Goal: Task Accomplishment & Management: Complete application form

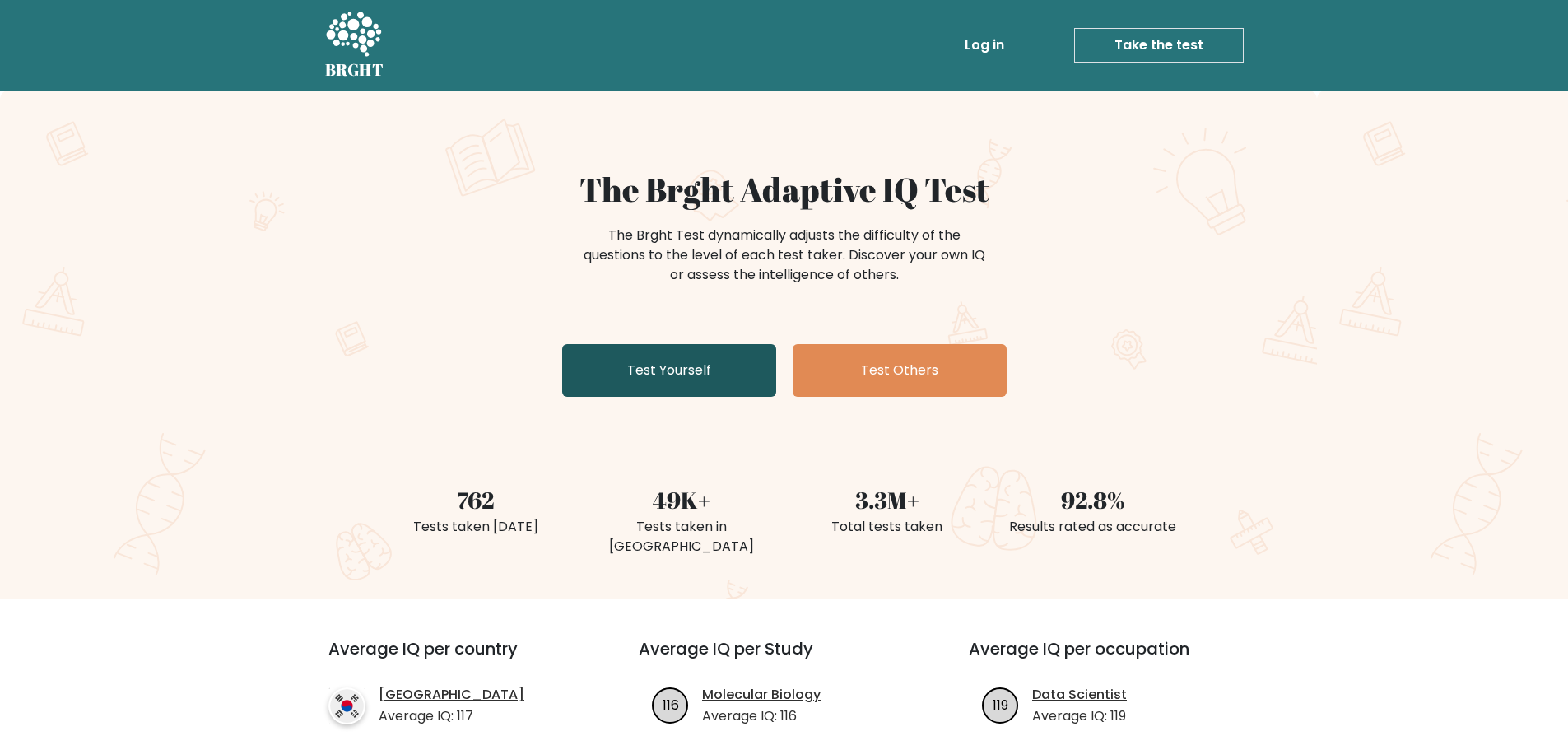
click at [714, 377] on link "Test Yourself" at bounding box center [669, 370] width 214 height 52
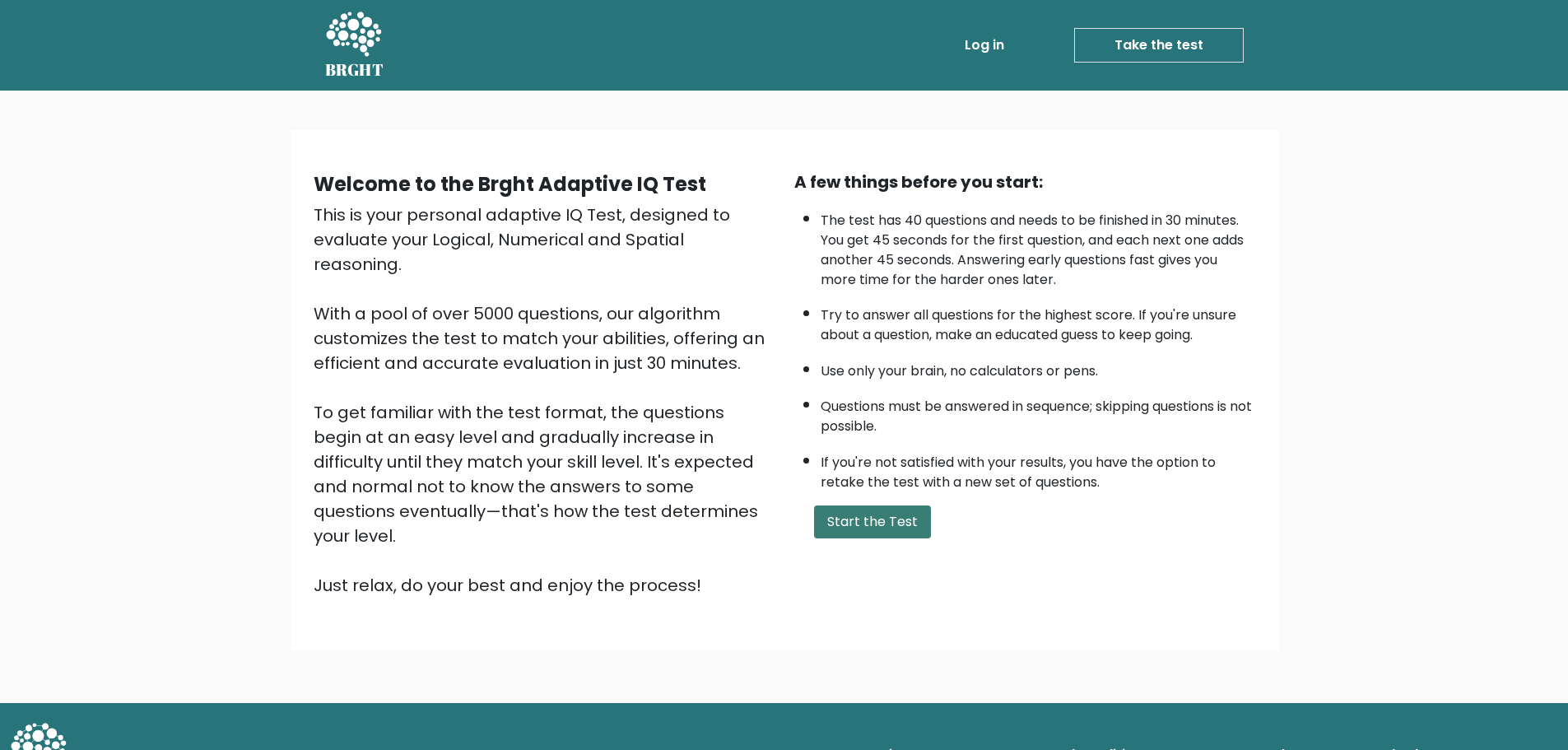
click at [857, 528] on button "Start the Test" at bounding box center [873, 522] width 117 height 33
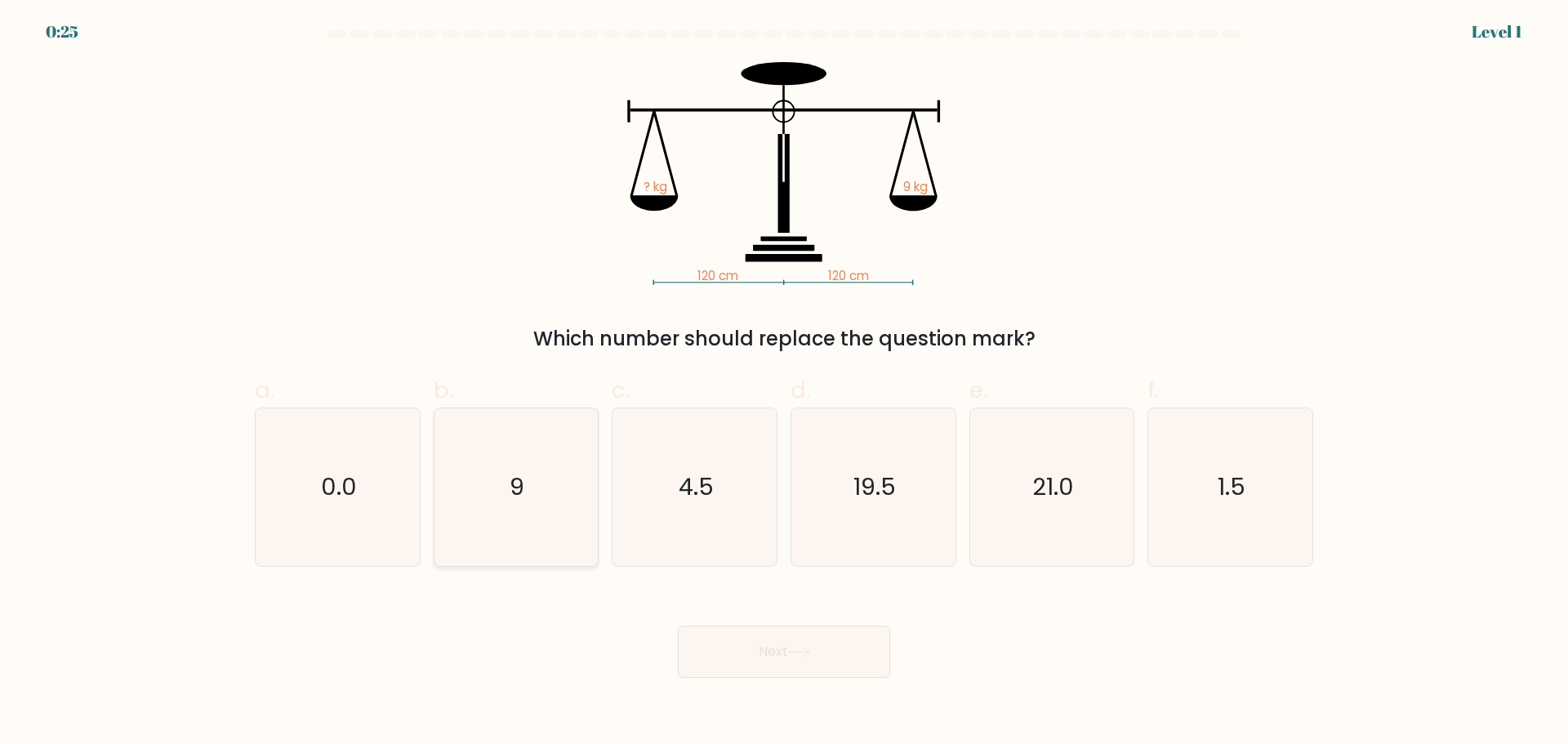
click at [509, 483] on icon "9" at bounding box center [515, 487] width 157 height 157
click at [784, 383] on input "b. 9" at bounding box center [784, 377] width 1 height 11
radio input "true"
click at [822, 671] on button "Next" at bounding box center [784, 651] width 212 height 52
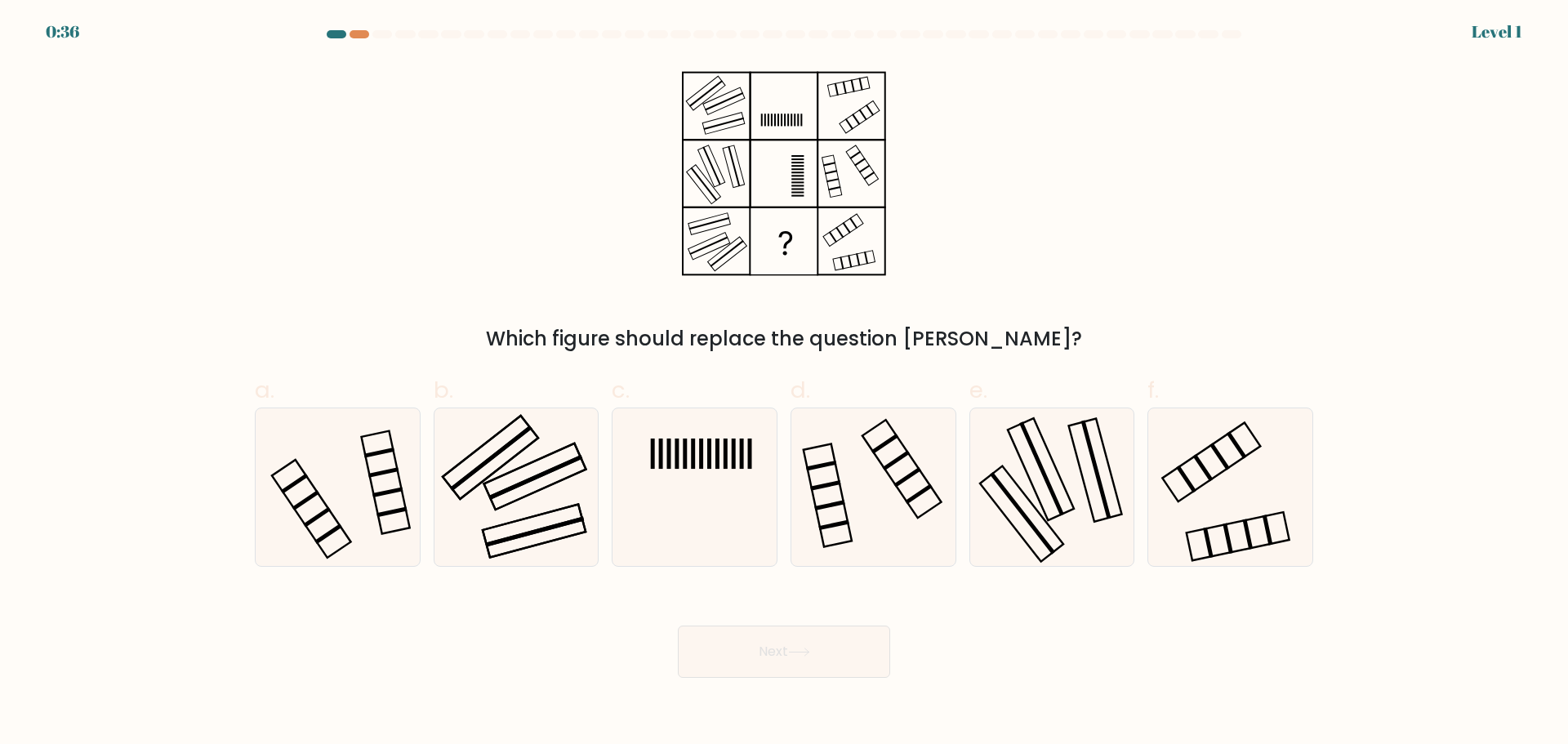
click at [331, 34] on div at bounding box center [336, 34] width 19 height 8
click at [352, 36] on div at bounding box center [359, 34] width 19 height 8
click at [359, 35] on div at bounding box center [359, 34] width 19 height 8
click at [735, 500] on icon at bounding box center [694, 487] width 157 height 157
click at [784, 383] on input "c." at bounding box center [784, 377] width 1 height 11
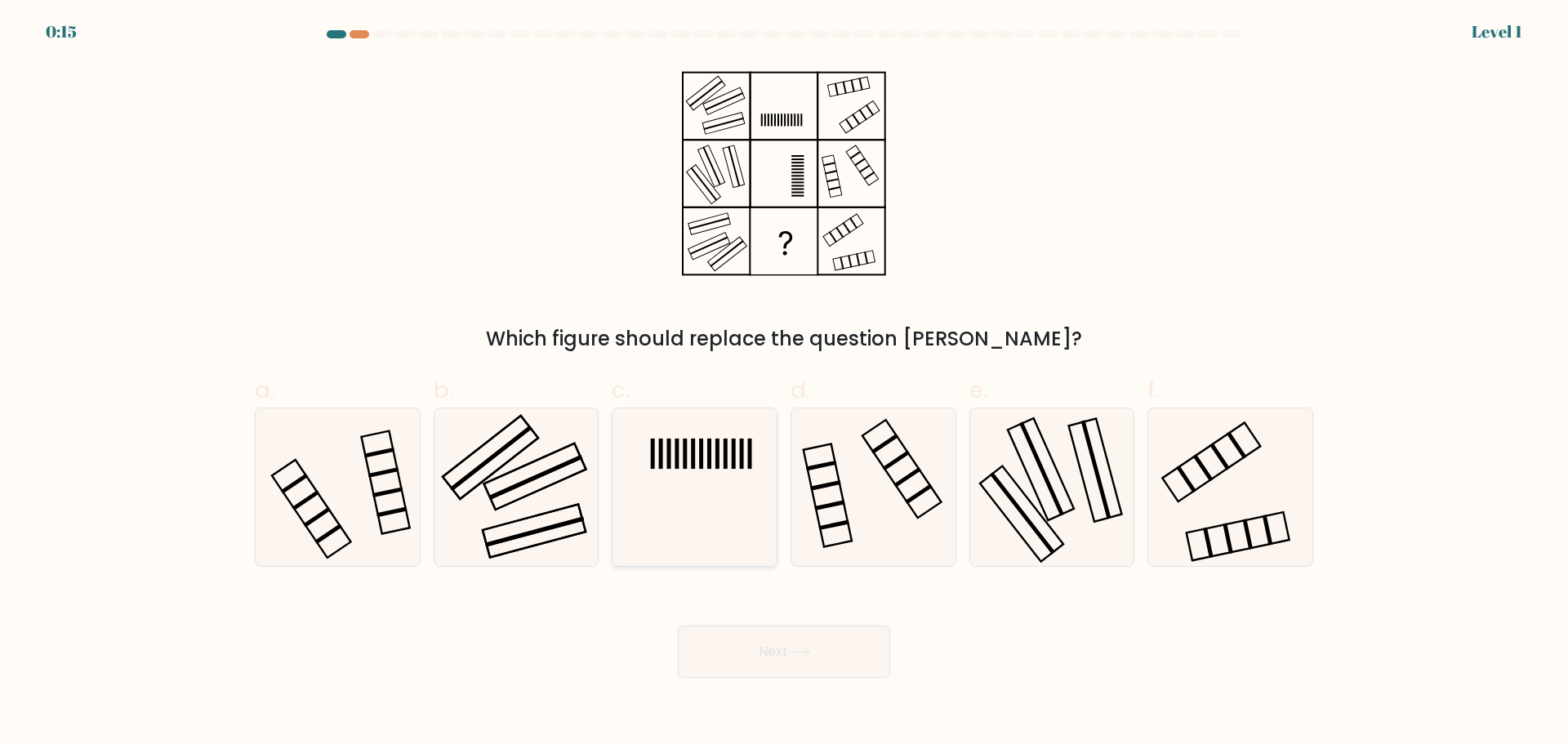
radio input "true"
click at [789, 664] on button "Next" at bounding box center [784, 651] width 212 height 52
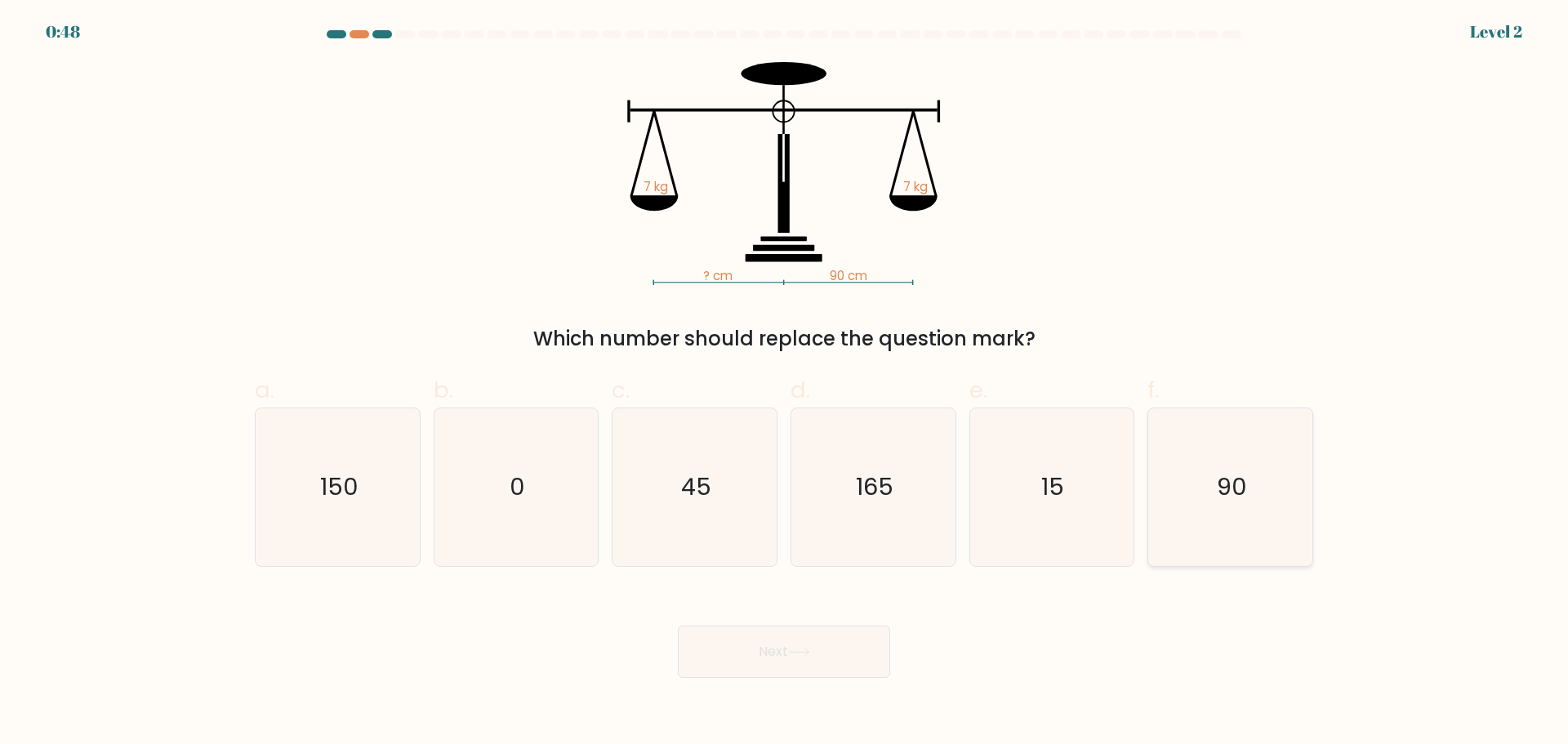
click at [1272, 492] on icon "90" at bounding box center [1230, 487] width 157 height 157
click at [784, 383] on input "f. 90" at bounding box center [784, 377] width 1 height 11
radio input "true"
click at [806, 670] on button "Next" at bounding box center [784, 651] width 212 height 52
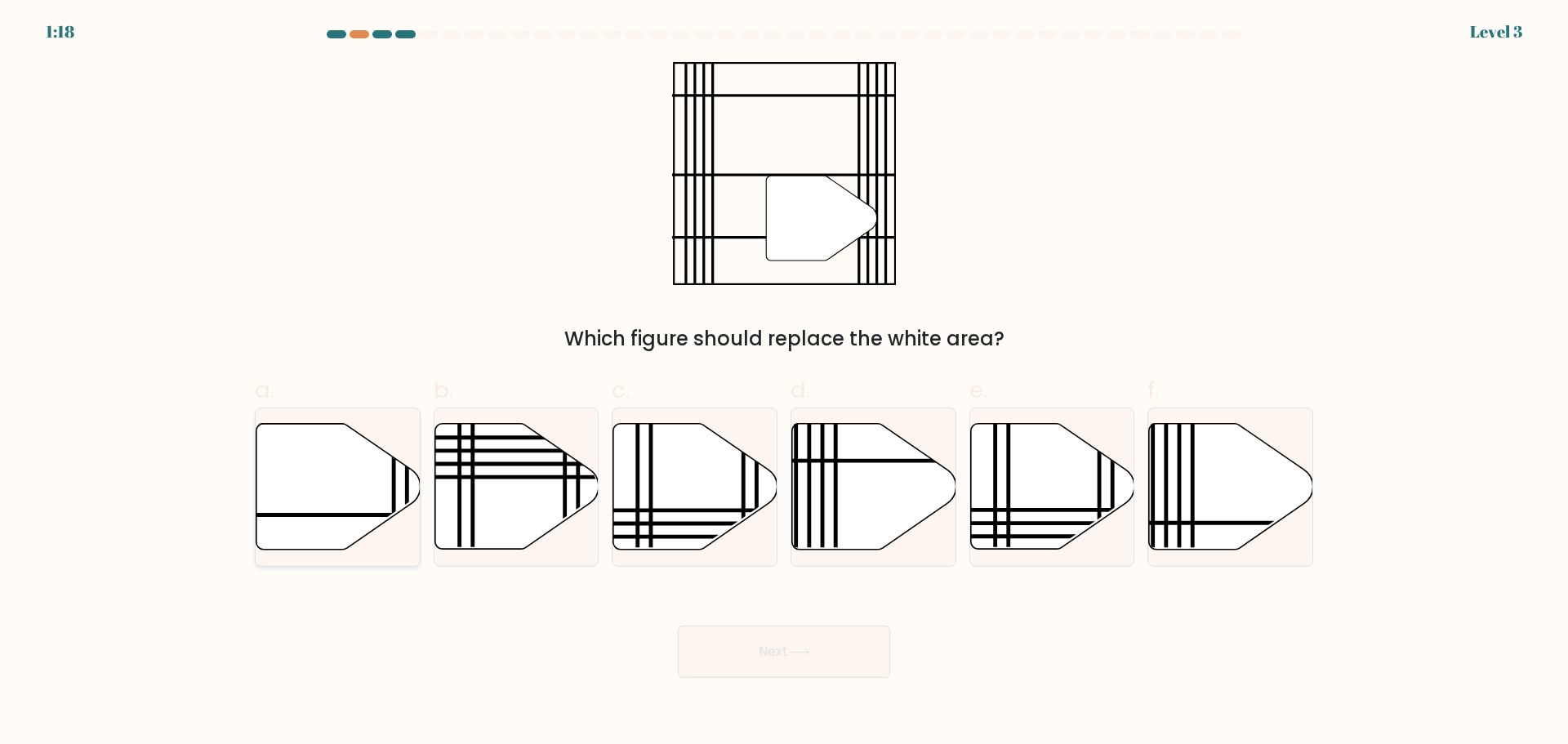
click at [317, 525] on icon at bounding box center [339, 486] width 164 height 125
click at [784, 383] on input "a." at bounding box center [784, 377] width 1 height 11
radio input "true"
click at [783, 655] on button "Next" at bounding box center [784, 651] width 212 height 52
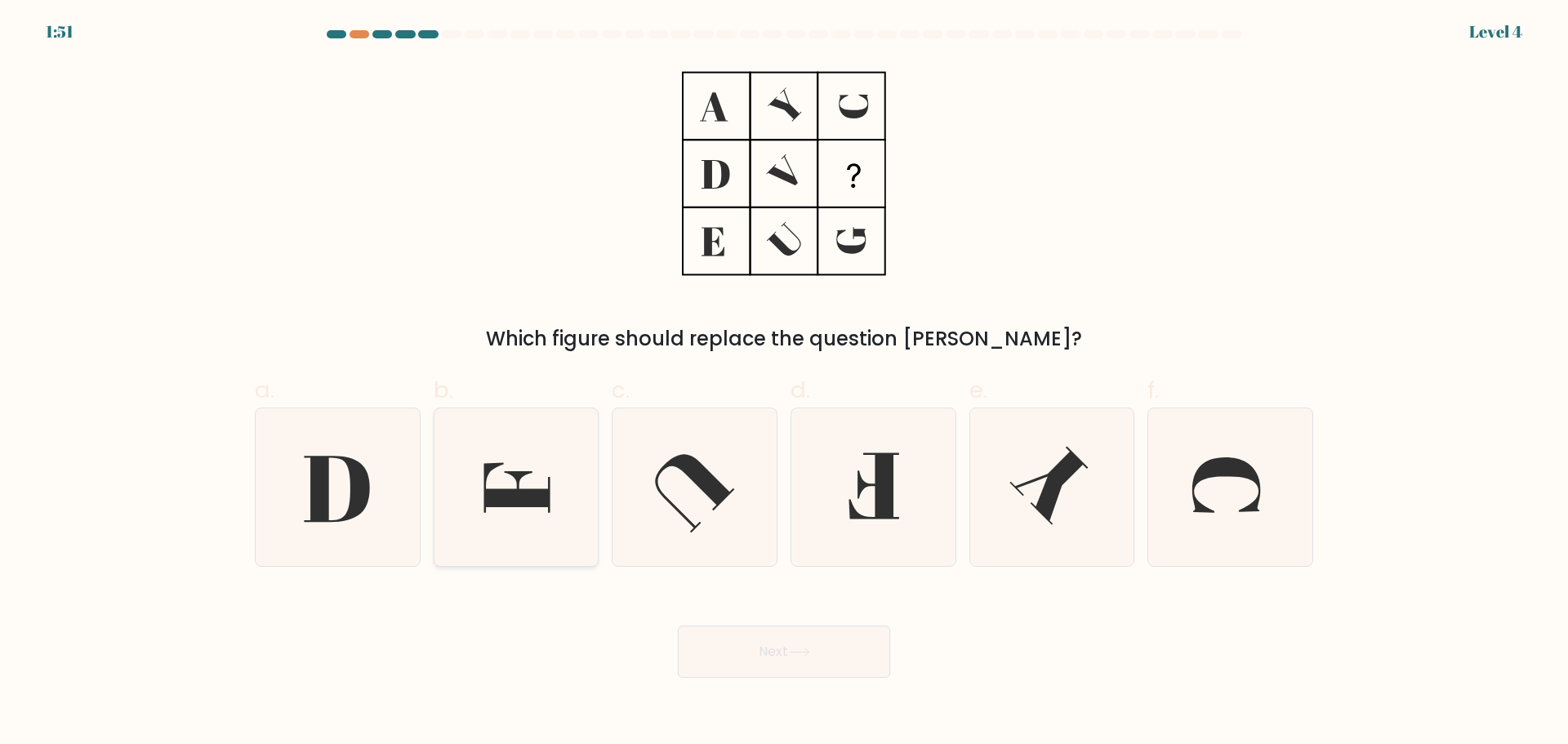
click at [456, 554] on icon at bounding box center [515, 487] width 157 height 157
click at [784, 383] on input "b." at bounding box center [784, 377] width 1 height 11
radio input "true"
click at [712, 659] on button "Next" at bounding box center [784, 651] width 212 height 52
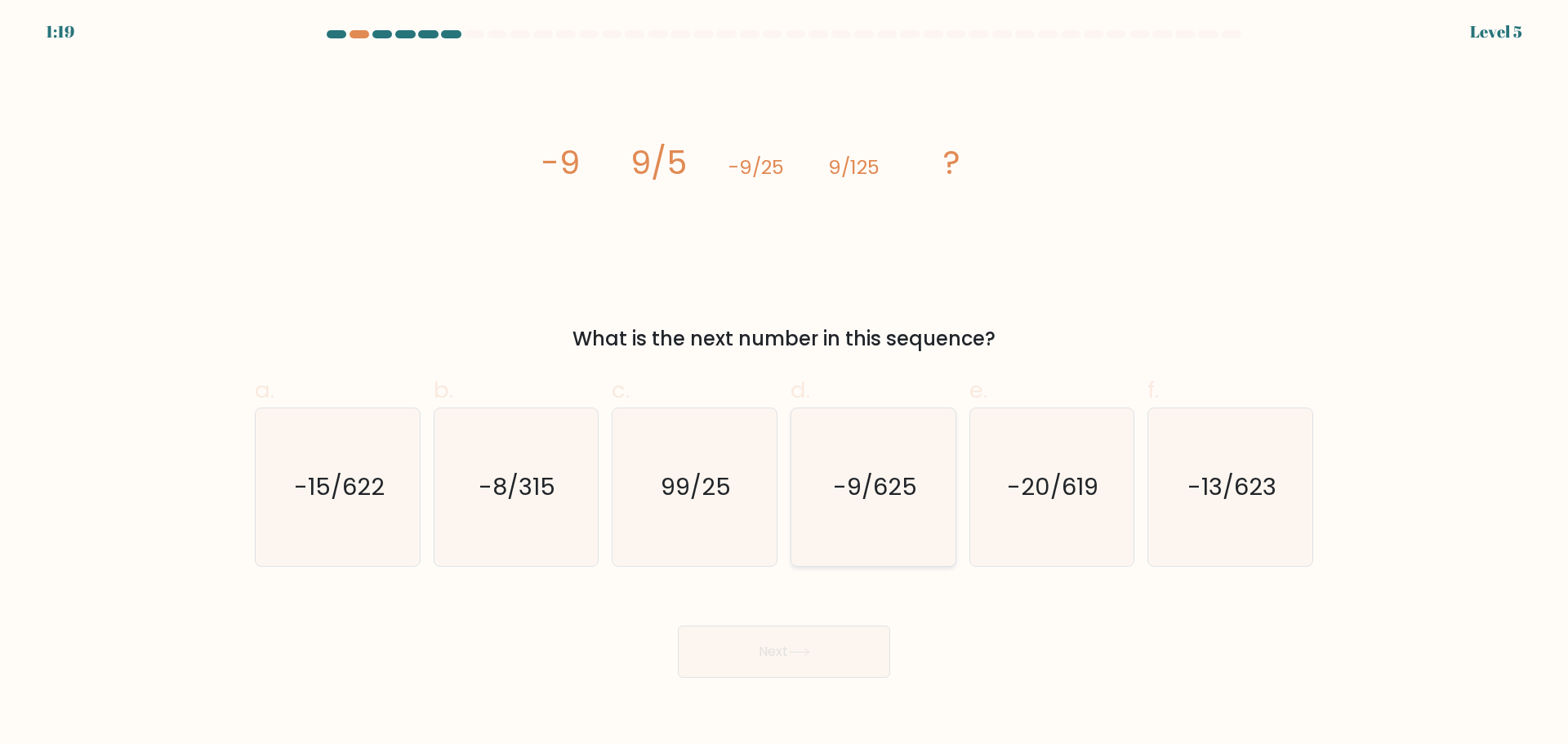
click at [905, 485] on text "-9/625" at bounding box center [875, 486] width 84 height 33
click at [784, 383] on input "d. -9/625" at bounding box center [784, 377] width 1 height 11
radio input "true"
click at [784, 660] on button "Next" at bounding box center [784, 651] width 212 height 52
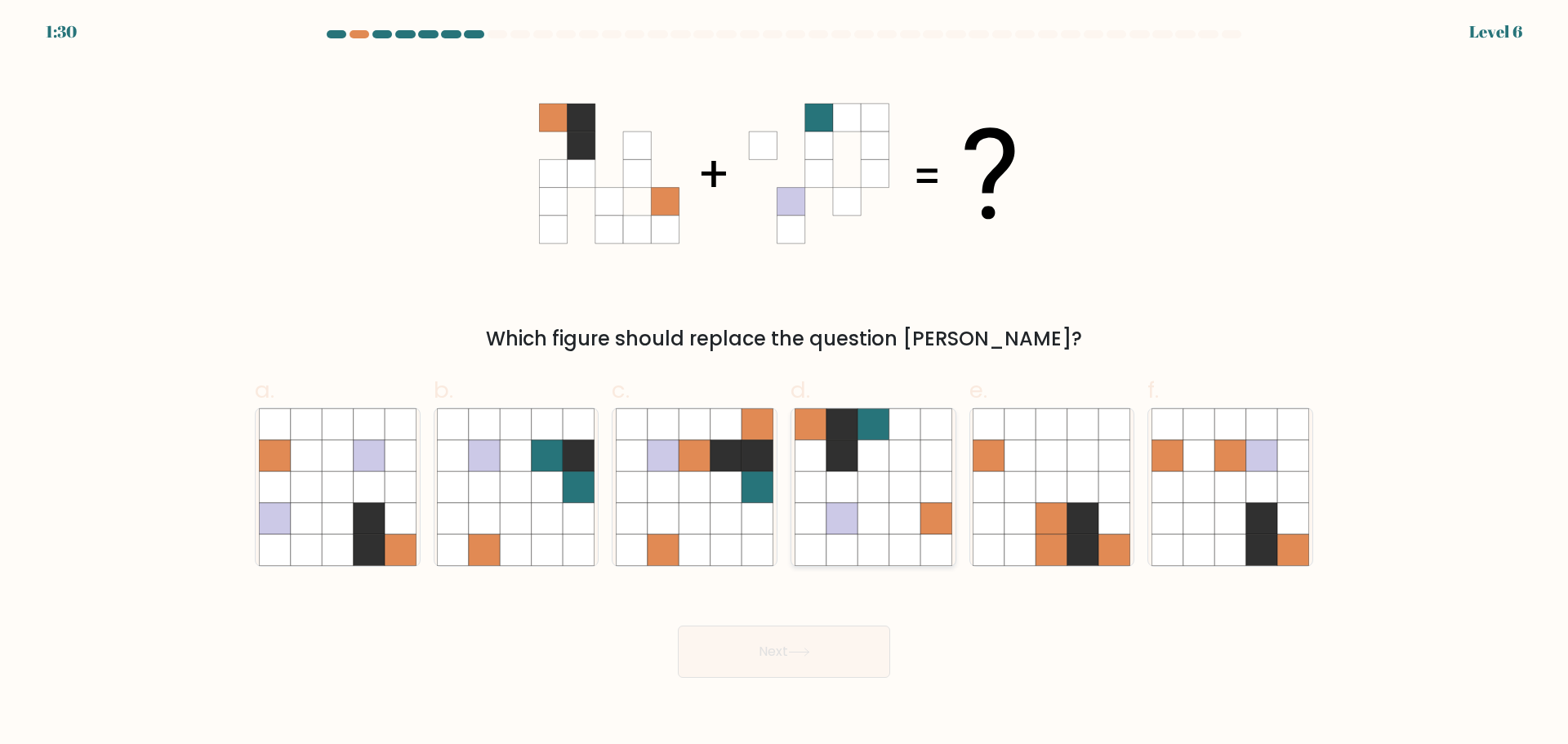
drag, startPoint x: 850, startPoint y: 518, endPoint x: 855, endPoint y: 536, distance: 18.7
click at [850, 519] on icon at bounding box center [841, 517] width 31 height 31
click at [784, 383] on input "d." at bounding box center [784, 377] width 1 height 11
radio input "true"
click at [835, 660] on button "Next" at bounding box center [784, 651] width 212 height 52
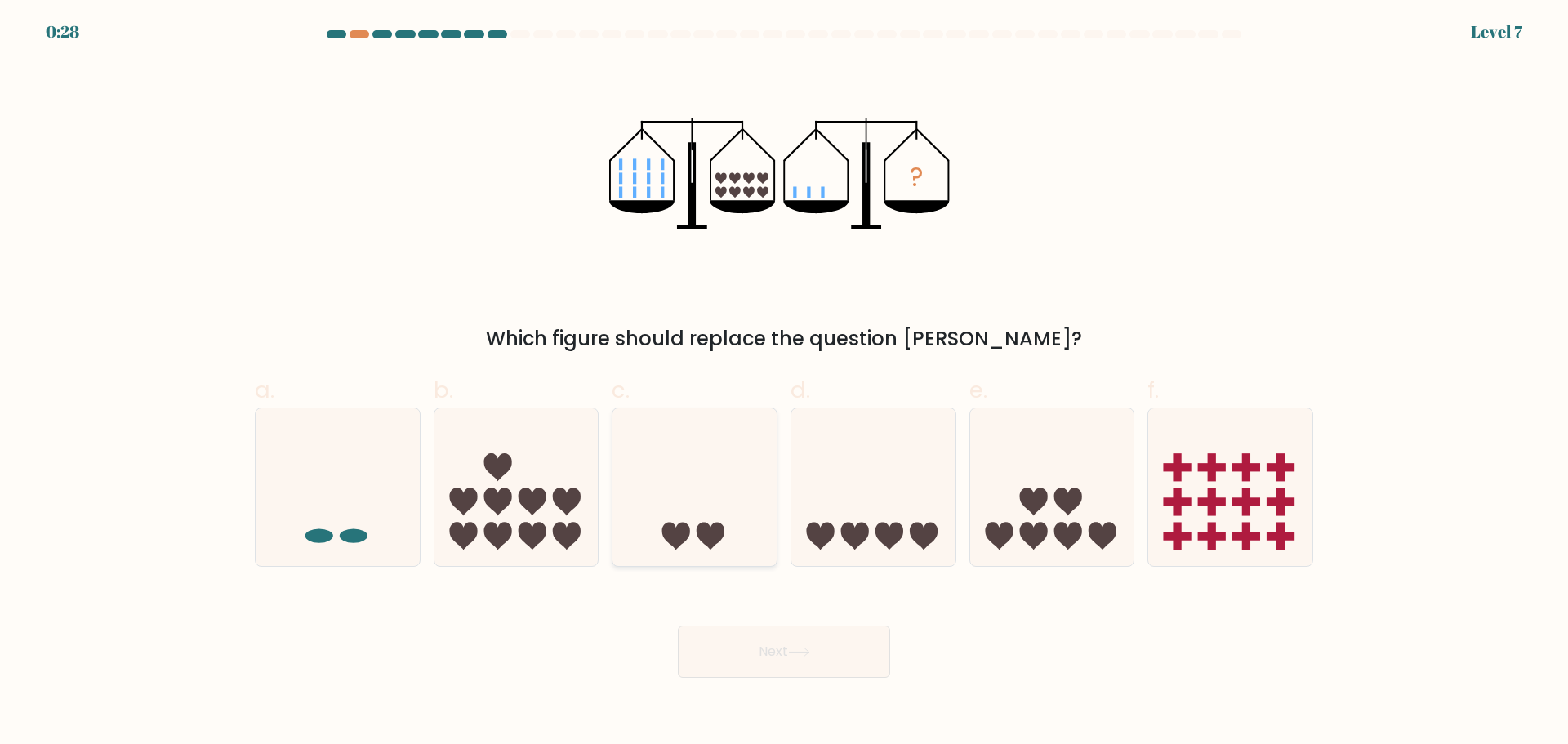
click at [699, 501] on icon at bounding box center [694, 487] width 164 height 135
click at [784, 383] on input "c." at bounding box center [784, 377] width 1 height 11
radio input "true"
click at [759, 665] on button "Next" at bounding box center [784, 651] width 212 height 52
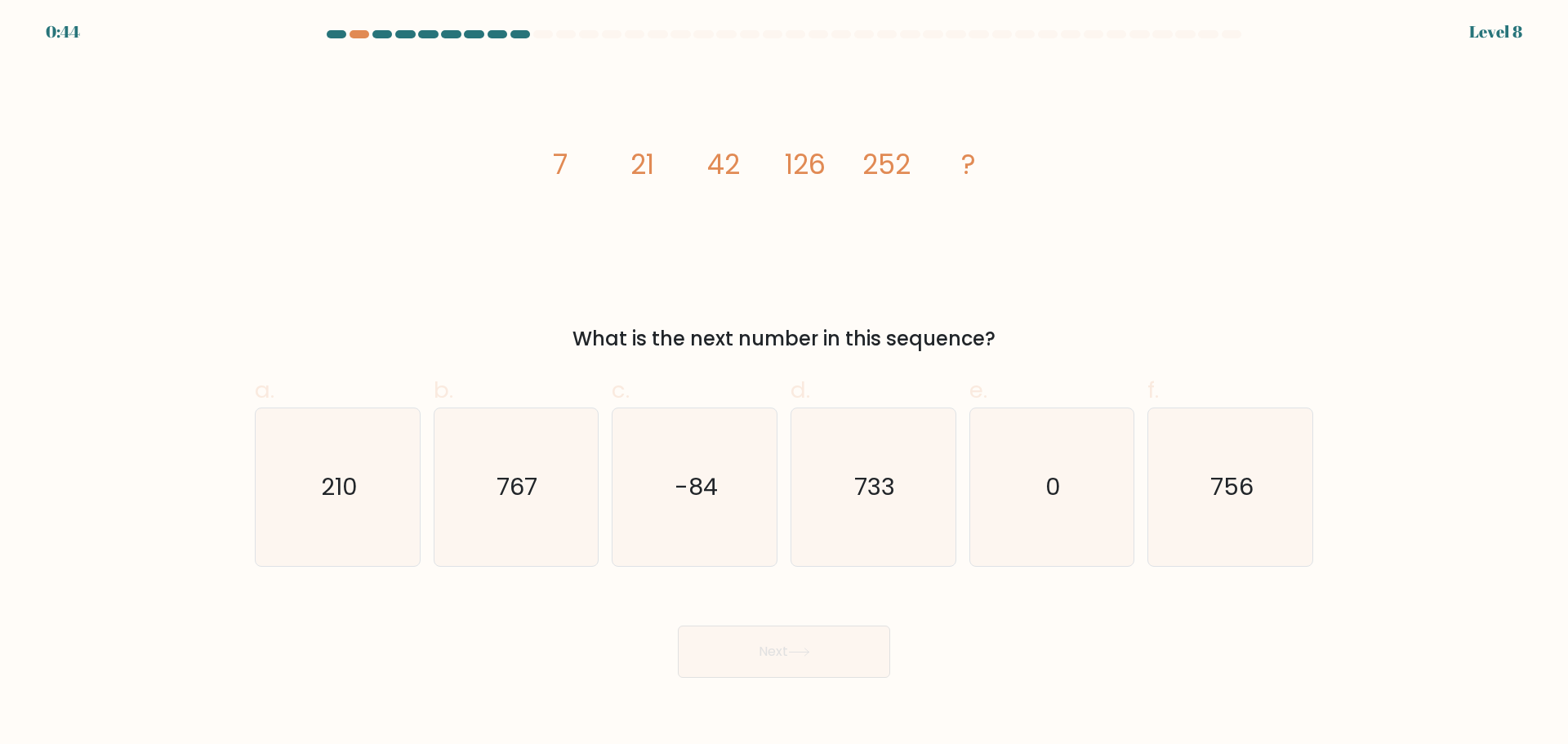
click at [1341, 457] on form at bounding box center [784, 354] width 1568 height 647
click at [1279, 492] on icon "756" at bounding box center [1230, 487] width 157 height 157
click at [784, 383] on input "f. 756" at bounding box center [784, 377] width 1 height 11
radio input "true"
click at [842, 664] on button "Next" at bounding box center [784, 651] width 212 height 52
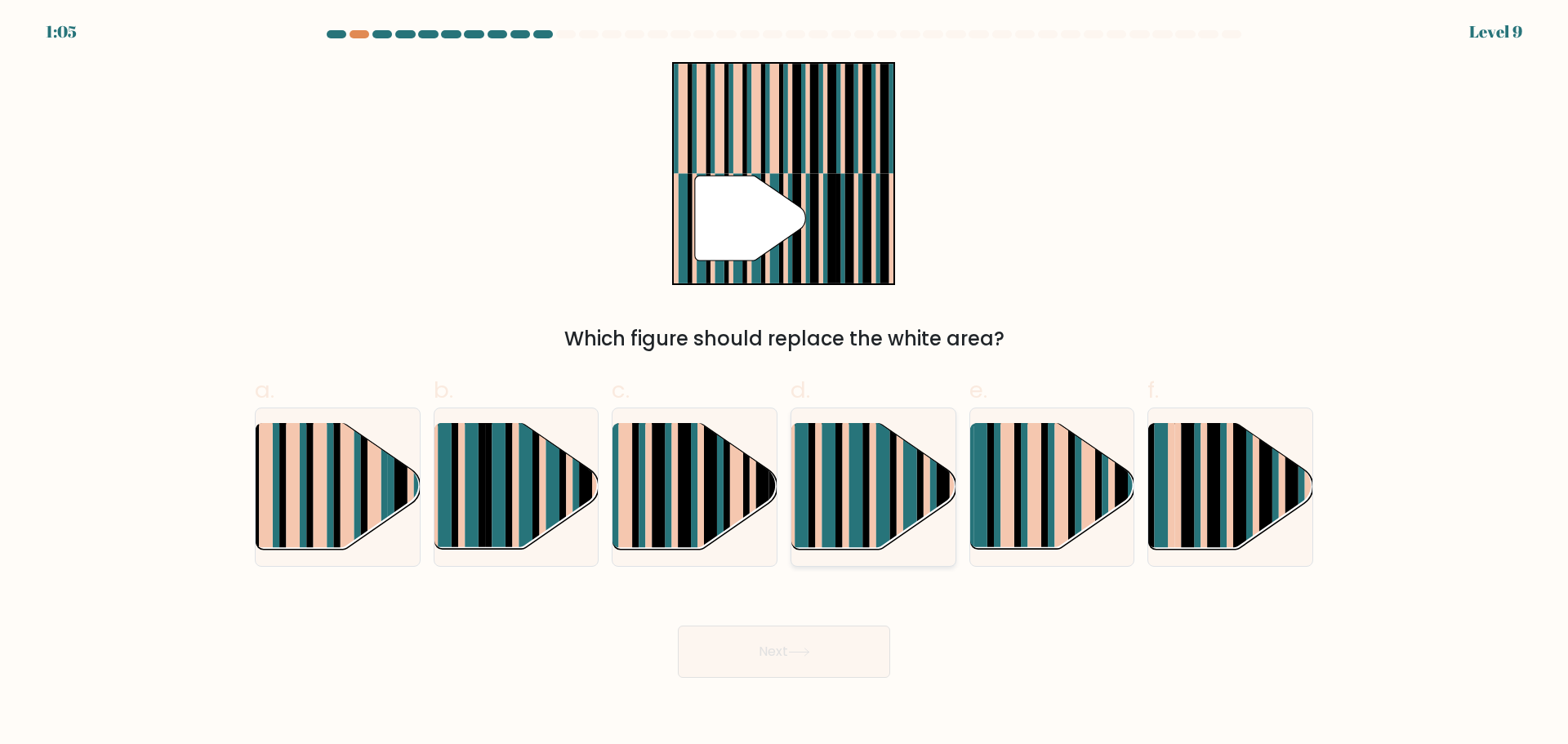
click at [855, 519] on rect at bounding box center [856, 501] width 14 height 162
click at [784, 383] on input "d." at bounding box center [784, 377] width 1 height 11
radio input "true"
click at [842, 662] on button "Next" at bounding box center [784, 651] width 212 height 52
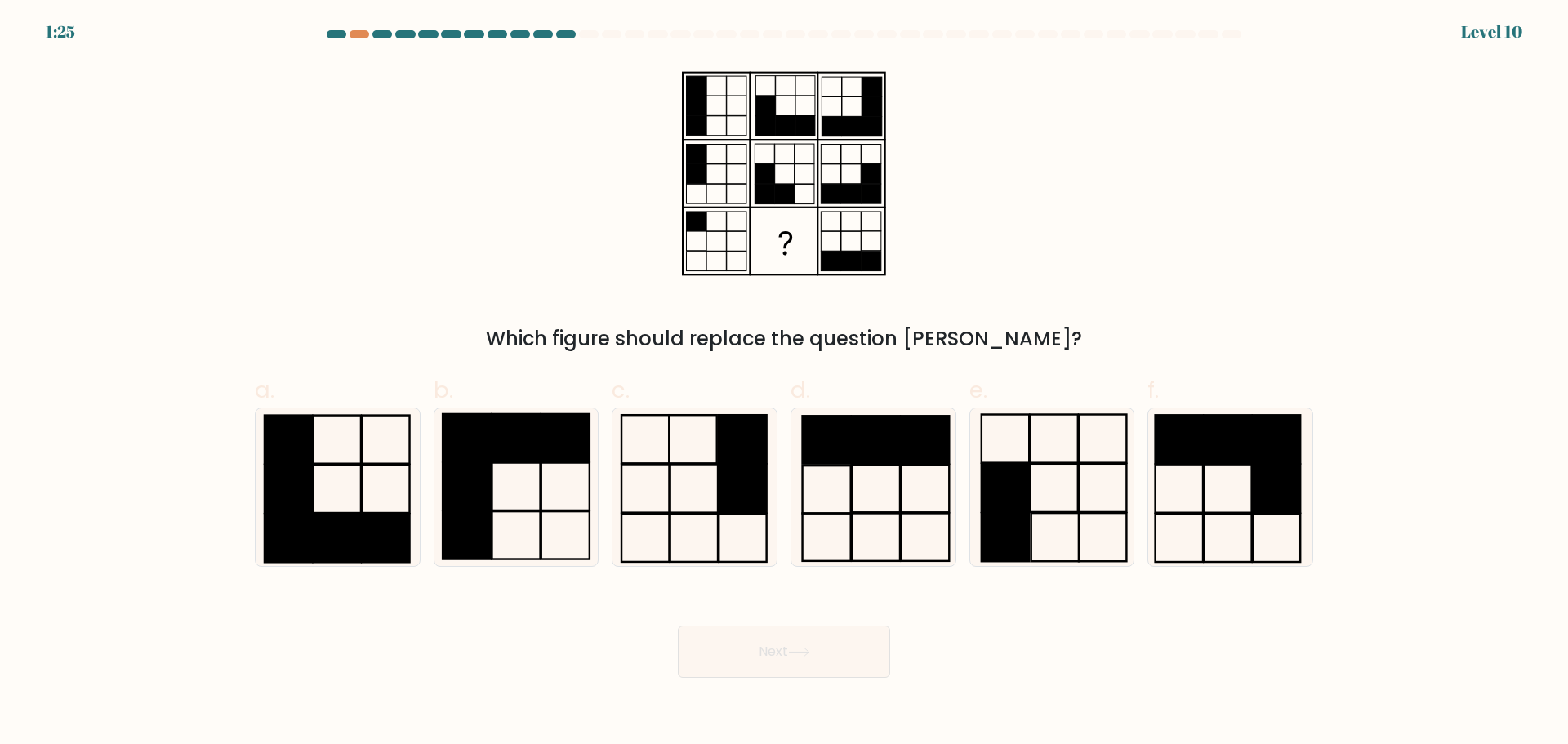
click at [765, 266] on rect at bounding box center [784, 242] width 65 height 65
click at [809, 246] on rect at bounding box center [784, 242] width 65 height 65
click at [1010, 504] on rect at bounding box center [1005, 487] width 48 height 48
click at [784, 383] on input "e." at bounding box center [784, 377] width 1 height 11
radio input "true"
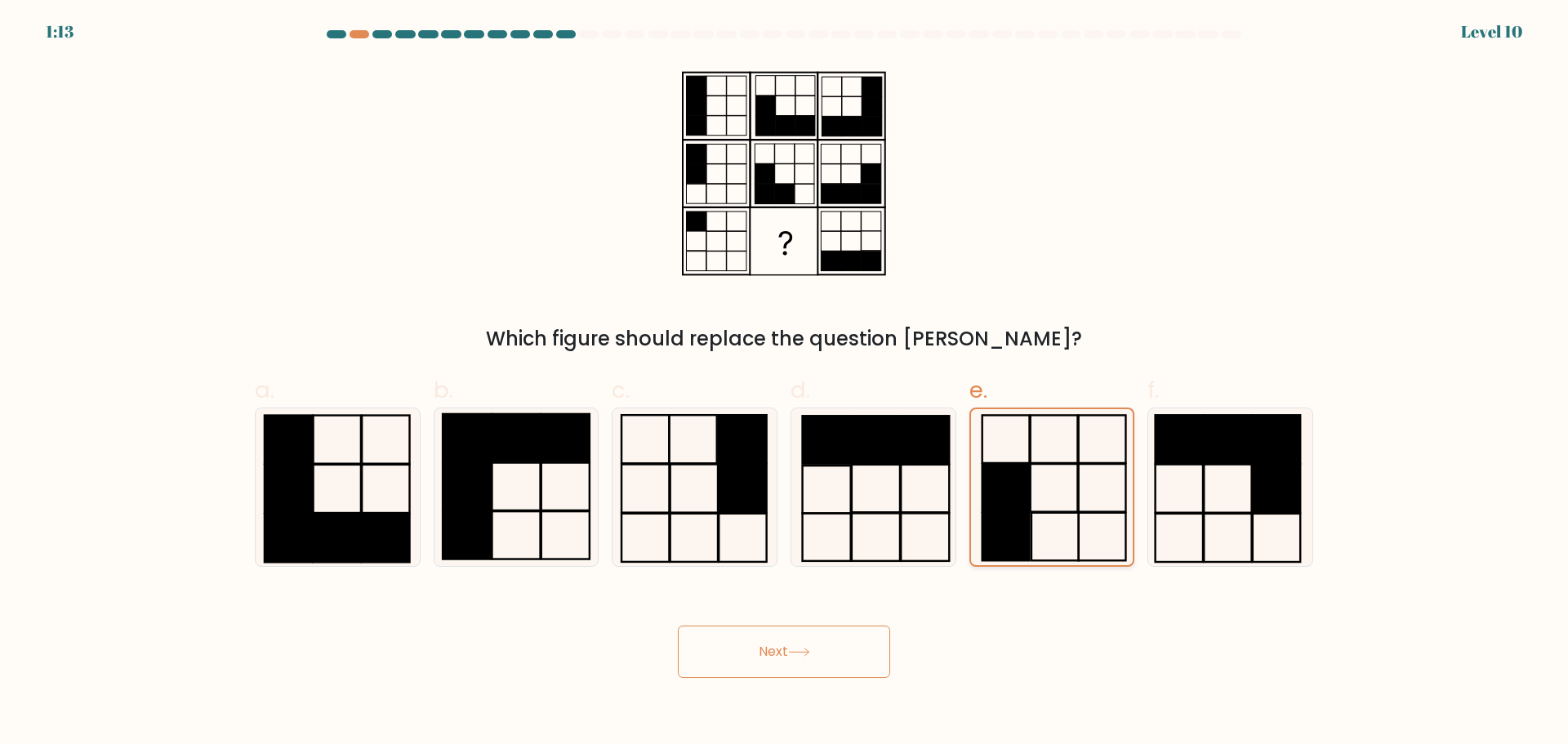
click at [1049, 522] on icon at bounding box center [1051, 487] width 156 height 156
click at [784, 383] on input "e." at bounding box center [784, 377] width 1 height 11
click at [784, 648] on button "Next" at bounding box center [784, 651] width 212 height 52
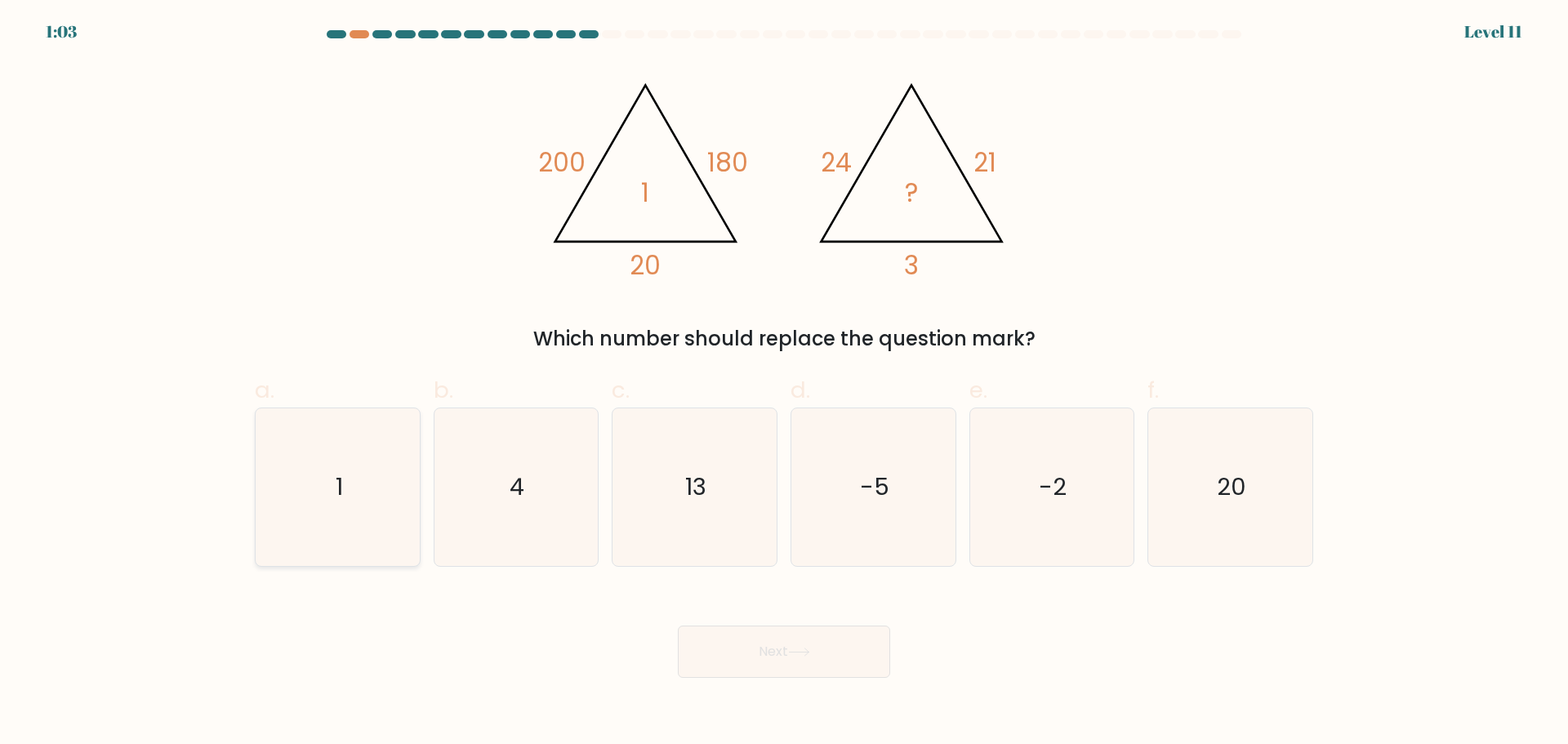
click at [272, 481] on icon "1" at bounding box center [338, 487] width 157 height 157
click at [784, 383] on input "a. 1" at bounding box center [784, 377] width 1 height 11
radio input "true"
drag, startPoint x: 797, startPoint y: 661, endPoint x: 844, endPoint y: 668, distance: 47.5
click at [797, 660] on button "Next" at bounding box center [784, 651] width 212 height 52
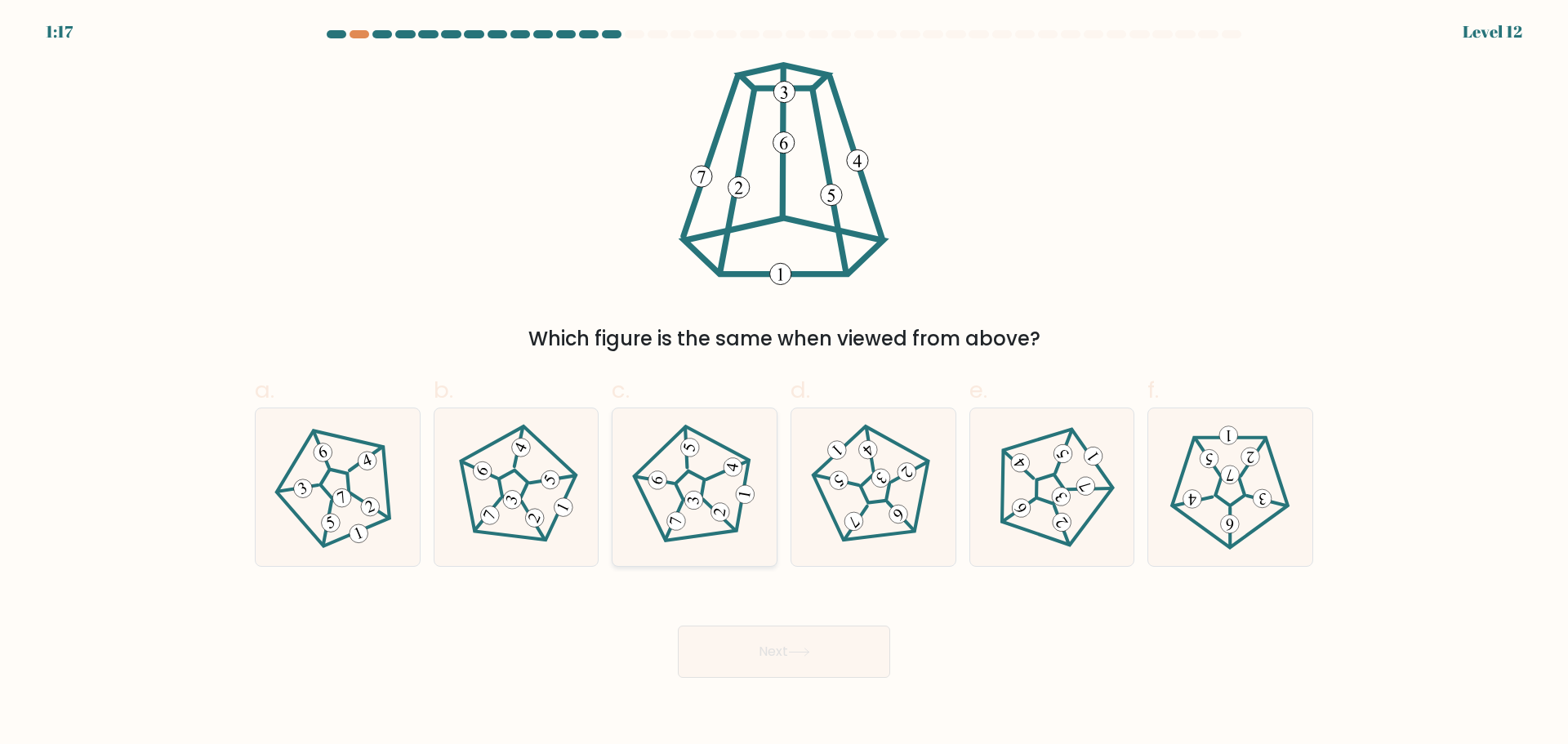
click at [666, 563] on div at bounding box center [694, 487] width 166 height 159
click at [784, 383] on input "c." at bounding box center [784, 377] width 1 height 11
radio input "true"
click at [797, 642] on button "Next" at bounding box center [784, 651] width 212 height 52
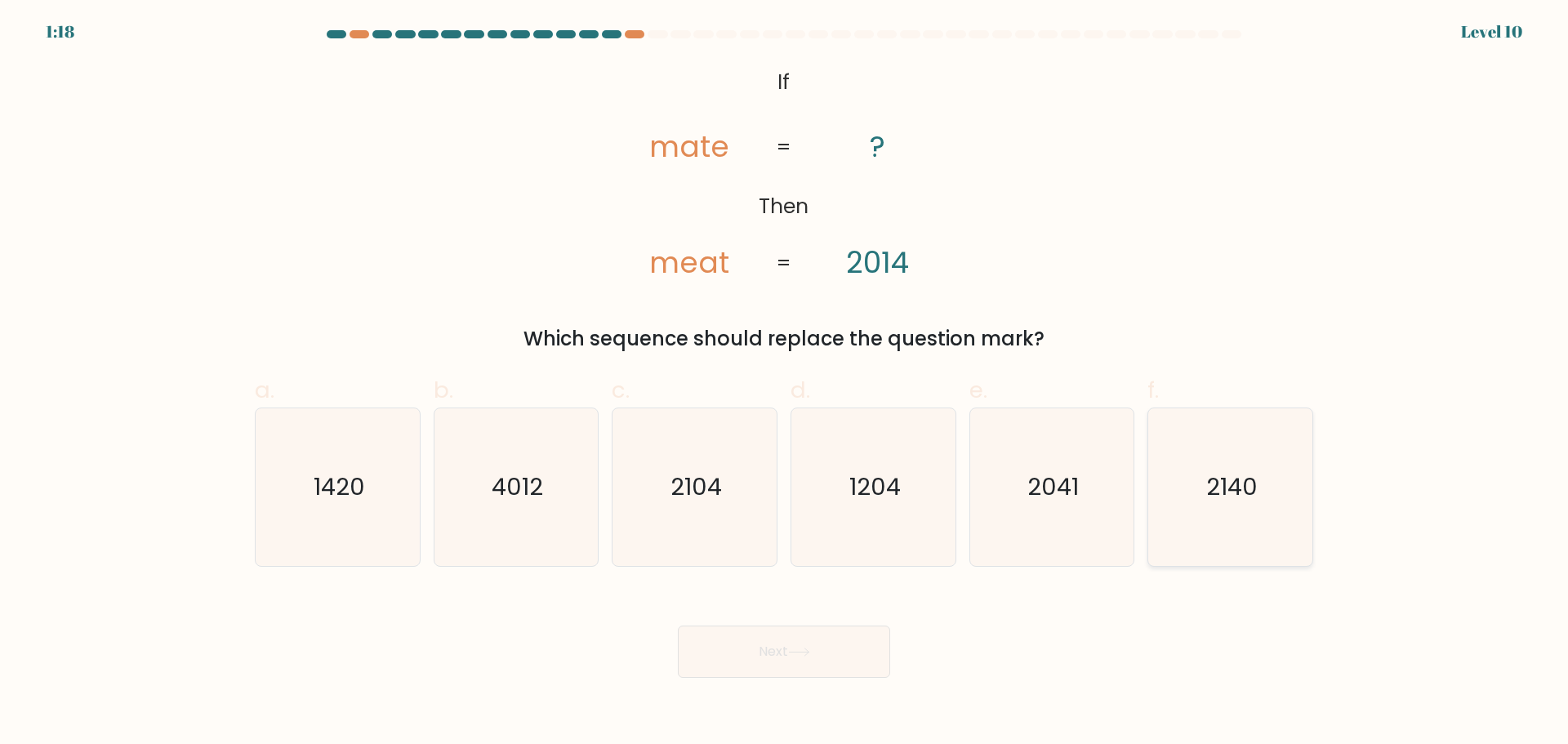
click at [1276, 548] on icon "2140" at bounding box center [1230, 487] width 157 height 157
click at [784, 383] on input "f. 2140" at bounding box center [784, 377] width 1 height 11
radio input "true"
click at [787, 649] on button "Next" at bounding box center [784, 651] width 212 height 52
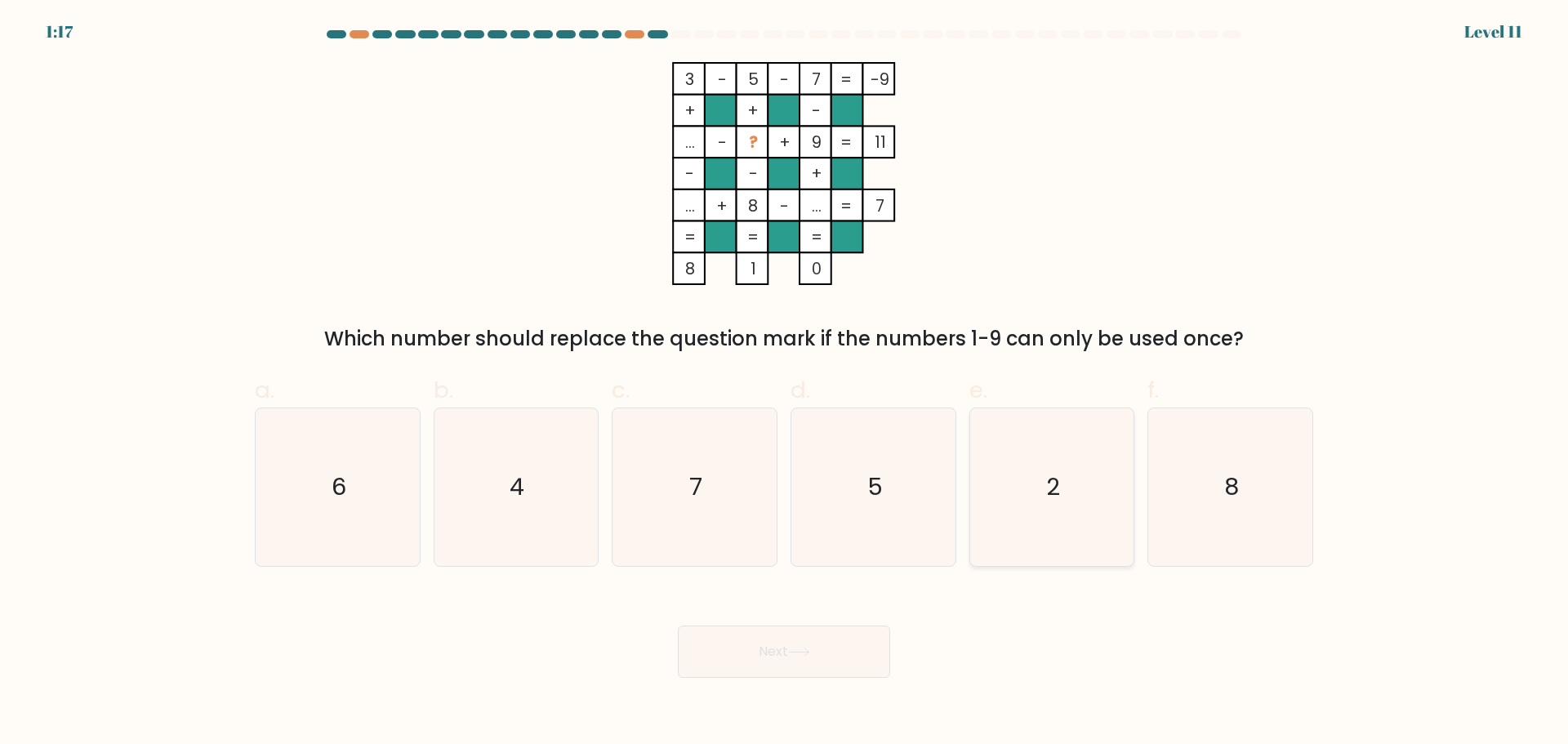
click at [1054, 514] on icon "2" at bounding box center [1051, 487] width 157 height 157
click at [825, 662] on button "Next" at bounding box center [784, 651] width 212 height 52
drag, startPoint x: 972, startPoint y: 487, endPoint x: 974, endPoint y: 478, distance: 9.2
click at [972, 486] on div "2" at bounding box center [1052, 487] width 166 height 159
click at [784, 383] on input "e. 2" at bounding box center [784, 377] width 1 height 11
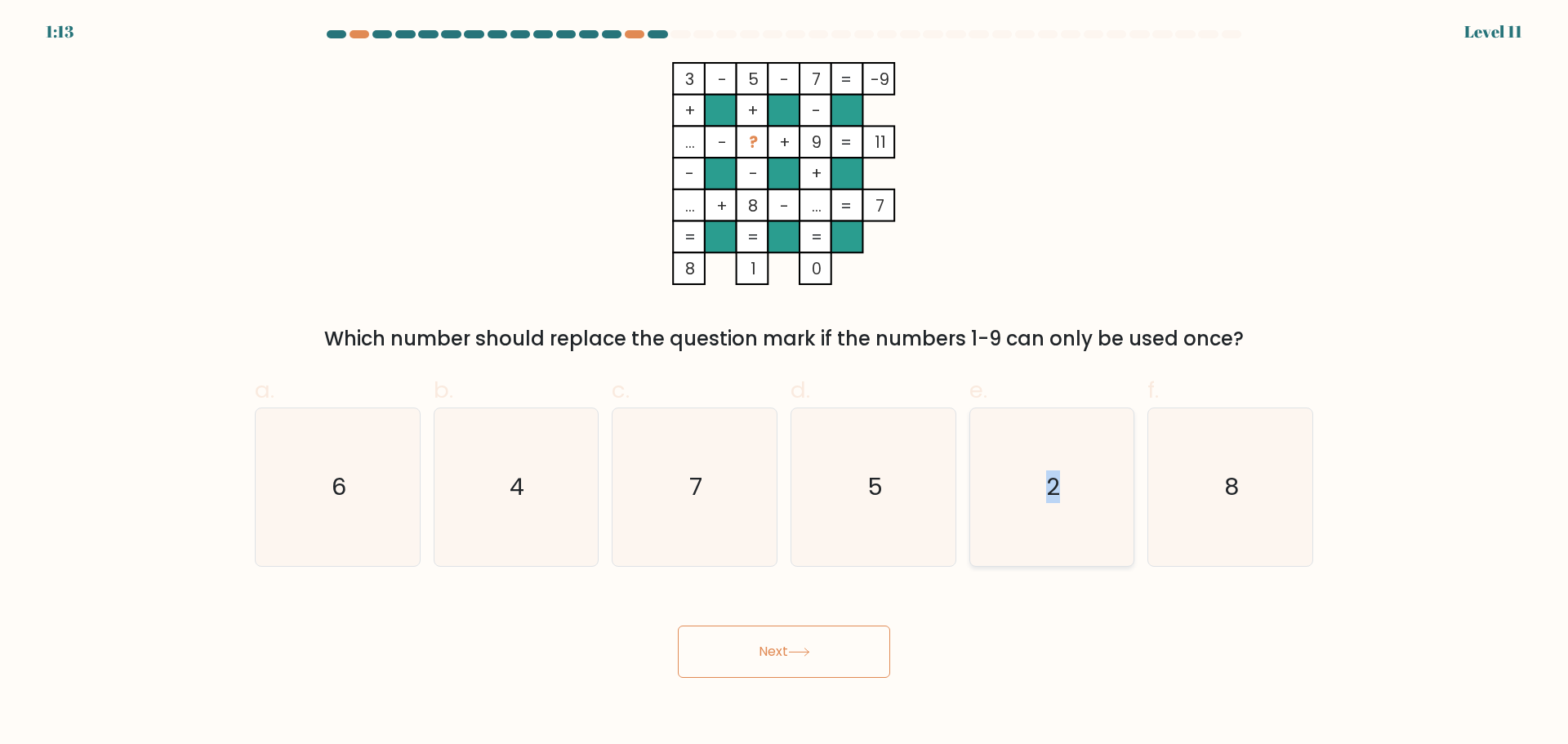
radio input "true"
click at [850, 642] on button "Next" at bounding box center [784, 651] width 212 height 52
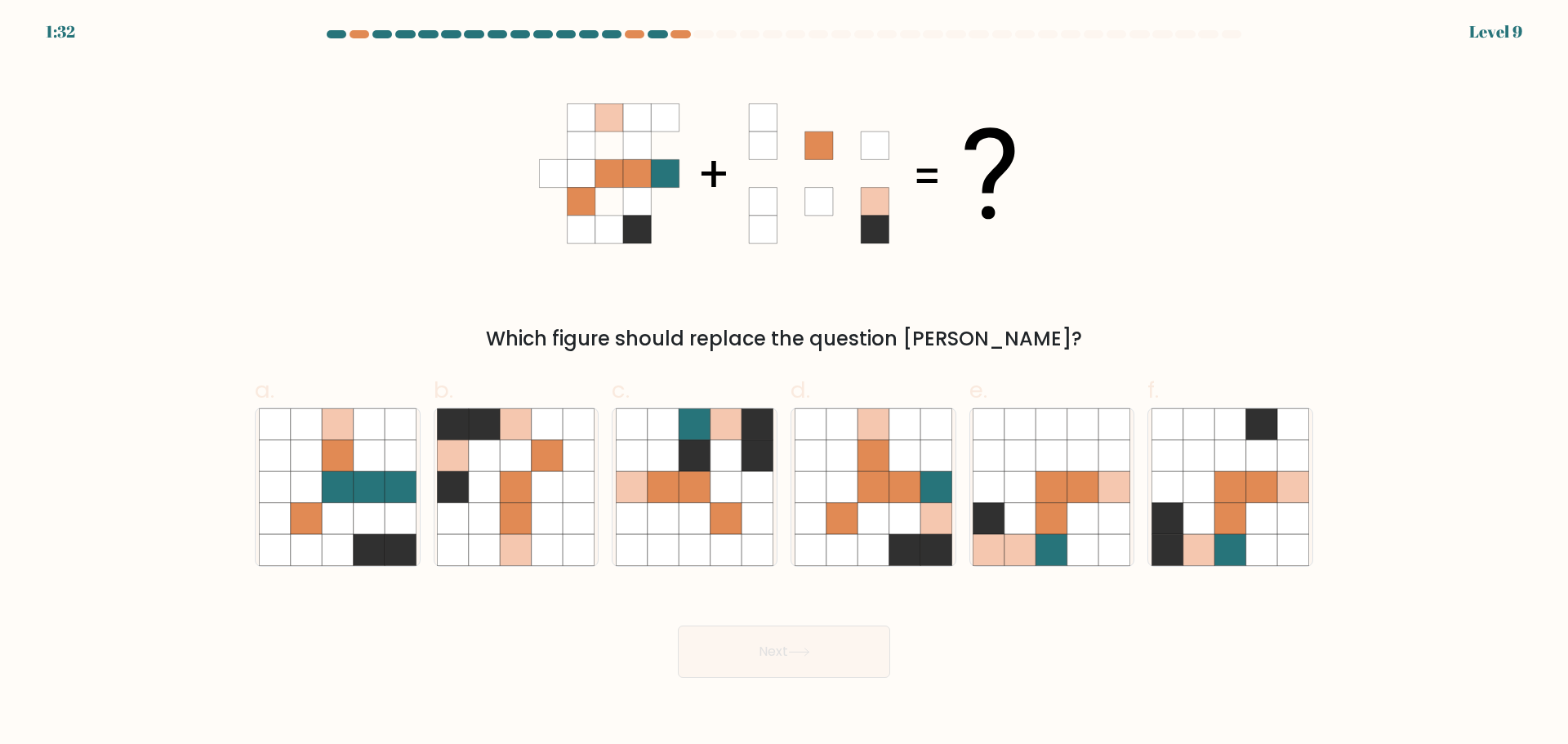
click at [793, 385] on span "d." at bounding box center [799, 390] width 19 height 32
click at [784, 383] on input "d." at bounding box center [784, 377] width 1 height 11
radio input "true"
click at [800, 671] on button "Next" at bounding box center [784, 651] width 212 height 52
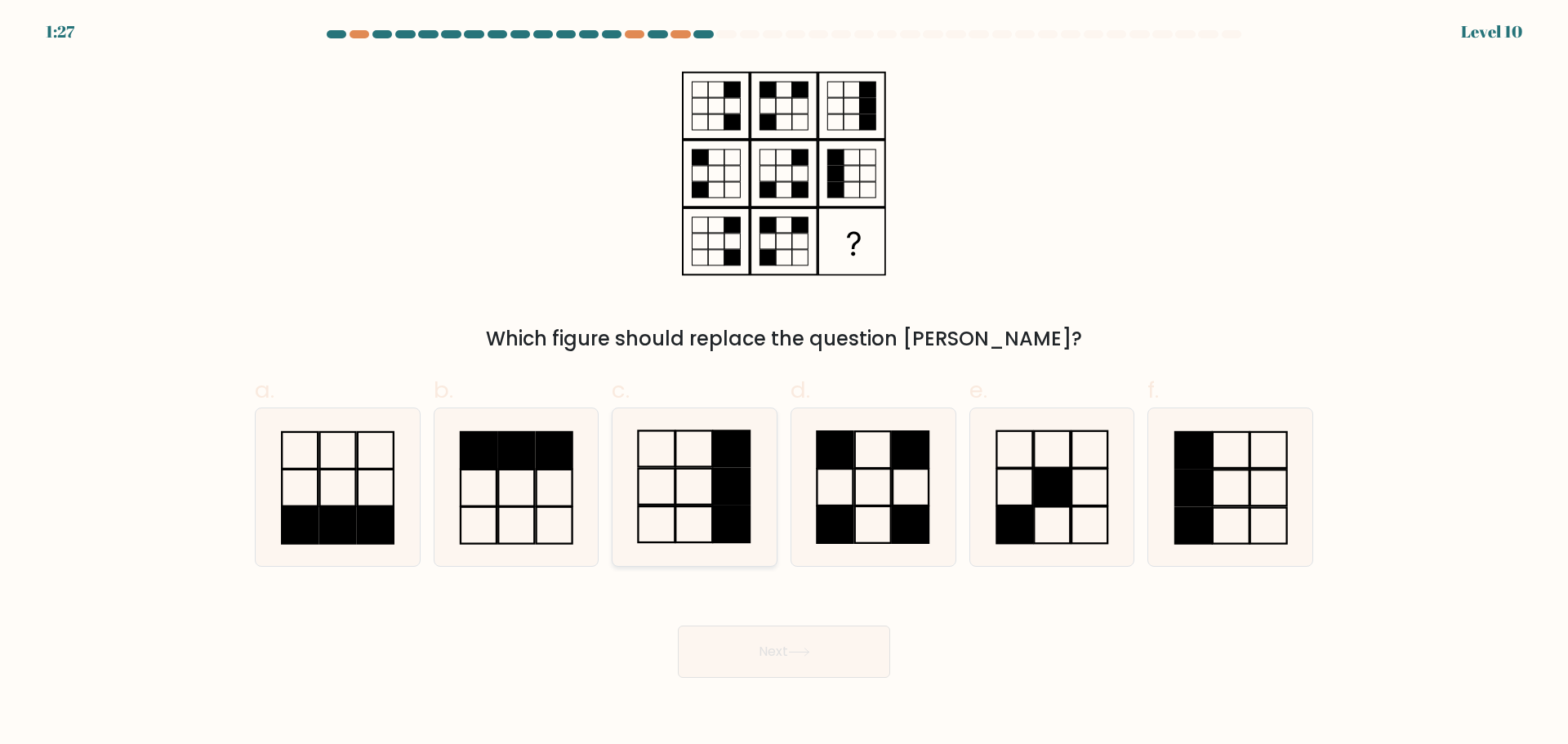
click at [702, 469] on icon at bounding box center [694, 487] width 157 height 157
click at [784, 383] on input "c." at bounding box center [784, 377] width 1 height 11
radio input "true"
drag, startPoint x: 768, startPoint y: 645, endPoint x: 786, endPoint y: 648, distance: 18.2
click at [769, 648] on button "Next" at bounding box center [784, 651] width 212 height 52
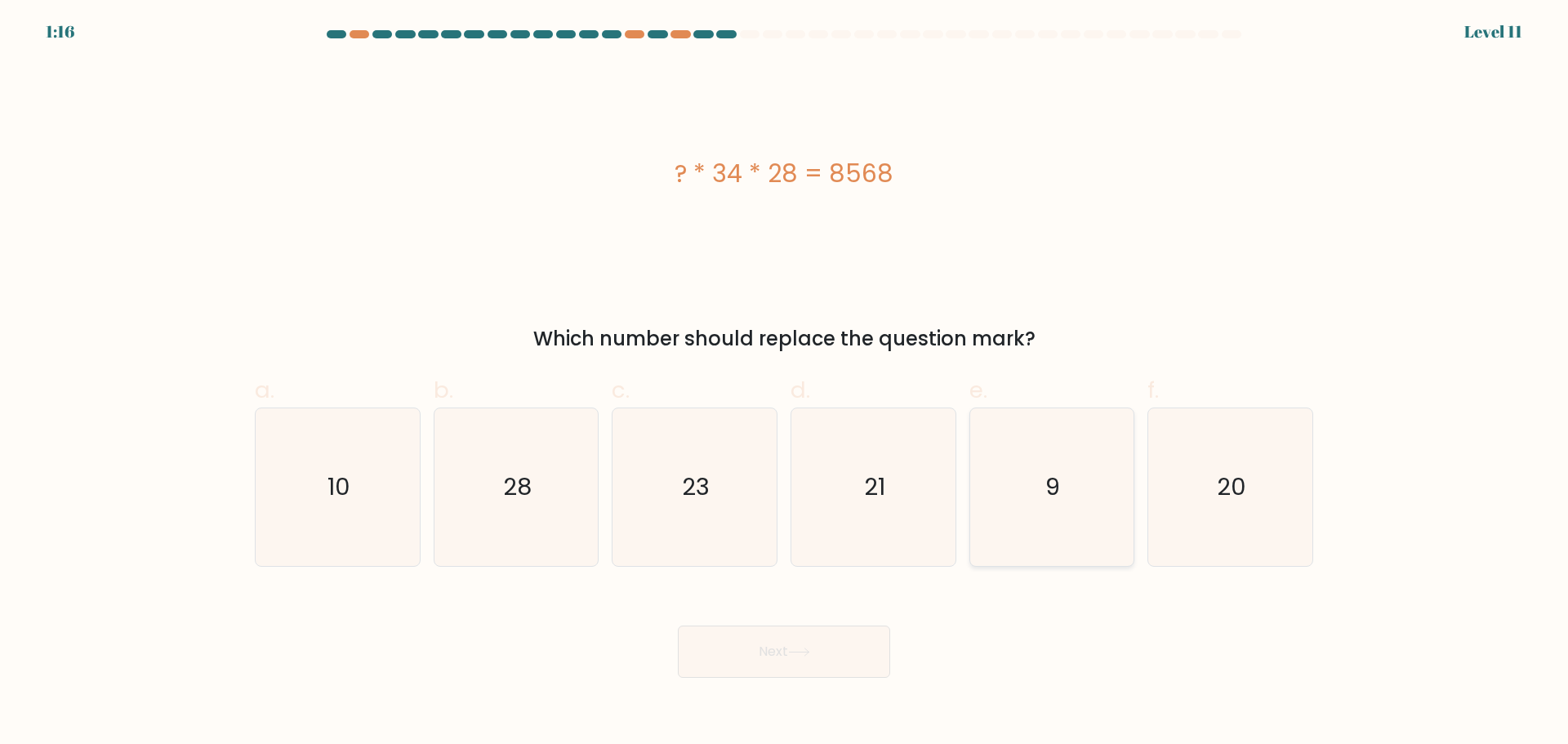
drag, startPoint x: 1074, startPoint y: 525, endPoint x: 1065, endPoint y: 536, distance: 14.2
click at [1074, 524] on icon "9" at bounding box center [1051, 487] width 157 height 157
click at [784, 383] on input "e. 9" at bounding box center [784, 377] width 1 height 11
radio input "true"
click at [836, 664] on button "Next" at bounding box center [784, 651] width 212 height 52
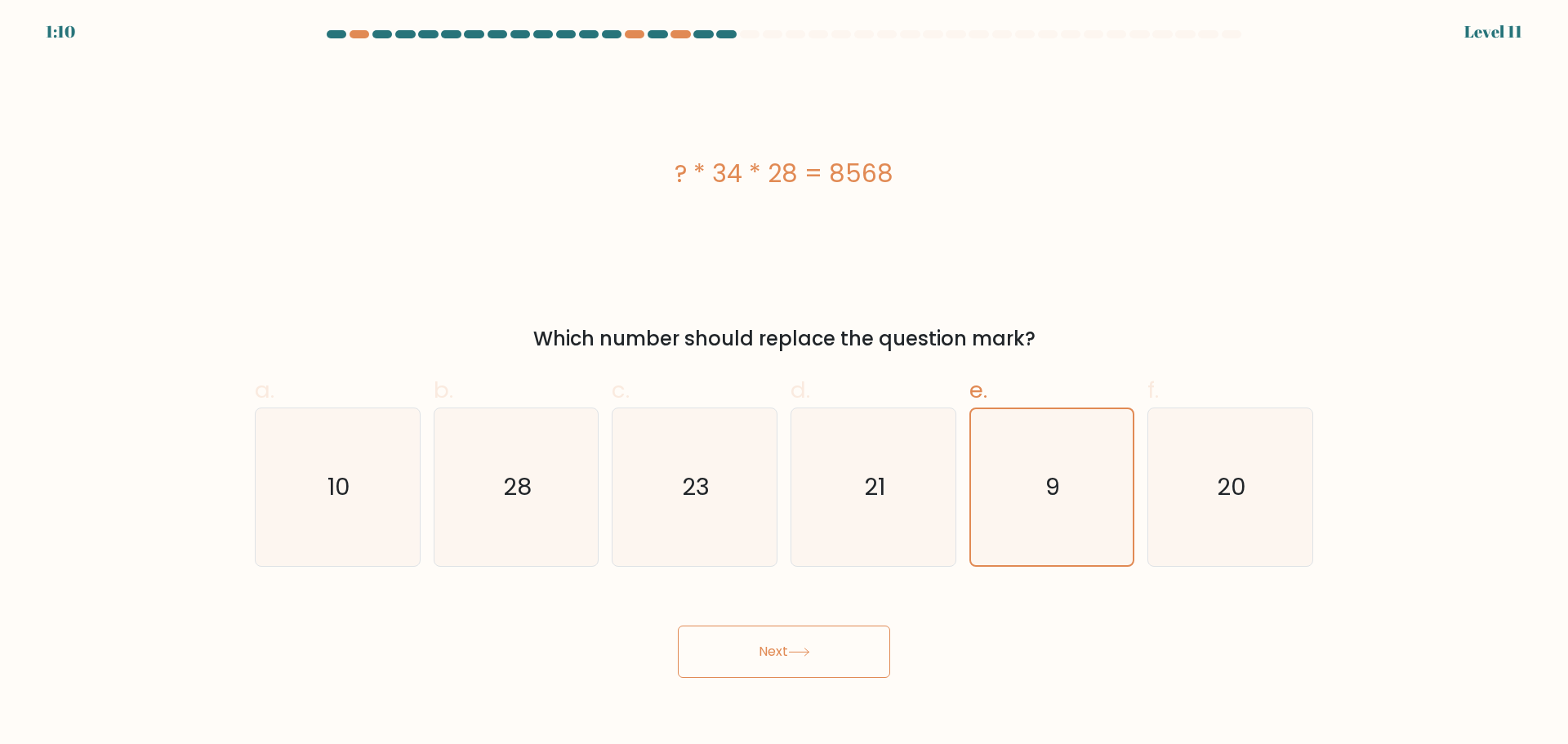
click at [772, 660] on button "Next" at bounding box center [784, 651] width 212 height 52
click at [778, 654] on button "Next" at bounding box center [784, 651] width 212 height 52
click at [1133, 652] on div "Next" at bounding box center [784, 631] width 1078 height 91
click at [839, 658] on button "Next" at bounding box center [784, 651] width 212 height 52
click at [850, 653] on button "Next" at bounding box center [784, 651] width 212 height 52
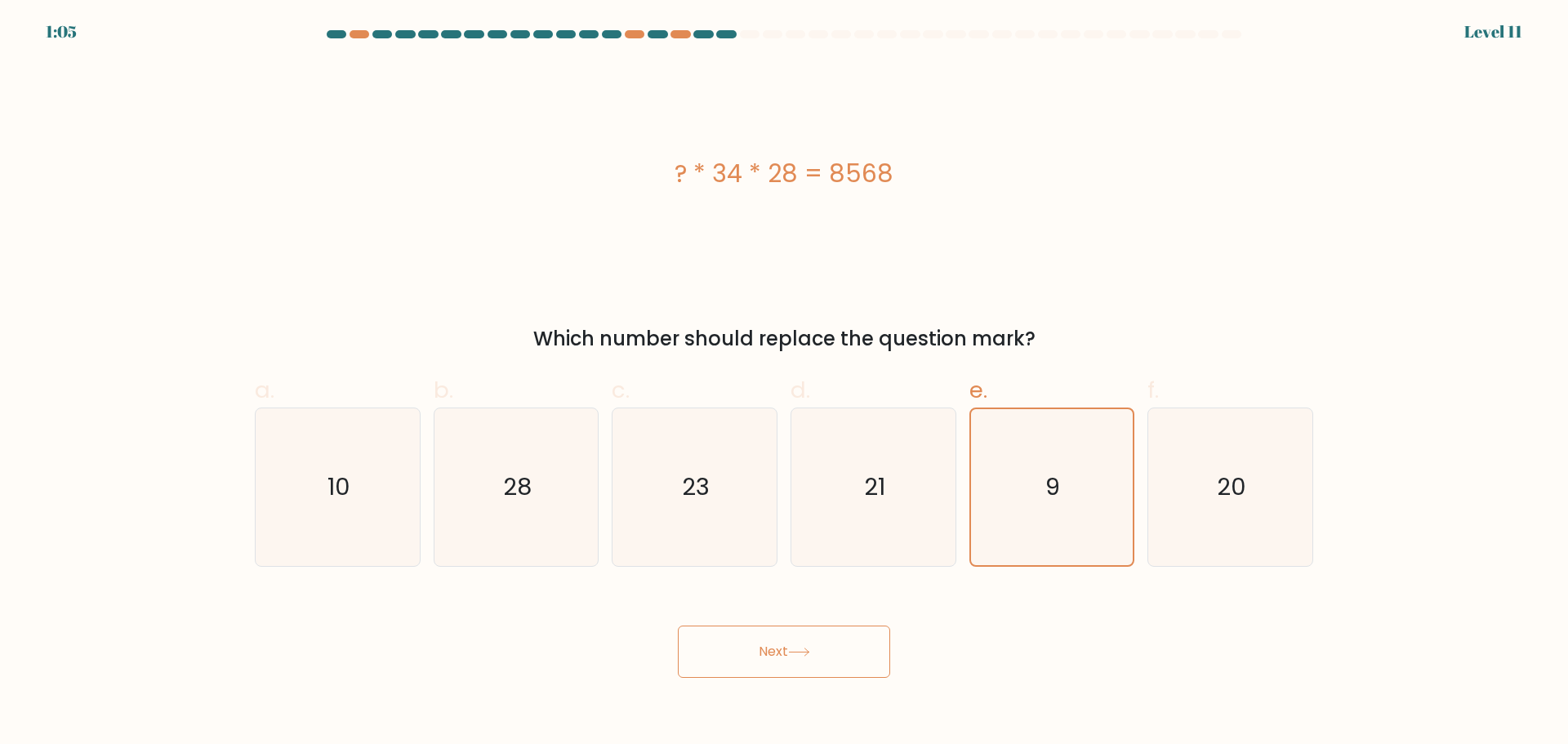
click at [784, 655] on button "Next" at bounding box center [784, 651] width 212 height 52
click at [771, 655] on button "Next" at bounding box center [784, 651] width 212 height 52
click at [744, 657] on button "Next" at bounding box center [784, 651] width 212 height 52
click at [1009, 655] on div "Next" at bounding box center [784, 631] width 1078 height 91
click at [745, 648] on button "Next" at bounding box center [784, 651] width 212 height 52
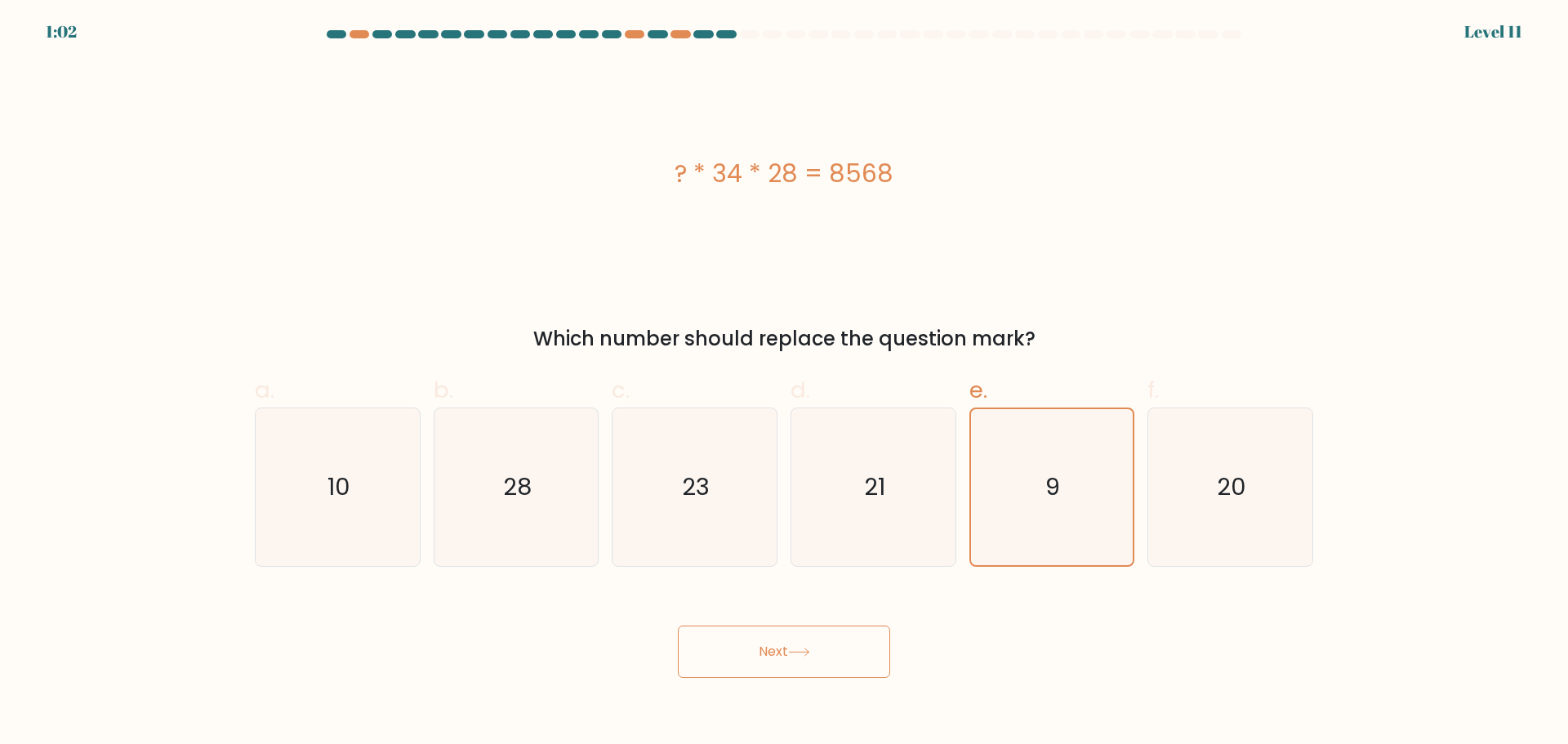
click at [766, 642] on button "Next" at bounding box center [784, 651] width 212 height 52
click at [769, 650] on button "Next" at bounding box center [784, 651] width 212 height 52
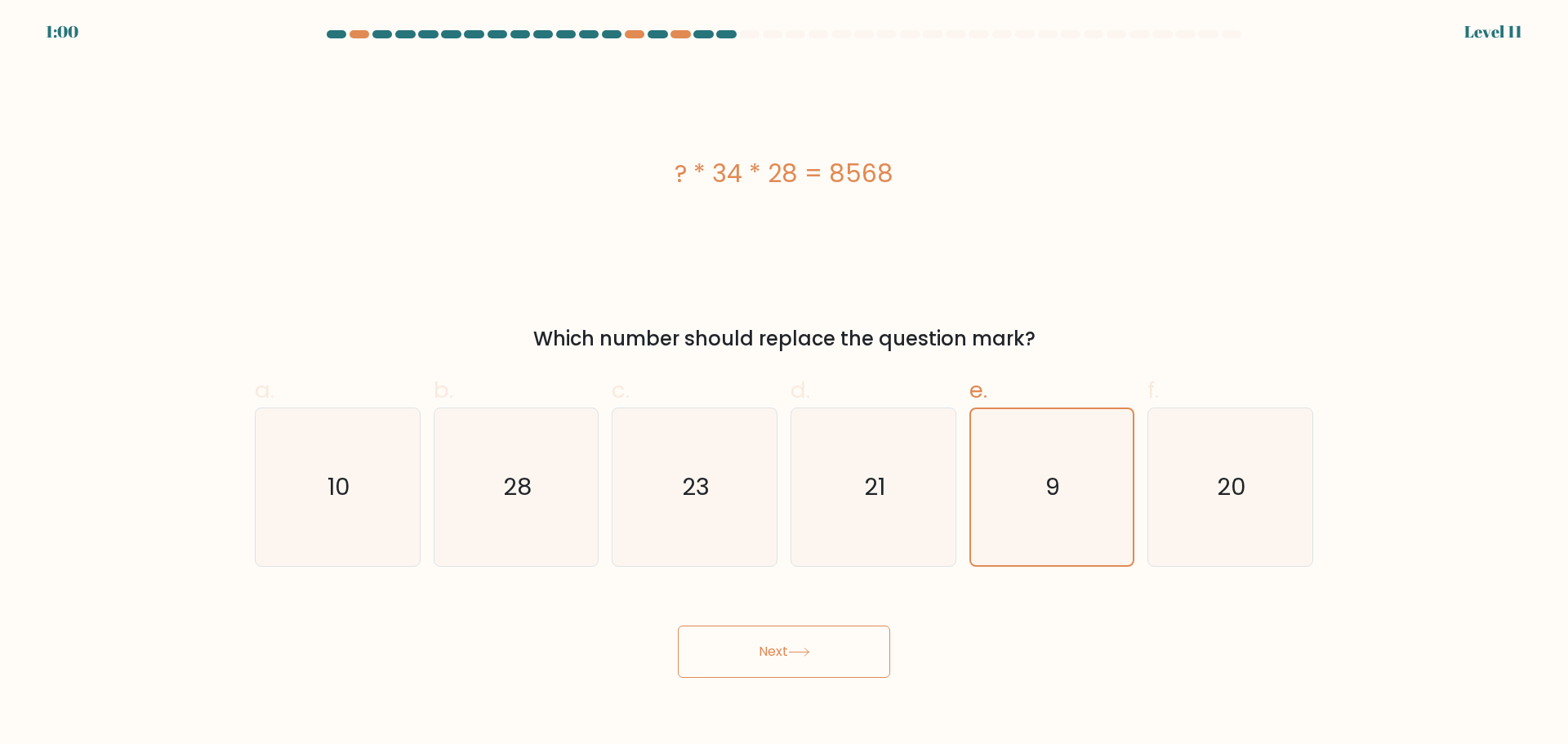
click at [770, 663] on button "Next" at bounding box center [784, 651] width 212 height 52
click at [774, 663] on button "Next" at bounding box center [784, 651] width 212 height 52
click at [782, 660] on button "Next" at bounding box center [784, 651] width 212 height 52
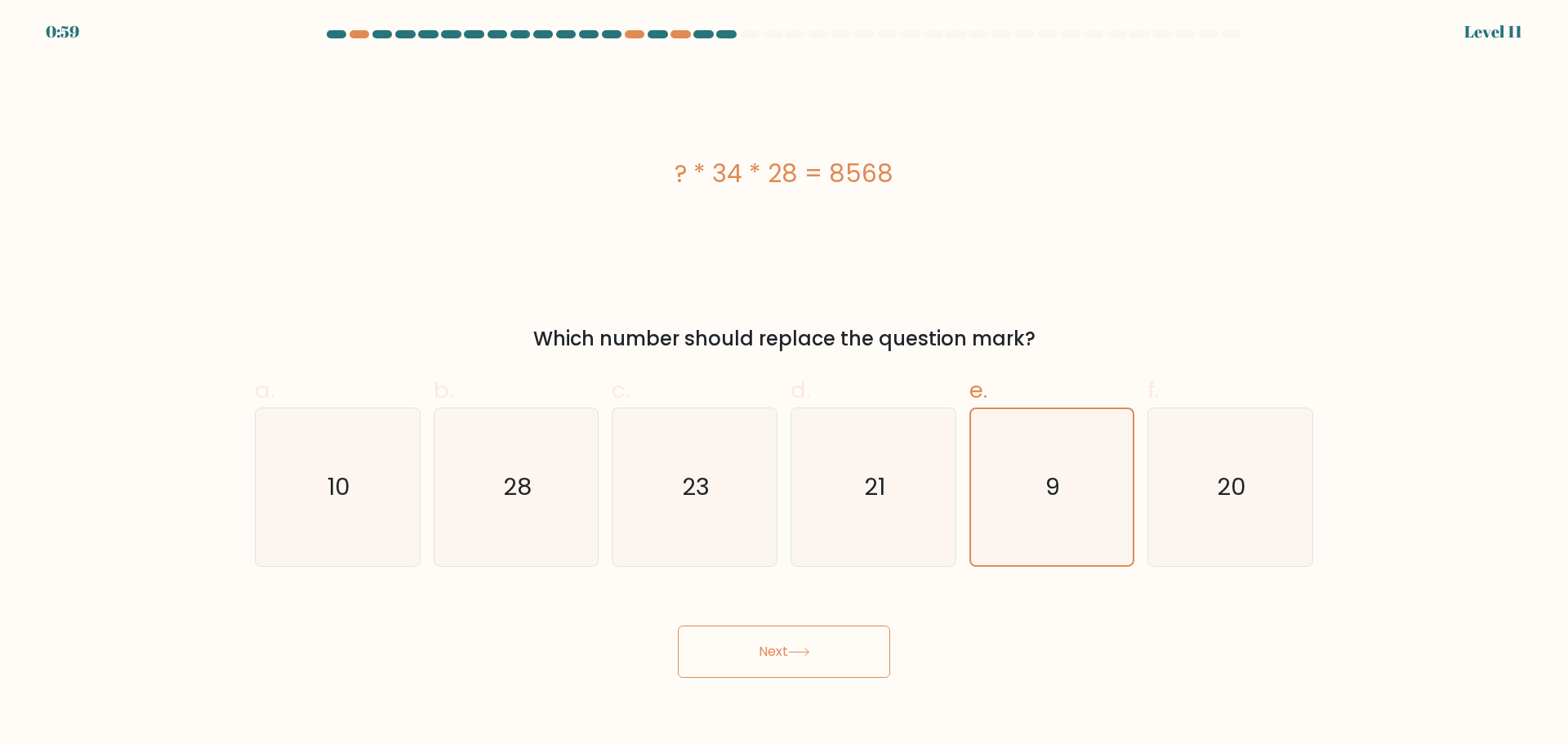
click at [782, 660] on button "Next" at bounding box center [784, 651] width 212 height 52
drag, startPoint x: 1224, startPoint y: 134, endPoint x: 1029, endPoint y: 234, distance: 219.1
click at [1227, 134] on div "? * 34 * 28 = 8568" at bounding box center [784, 173] width 1059 height 223
click at [774, 603] on div "Next" at bounding box center [784, 631] width 1078 height 91
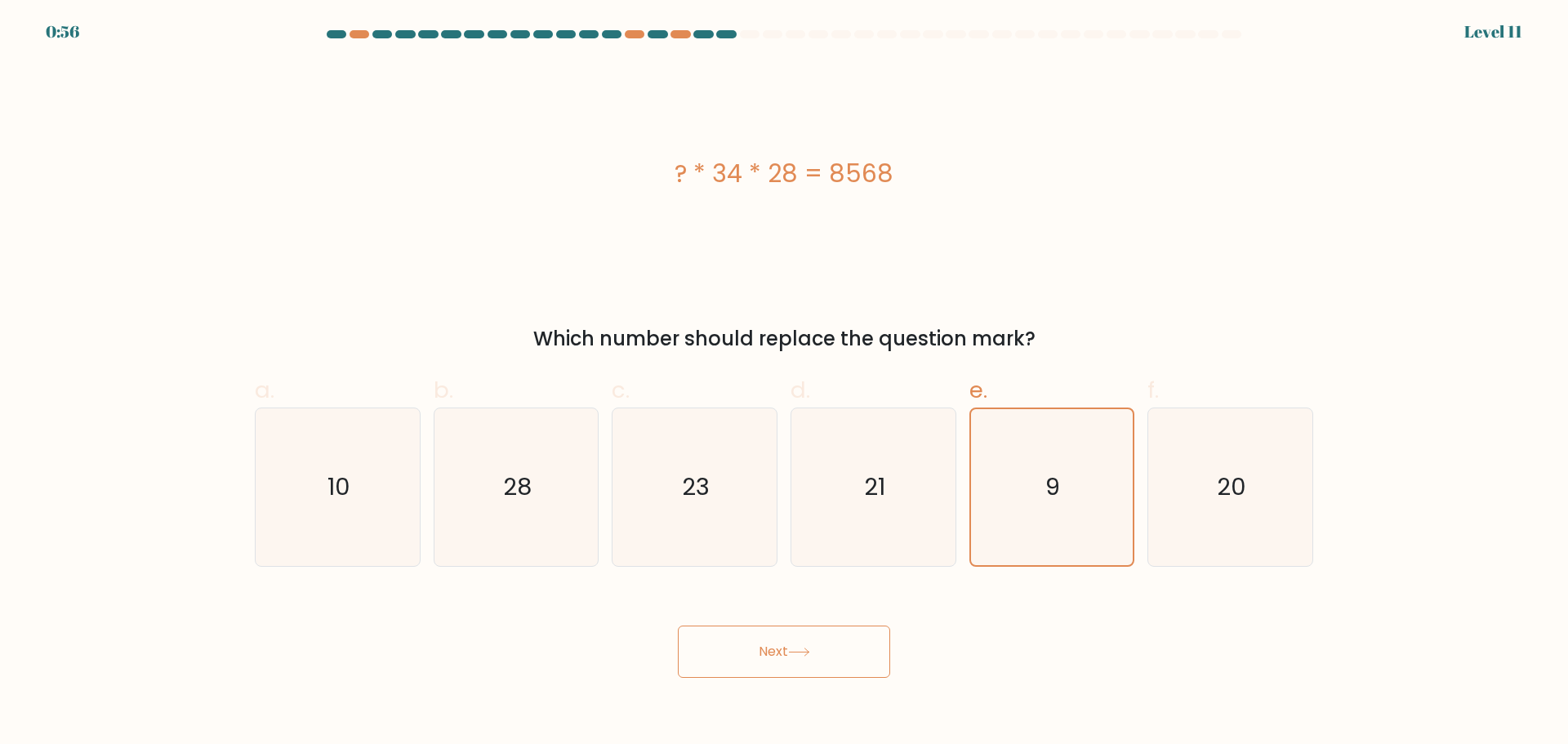
click at [755, 611] on div "Next" at bounding box center [784, 631] width 1078 height 91
click at [750, 678] on body "0:55 Level 11 9" at bounding box center [784, 372] width 1568 height 744
click at [781, 652] on button "Next" at bounding box center [784, 651] width 212 height 52
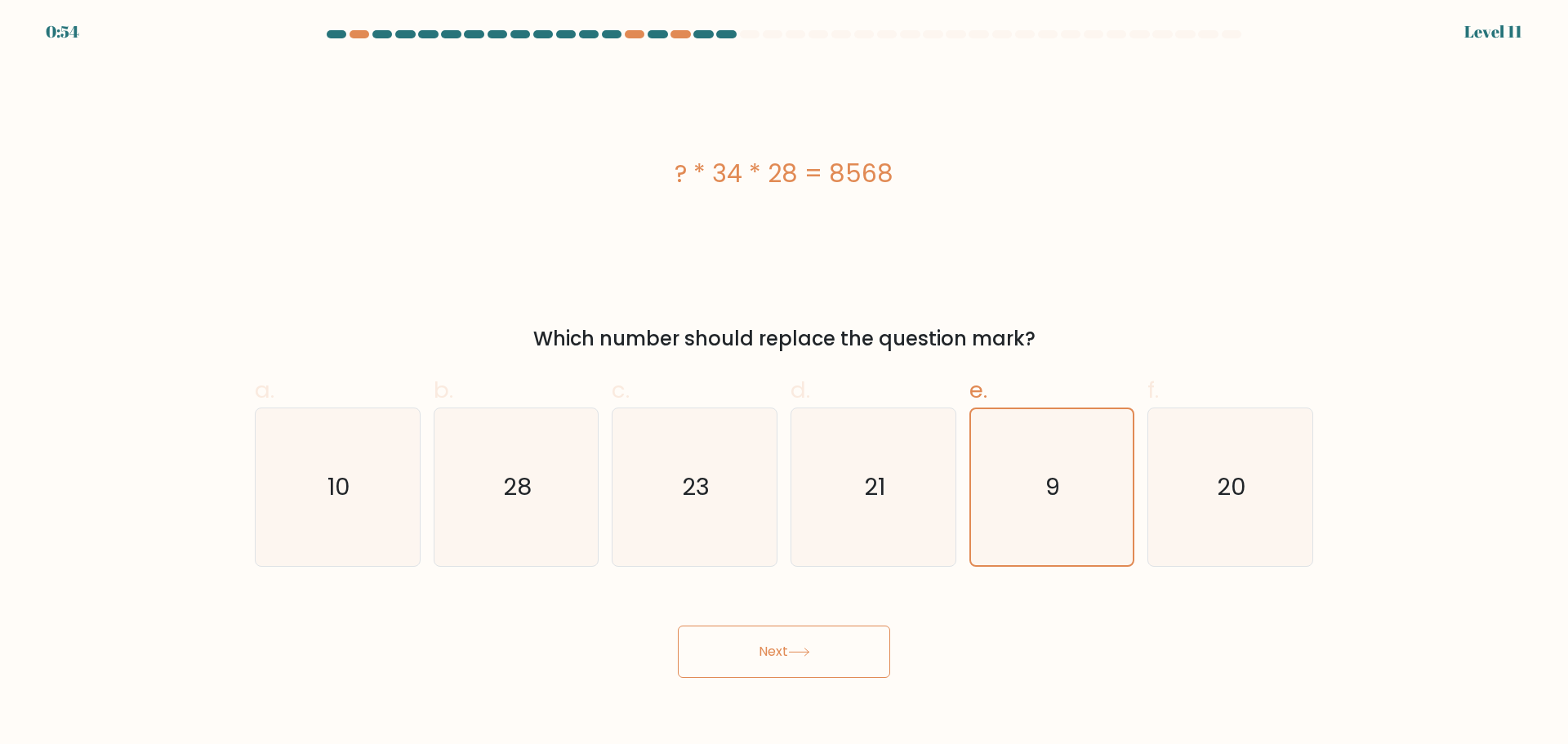
click at [876, 657] on button "Next" at bounding box center [784, 651] width 212 height 52
click at [779, 654] on button "Next" at bounding box center [784, 651] width 212 height 52
click at [779, 651] on button "Next" at bounding box center [784, 651] width 212 height 52
click at [799, 649] on icon at bounding box center [799, 651] width 22 height 9
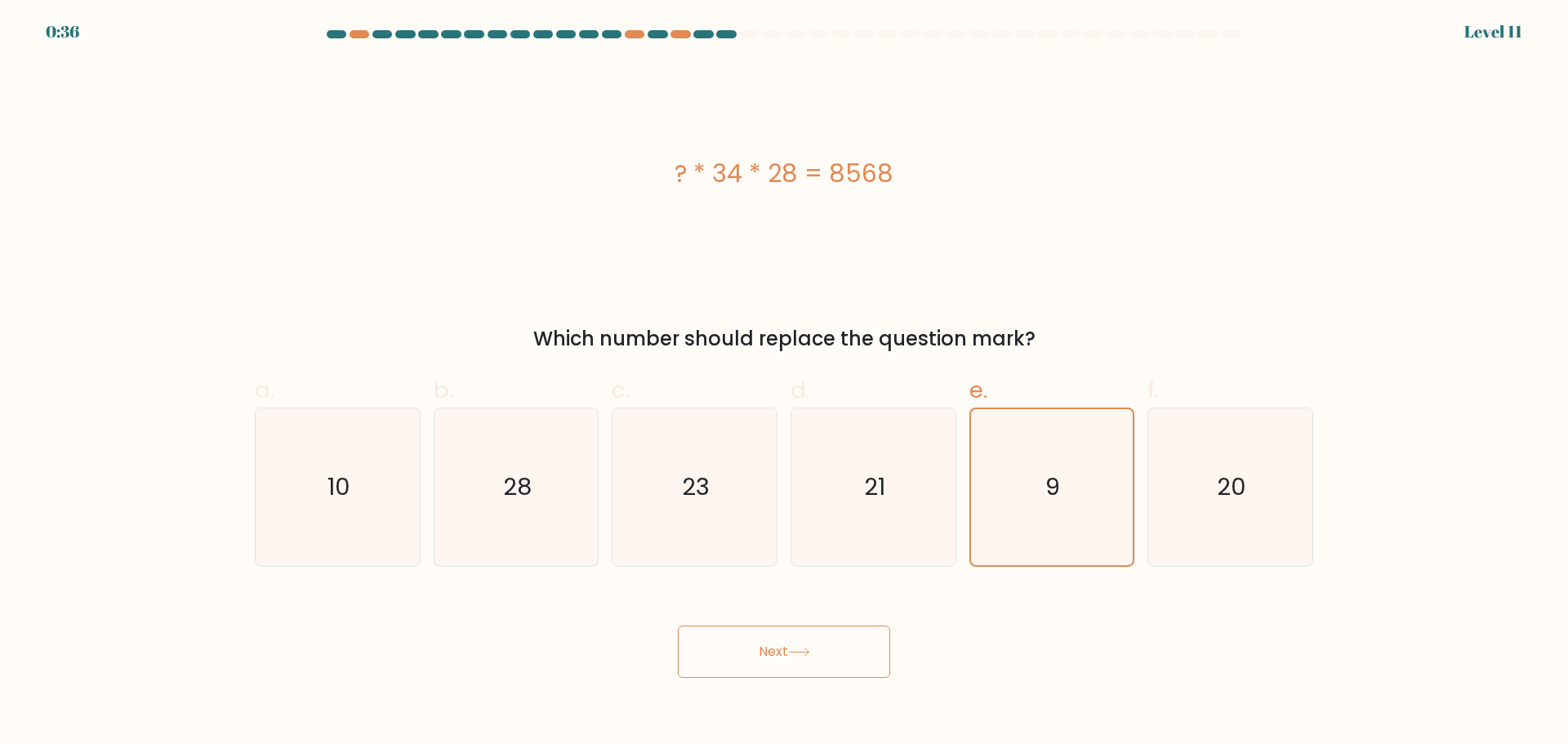
click at [779, 665] on button "Next" at bounding box center [784, 651] width 212 height 52
click at [742, 645] on button "Next" at bounding box center [784, 651] width 212 height 52
click at [742, 643] on button "Next" at bounding box center [784, 651] width 212 height 52
drag, startPoint x: 742, startPoint y: 643, endPoint x: 917, endPoint y: 665, distance: 176.4
click at [742, 644] on button "Next" at bounding box center [784, 651] width 212 height 52
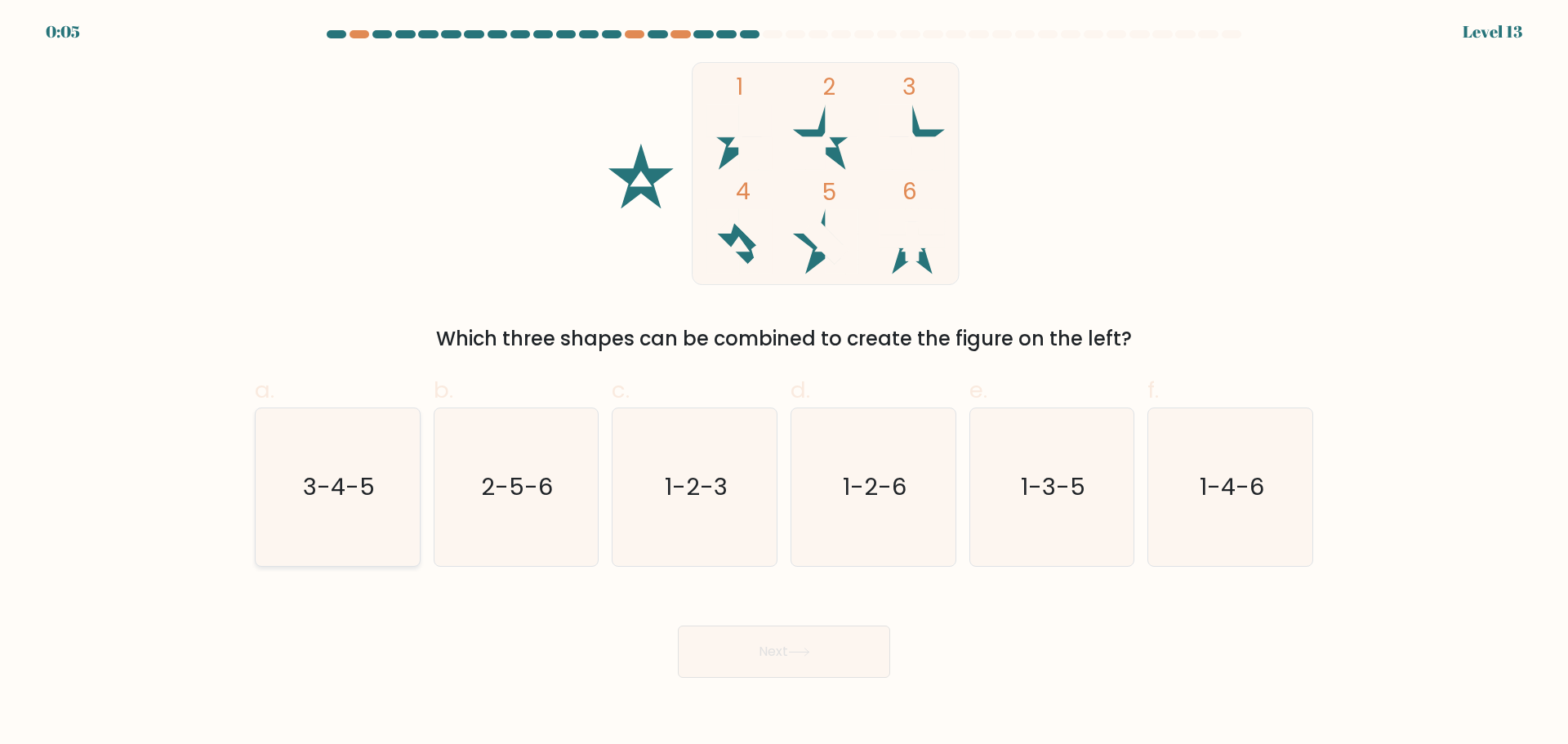
click at [361, 554] on icon "3-4-5" at bounding box center [338, 487] width 157 height 157
click at [784, 383] on input "a. 3-4-5" at bounding box center [784, 377] width 1 height 11
radio input "true"
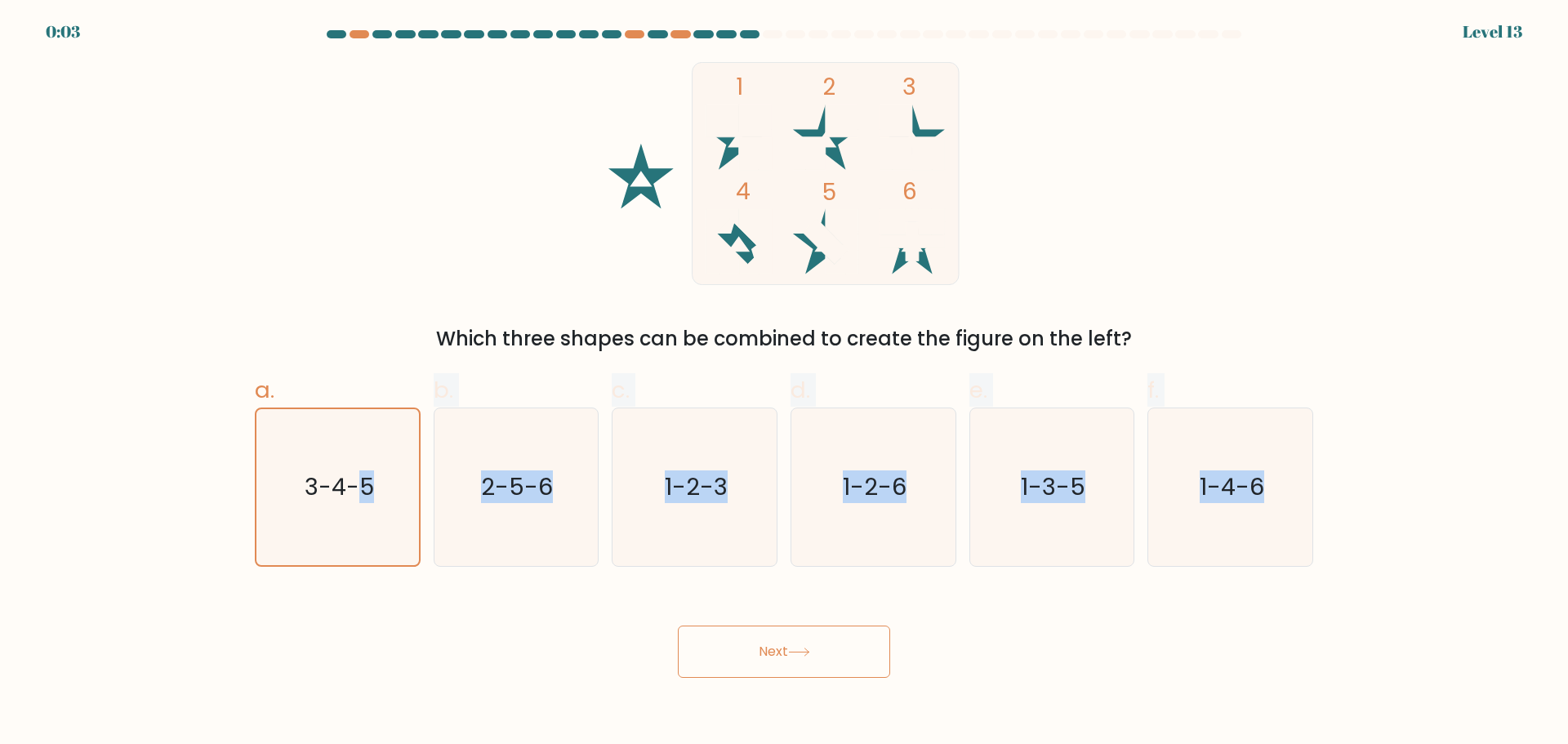
drag, startPoint x: 361, startPoint y: 554, endPoint x: 344, endPoint y: 595, distance: 44.4
click at [345, 595] on form at bounding box center [784, 354] width 1568 height 647
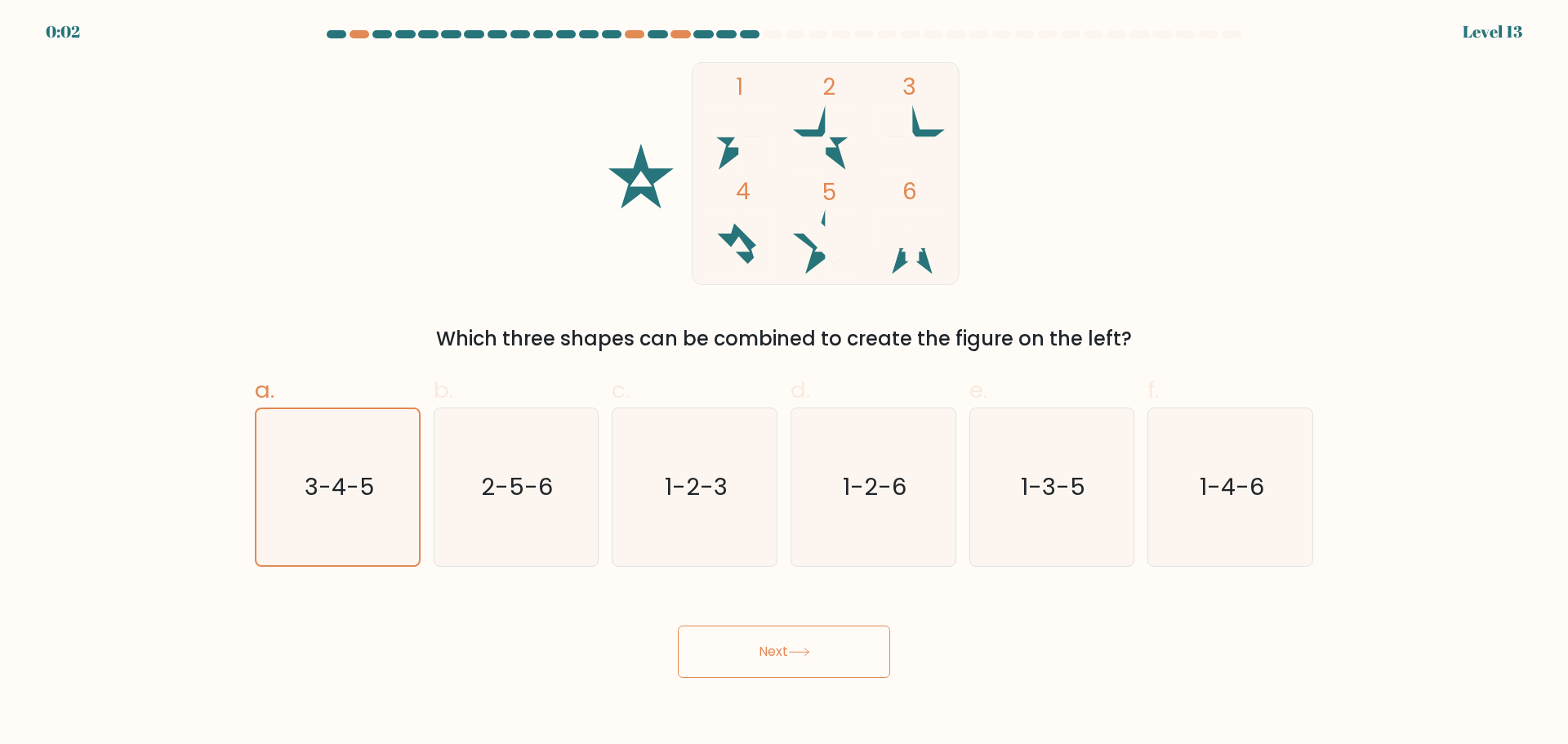
click at [345, 606] on div "Next" at bounding box center [784, 631] width 1078 height 91
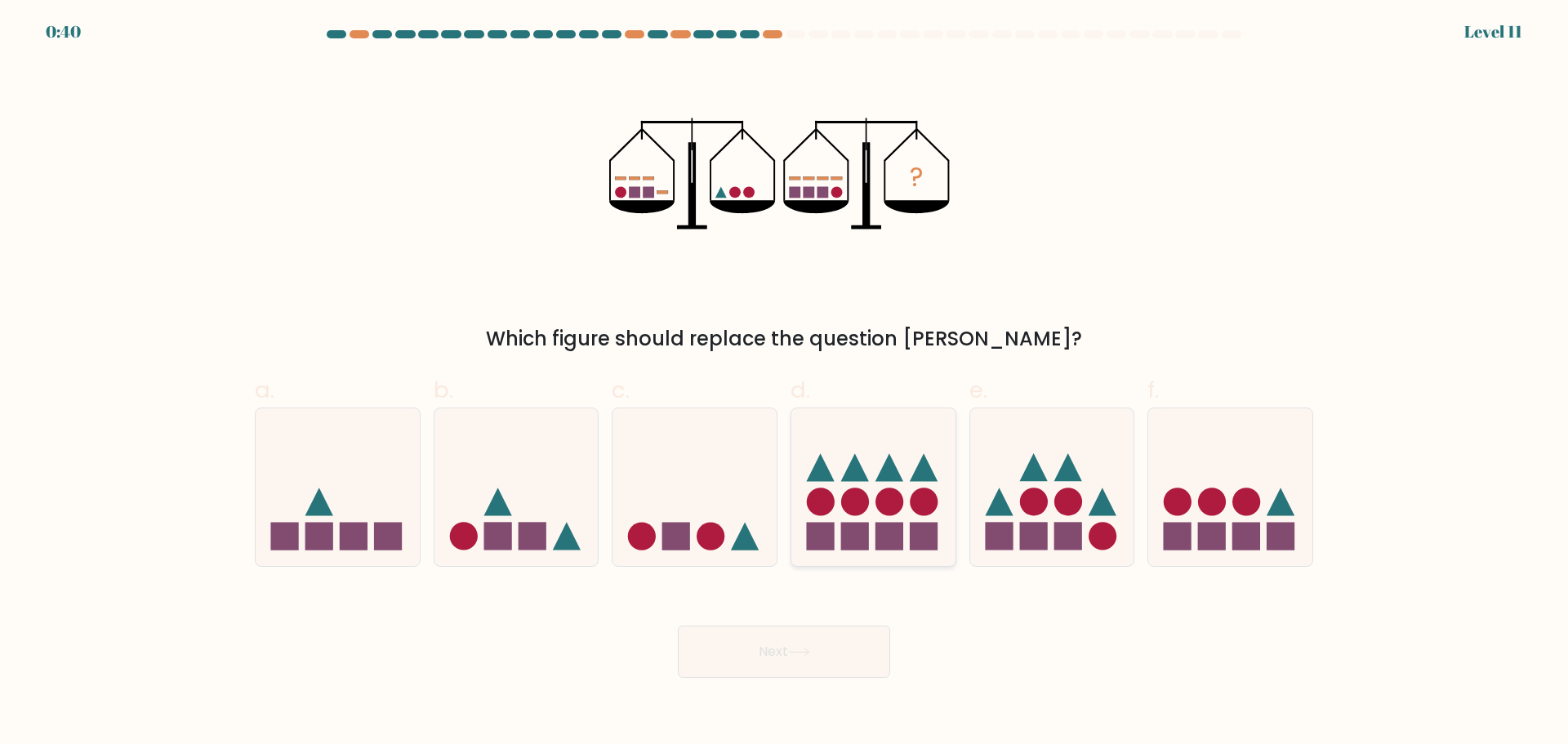
drag, startPoint x: 848, startPoint y: 490, endPoint x: 847, endPoint y: 500, distance: 10.0
click at [848, 492] on icon at bounding box center [873, 487] width 164 height 135
click at [784, 383] on input "d." at bounding box center [784, 377] width 1 height 11
radio input "true"
click at [679, 501] on icon at bounding box center [694, 487] width 164 height 135
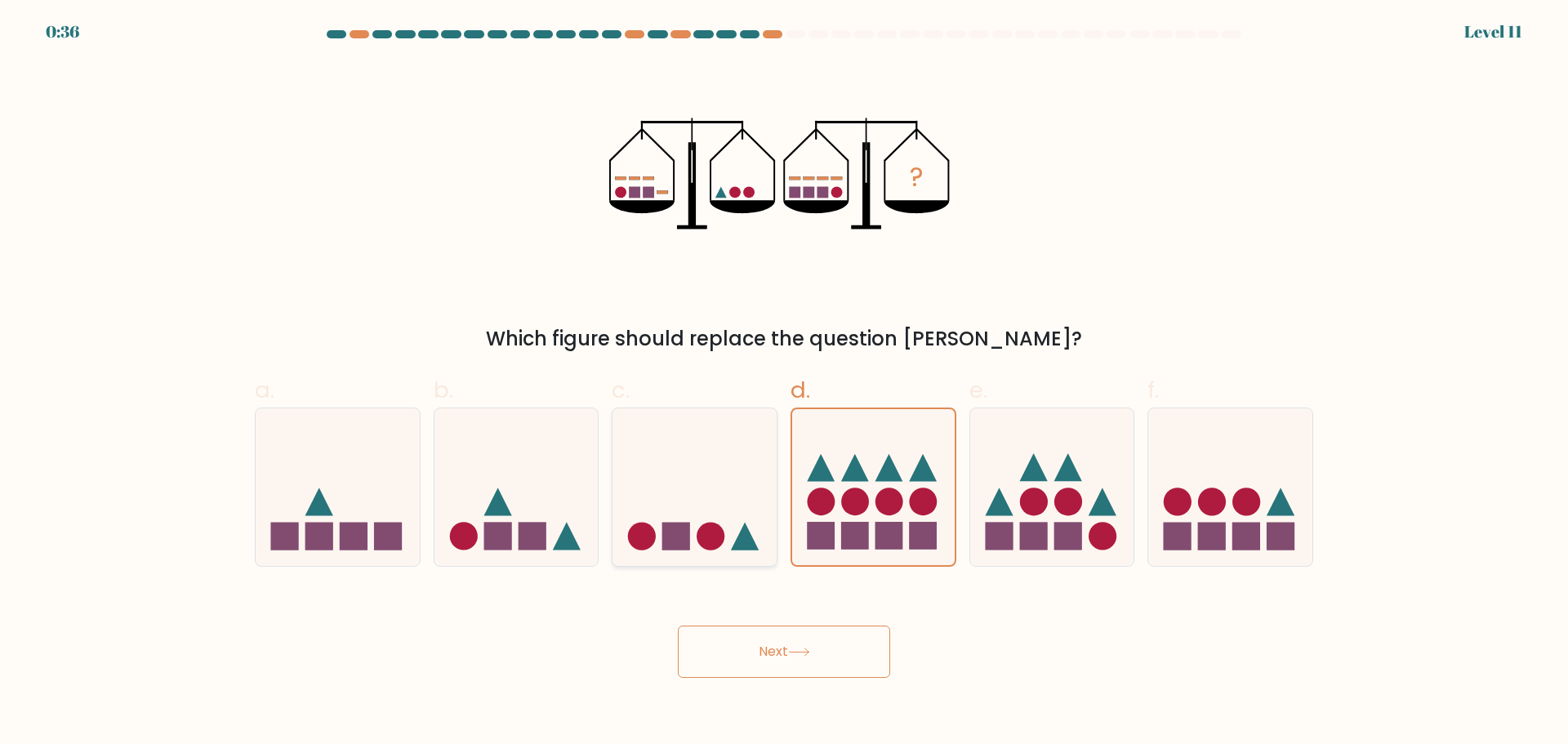
click at [784, 383] on input "c." at bounding box center [784, 377] width 1 height 11
radio input "true"
click at [770, 659] on button "Next" at bounding box center [784, 651] width 212 height 52
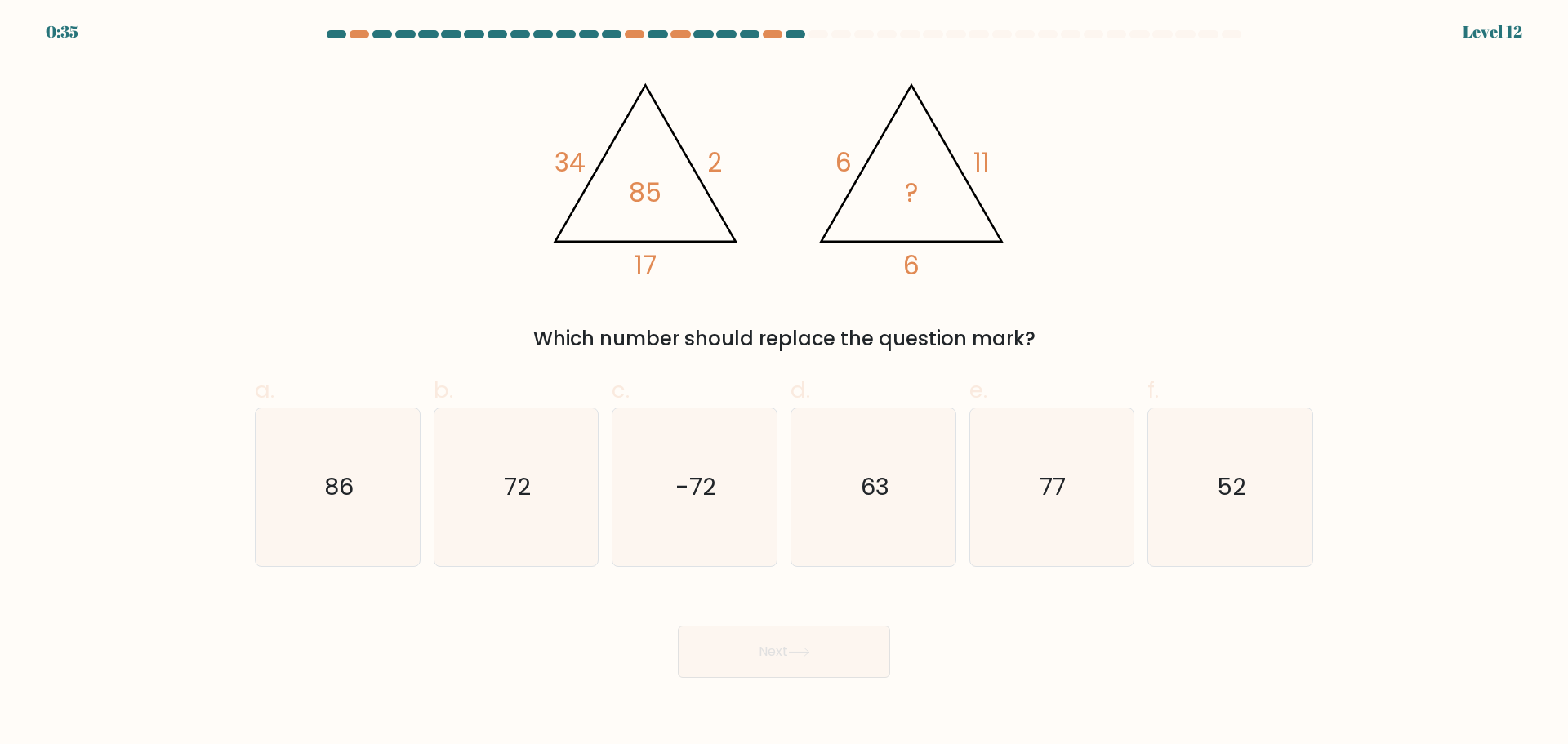
drag, startPoint x: 610, startPoint y: 621, endPoint x: 875, endPoint y: 650, distance: 266.6
click at [875, 650] on button "Next" at bounding box center [784, 651] width 212 height 52
click at [874, 559] on icon "63" at bounding box center [873, 487] width 157 height 157
click at [784, 383] on input "d. 63" at bounding box center [784, 377] width 1 height 11
radio input "true"
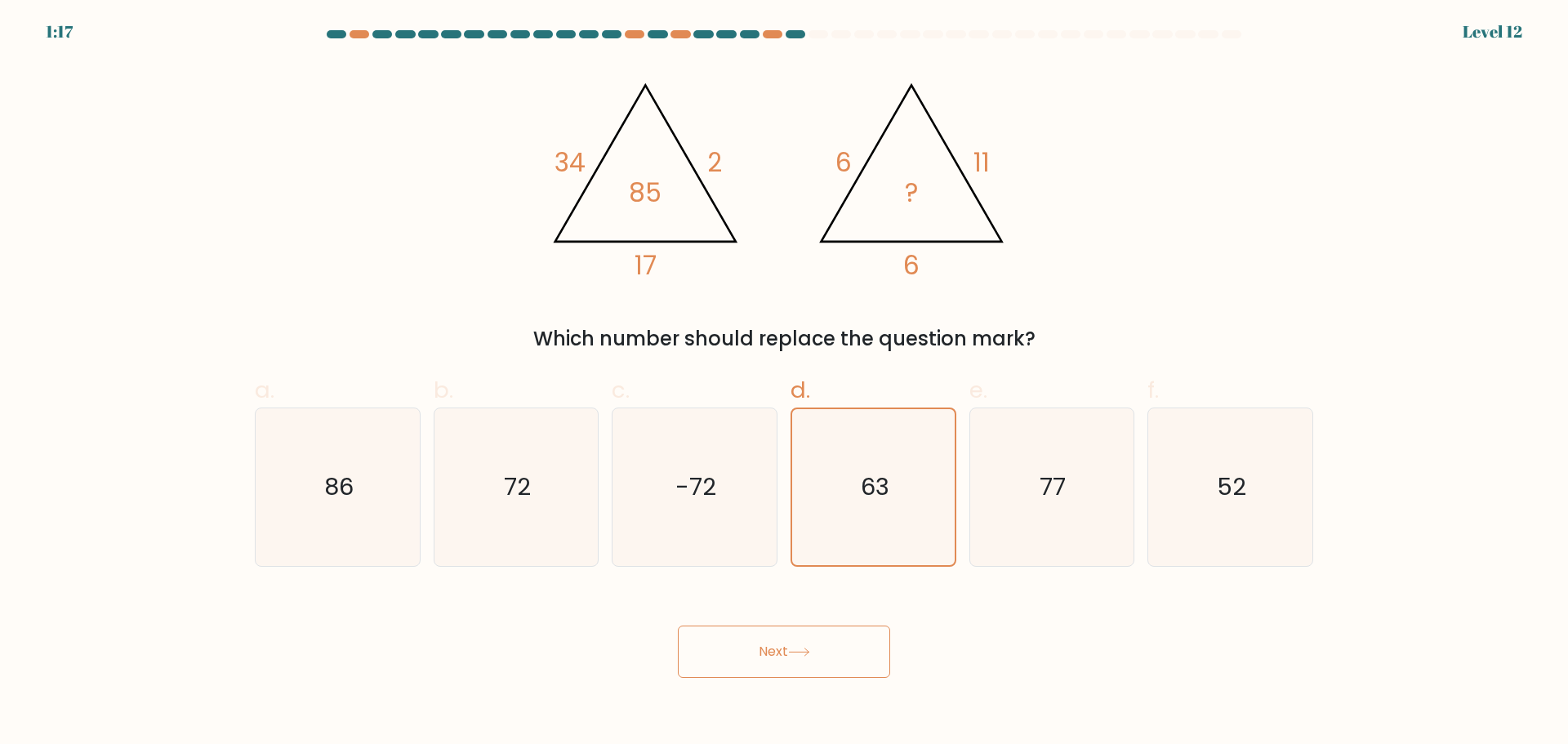
click at [814, 662] on button "Next" at bounding box center [784, 651] width 212 height 52
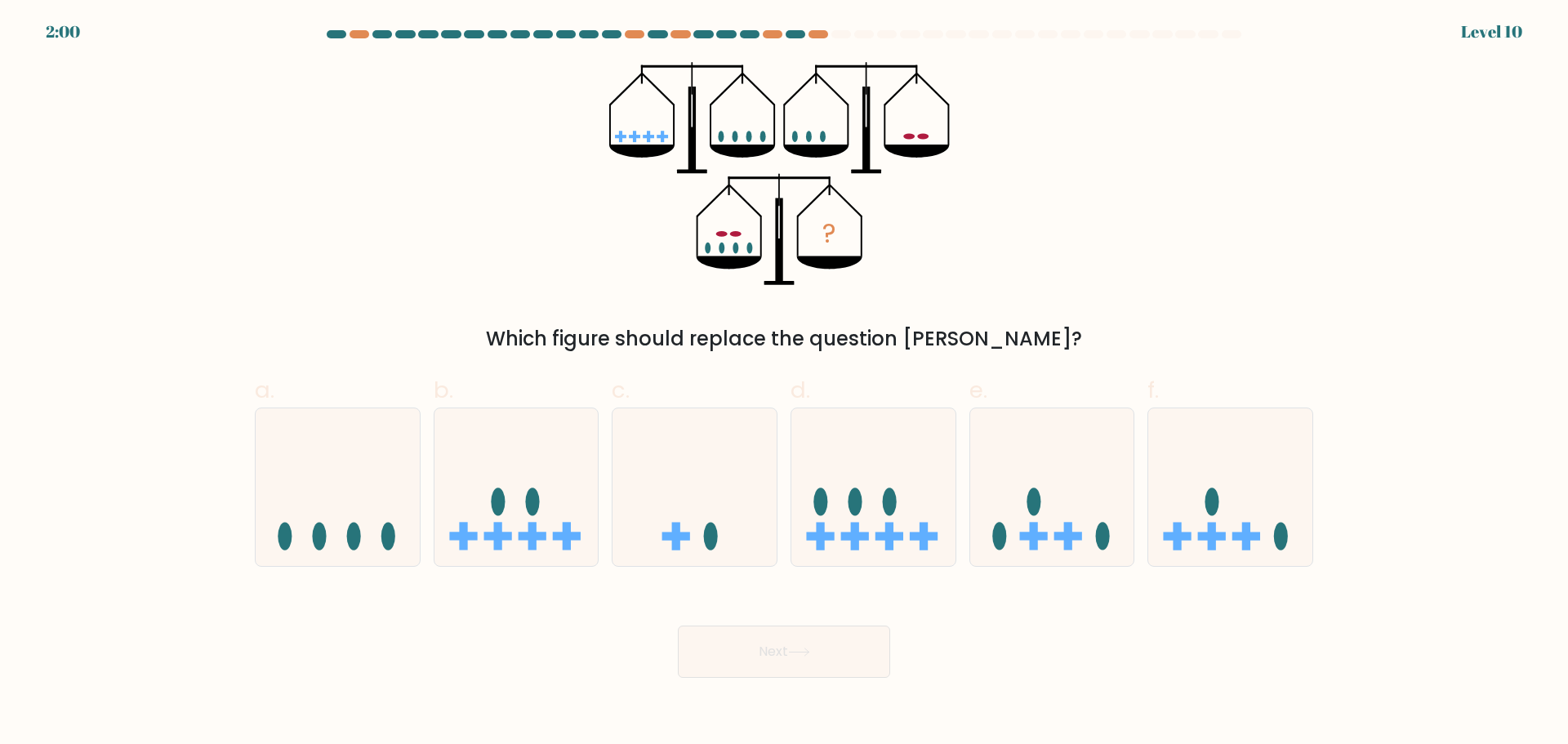
drag, startPoint x: 881, startPoint y: 549, endPoint x: 874, endPoint y: 597, distance: 48.5
click at [881, 553] on icon at bounding box center [873, 487] width 164 height 135
click at [784, 383] on input "d." at bounding box center [784, 377] width 1 height 11
radio input "true"
click at [824, 685] on body "2:00 Level 10" at bounding box center [784, 372] width 1568 height 744
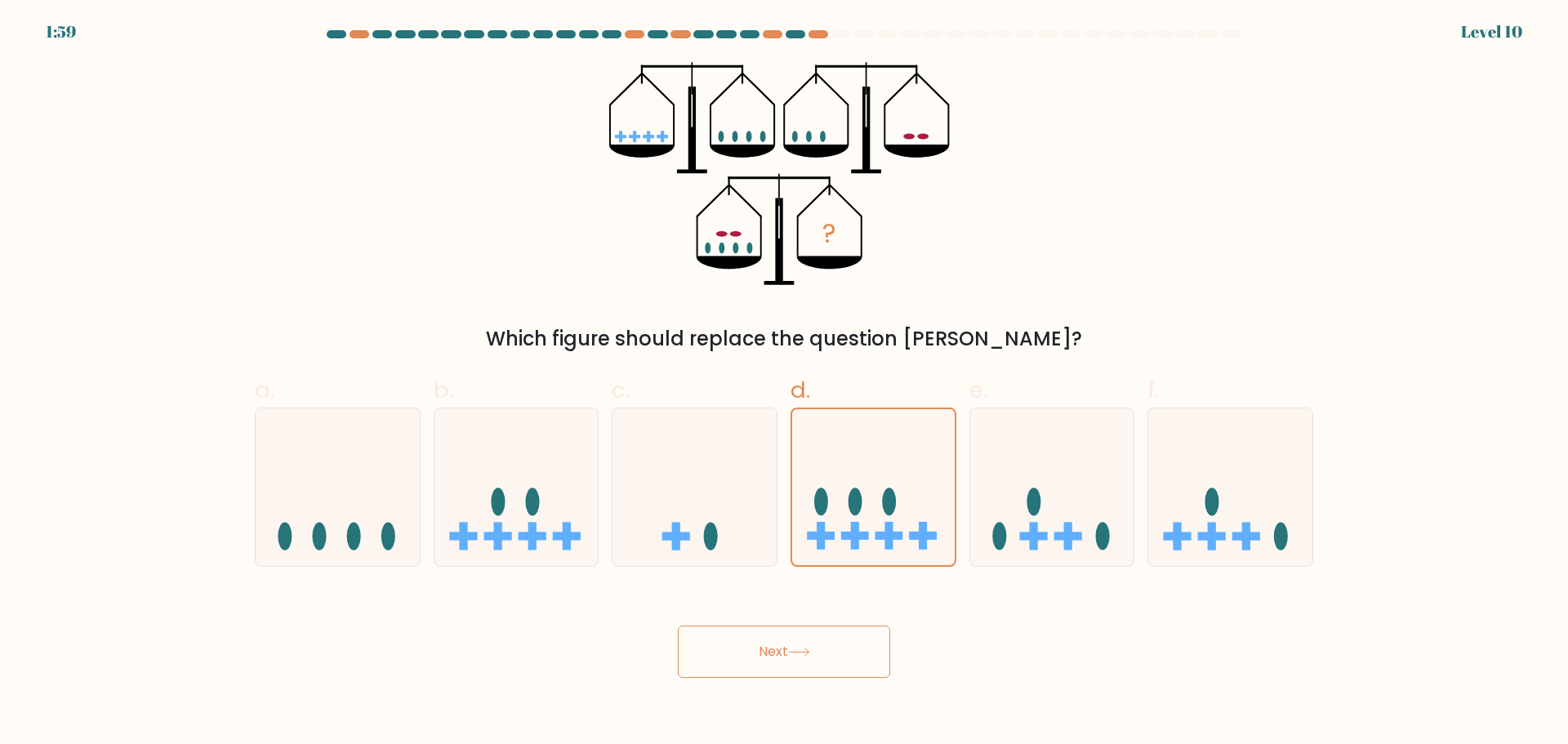
click at [832, 676] on button "Next" at bounding box center [784, 651] width 212 height 52
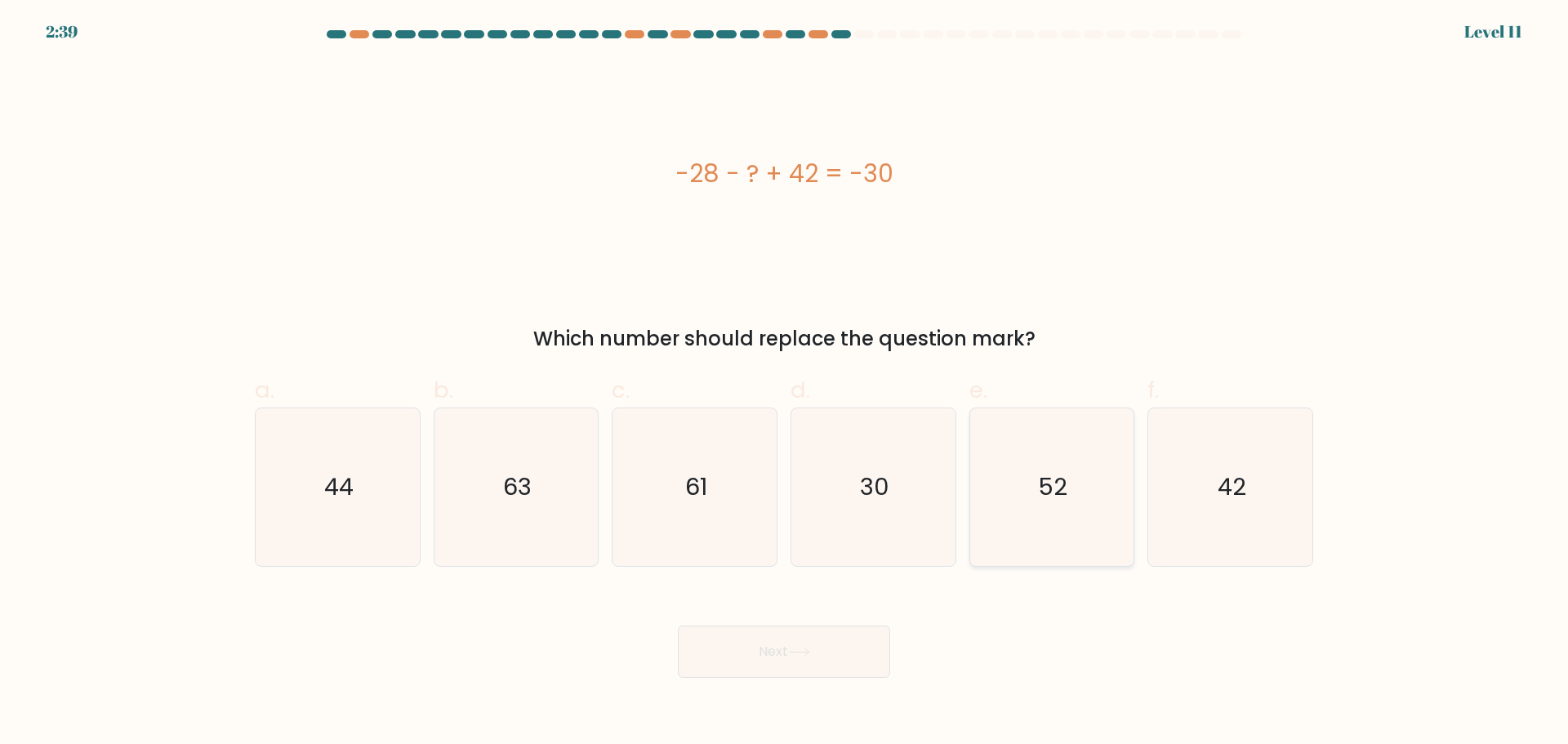
click at [1129, 460] on icon "52" at bounding box center [1051, 487] width 157 height 157
click at [784, 383] on input "e. 52" at bounding box center [784, 377] width 1 height 11
radio input "true"
click at [861, 645] on button "Next" at bounding box center [784, 651] width 212 height 52
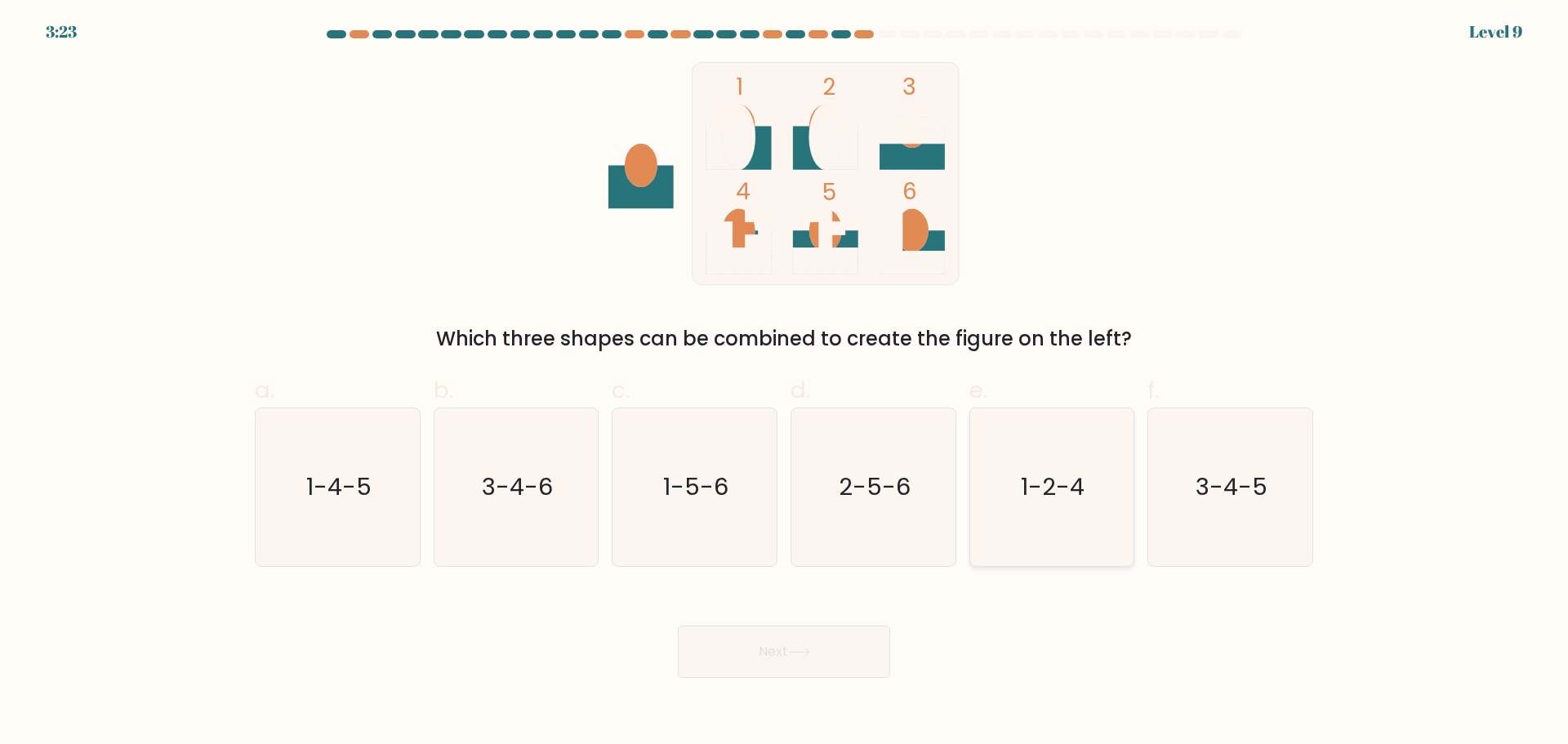
click at [1128, 522] on icon "1-2-4" at bounding box center [1051, 487] width 157 height 157
click at [784, 383] on input "e. 1-2-4" at bounding box center [784, 377] width 1 height 11
radio input "true"
click at [802, 660] on button "Next" at bounding box center [784, 651] width 212 height 52
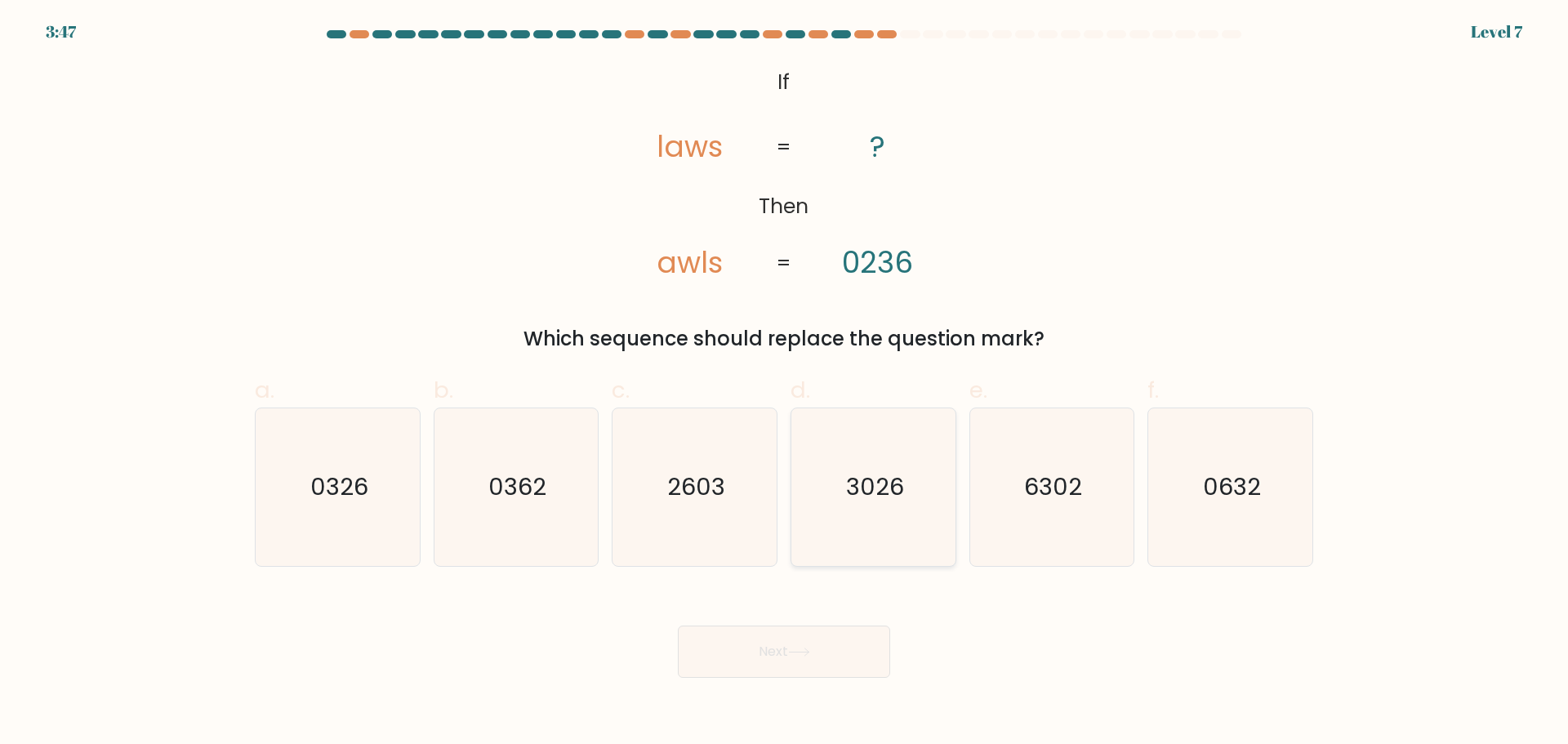
click at [862, 543] on icon "3026" at bounding box center [873, 487] width 157 height 157
click at [784, 383] on input "d. 3026" at bounding box center [784, 377] width 1 height 11
radio input "true"
click at [799, 657] on button "Next" at bounding box center [784, 651] width 212 height 52
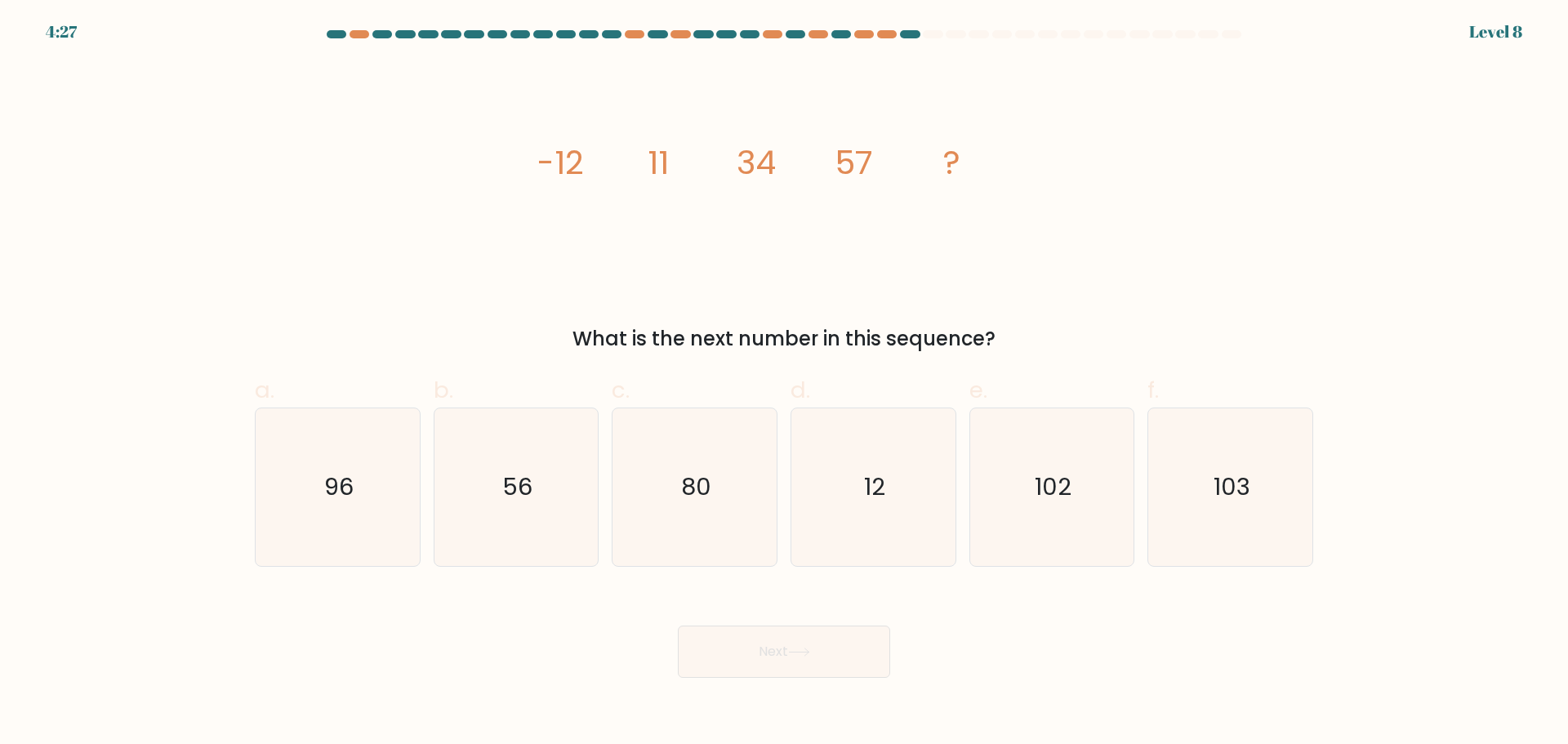
drag, startPoint x: 554, startPoint y: 503, endPoint x: 638, endPoint y: 569, distance: 106.8
click at [554, 506] on icon "56" at bounding box center [515, 487] width 157 height 157
click at [784, 383] on input "b. 56" at bounding box center [784, 377] width 1 height 11
radio input "true"
click at [762, 651] on button "Next" at bounding box center [784, 651] width 212 height 52
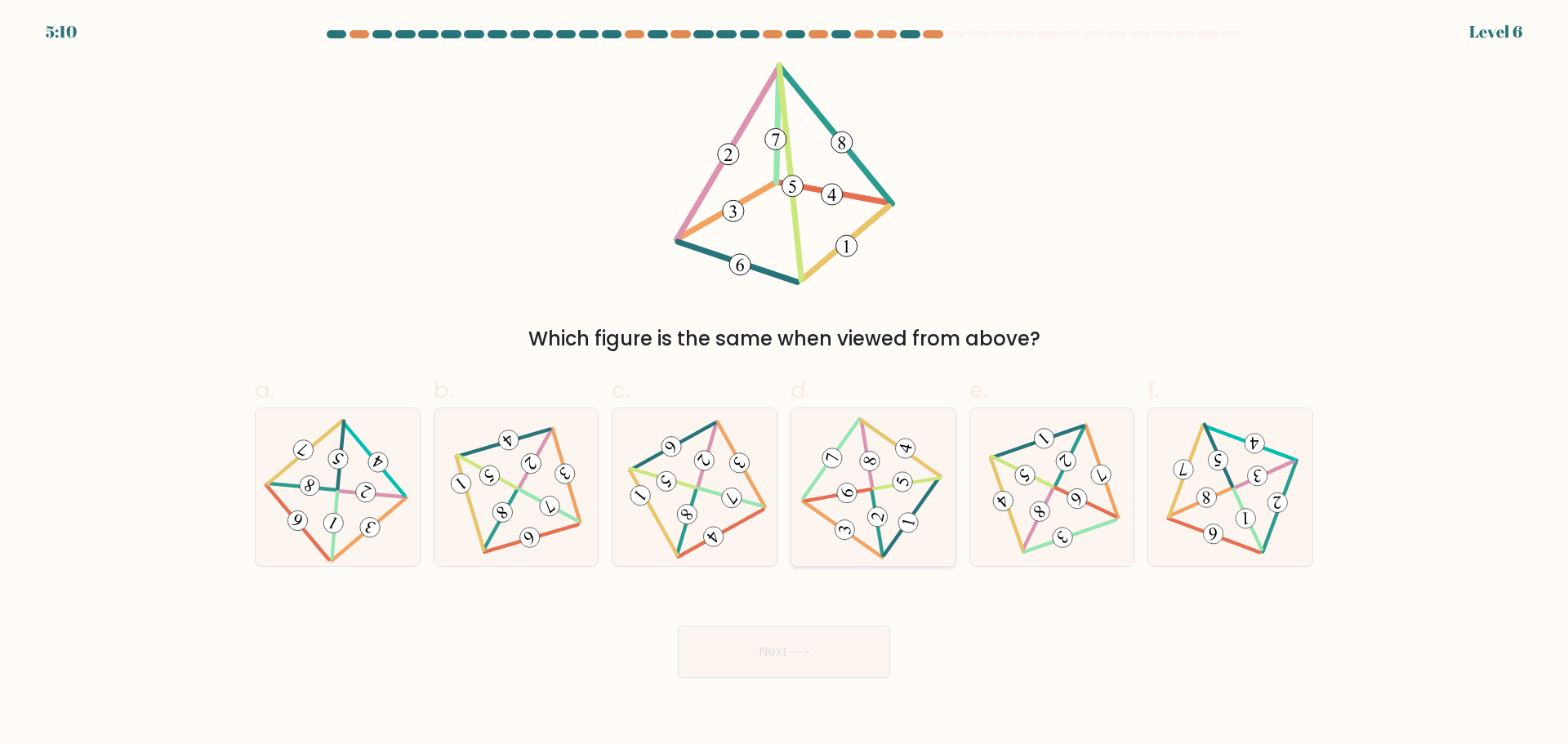
click at [827, 555] on div at bounding box center [873, 487] width 166 height 159
click at [784, 383] on input "d." at bounding box center [784, 377] width 1 height 11
radio input "true"
click at [820, 653] on button "Next" at bounding box center [784, 651] width 212 height 52
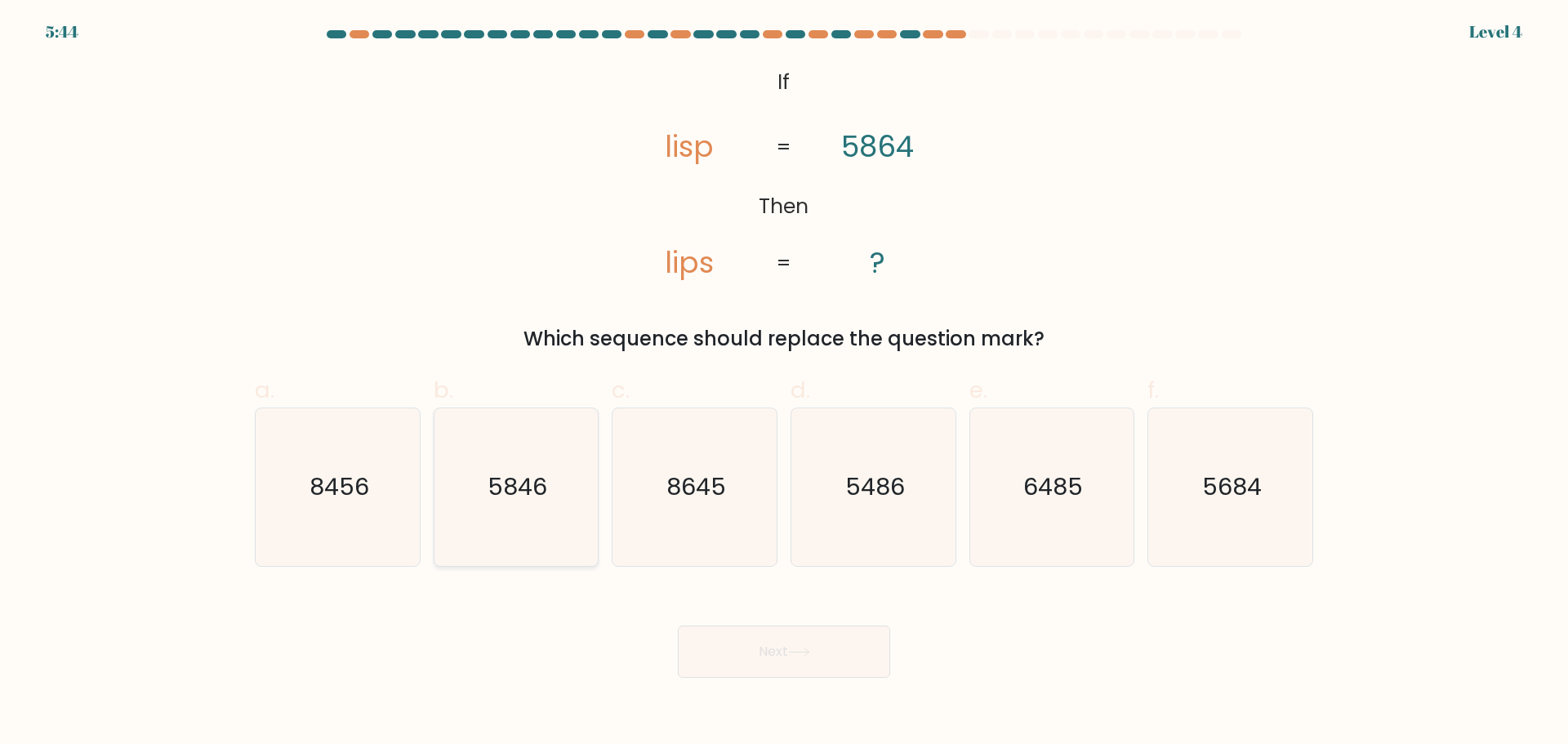
click at [531, 522] on icon "5846" at bounding box center [515, 487] width 157 height 157
click at [784, 383] on input "b. 5846" at bounding box center [784, 377] width 1 height 11
radio input "true"
click at [770, 655] on button "Next" at bounding box center [784, 651] width 212 height 52
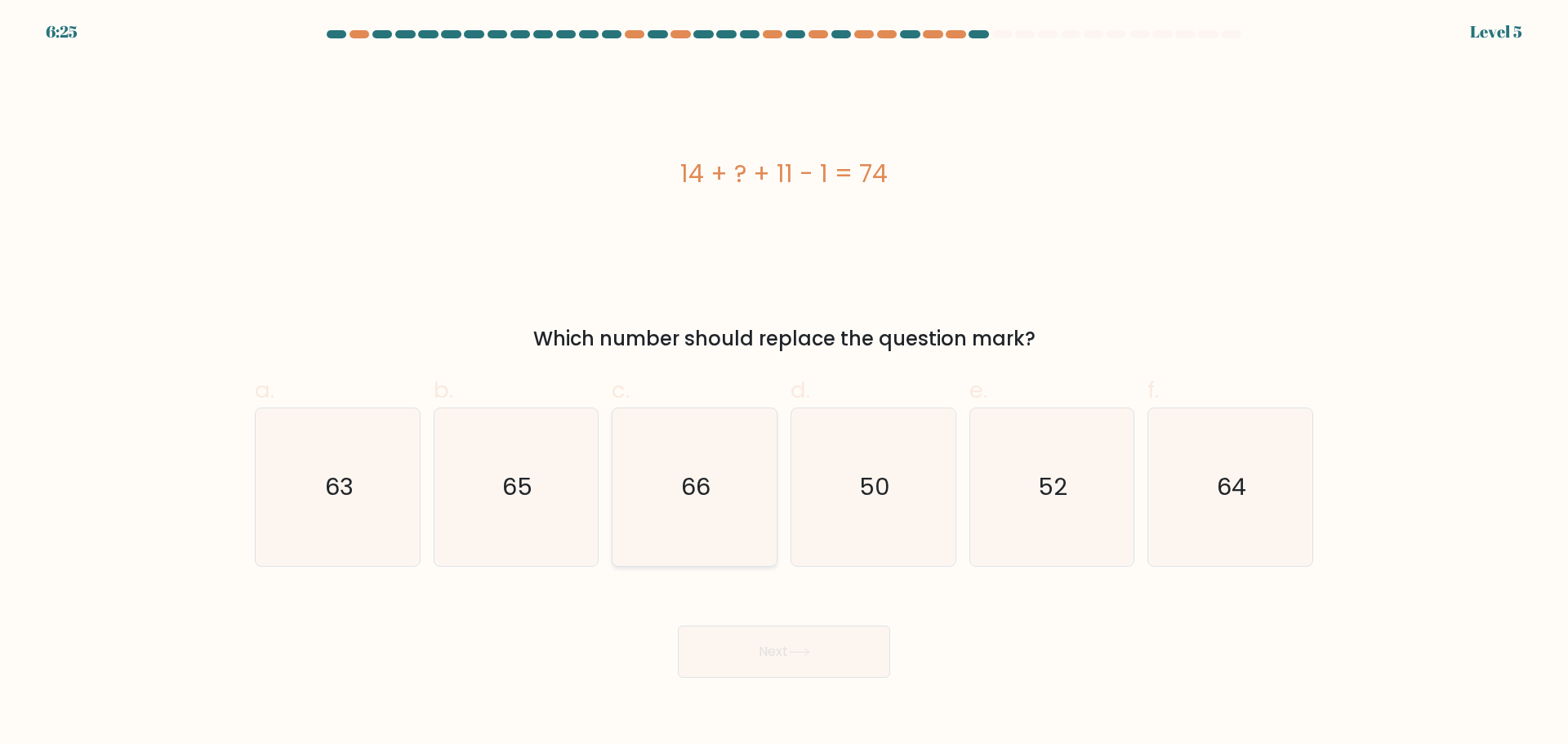
drag, startPoint x: 712, startPoint y: 488, endPoint x: 712, endPoint y: 522, distance: 34.0
click at [712, 490] on icon "66" at bounding box center [694, 487] width 157 height 157
click at [784, 383] on input "c. 66" at bounding box center [784, 377] width 1 height 11
radio input "true"
drag, startPoint x: 562, startPoint y: 514, endPoint x: 693, endPoint y: 591, distance: 152.0
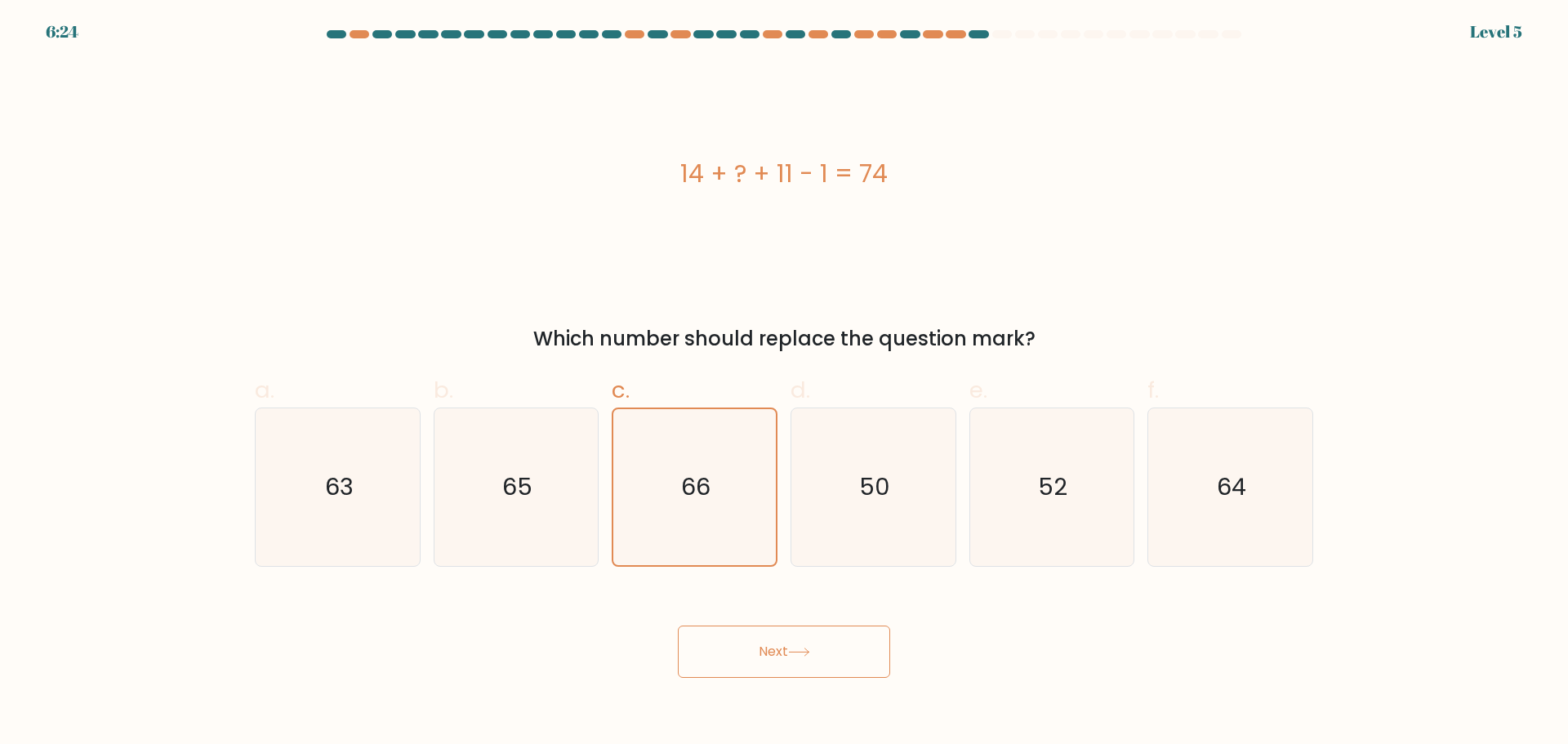
click at [563, 519] on icon "65" at bounding box center [515, 487] width 157 height 157
click at [784, 383] on input "b. 65" at bounding box center [784, 377] width 1 height 11
radio input "true"
click at [841, 660] on button "Next" at bounding box center [784, 651] width 212 height 52
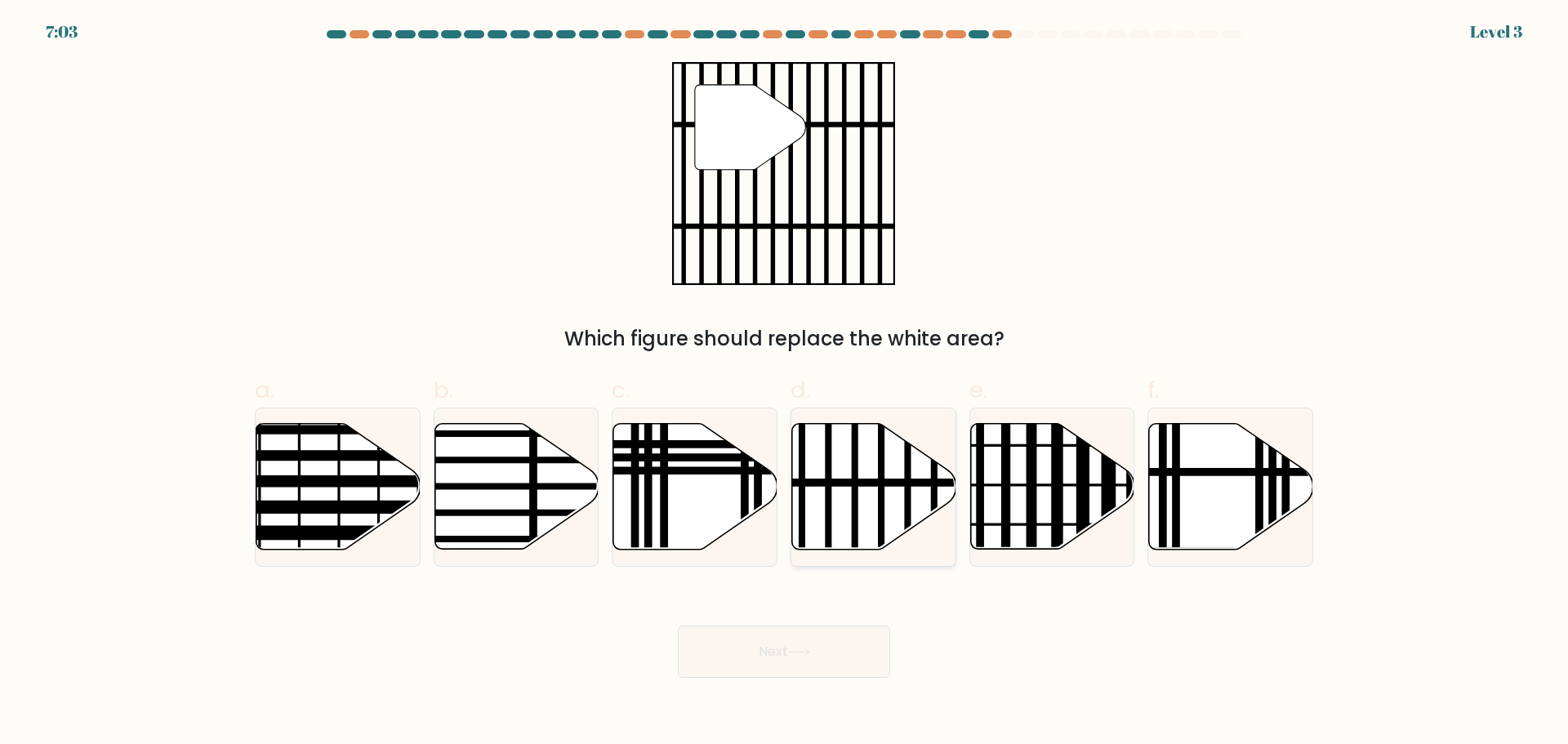
click at [881, 476] on line at bounding box center [881, 554] width 0 height 330
click at [784, 383] on input "d." at bounding box center [784, 377] width 1 height 11
radio input "true"
click at [858, 642] on button "Next" at bounding box center [784, 651] width 212 height 52
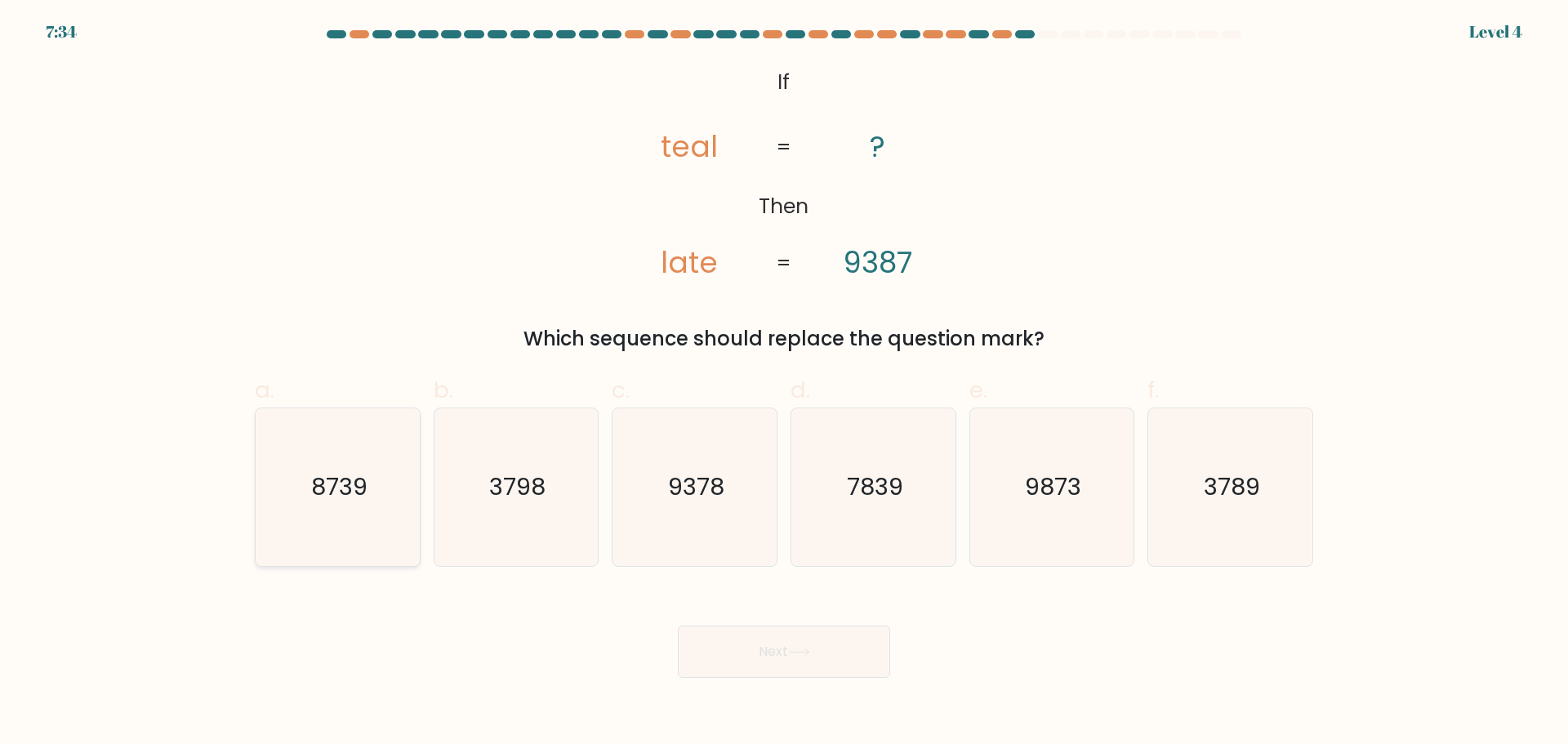
click at [346, 513] on icon "8739" at bounding box center [338, 487] width 157 height 157
click at [784, 383] on input "a. 8739" at bounding box center [784, 377] width 1 height 11
radio input "true"
click at [802, 668] on button "Next" at bounding box center [784, 651] width 212 height 52
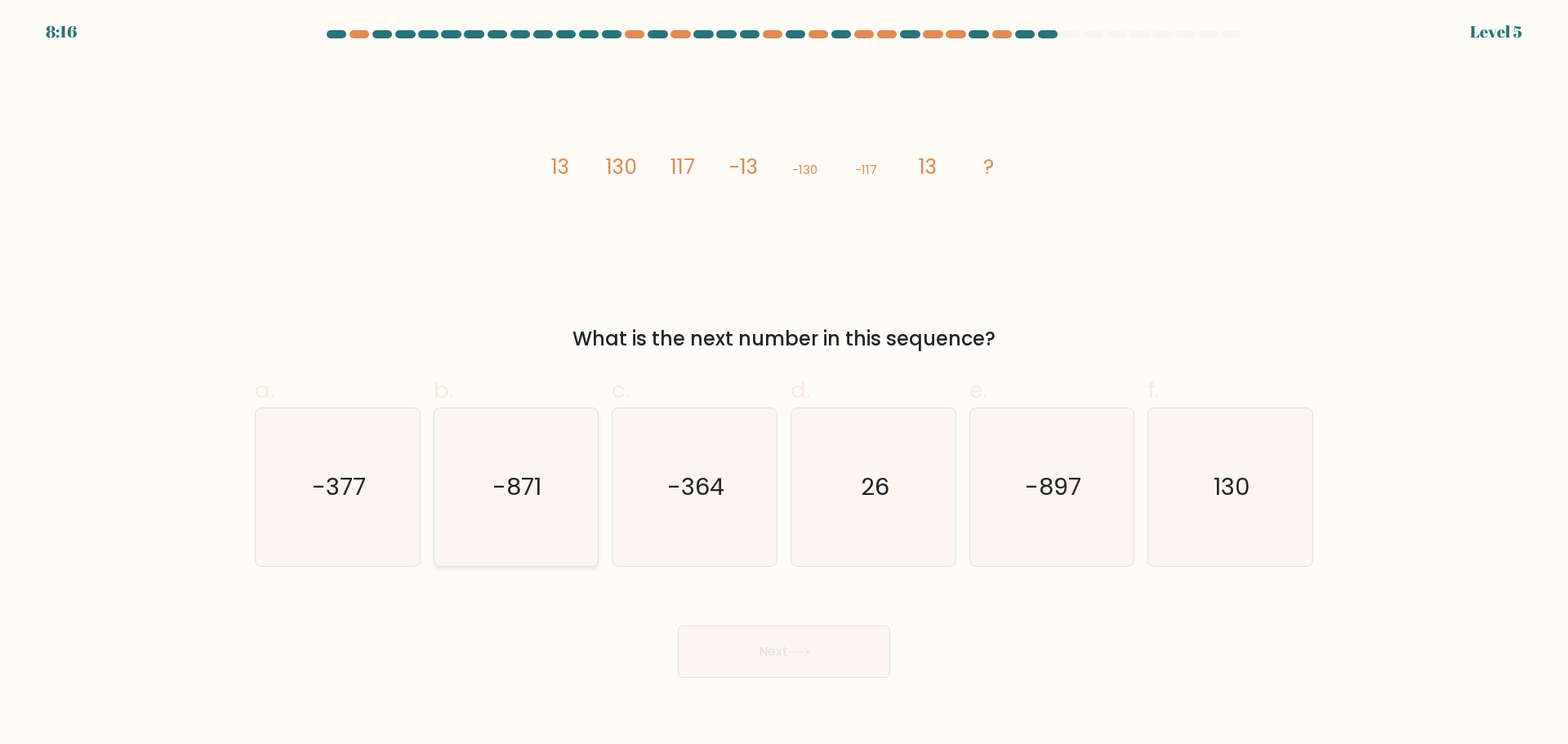
click at [585, 468] on icon "-871" at bounding box center [515, 487] width 157 height 157
click at [784, 383] on input "b. -871" at bounding box center [784, 377] width 1 height 11
radio input "true"
click at [418, 504] on div "-377" at bounding box center [338, 487] width 166 height 159
click at [784, 383] on input "a. -377" at bounding box center [784, 377] width 1 height 11
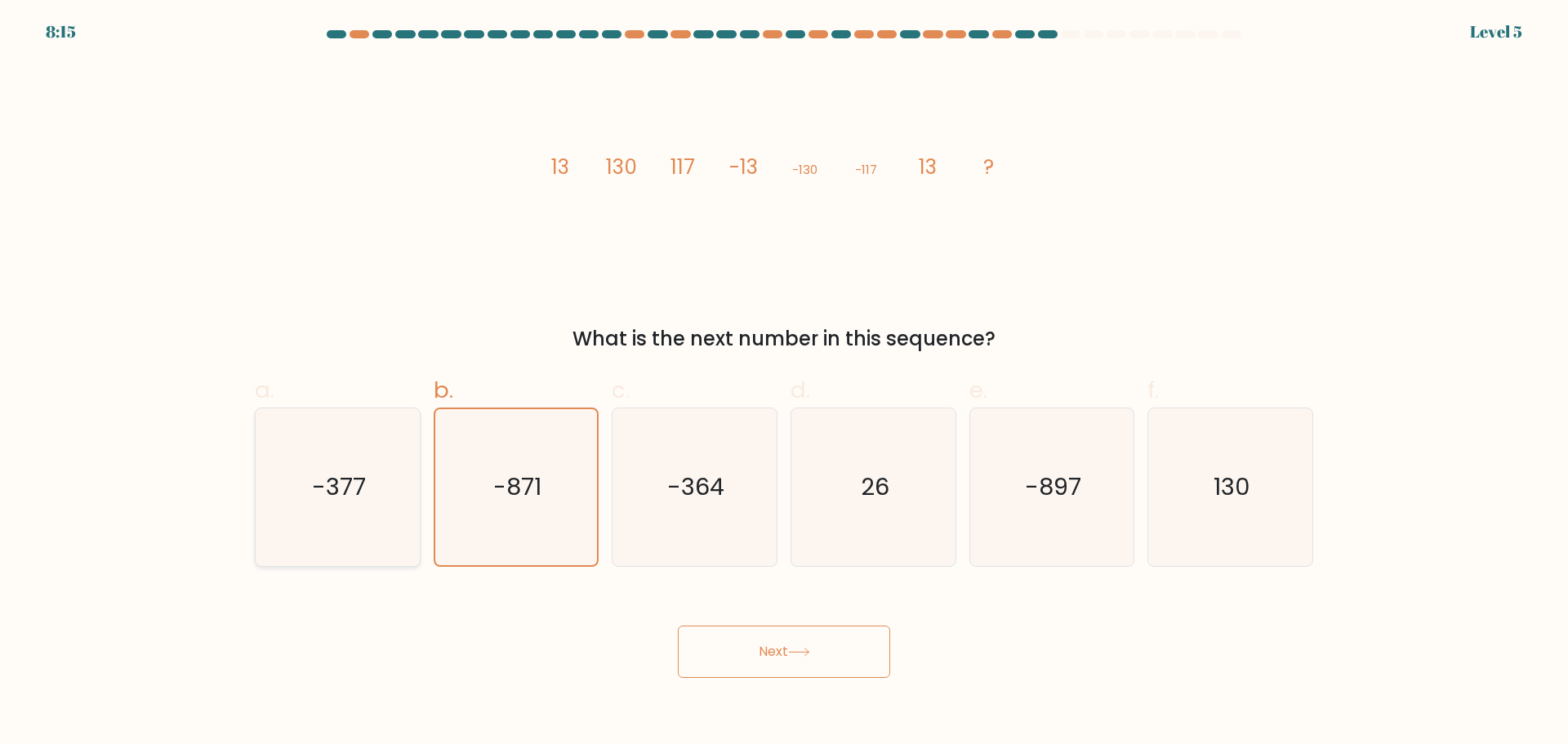
radio input "true"
click at [808, 650] on icon at bounding box center [799, 651] width 22 height 9
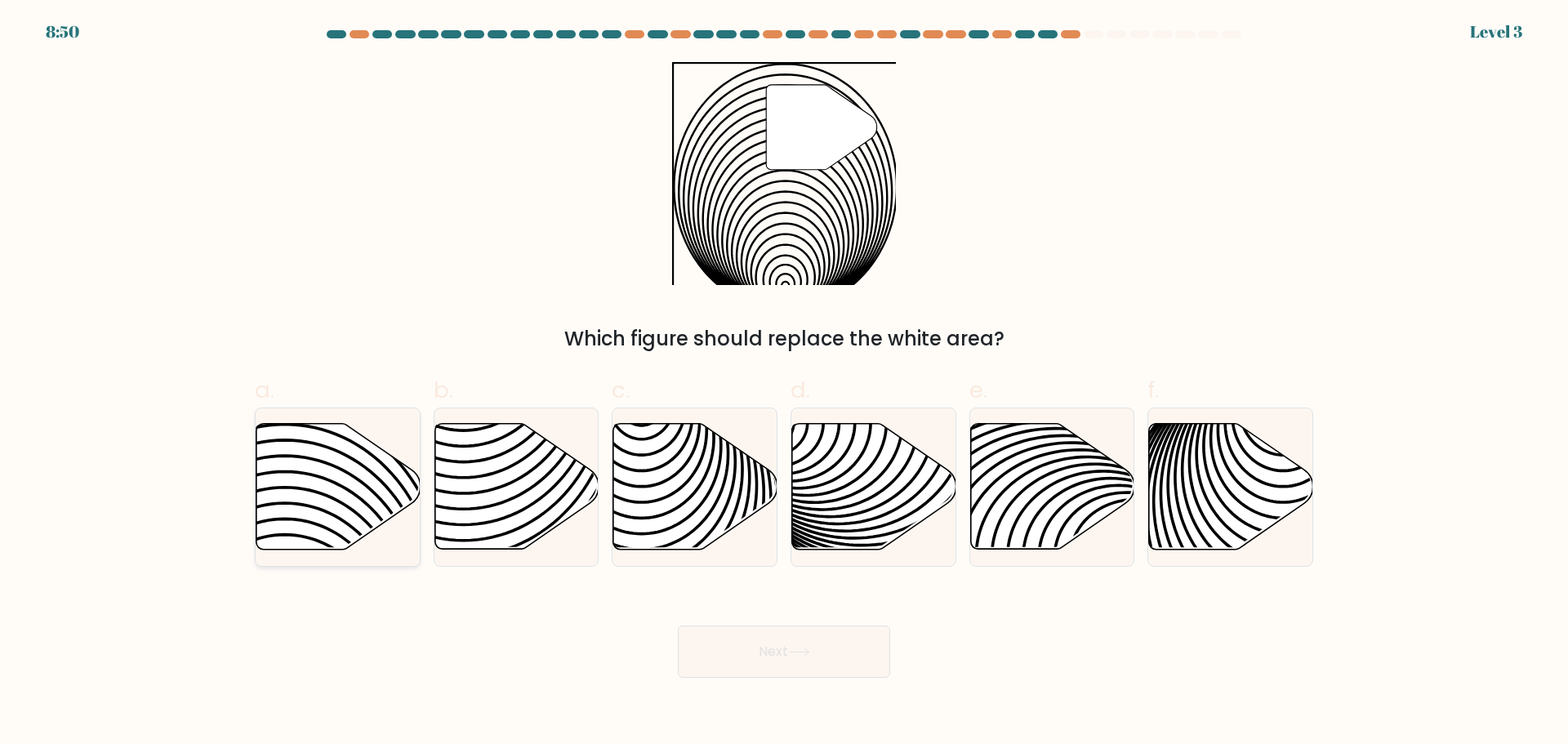
click at [350, 461] on icon at bounding box center [338, 487] width 164 height 128
click at [784, 383] on input "a." at bounding box center [784, 377] width 1 height 11
radio input "true"
click at [785, 658] on button "Next" at bounding box center [784, 651] width 212 height 52
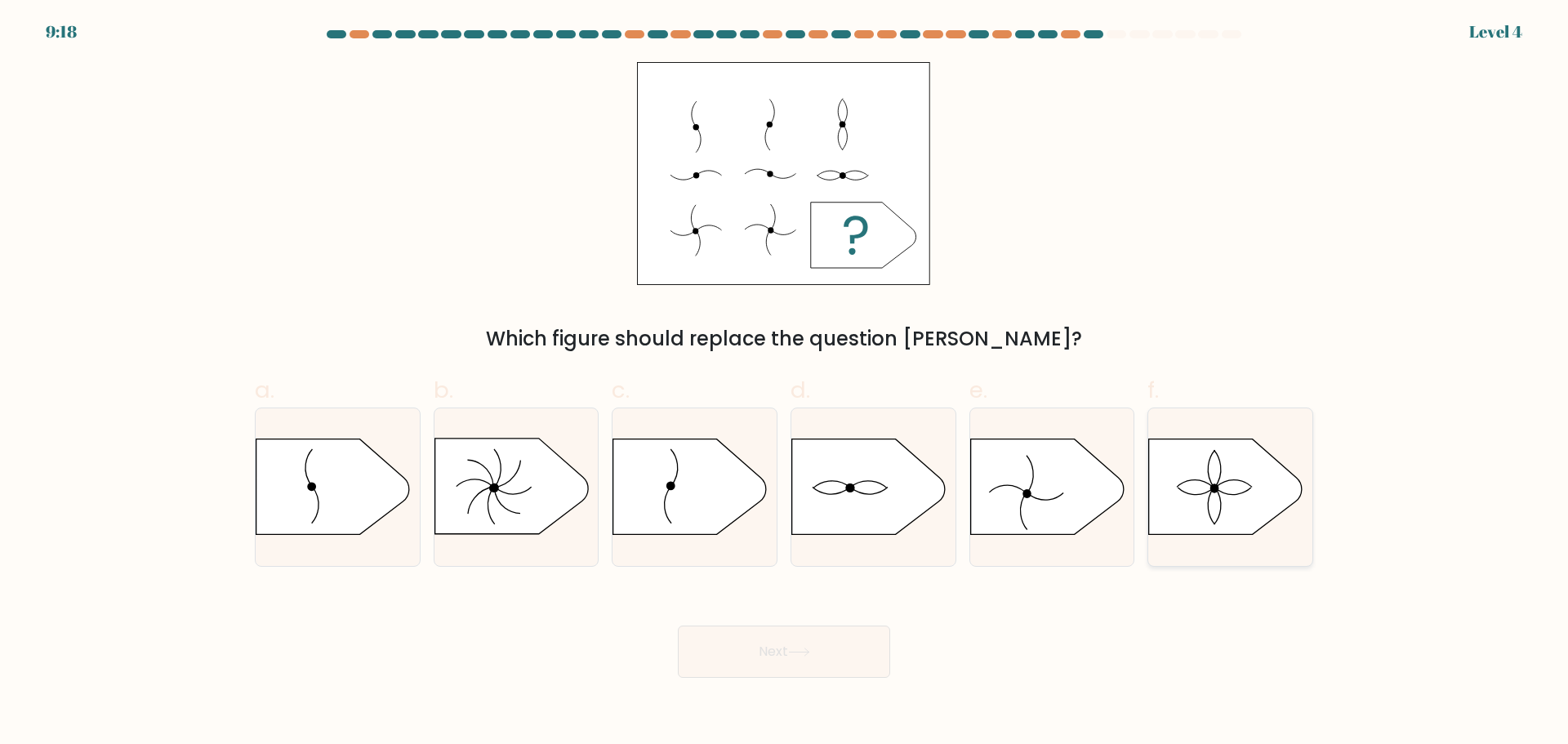
click at [1249, 542] on div at bounding box center [1230, 487] width 166 height 159
click at [784, 383] on input "f." at bounding box center [784, 377] width 1 height 11
radio input "true"
click at [746, 646] on button "Next" at bounding box center [784, 651] width 212 height 52
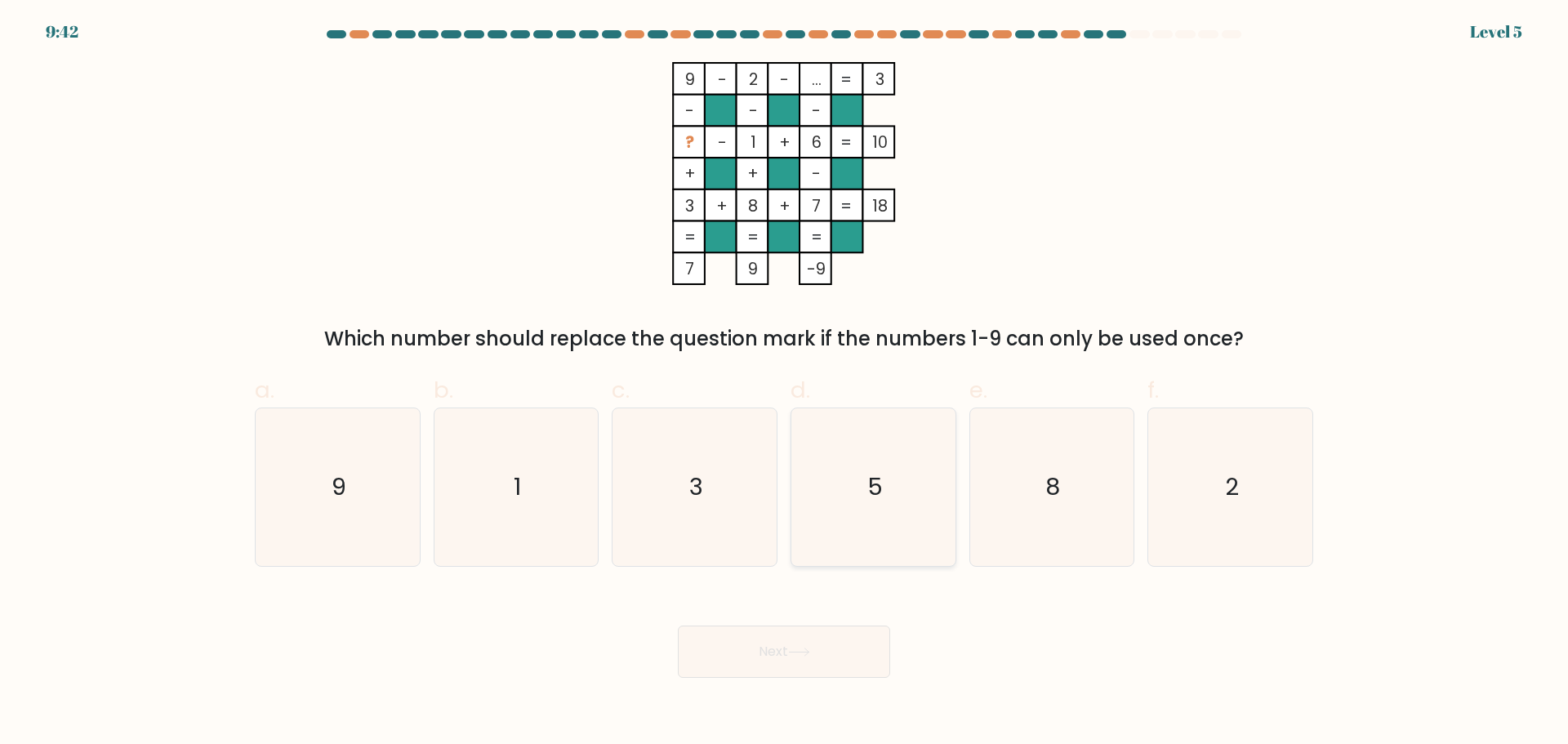
click at [895, 518] on icon "5" at bounding box center [873, 487] width 157 height 157
click at [784, 383] on input "d. 5" at bounding box center [784, 377] width 1 height 11
radio input "true"
click at [816, 655] on button "Next" at bounding box center [784, 651] width 212 height 52
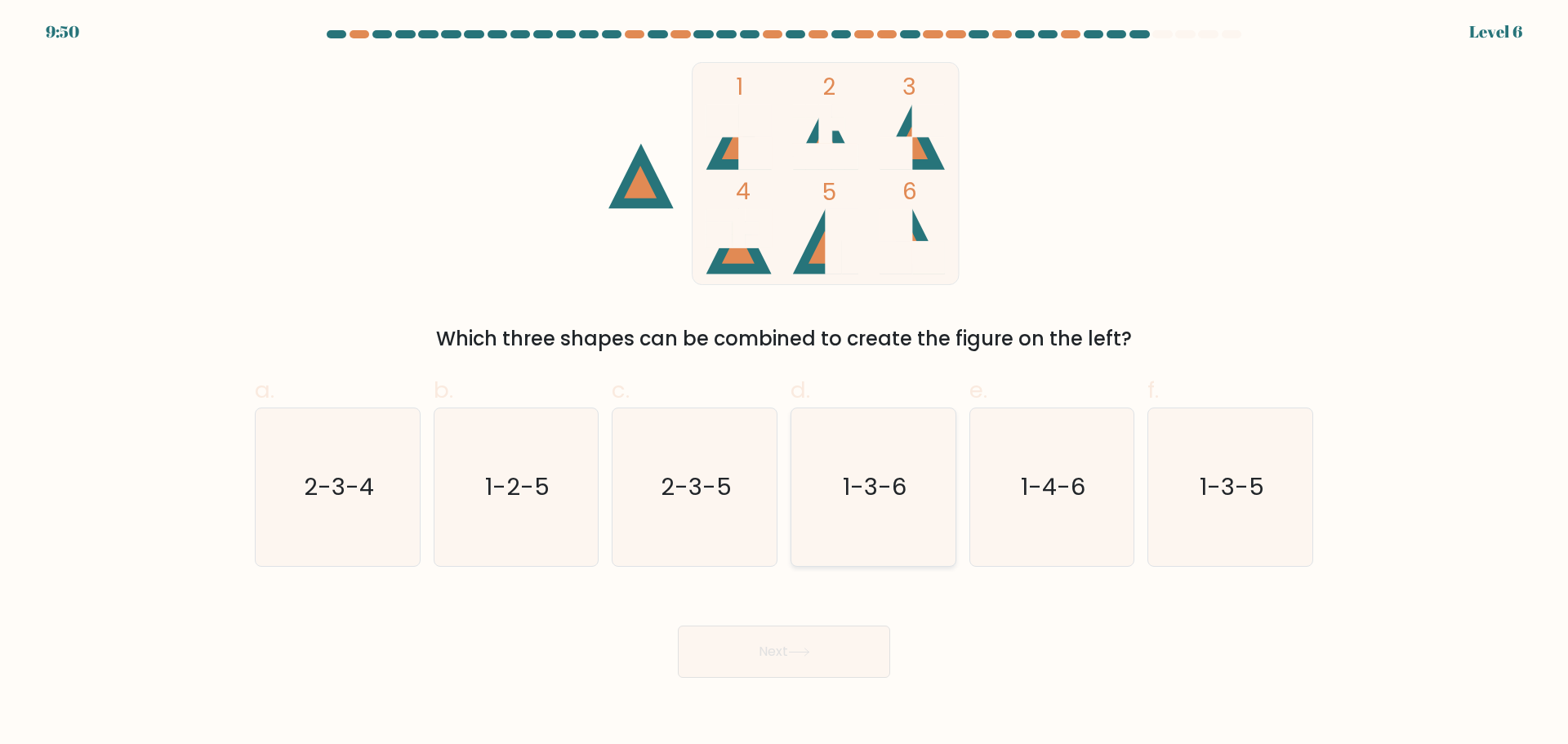
click at [891, 522] on icon "1-3-6" at bounding box center [873, 487] width 157 height 157
click at [784, 383] on input "d. 1-3-6" at bounding box center [784, 377] width 1 height 11
radio input "true"
click at [834, 640] on button "Next" at bounding box center [784, 651] width 212 height 52
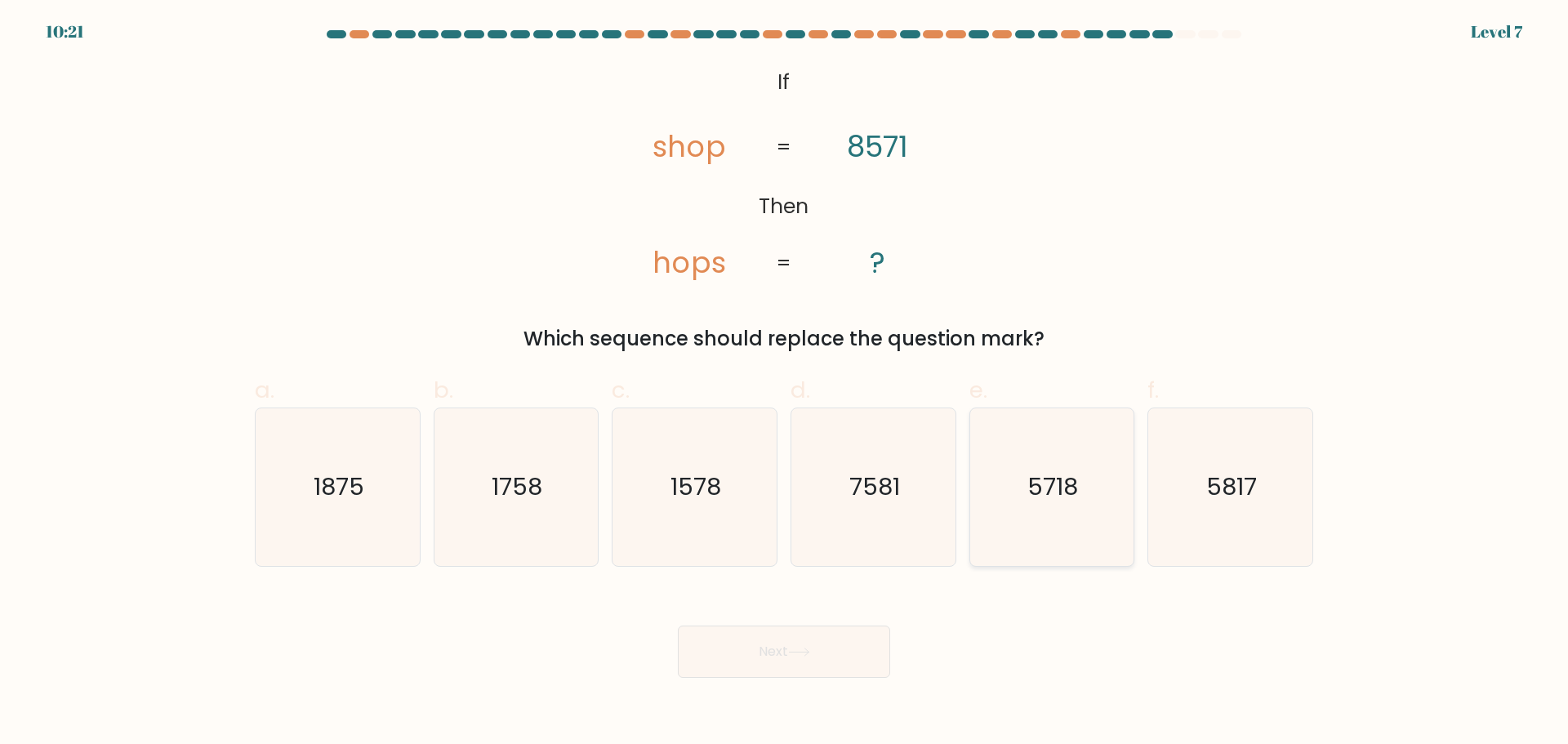
click at [1014, 518] on icon "5718" at bounding box center [1051, 487] width 157 height 157
click at [784, 383] on input "e. 5718" at bounding box center [784, 377] width 1 height 11
radio input "true"
click at [841, 641] on button "Next" at bounding box center [784, 651] width 212 height 52
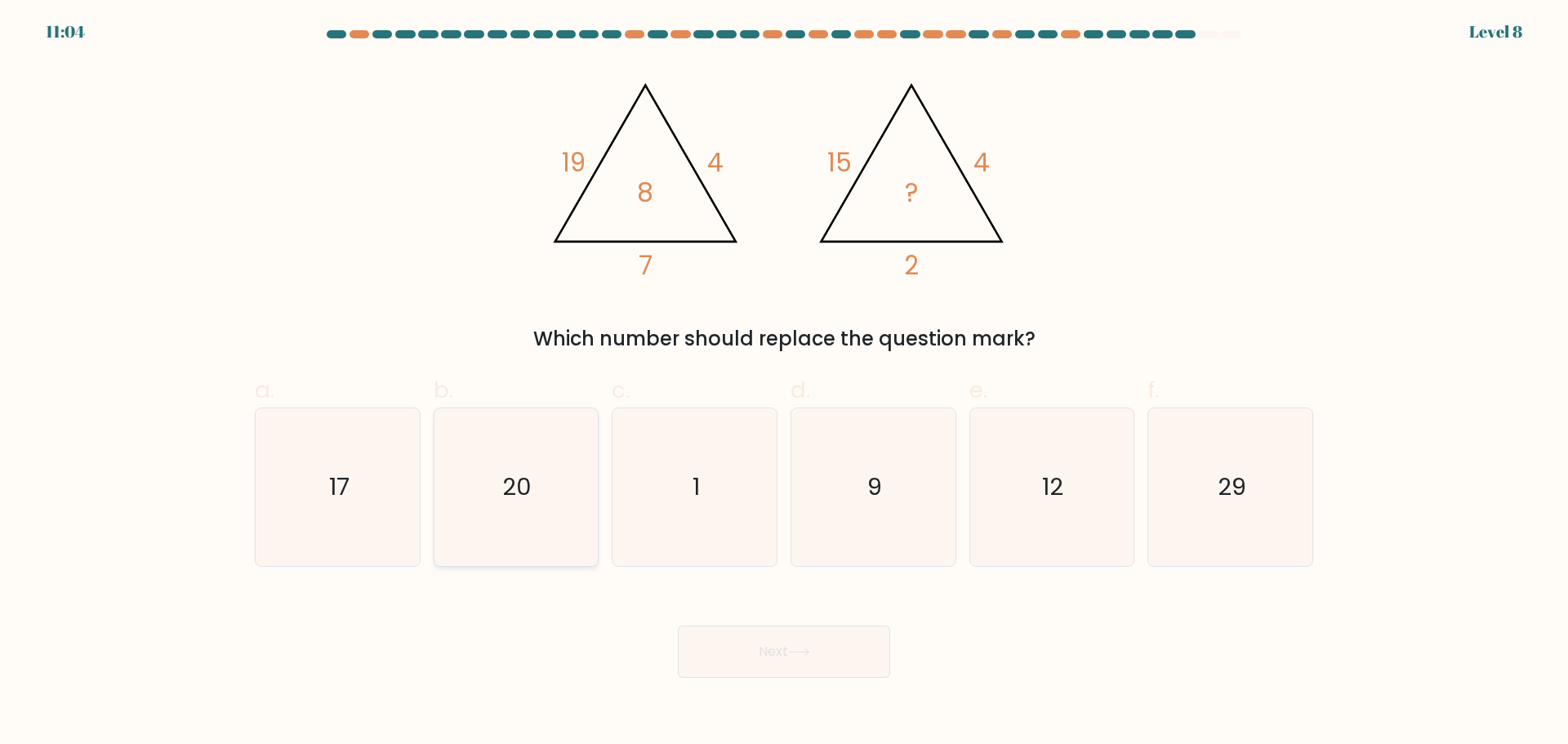
click at [568, 505] on icon "20" at bounding box center [515, 487] width 157 height 157
click at [784, 383] on input "b. 20" at bounding box center [784, 377] width 1 height 11
radio input "true"
click at [812, 668] on button "Next" at bounding box center [784, 651] width 212 height 52
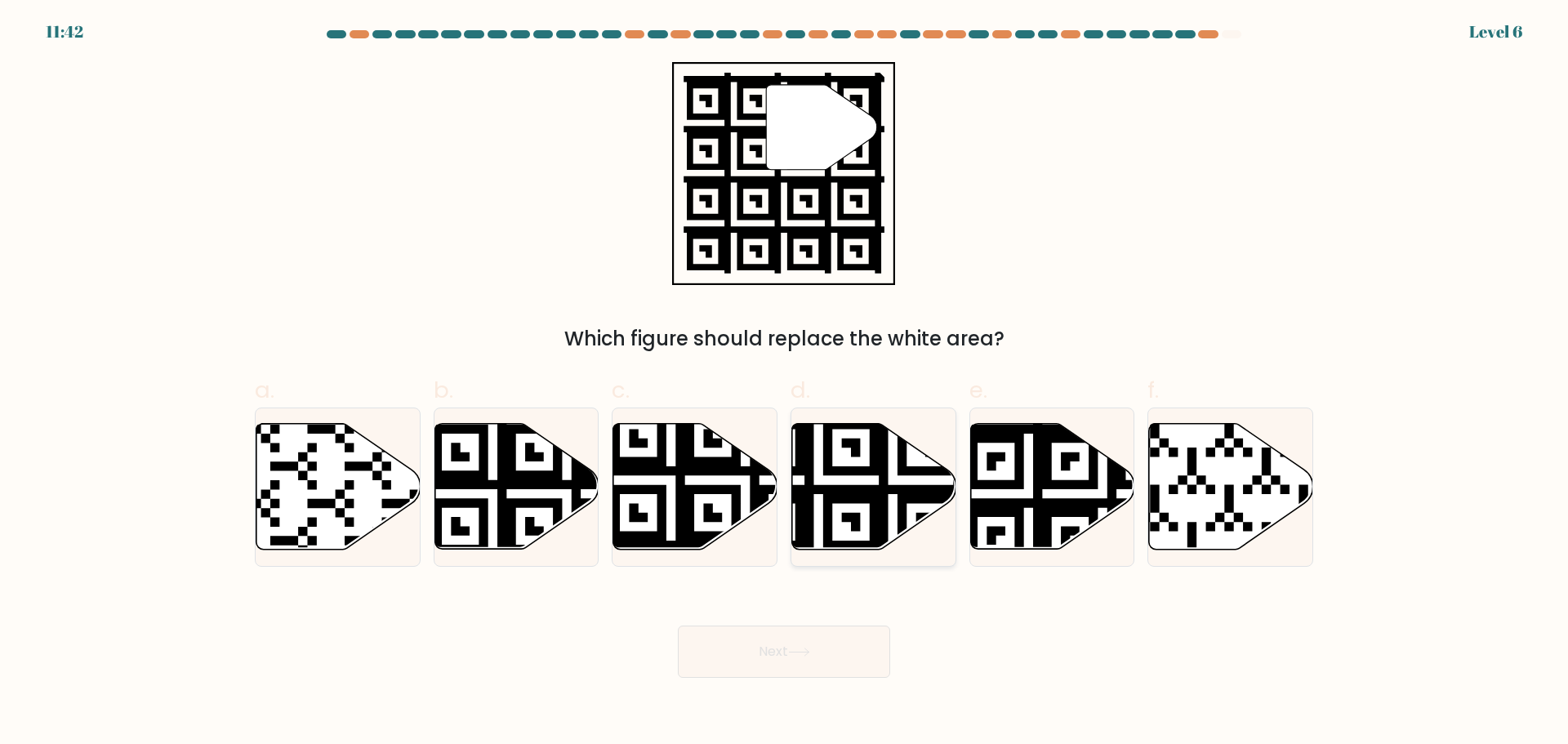
click at [862, 491] on icon at bounding box center [818, 553] width 297 height 297
click at [784, 383] on input "d." at bounding box center [784, 377] width 1 height 11
radio input "true"
click at [811, 682] on body "11:41 Level 6" at bounding box center [784, 372] width 1568 height 744
click at [823, 655] on button "Next" at bounding box center [784, 651] width 212 height 52
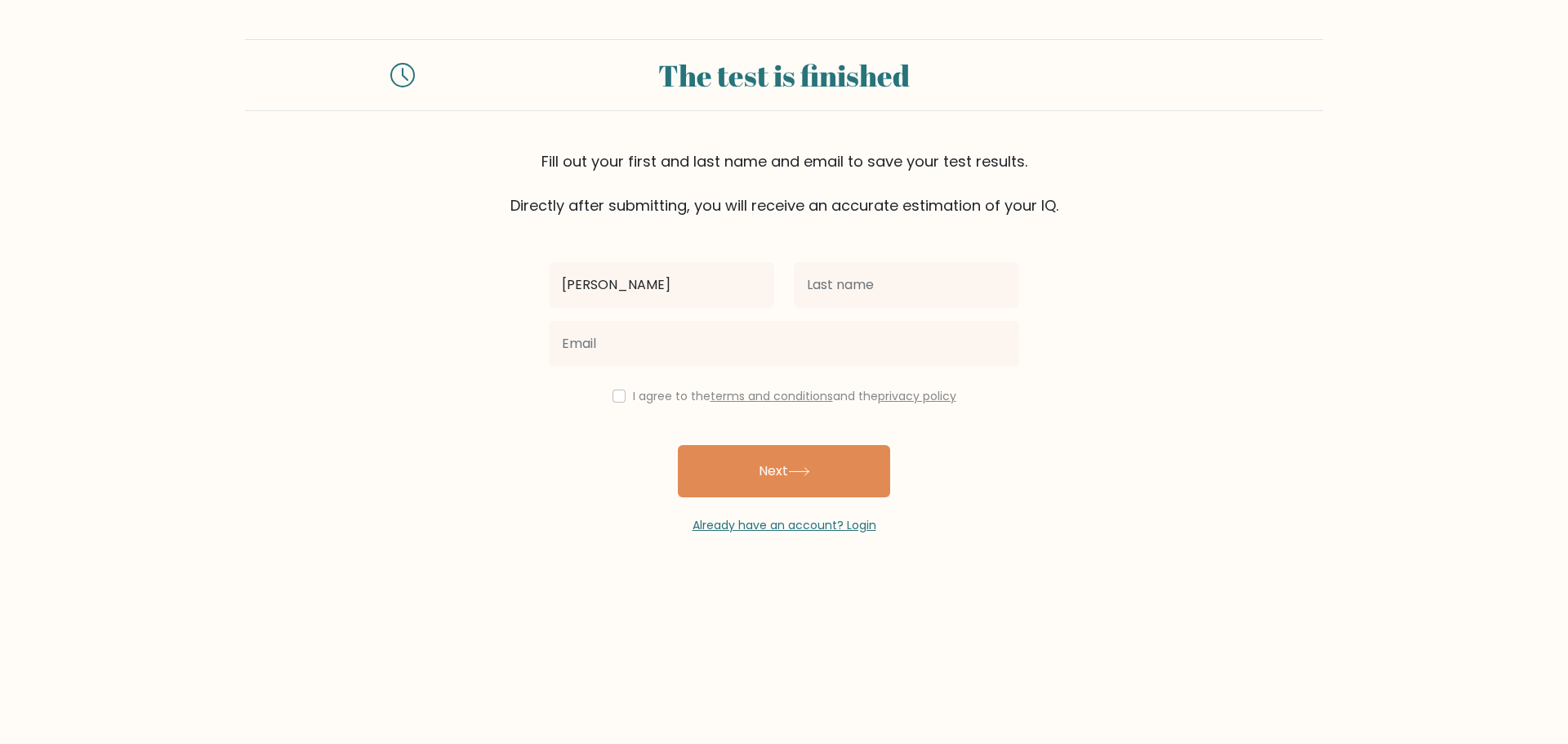
type input "[PERSON_NAME]"
click at [886, 291] on input "text" at bounding box center [907, 284] width 226 height 46
type input "ray"
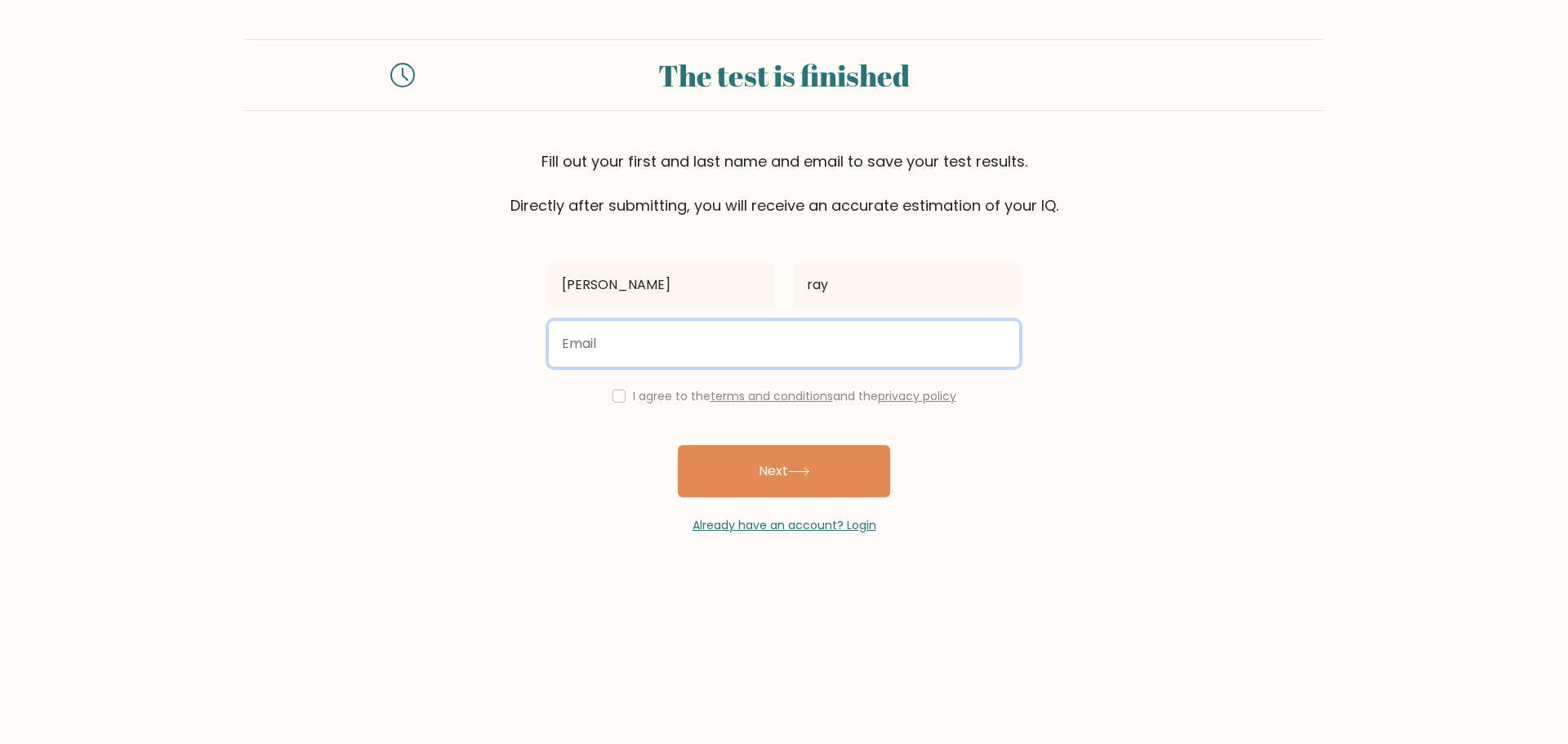
click at [638, 354] on input "email" at bounding box center [784, 344] width 470 height 46
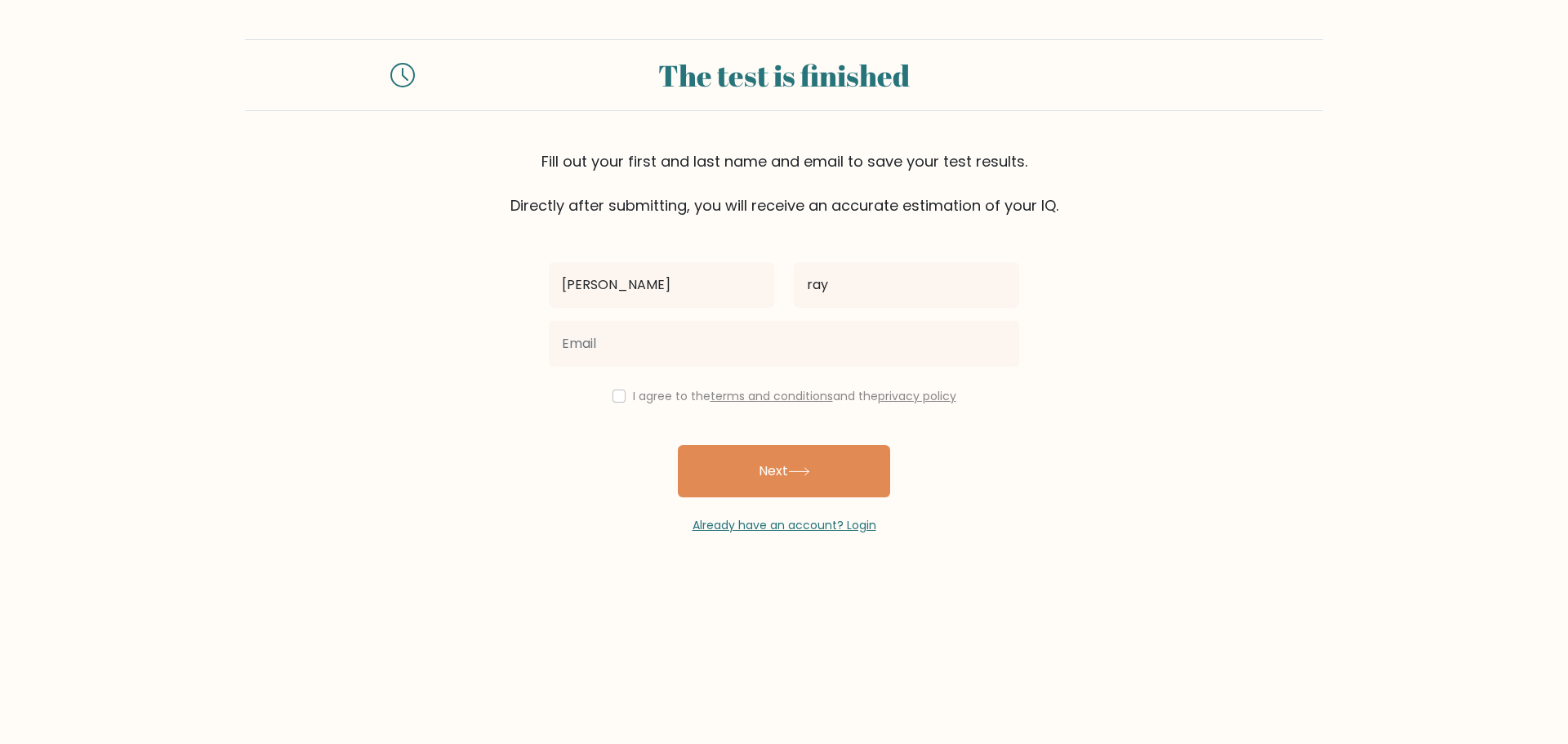
click at [1008, 507] on div "Already have an account? Login" at bounding box center [784, 516] width 470 height 37
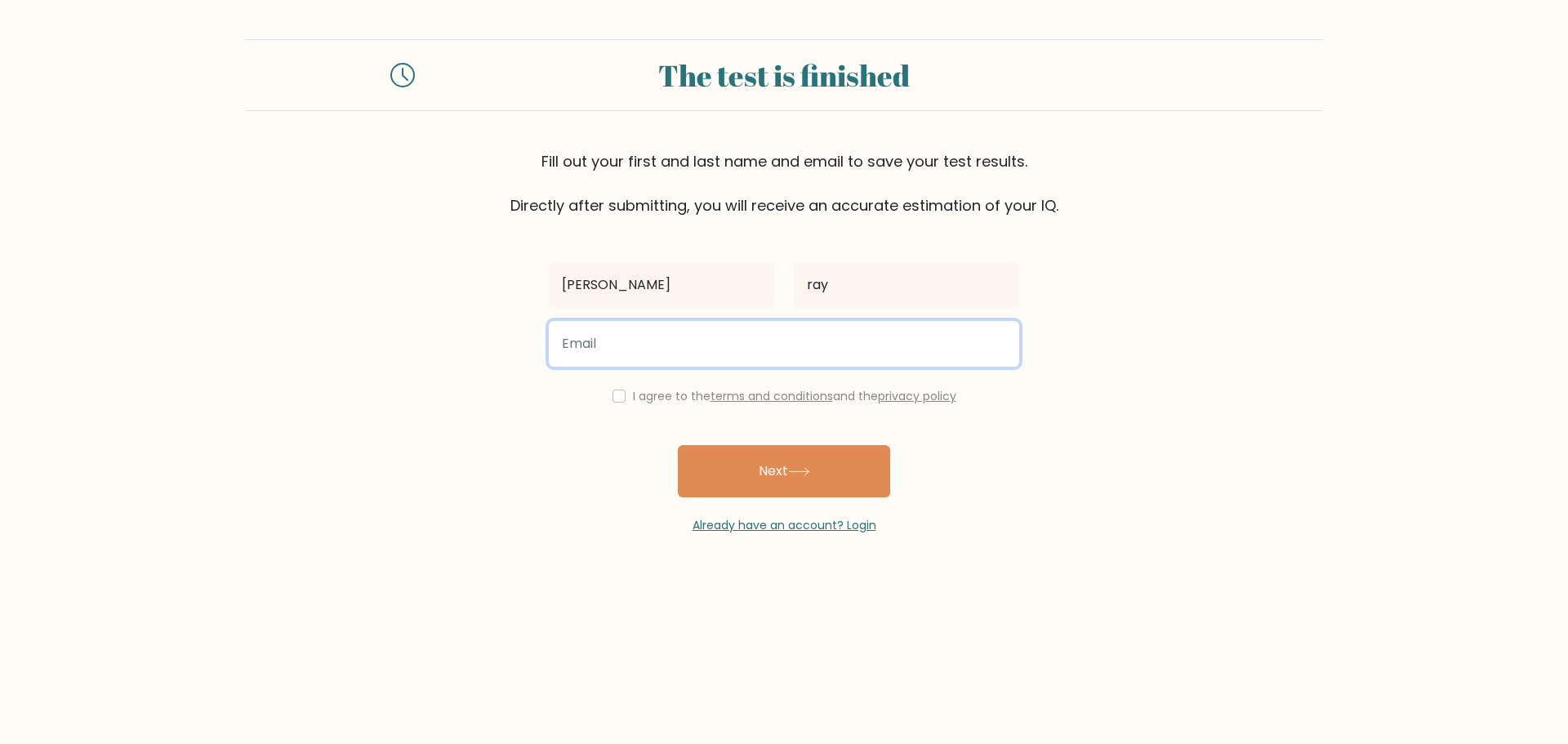
click at [603, 354] on input "email" at bounding box center [784, 344] width 470 height 46
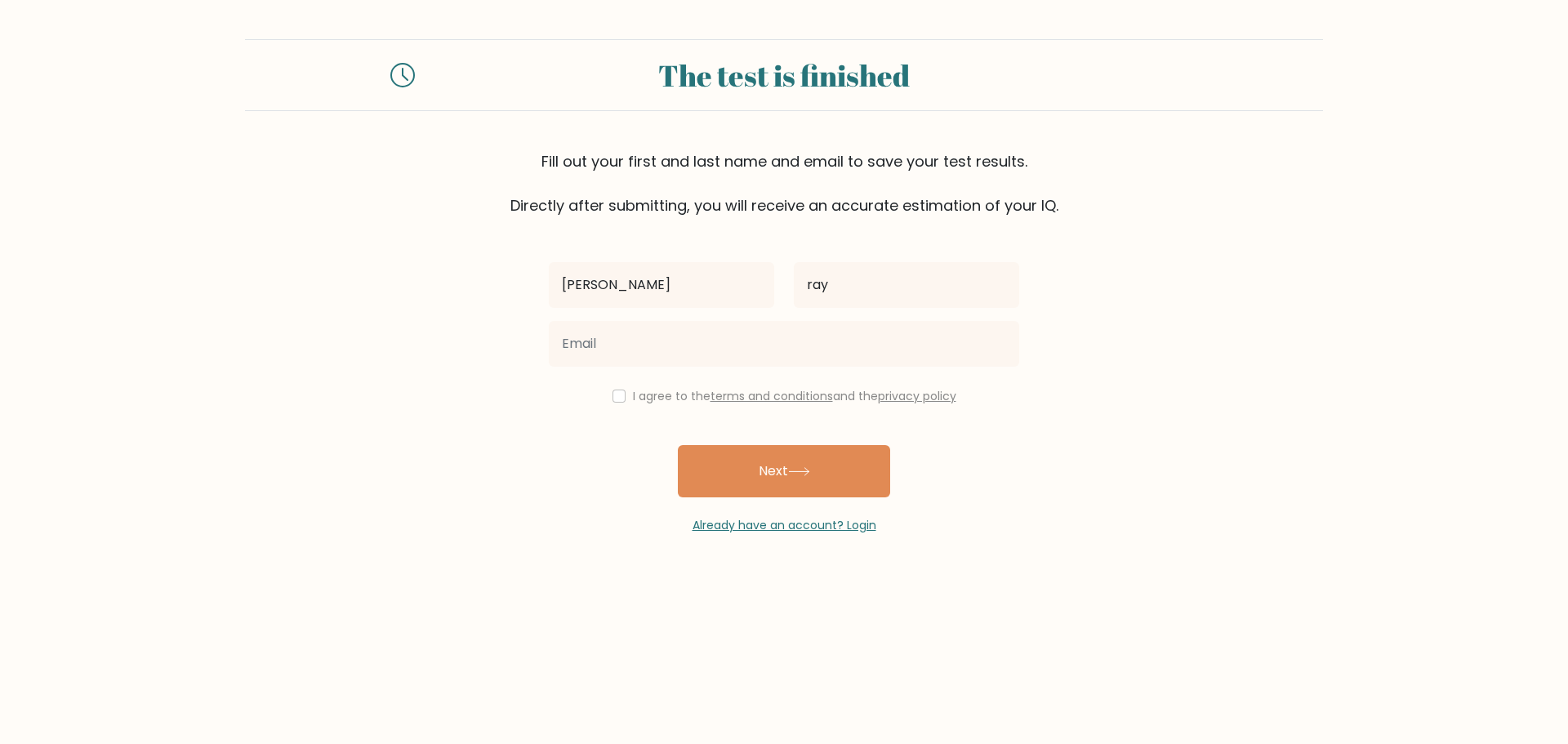
drag, startPoint x: 662, startPoint y: 313, endPoint x: 660, endPoint y: 327, distance: 14.1
click at [662, 313] on div "[PERSON_NAME]" at bounding box center [661, 285] width 245 height 59
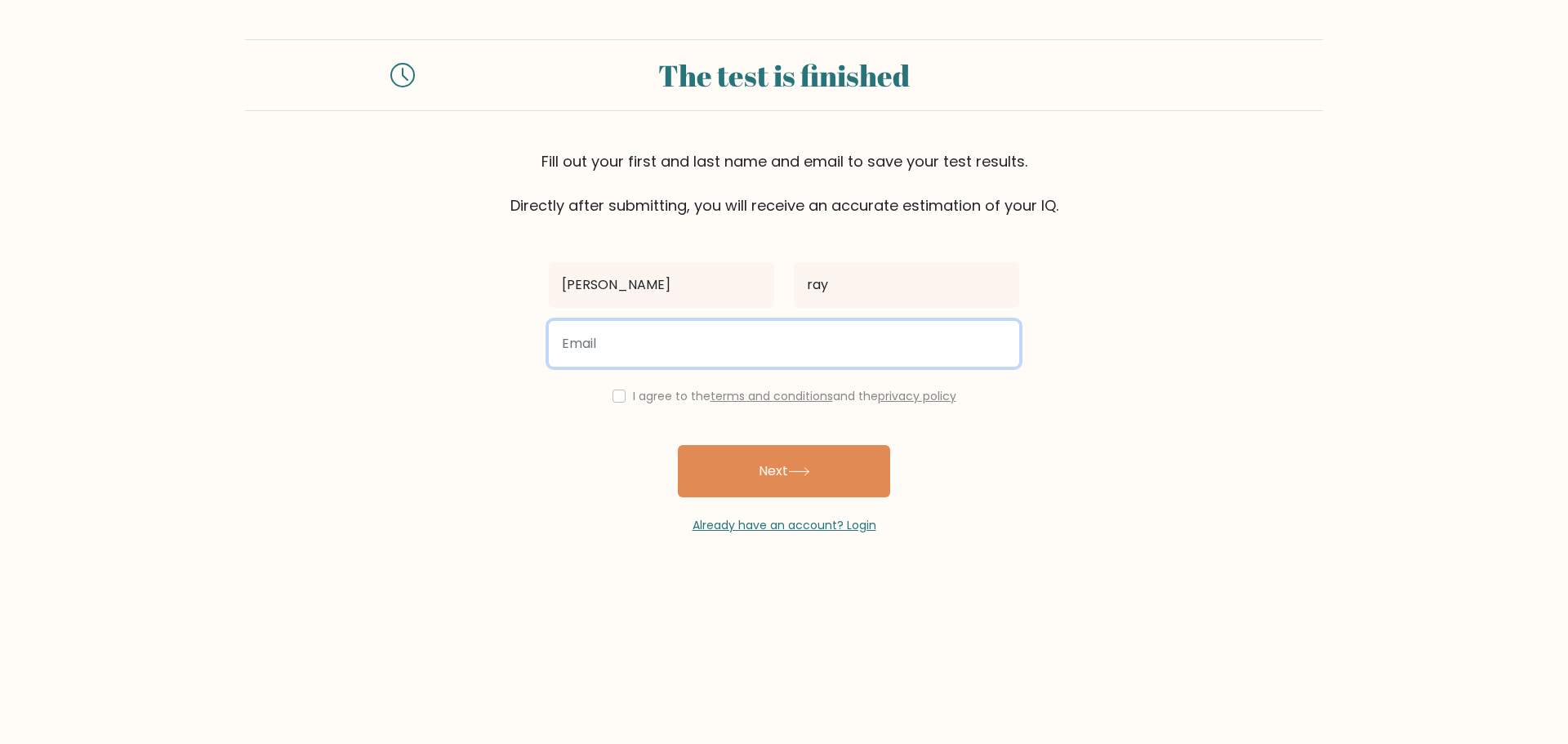
click at [656, 332] on input "email" at bounding box center [784, 344] width 470 height 46
paste input "[EMAIL_ADDRESS][DOMAIN_NAME]"
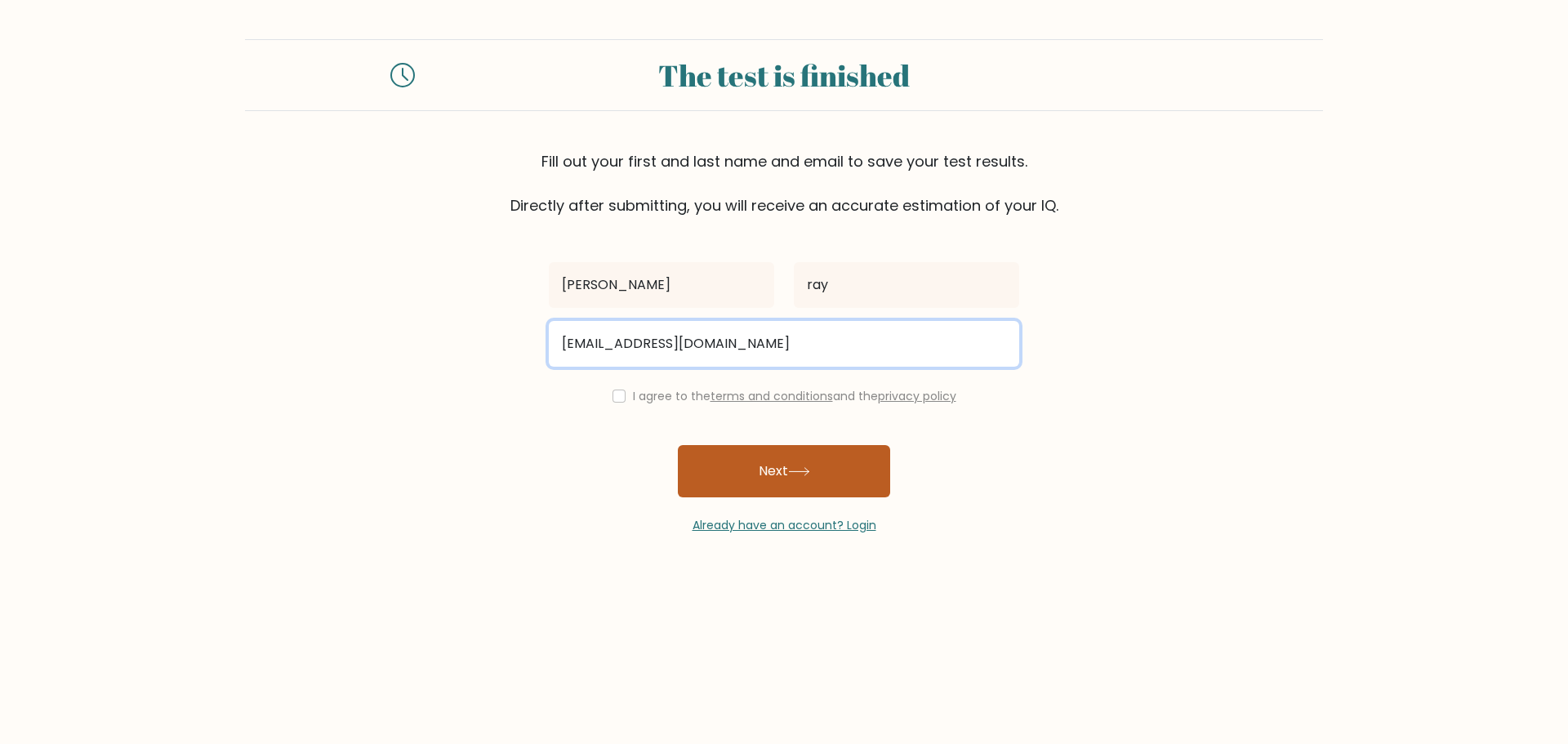
type input "[EMAIL_ADDRESS][DOMAIN_NAME]"
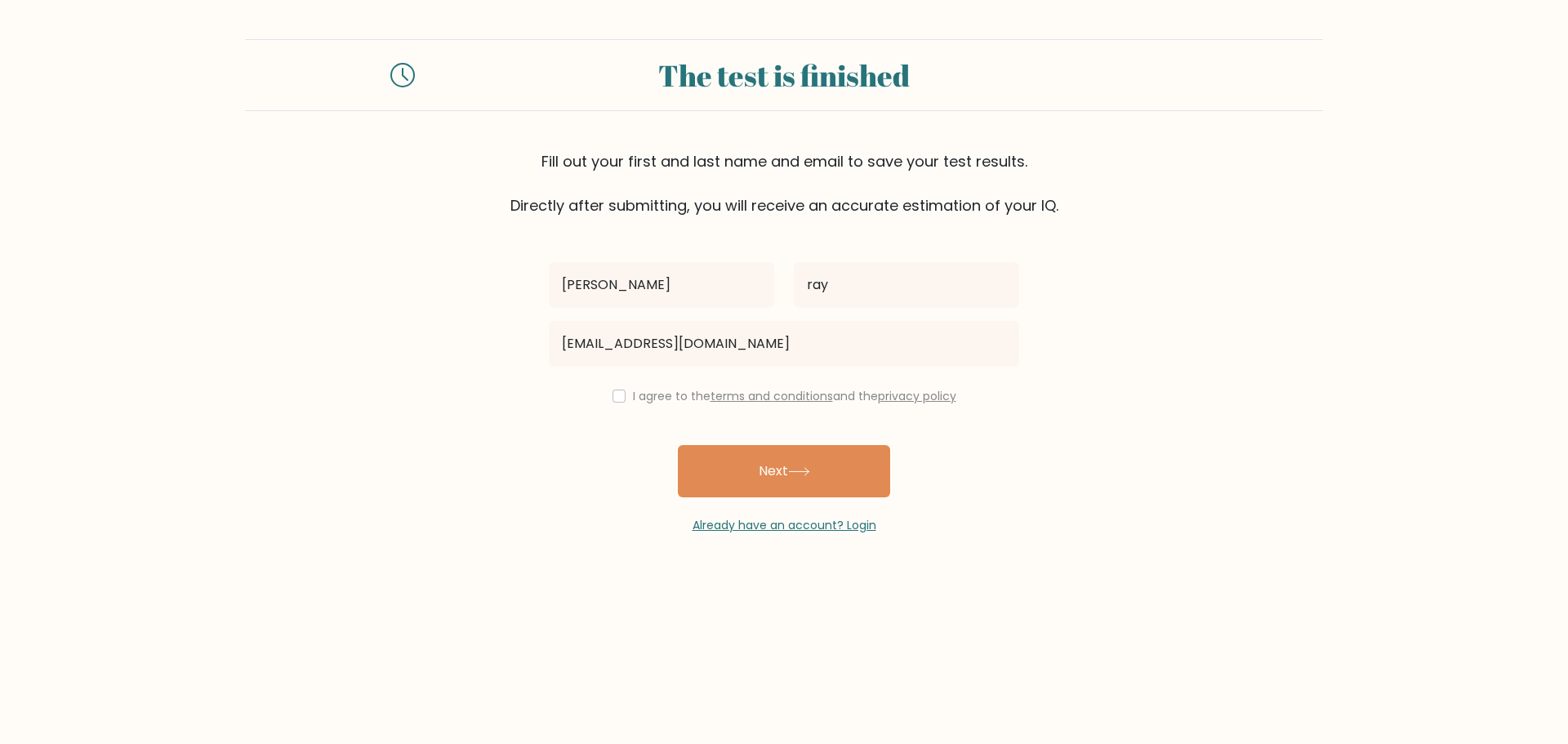
drag, startPoint x: 828, startPoint y: 471, endPoint x: 459, endPoint y: 370, distance: 382.6
click at [452, 369] on form "The test is finished Fill out your first and last name and email to save your t…" at bounding box center [784, 287] width 1568 height 495
click at [615, 393] on input "checkbox" at bounding box center [619, 396] width 13 height 13
checkbox input "true"
click at [708, 457] on button "Next" at bounding box center [784, 471] width 212 height 52
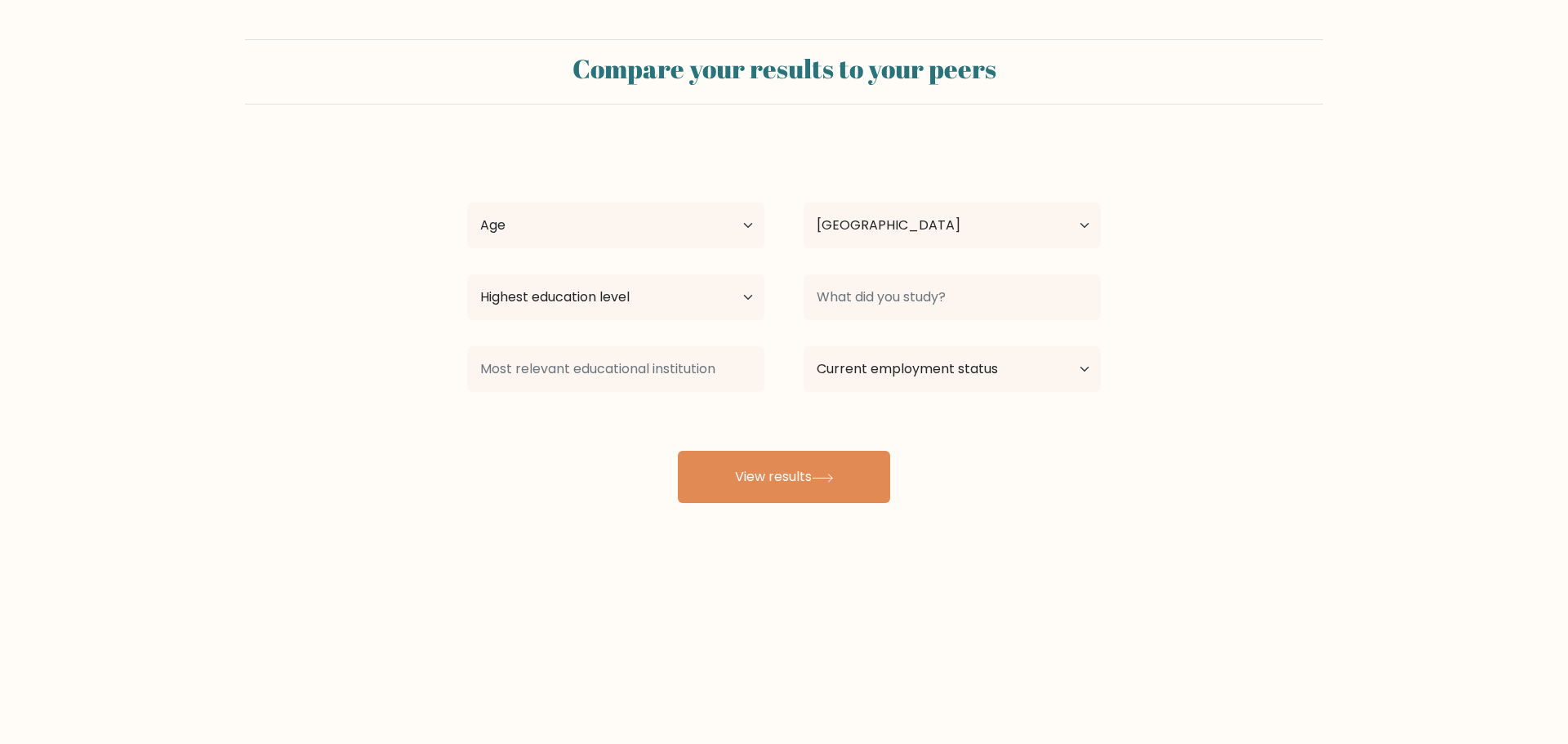
select select "MY"
click at [683, 203] on select "Age Under 18 years old 18-24 years old 25-34 years old 35-44 years old 45-54 ye…" at bounding box center [615, 225] width 297 height 46
select select "35_44"
click at [467, 202] on select "Age Under 18 years old 18-24 years old 25-34 years old 35-44 years old 45-54 ye…" at bounding box center [615, 225] width 297 height 46
click at [935, 219] on select "Country Afghanistan Albania Algeria American Samoa Andorra Angola Anguilla Anta…" at bounding box center [952, 225] width 297 height 46
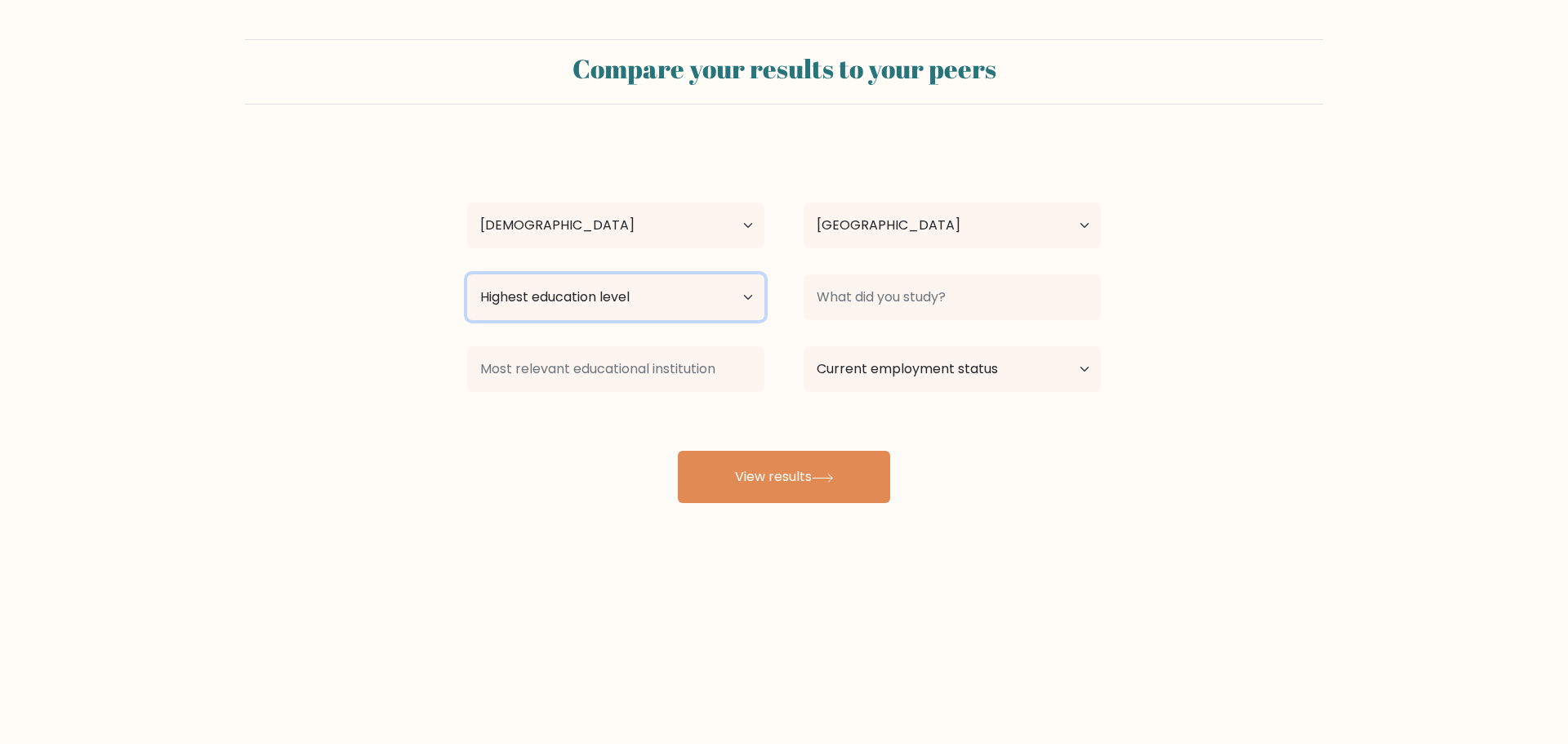
click at [548, 285] on select "Highest education level No schooling Primary Lower Secondary Upper Secondary Oc…" at bounding box center [615, 297] width 297 height 46
select select "masters_degree"
click at [467, 274] on select "Highest education level No schooling Primary Lower Secondary Upper Secondary Oc…" at bounding box center [615, 297] width 297 height 46
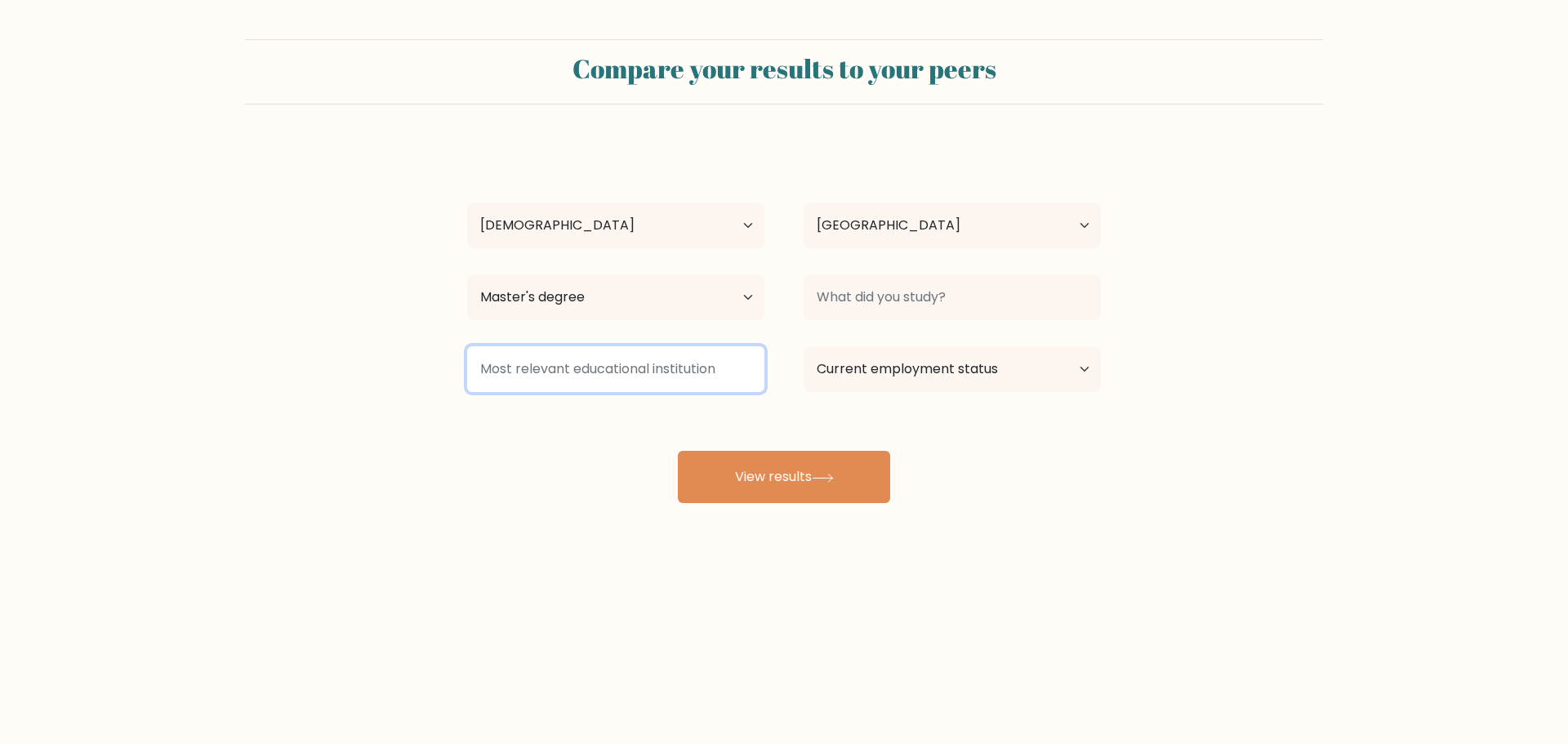
click at [628, 346] on input at bounding box center [615, 369] width 297 height 46
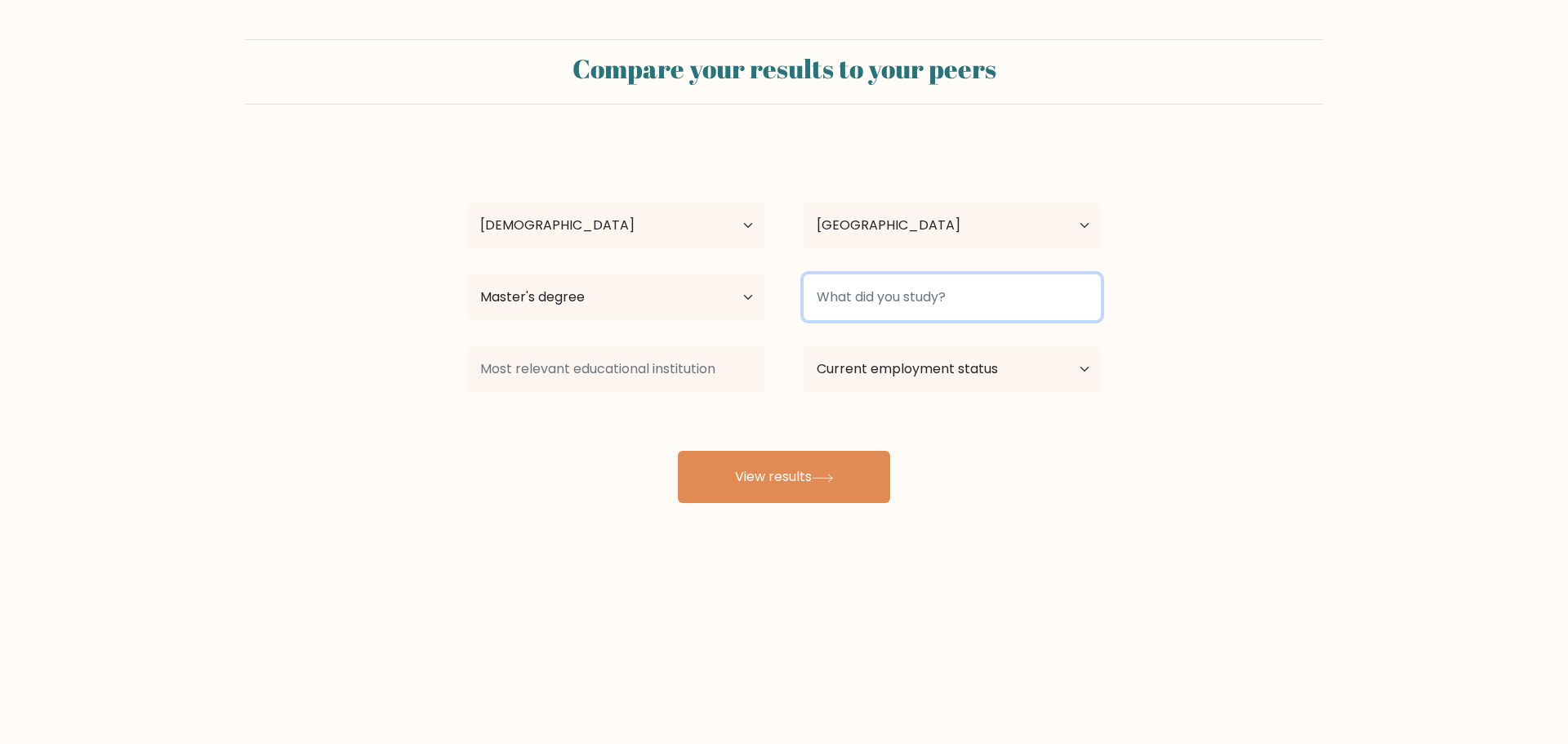
click at [1004, 310] on input at bounding box center [952, 297] width 297 height 46
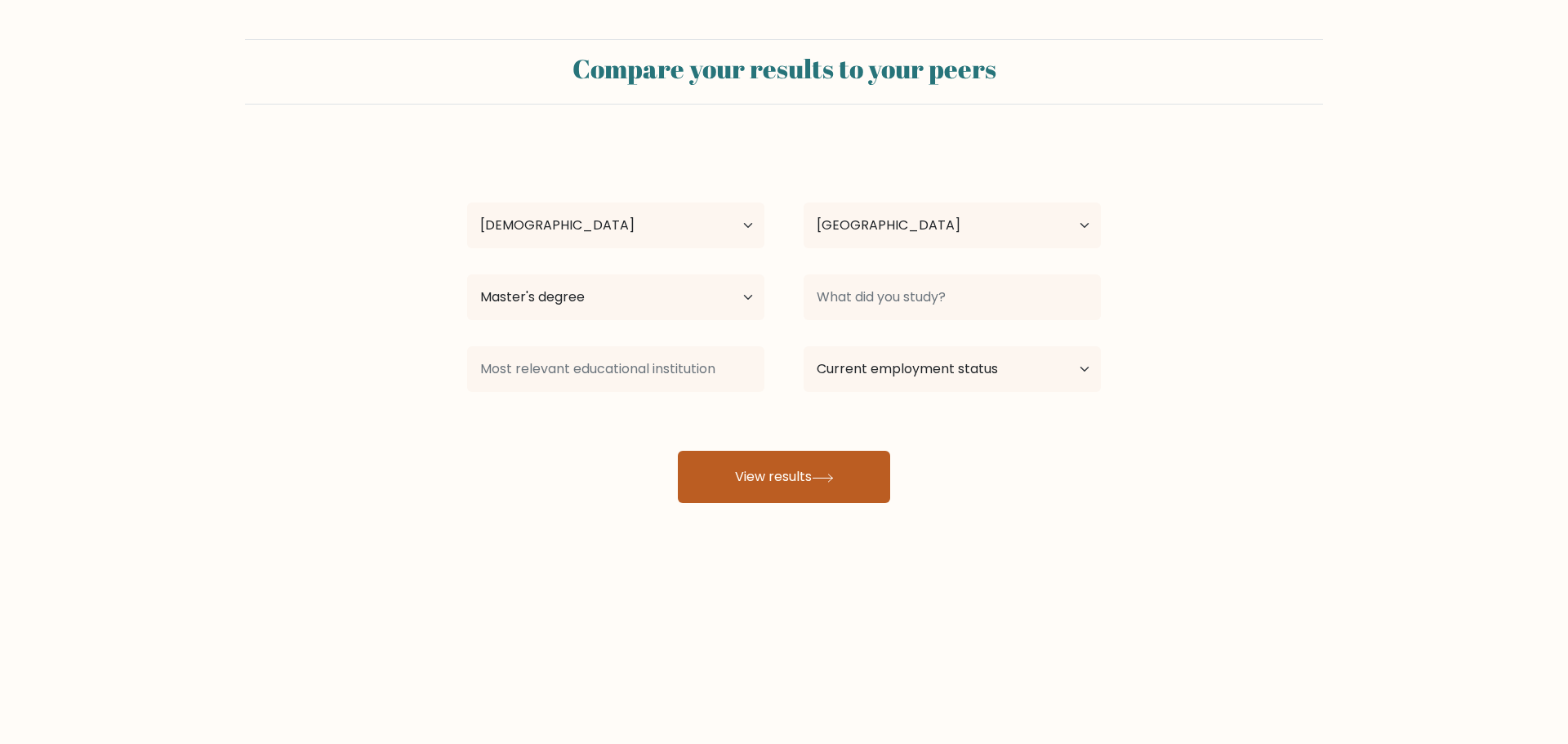
click at [815, 456] on button "View results" at bounding box center [784, 476] width 212 height 52
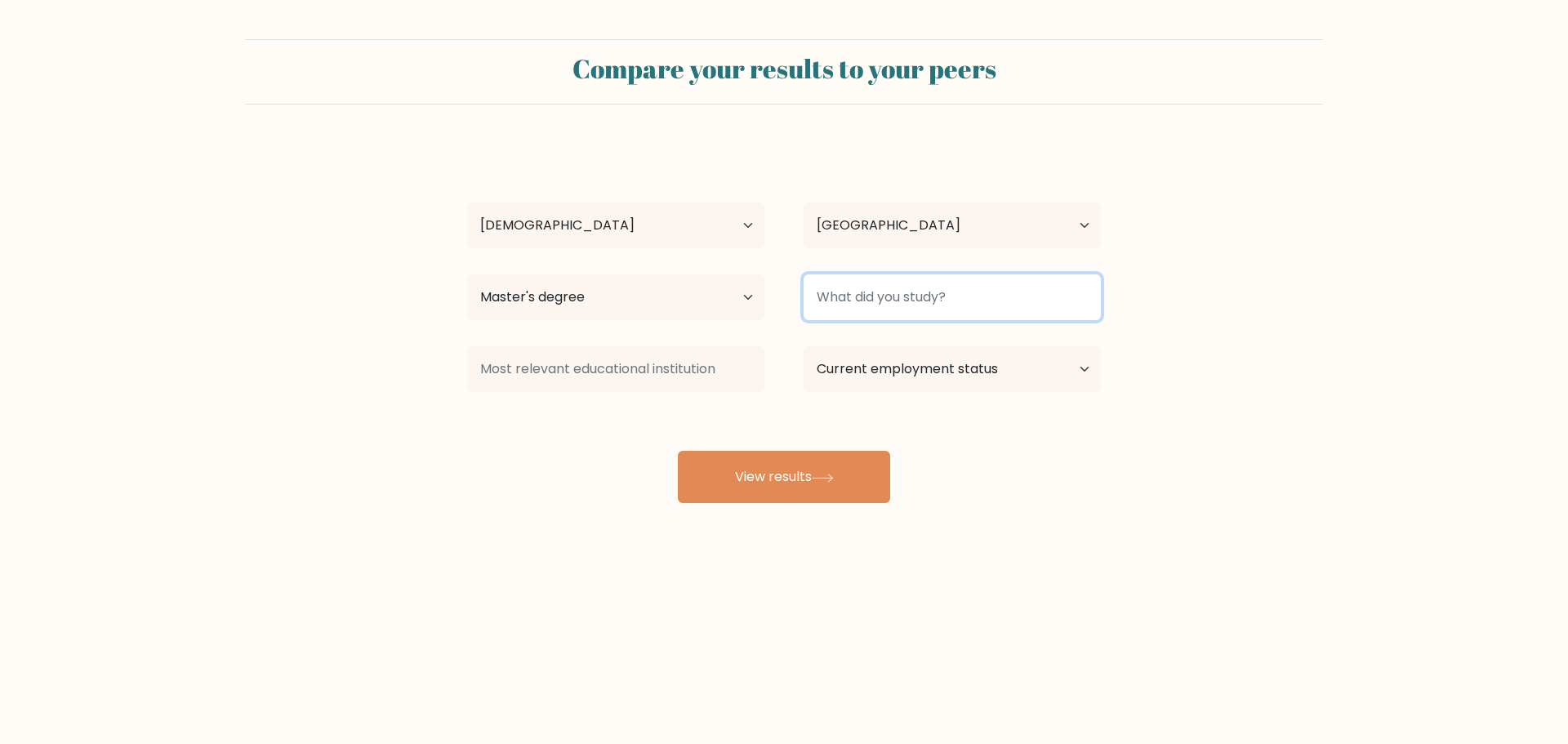
click at [834, 289] on input at bounding box center [952, 297] width 297 height 46
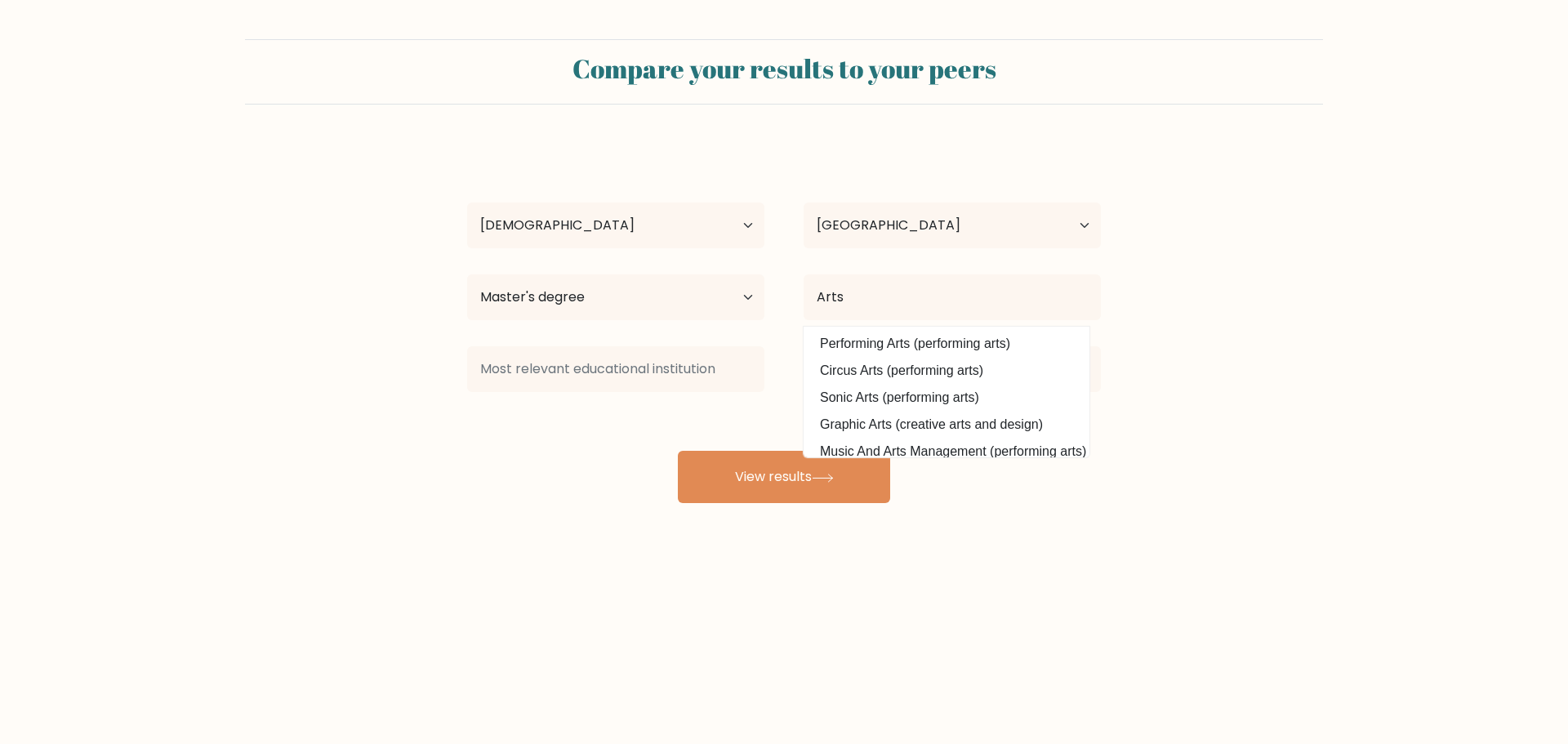
click at [921, 335] on option "Performing Arts (performing arts)" at bounding box center [947, 343] width 278 height 26
type input "Performing Arts"
click at [921, 313] on input "Performing Arts" at bounding box center [952, 297] width 297 height 46
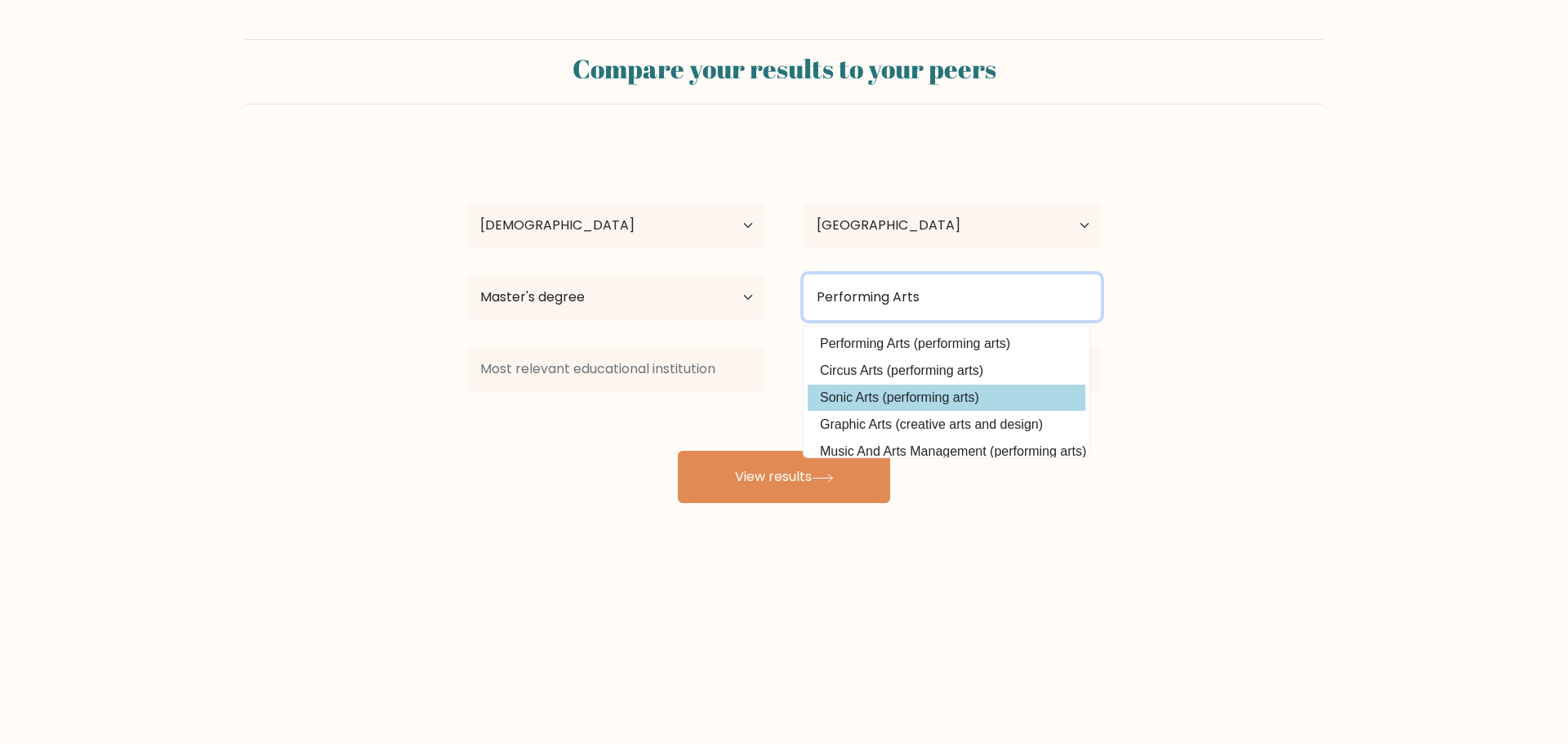
scroll to position [159, 0]
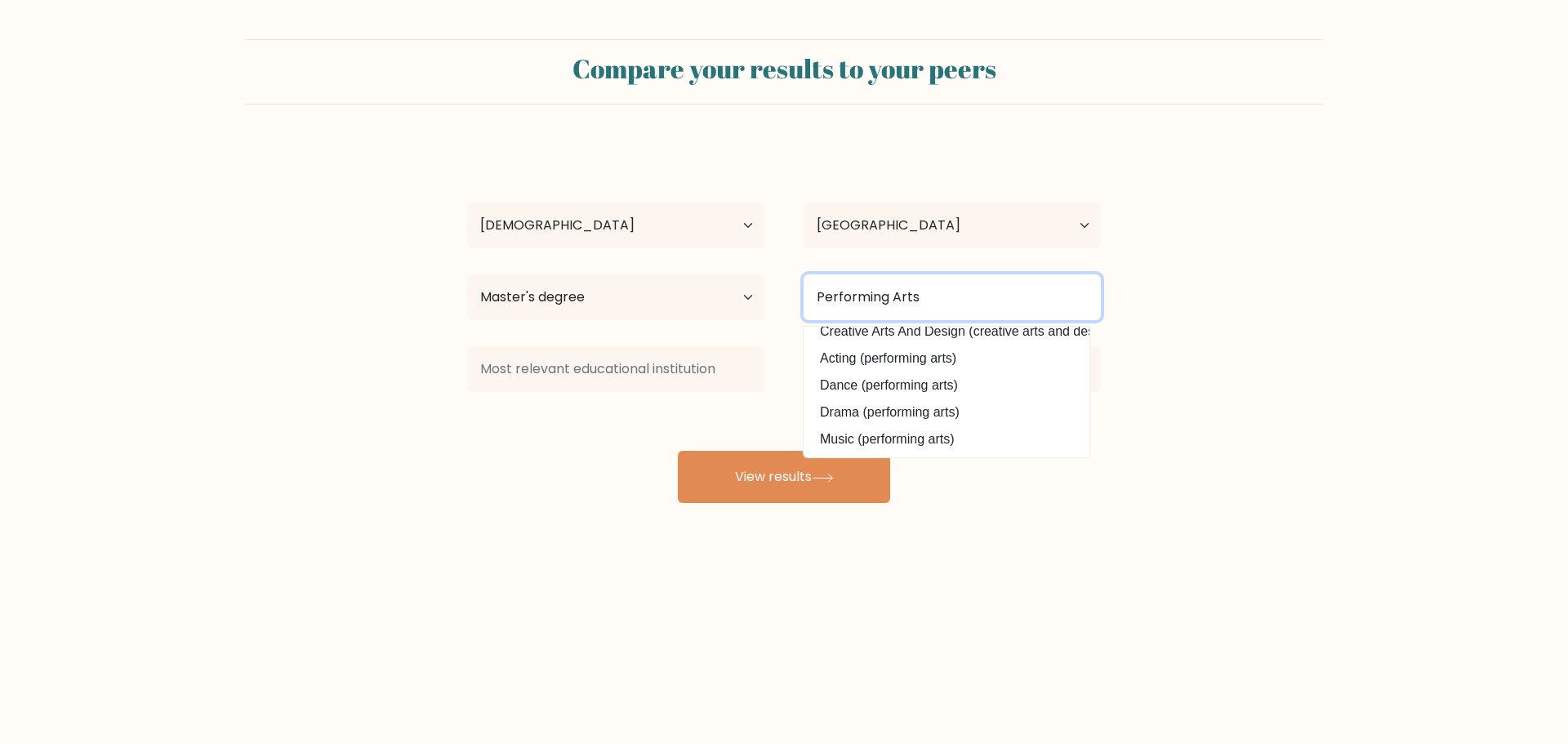
drag, startPoint x: 460, startPoint y: 258, endPoint x: 203, endPoint y: 239, distance: 257.7
click at [207, 240] on form "Compare your results to your peers jess ray Age Under 18 years old 18-24 years …" at bounding box center [784, 271] width 1568 height 464
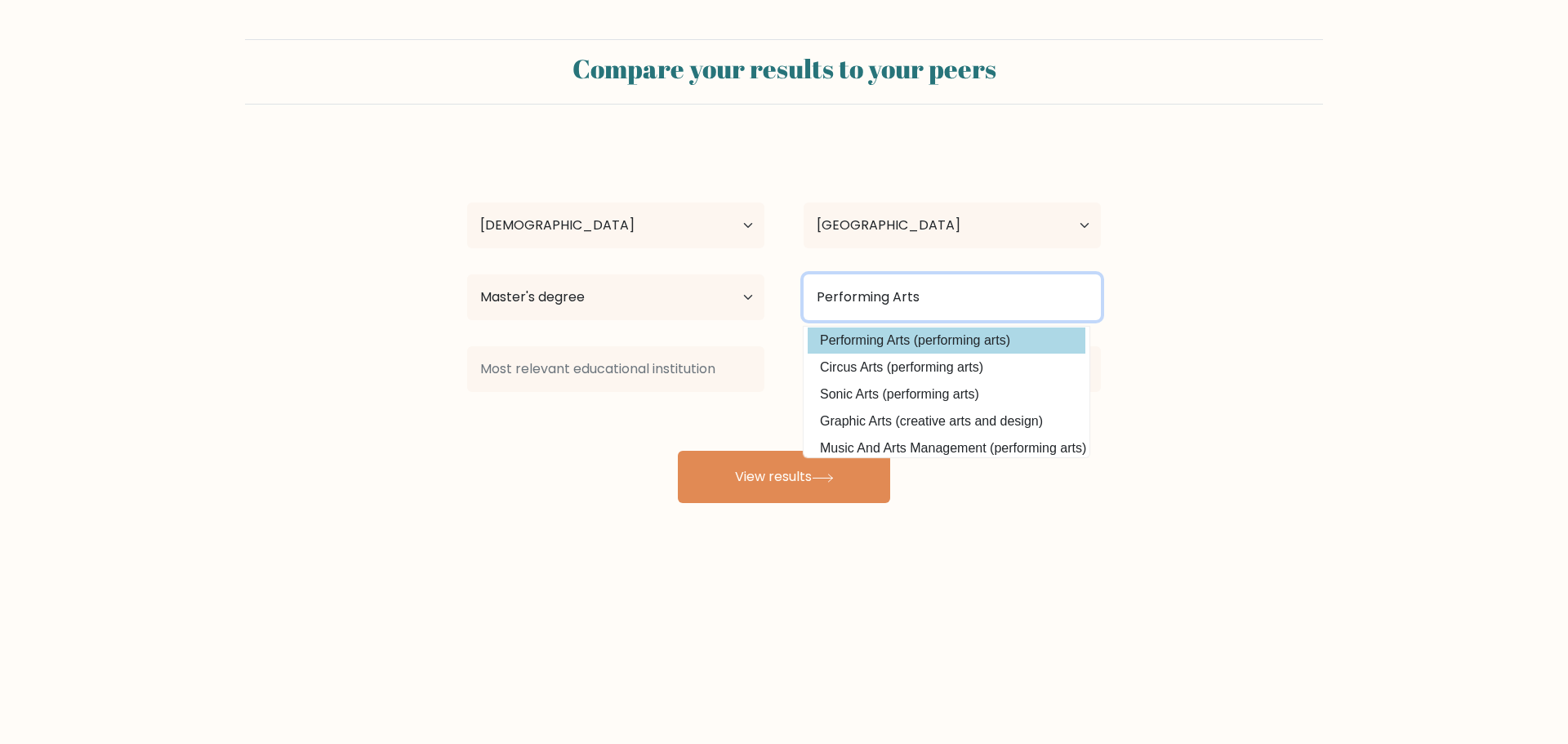
scroll to position [0, 0]
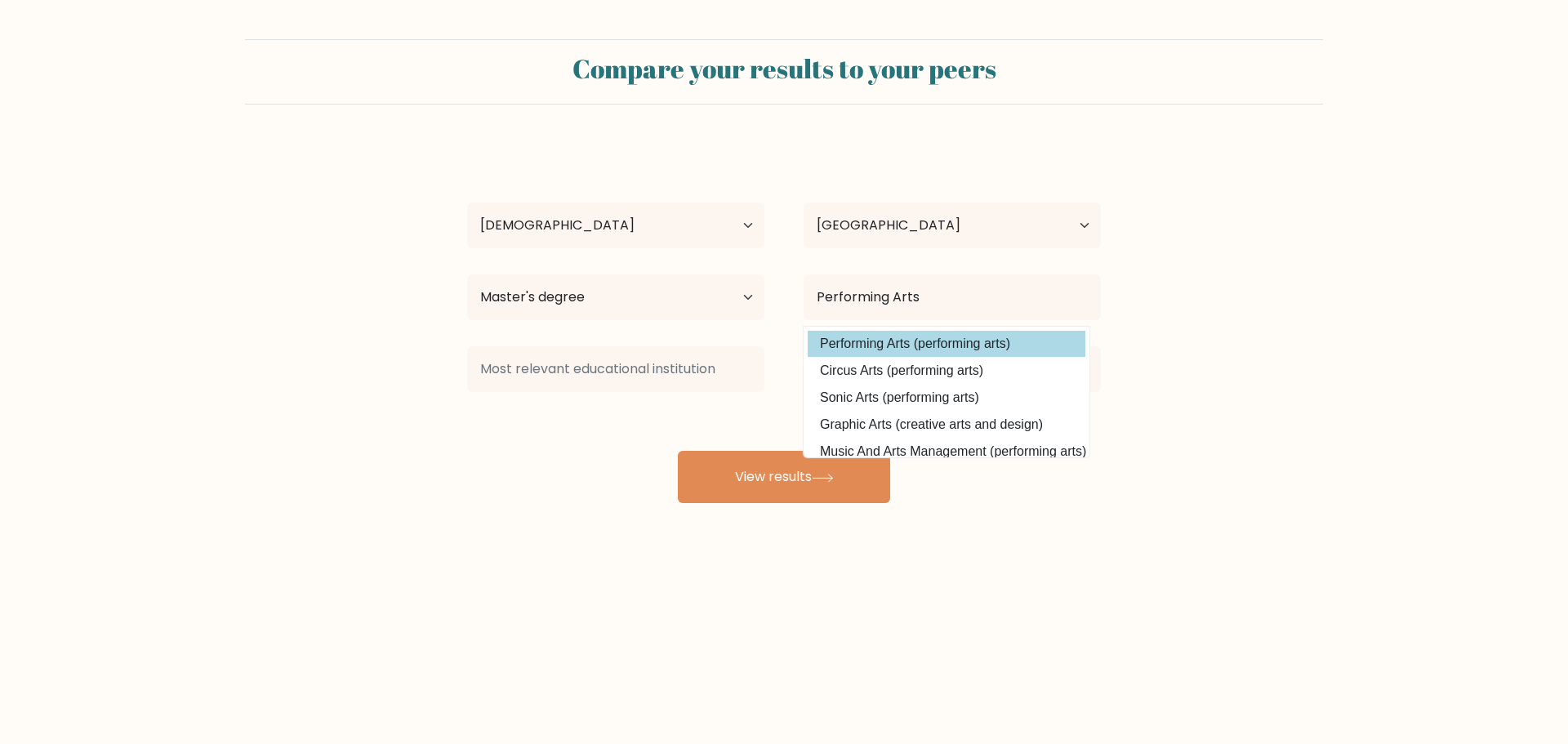
click at [989, 343] on option "Performing Arts (performing arts)" at bounding box center [947, 343] width 278 height 26
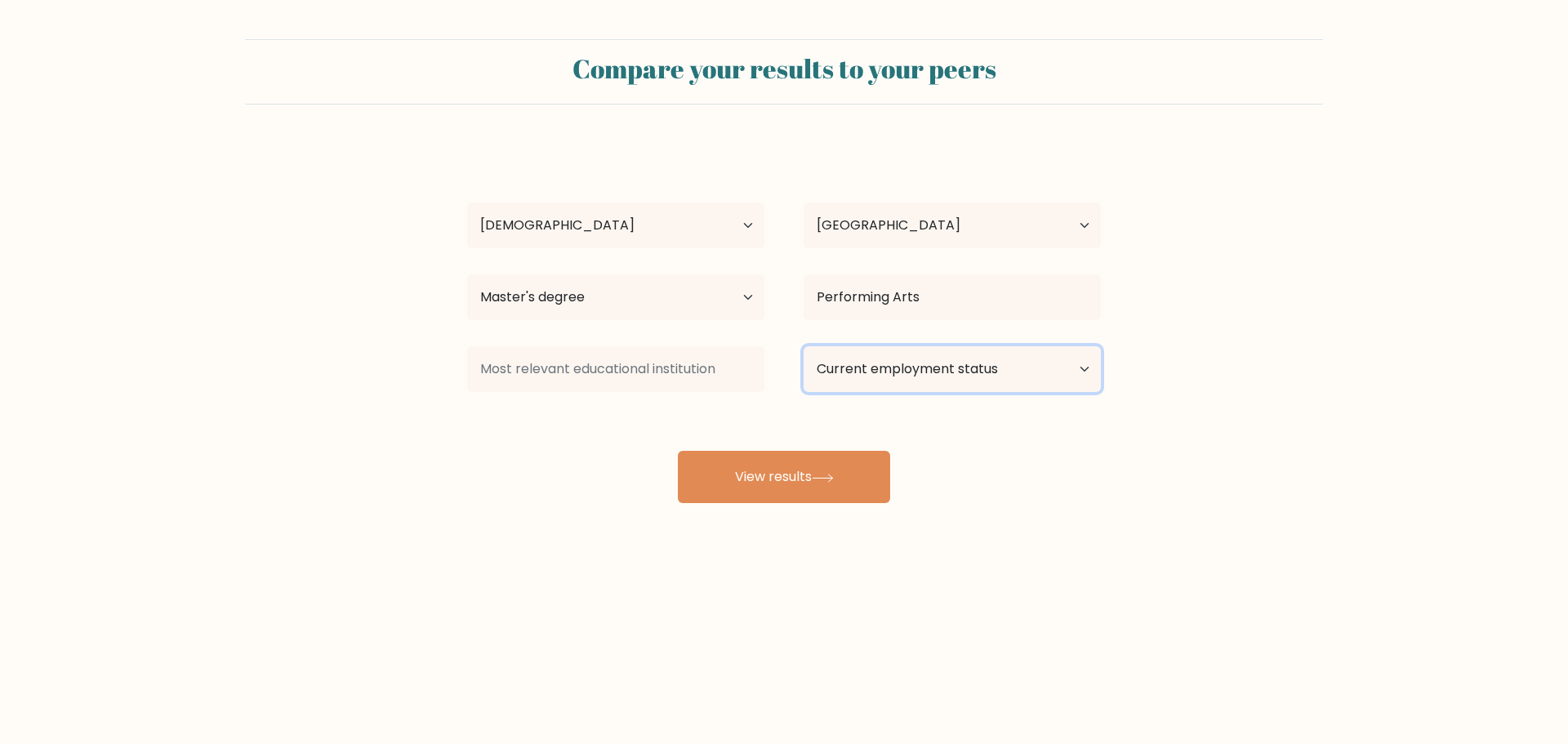
click at [843, 378] on select "Current employment status Employed Student Retired Other / prefer not to answer" at bounding box center [952, 369] width 297 height 46
select select "other"
click at [804, 346] on select "Current employment status Employed Student Retired Other / prefer not to answer" at bounding box center [952, 369] width 297 height 46
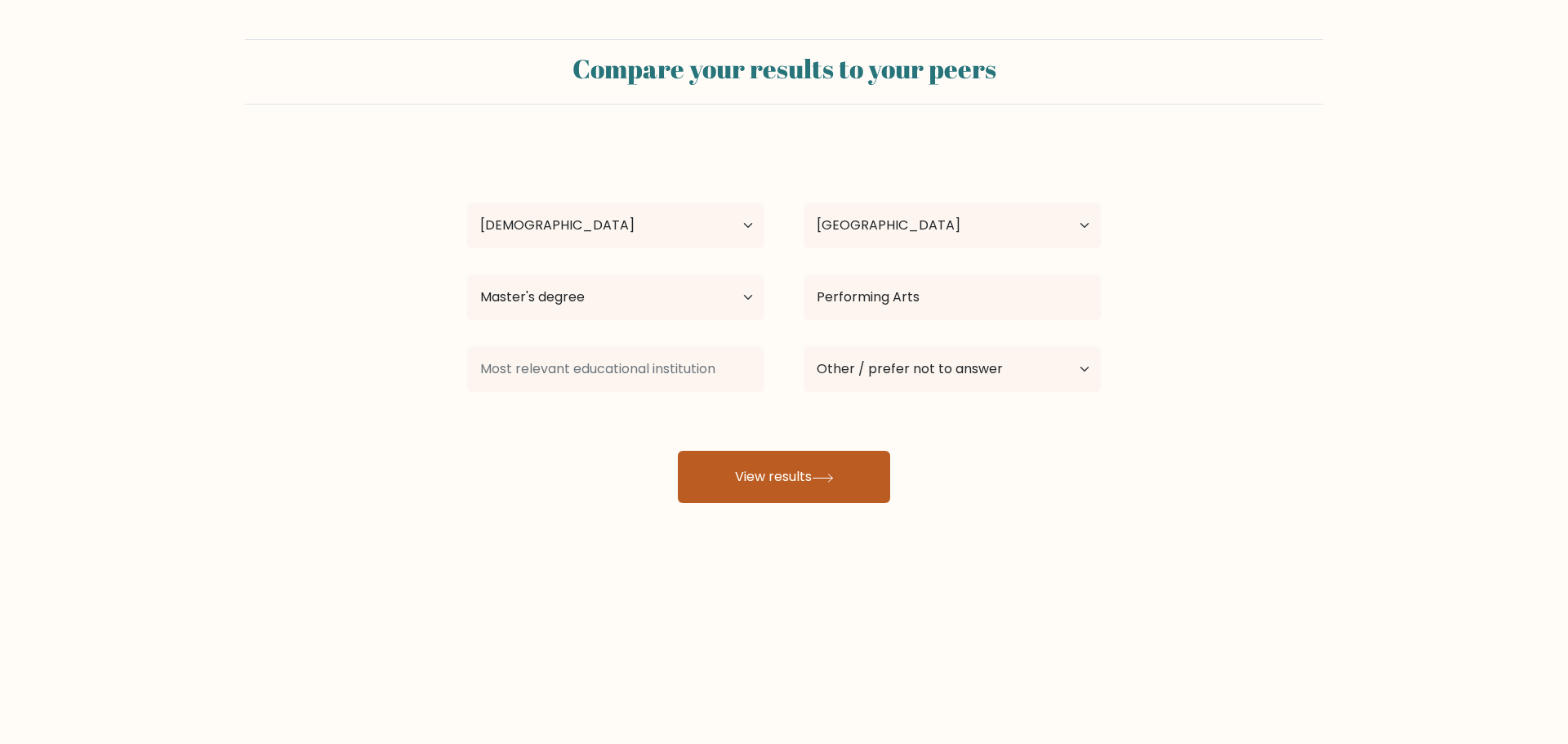
click at [804, 484] on button "View results" at bounding box center [784, 476] width 212 height 52
drag, startPoint x: 482, startPoint y: 329, endPoint x: 562, endPoint y: 381, distance: 95.4
click at [482, 331] on div "jess ray Age Under 18 years old 18-24 years old 25-34 years old 35-44 years old…" at bounding box center [784, 324] width 653 height 359
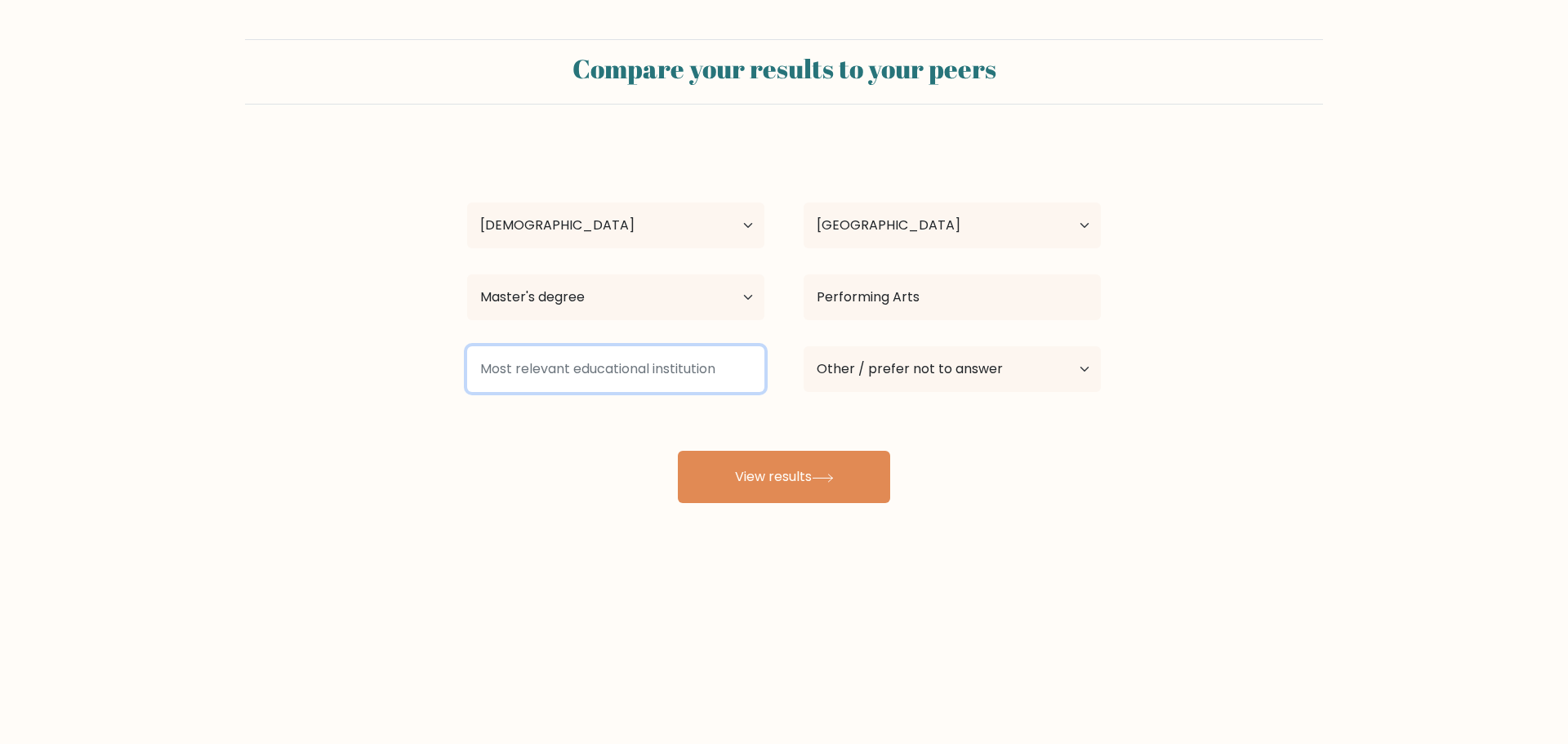
click at [590, 387] on input at bounding box center [615, 369] width 297 height 46
click at [607, 369] on input at bounding box center [615, 369] width 297 height 46
click at [608, 364] on input at bounding box center [615, 369] width 297 height 46
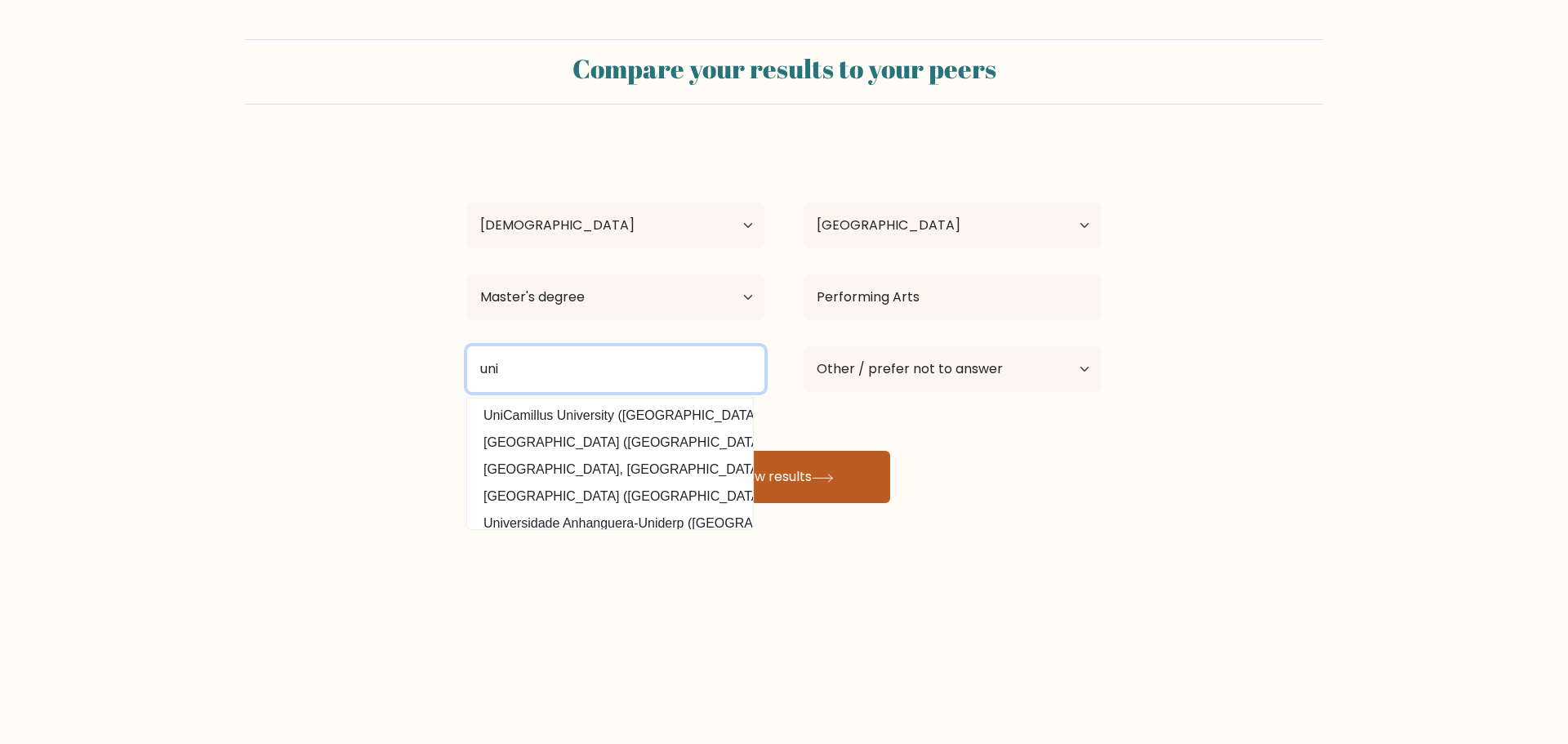
type input "uni"
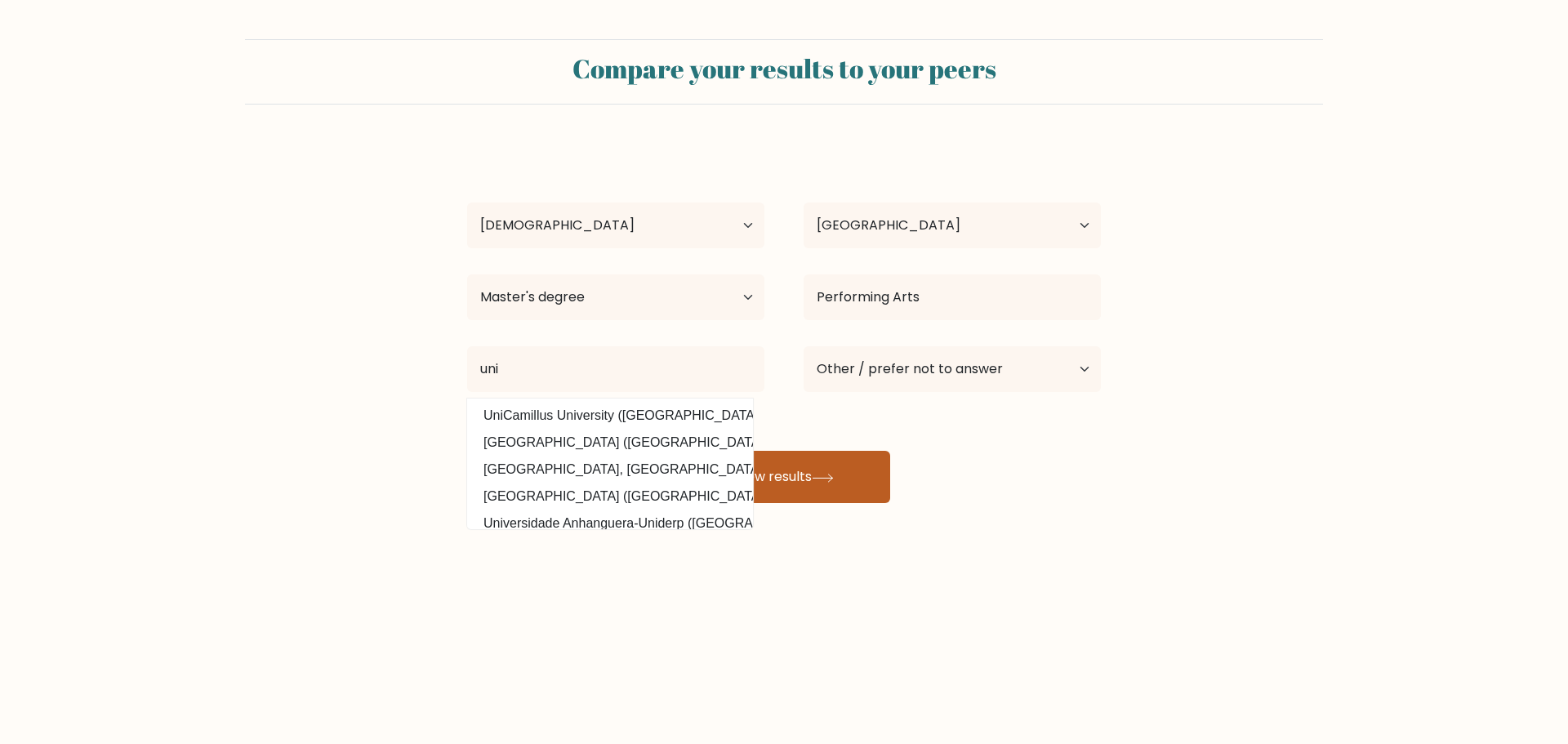
click at [779, 473] on button "View results" at bounding box center [784, 476] width 212 height 52
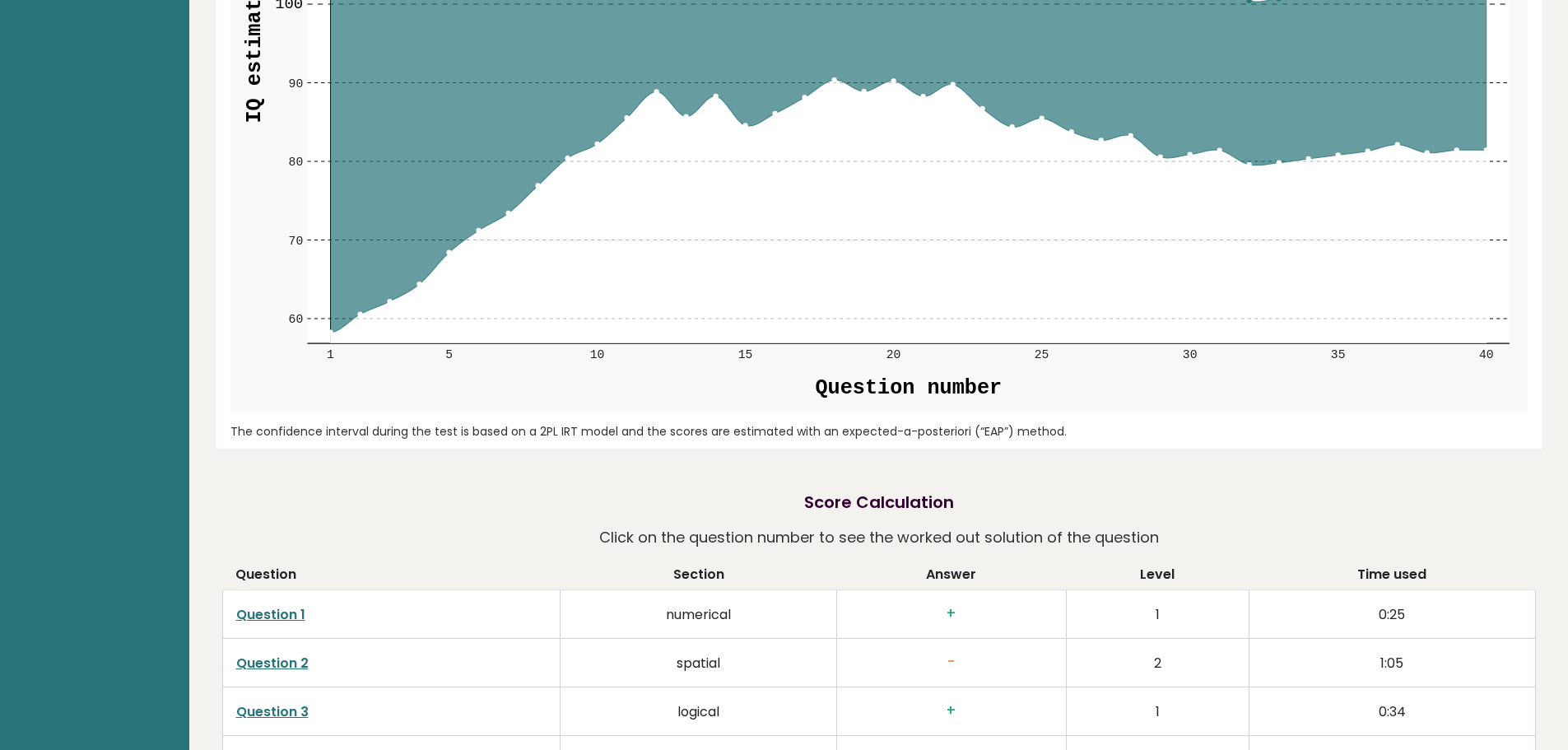
scroll to position [2551, 0]
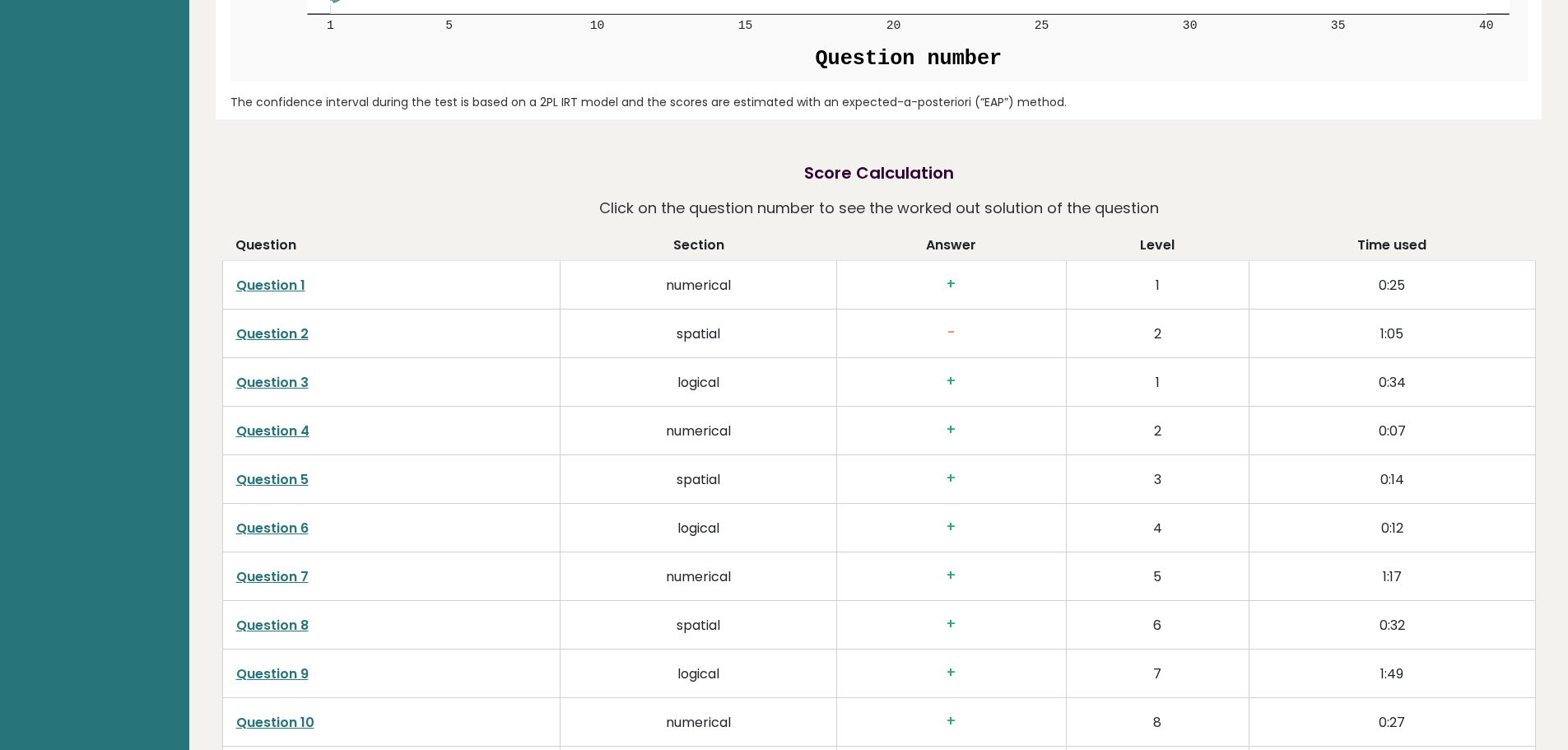
click at [953, 276] on h3 "+" at bounding box center [952, 284] width 202 height 18
click at [247, 276] on link "Question 1" at bounding box center [271, 285] width 69 height 19
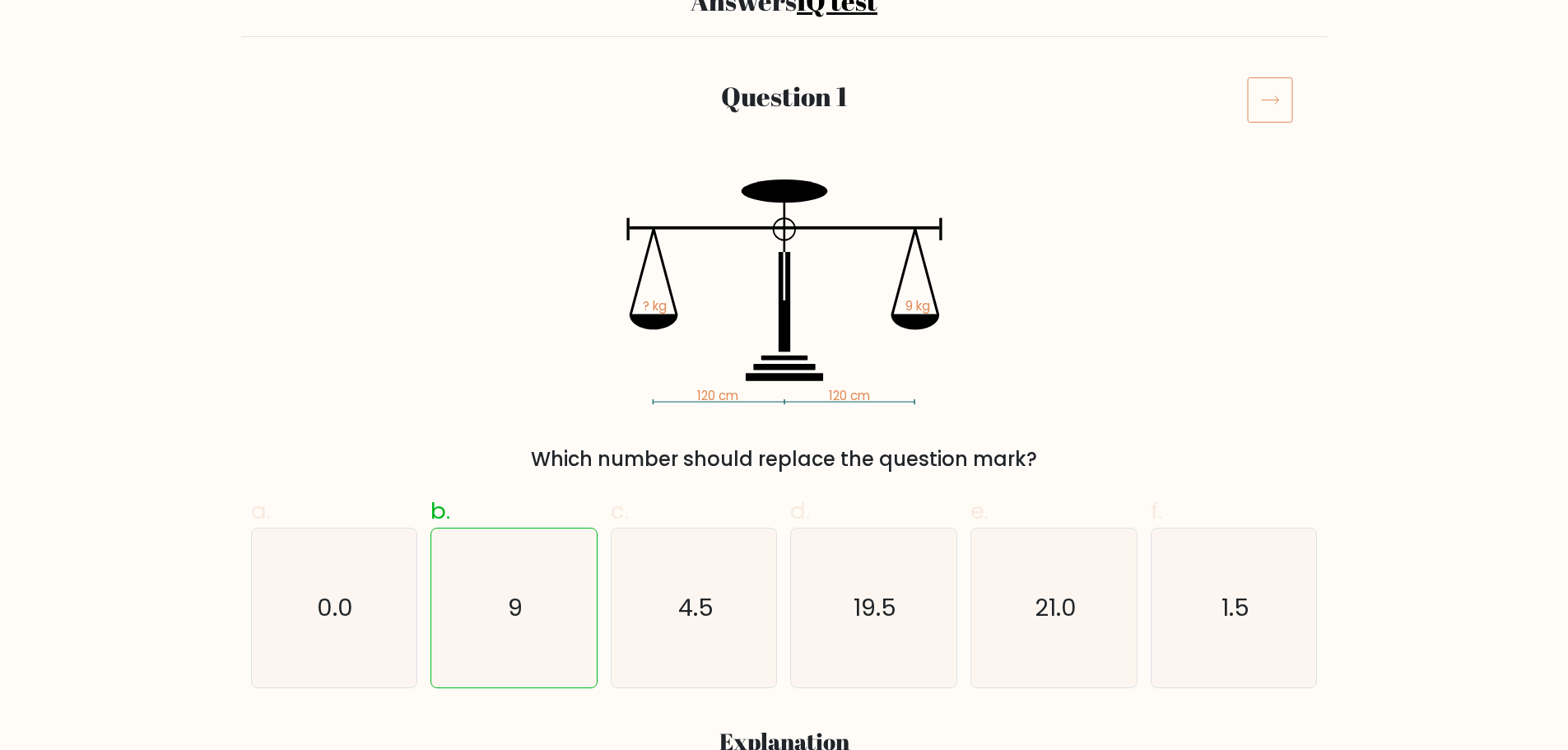
scroll to position [164, 0]
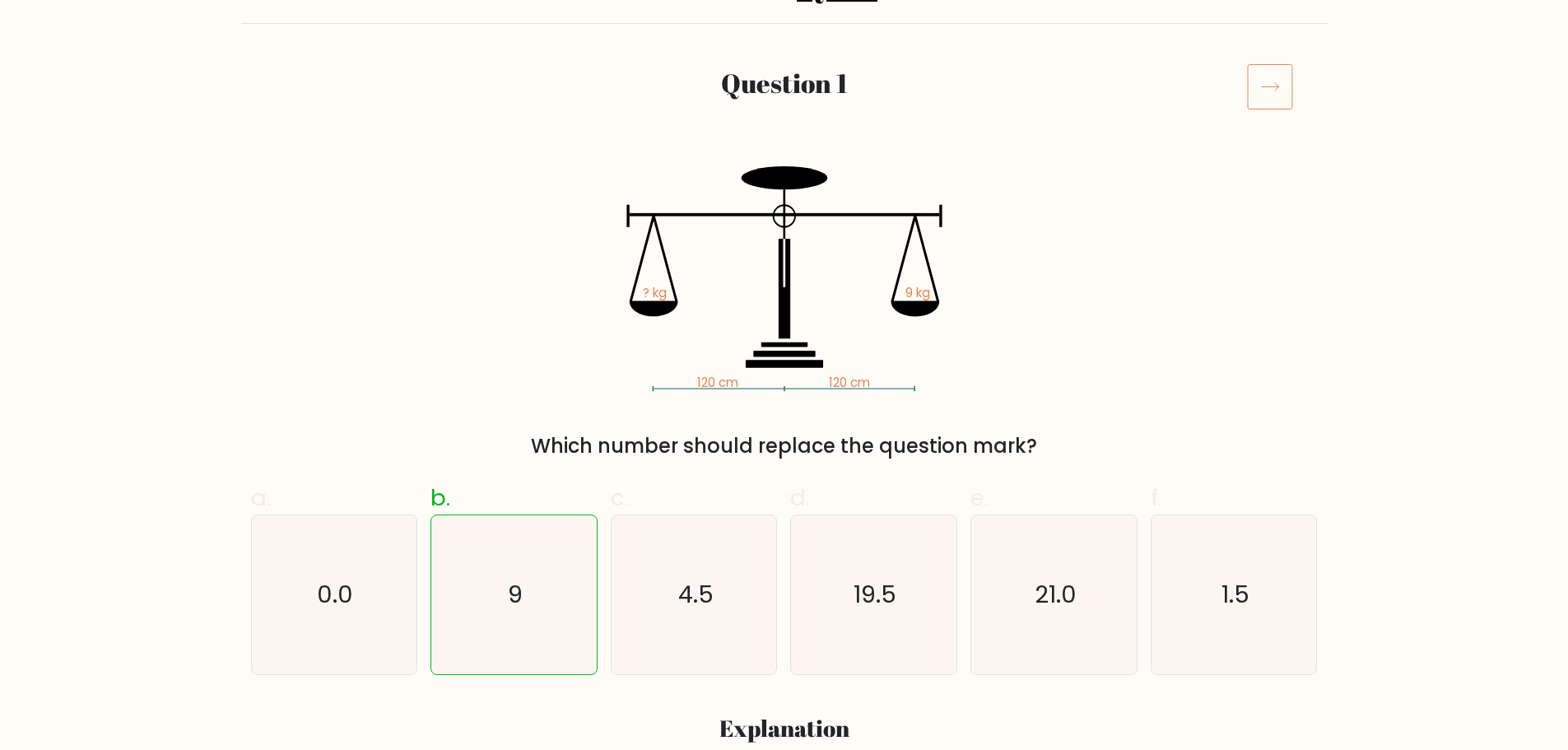
click at [1270, 94] on icon at bounding box center [1270, 86] width 46 height 46
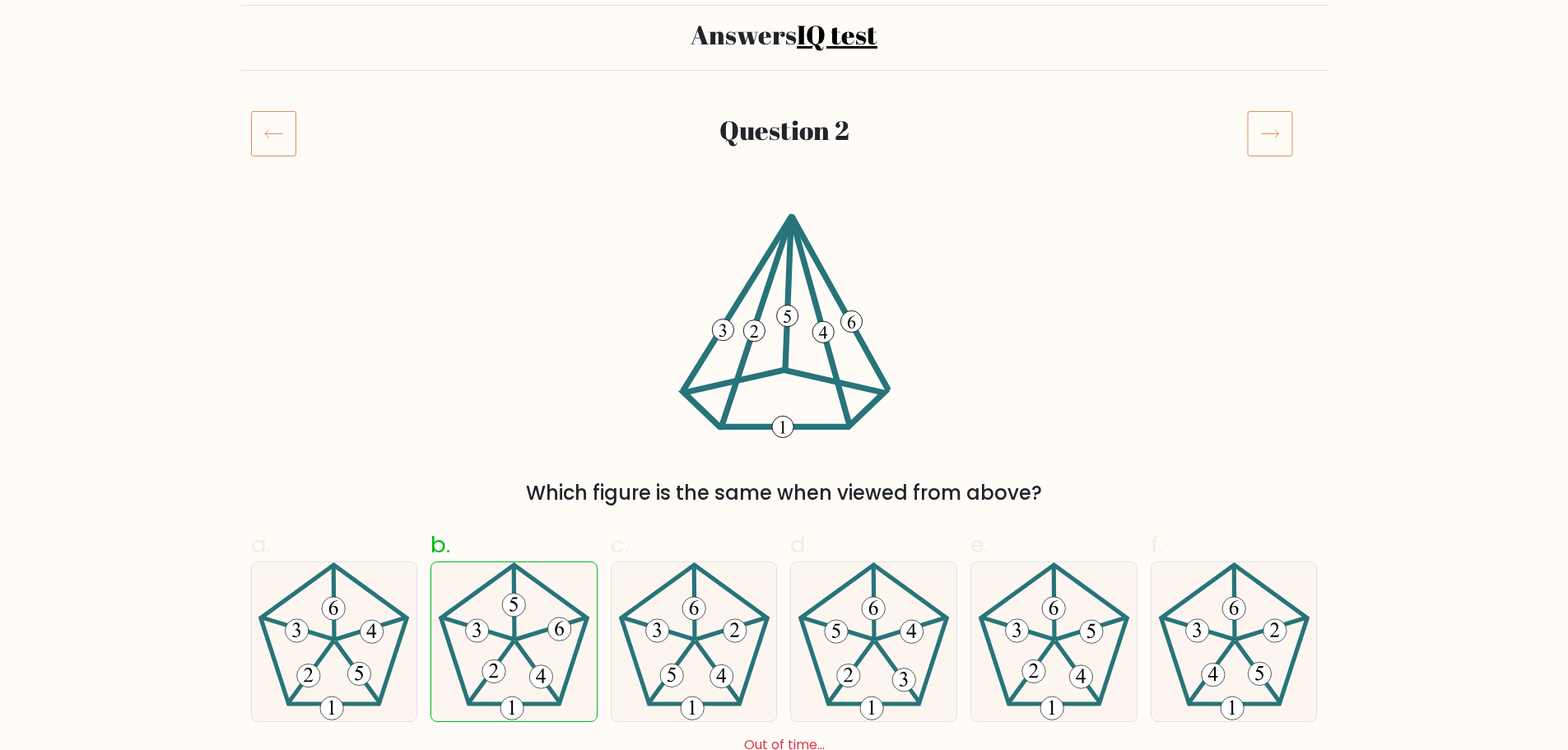
scroll to position [83, 0]
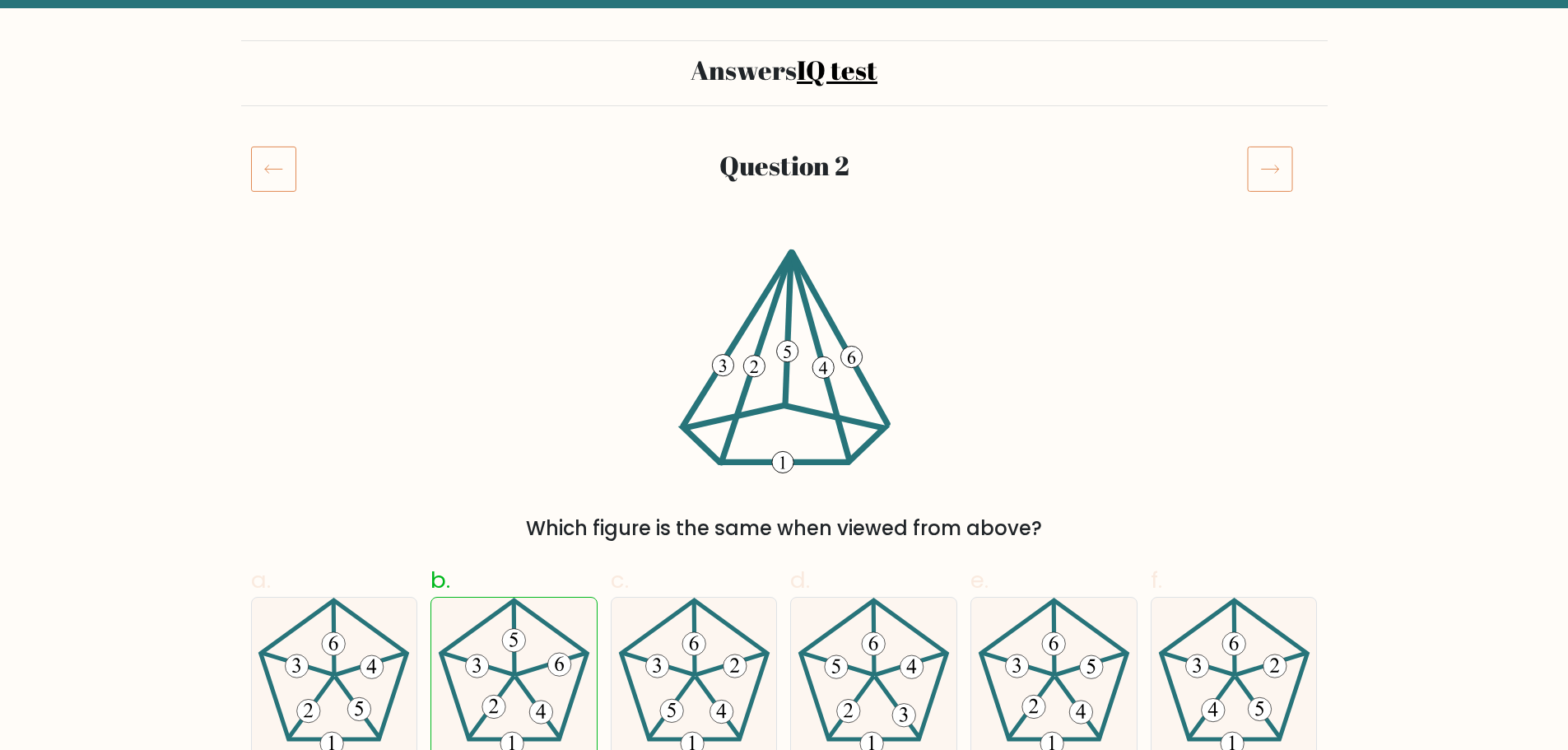
click at [1275, 184] on icon at bounding box center [1270, 169] width 46 height 46
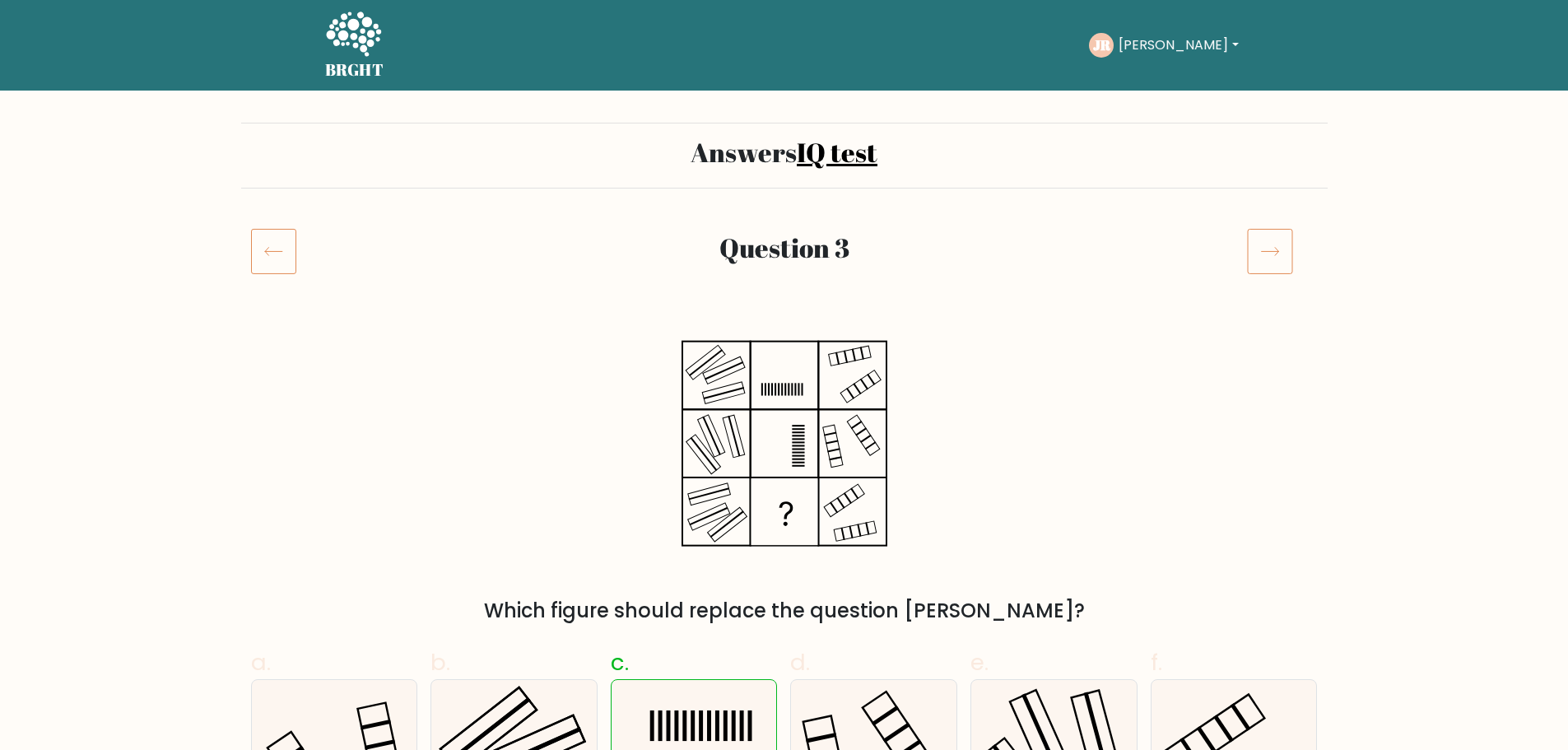
click at [1283, 253] on icon at bounding box center [1270, 250] width 46 height 46
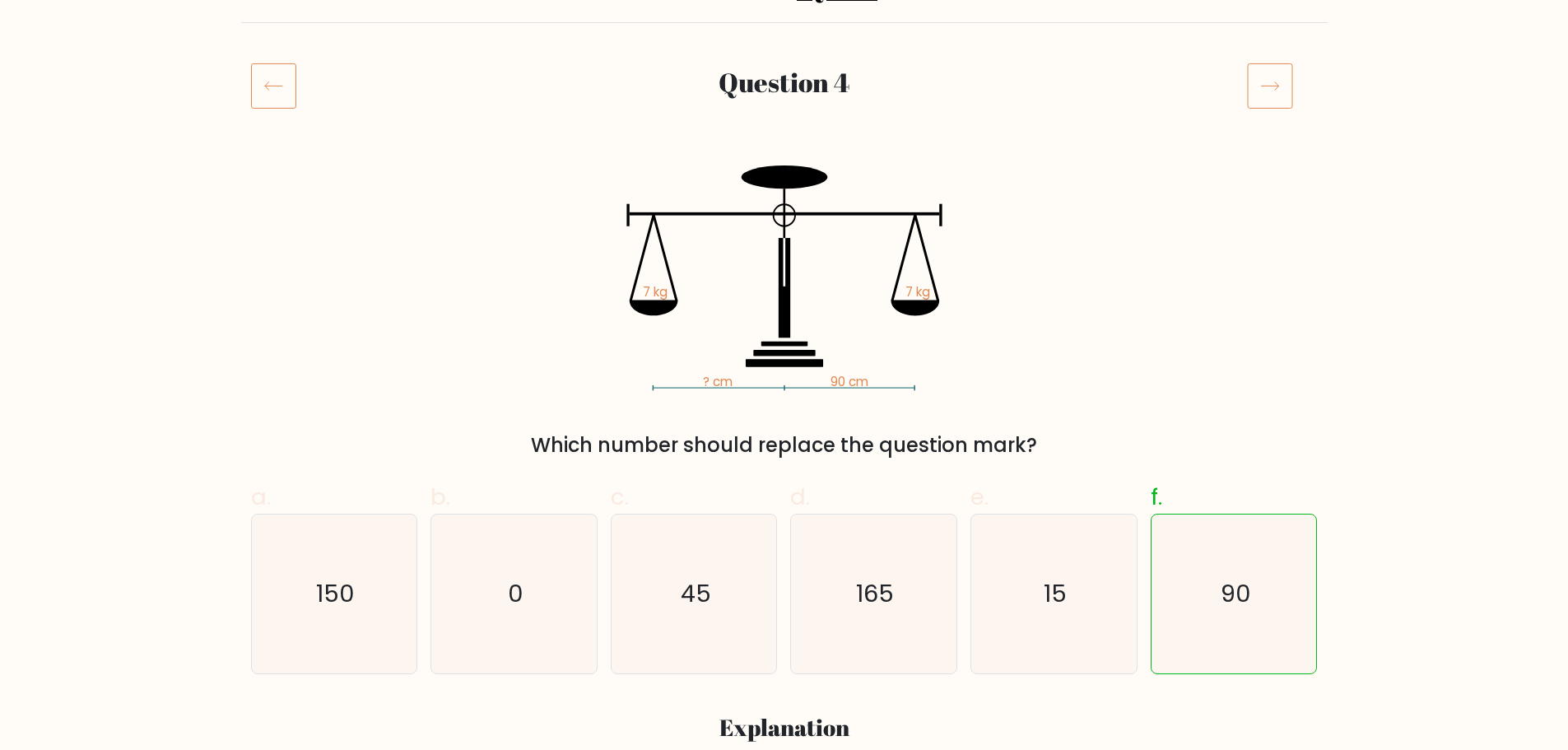
scroll to position [164, 0]
click at [1272, 108] on icon at bounding box center [1270, 86] width 46 height 46
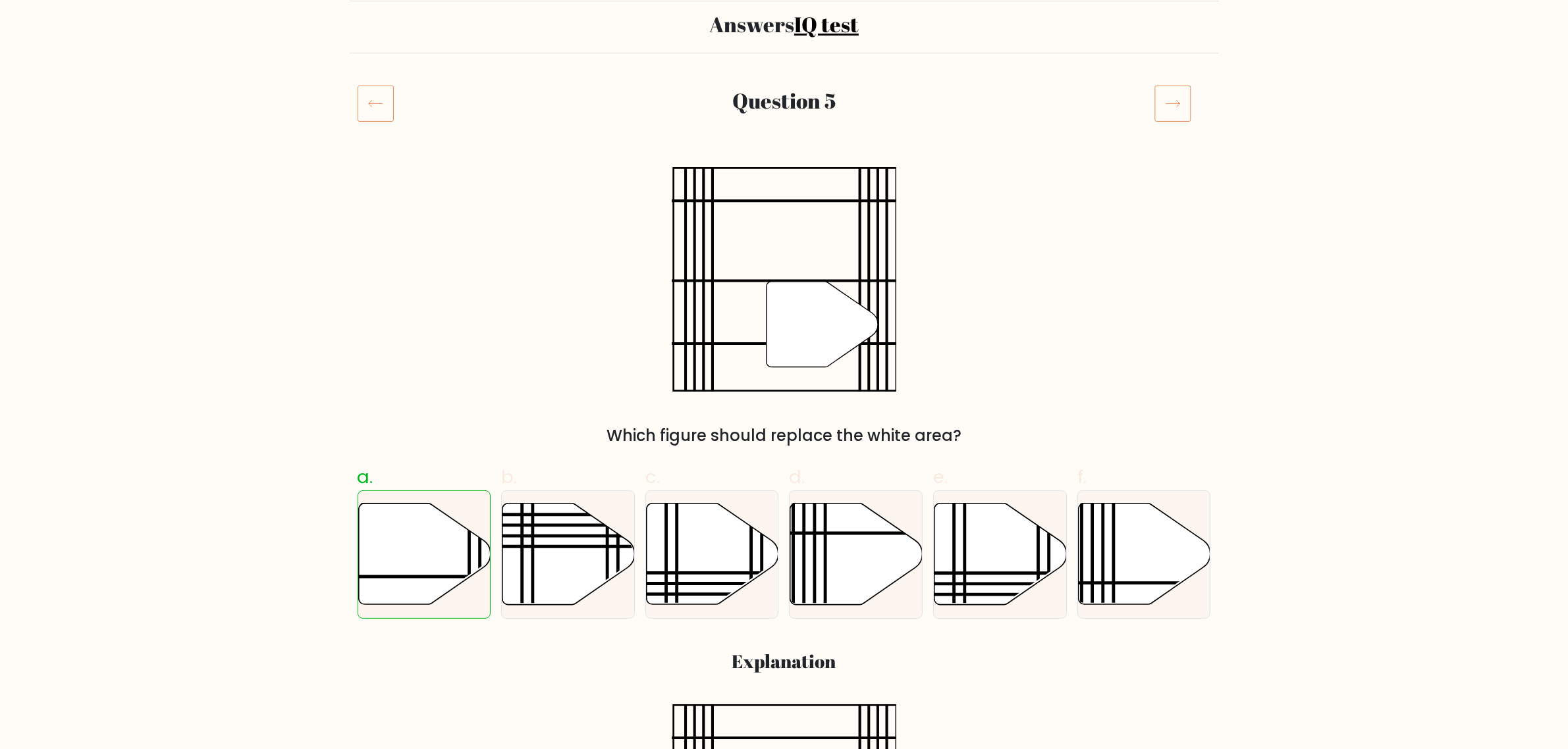
scroll to position [82, 0]
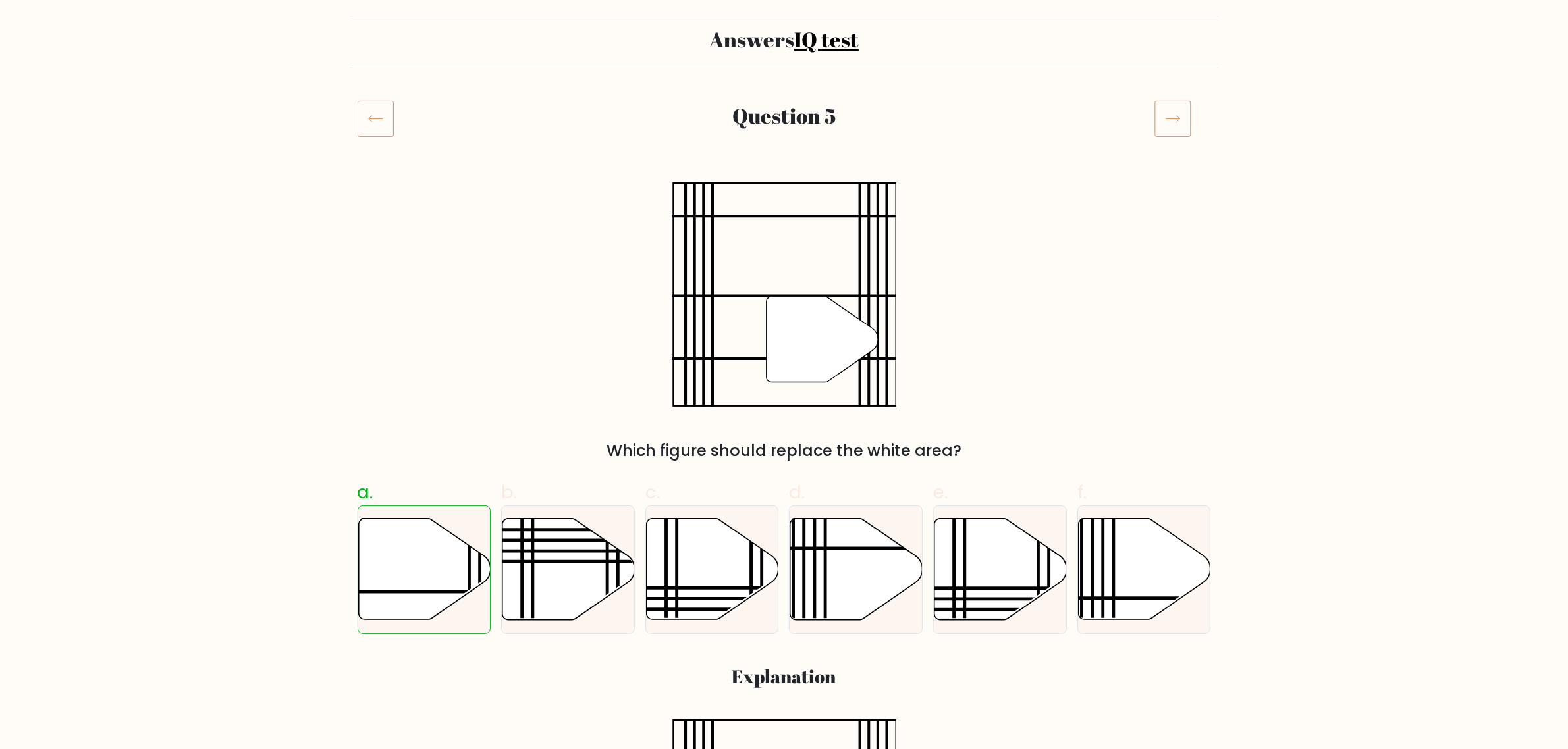
click at [1180, 120] on icon at bounding box center [1173, 118] width 37 height 37
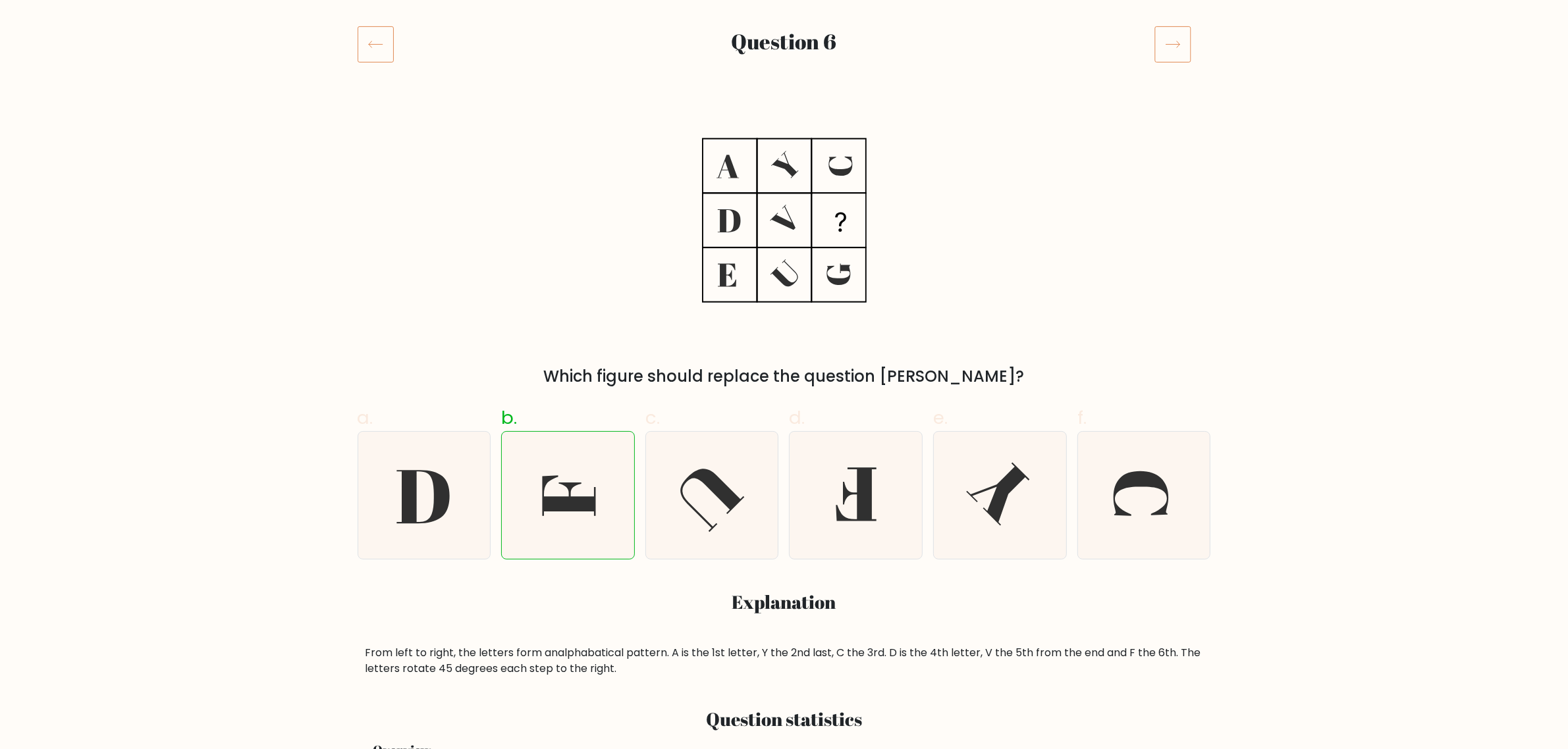
scroll to position [82, 0]
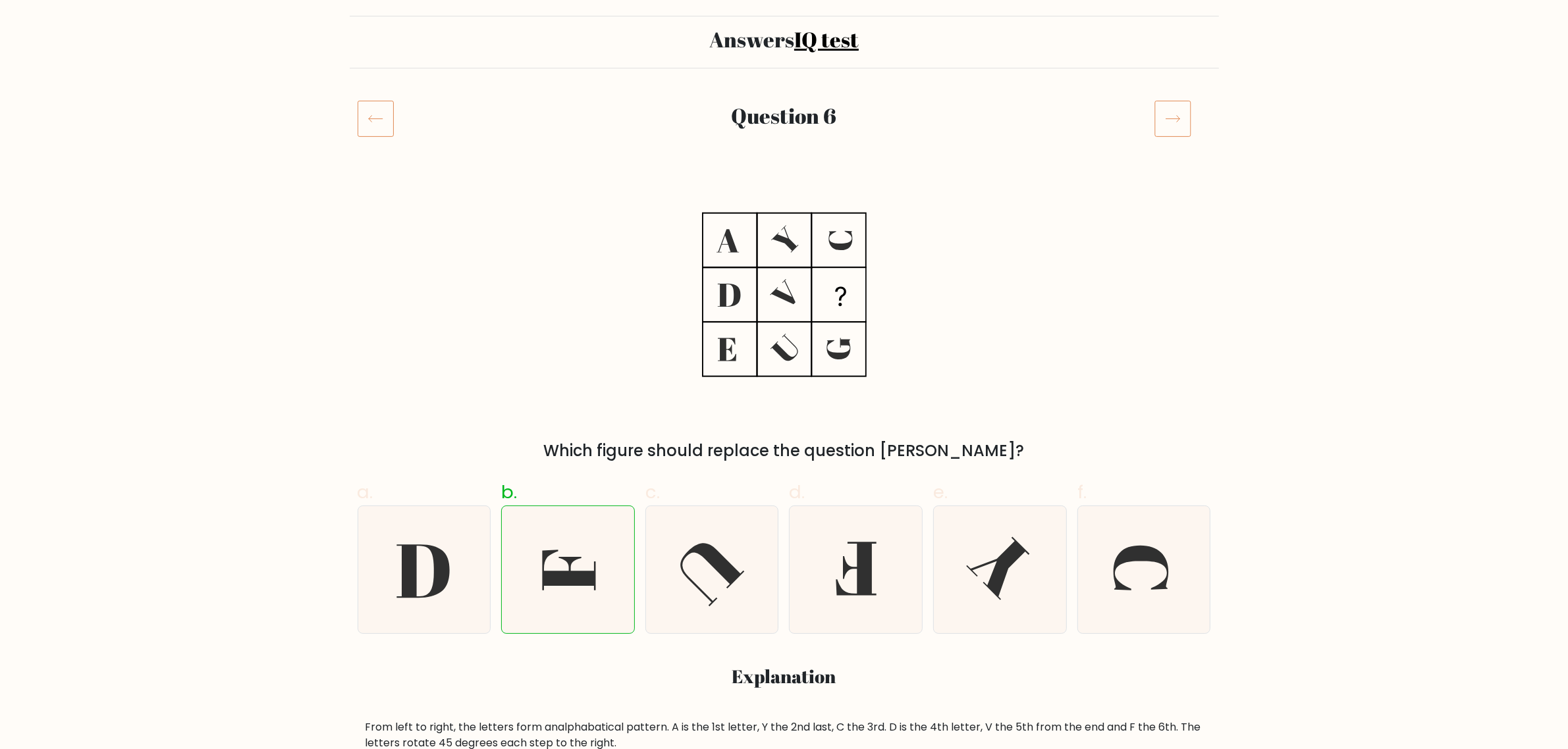
click at [1176, 124] on icon at bounding box center [1173, 118] width 37 height 37
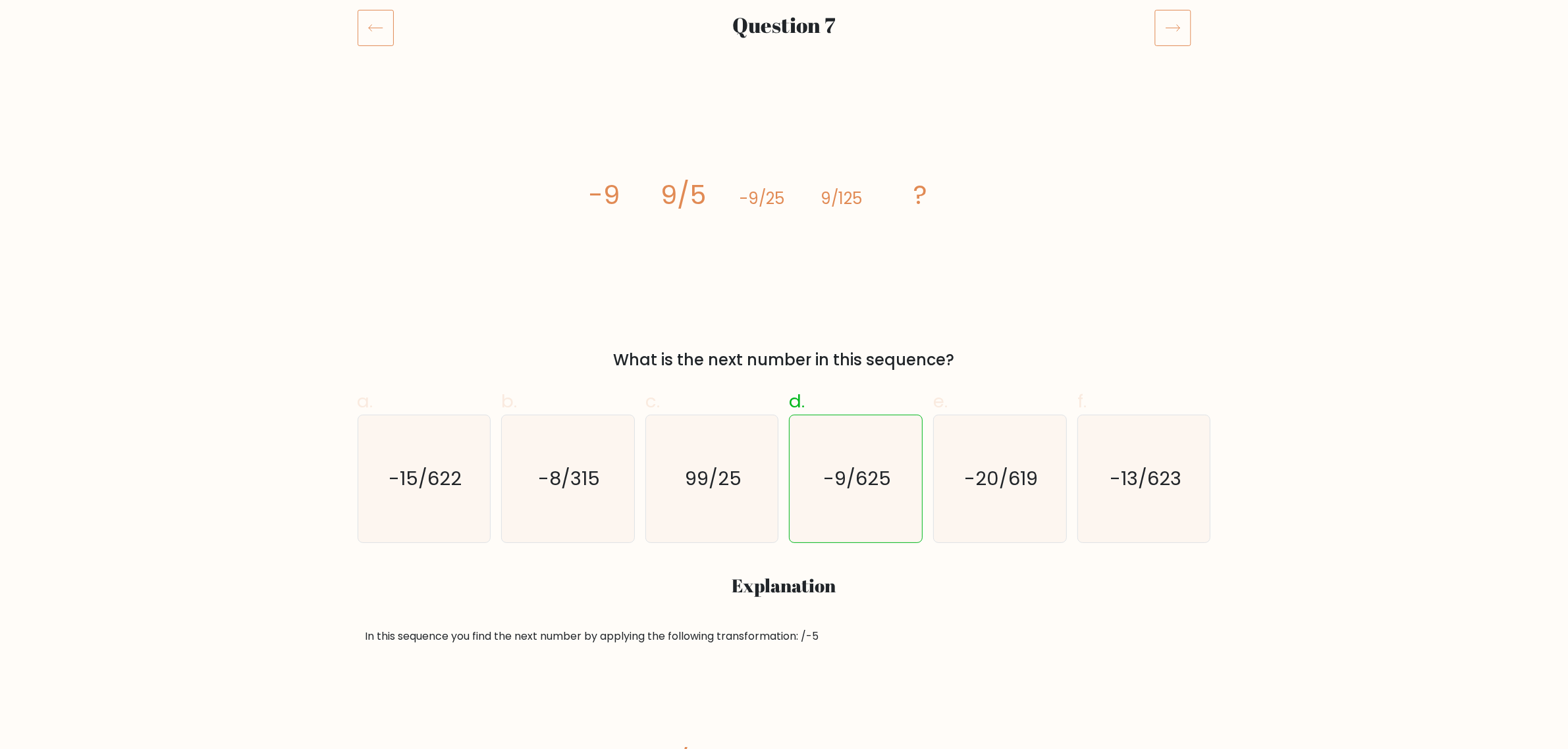
scroll to position [164, 0]
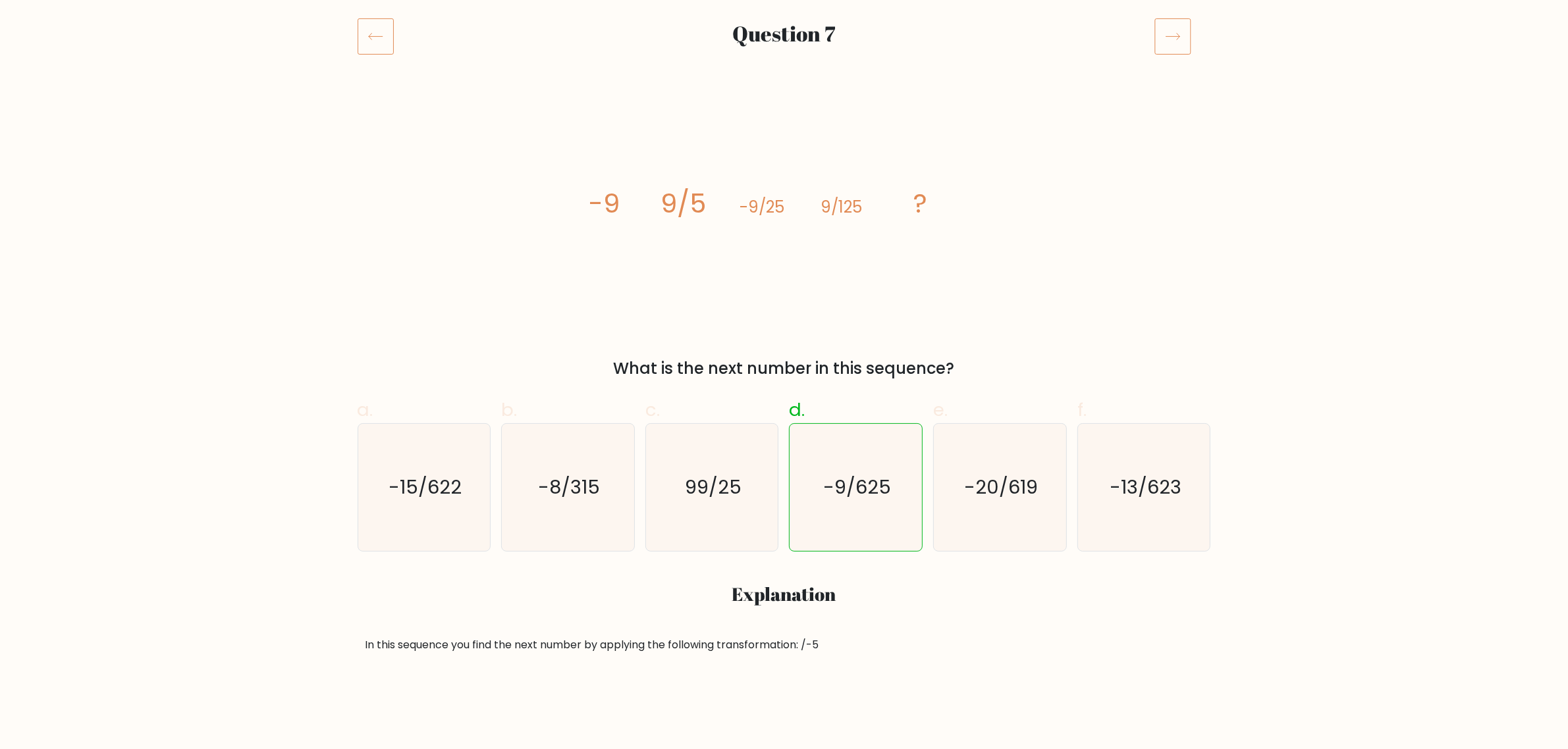
click at [1174, 63] on div "Question 7" at bounding box center [784, 52] width 869 height 69
click at [1178, 44] on icon at bounding box center [1173, 36] width 37 height 37
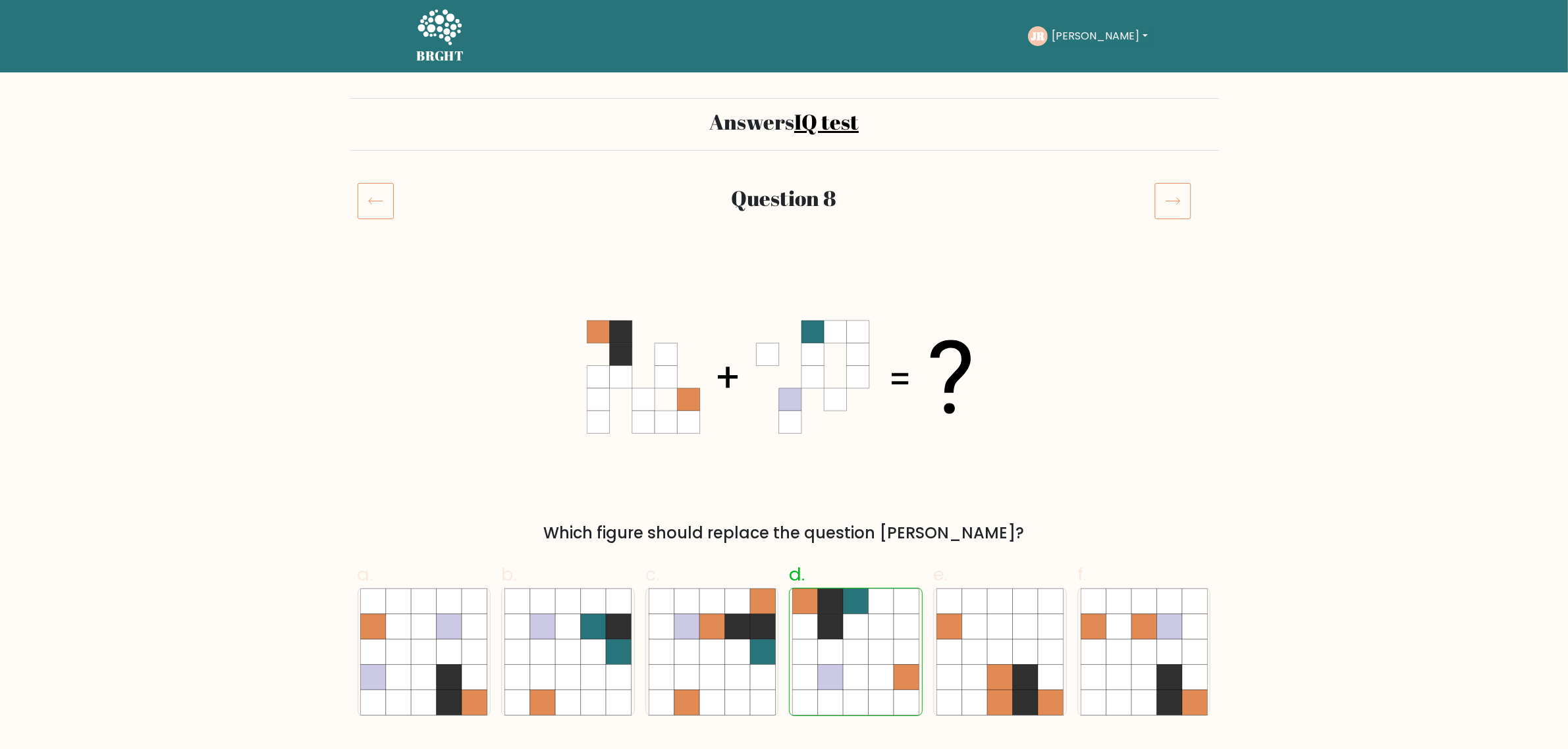
click at [1190, 195] on div at bounding box center [1182, 200] width 72 height 37
click at [1169, 203] on icon at bounding box center [1173, 200] width 37 height 37
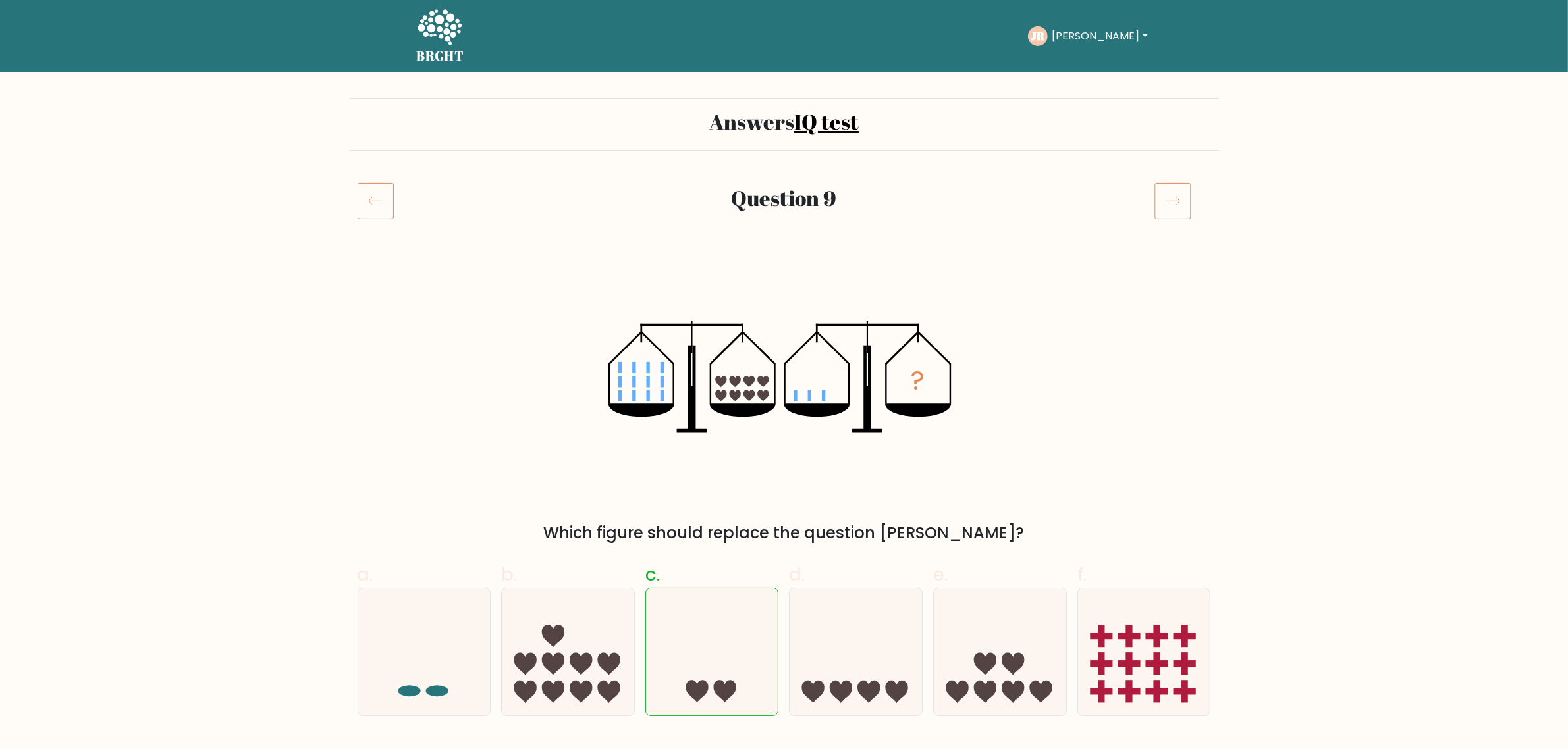
click at [1170, 204] on icon at bounding box center [1173, 200] width 37 height 37
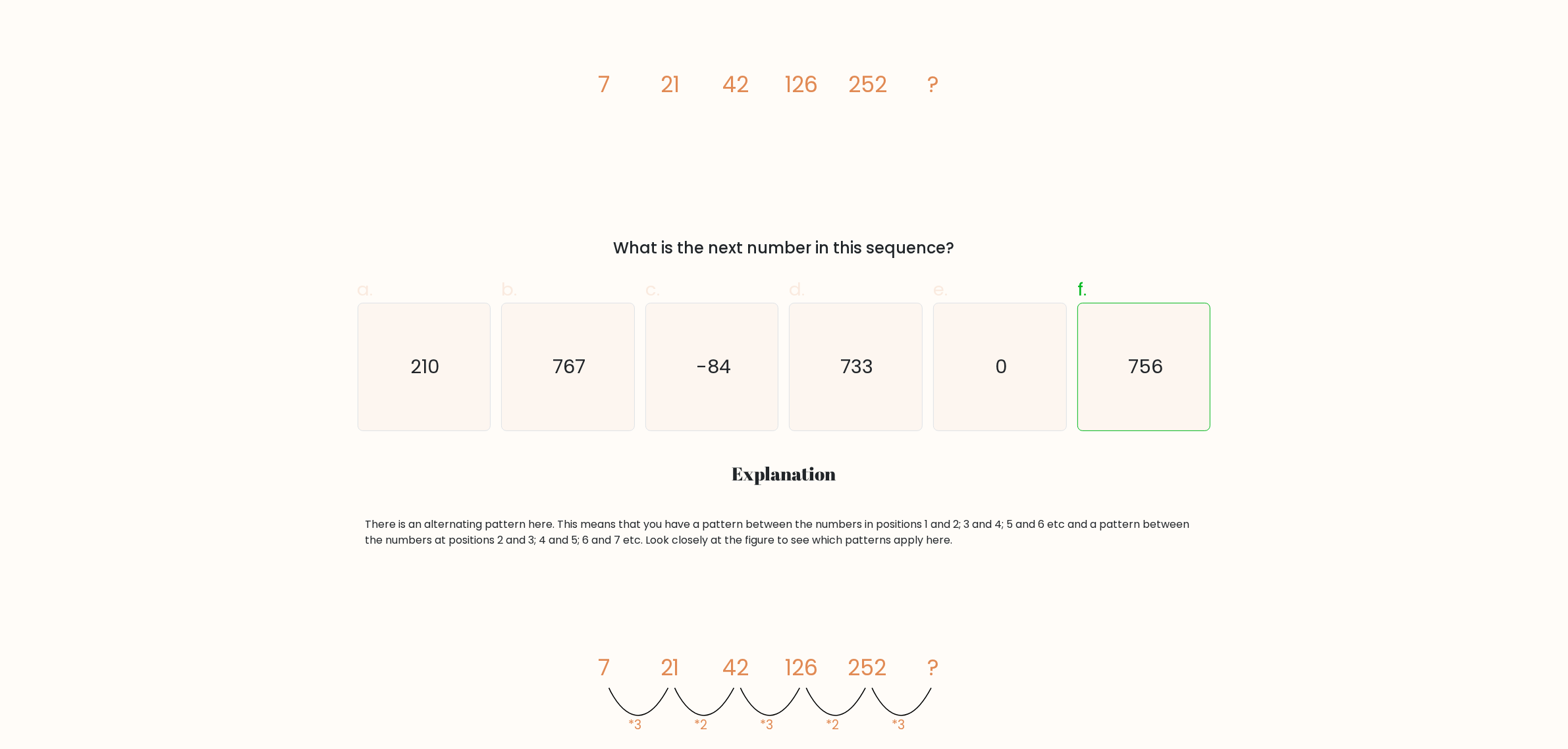
scroll to position [82, 0]
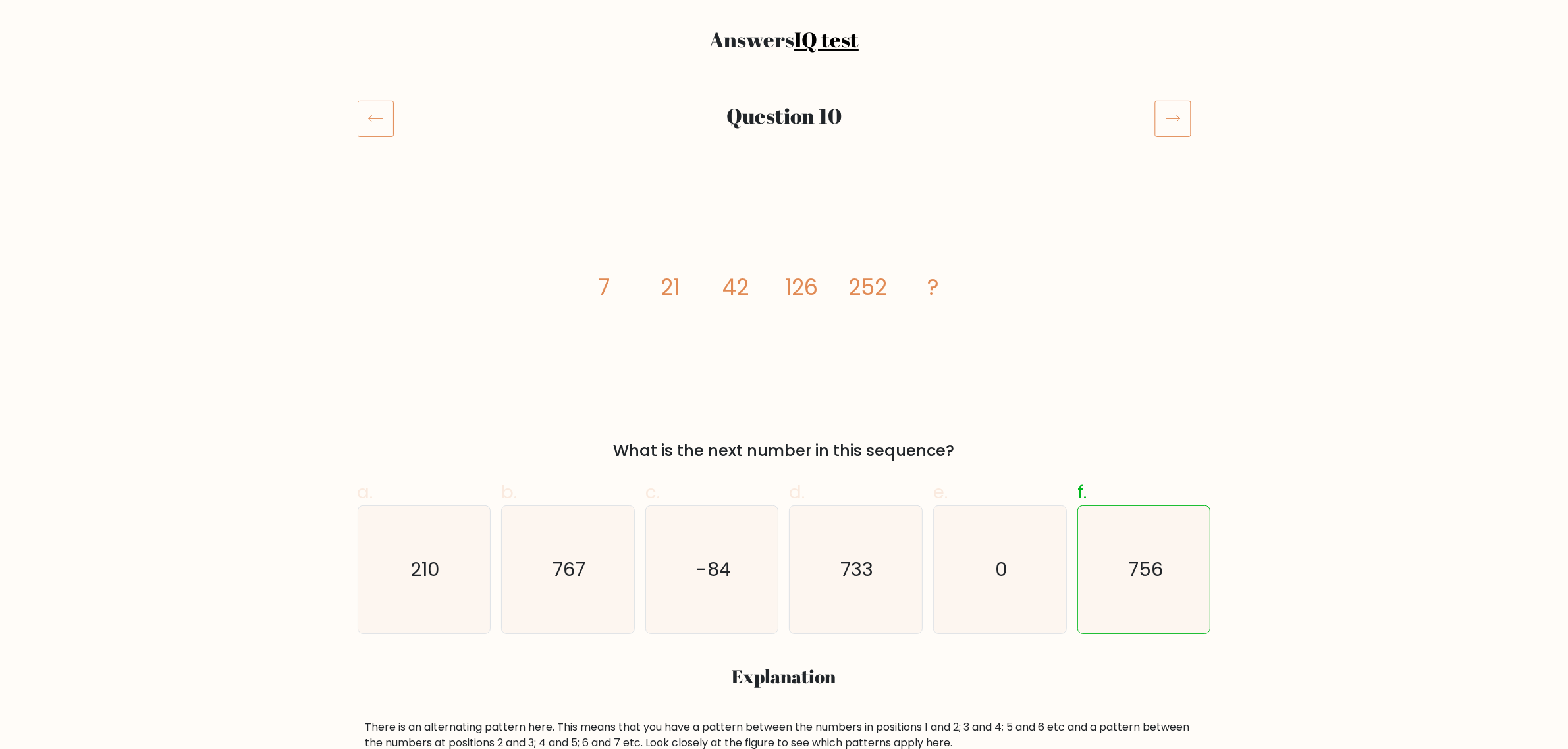
click at [1160, 122] on icon at bounding box center [1173, 118] width 37 height 37
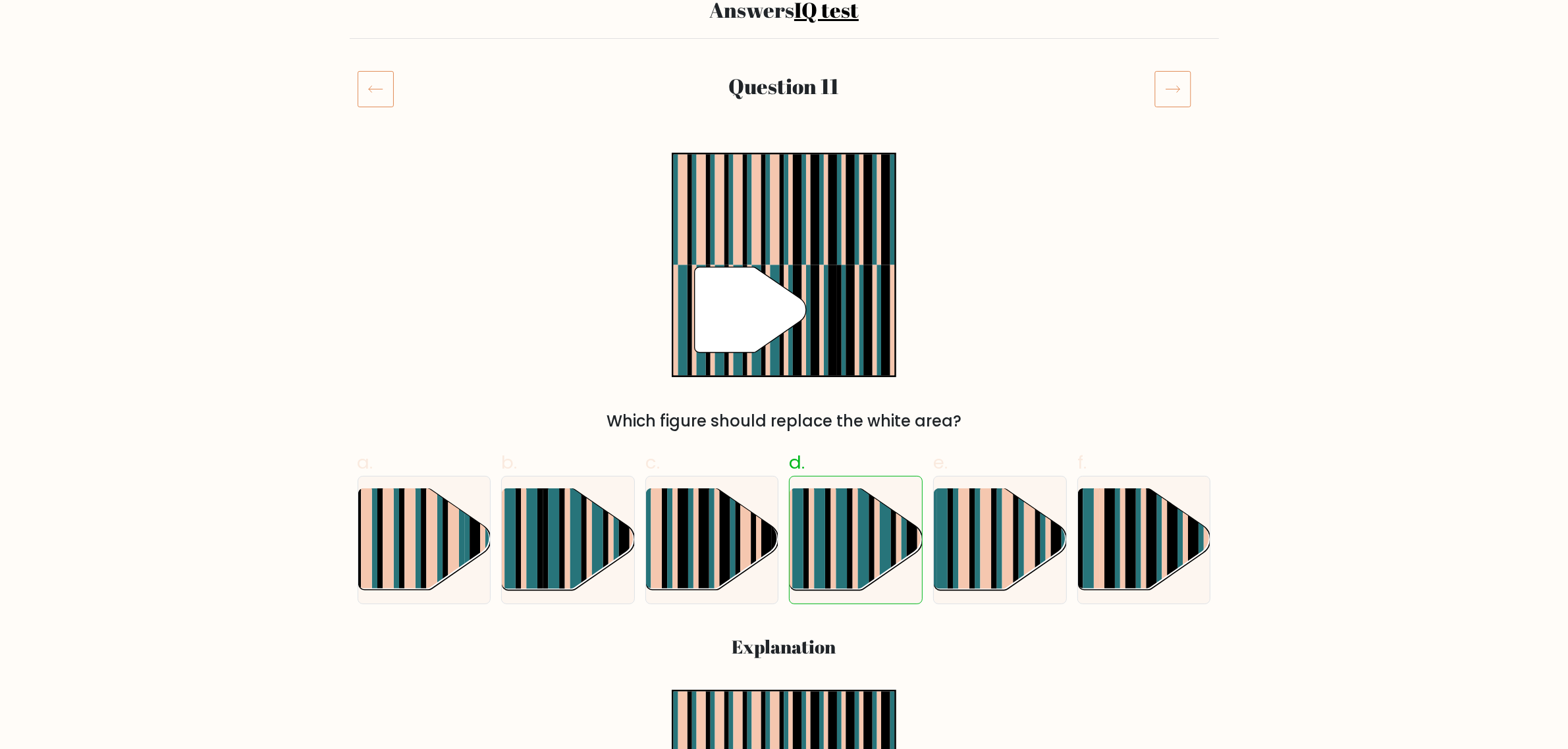
scroll to position [82, 0]
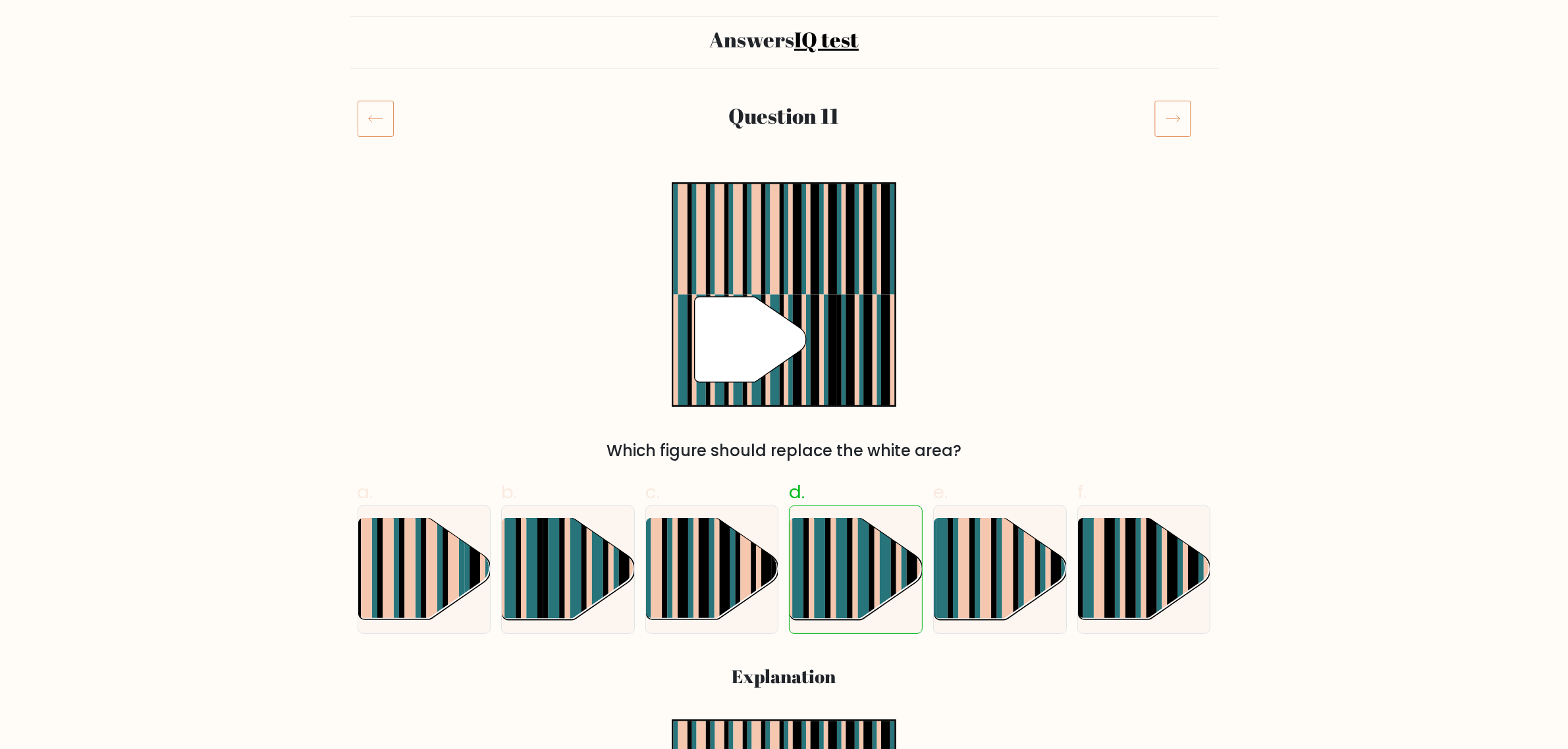
click at [1161, 121] on icon at bounding box center [1173, 118] width 37 height 37
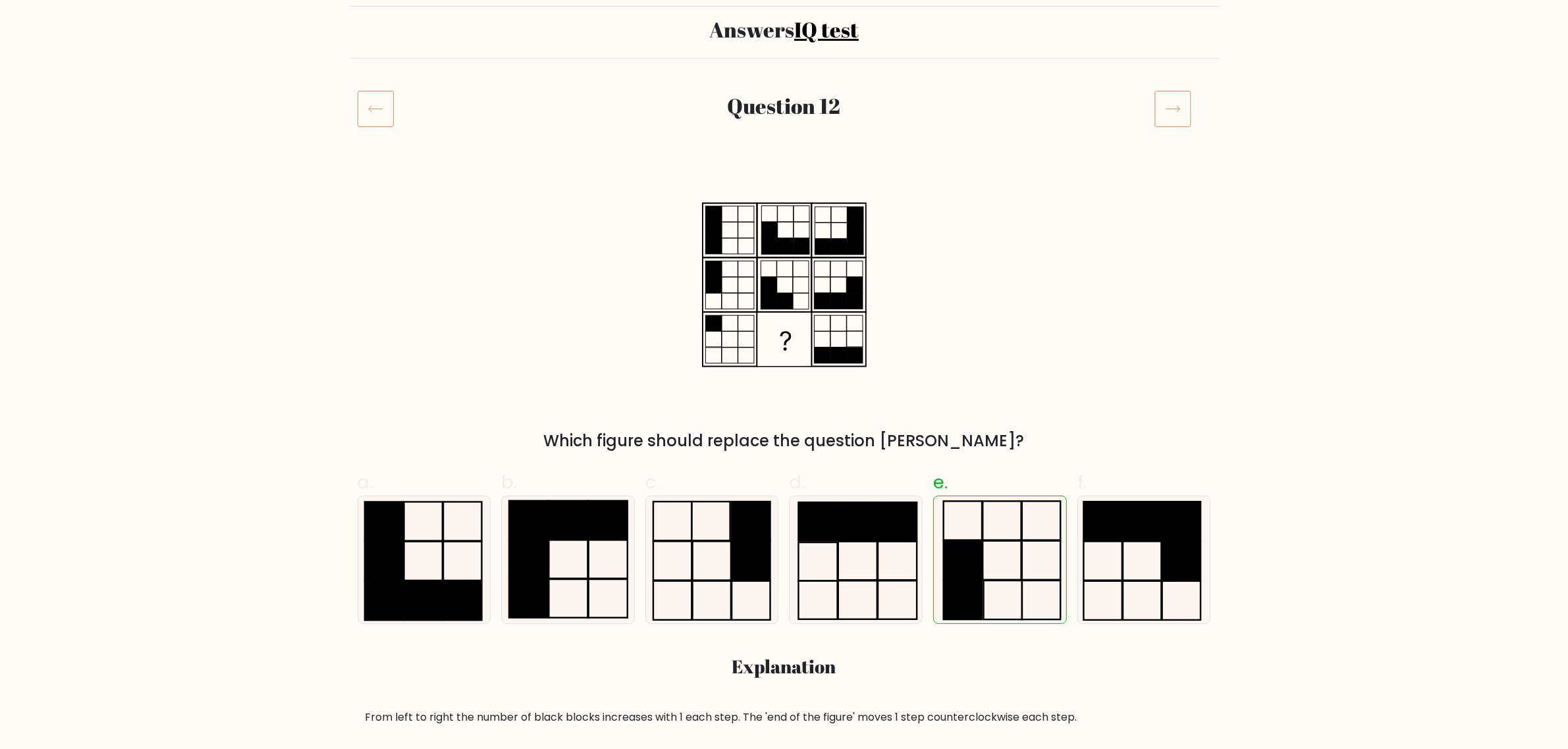
scroll to position [82, 0]
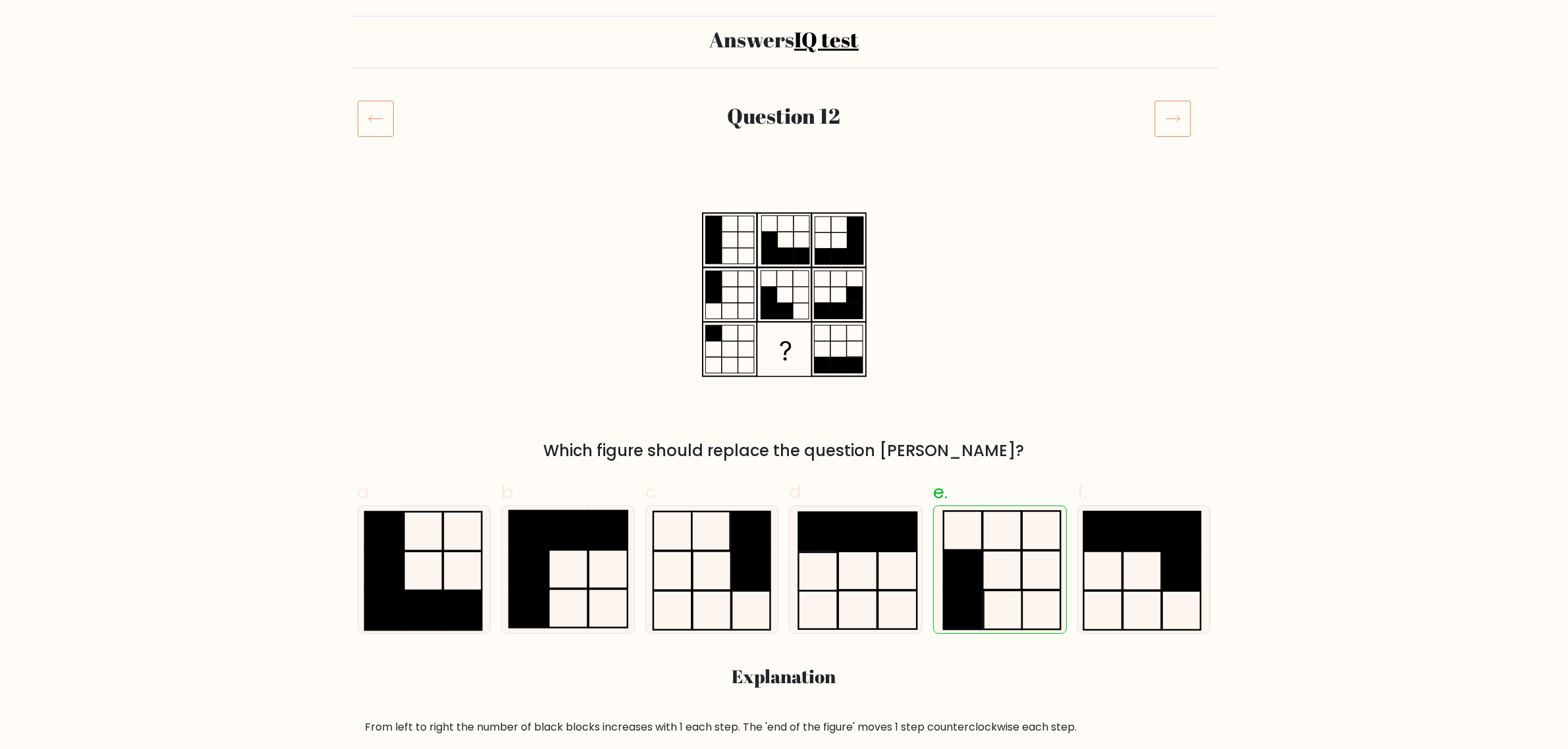
click at [1173, 121] on icon at bounding box center [1173, 118] width 37 height 37
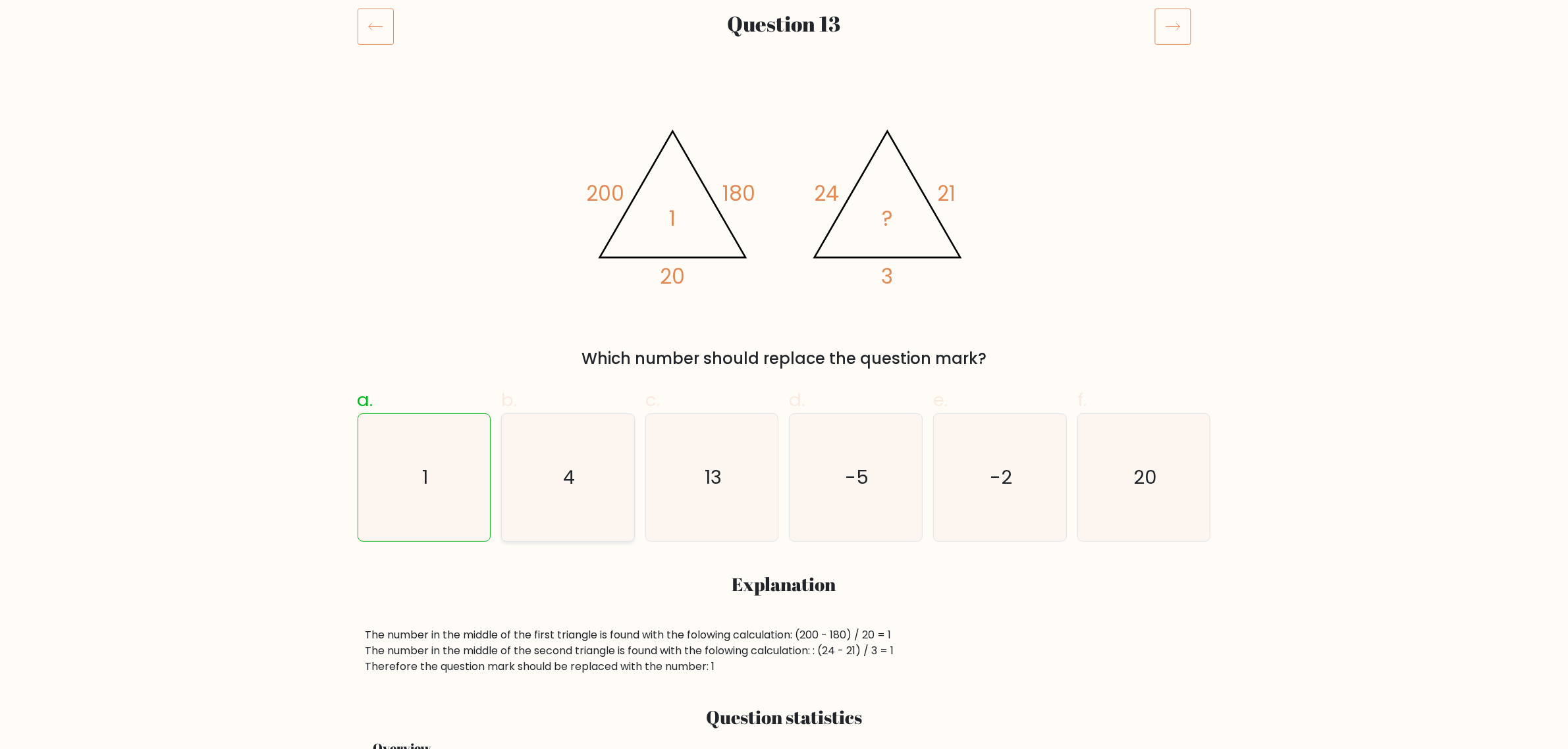
scroll to position [164, 0]
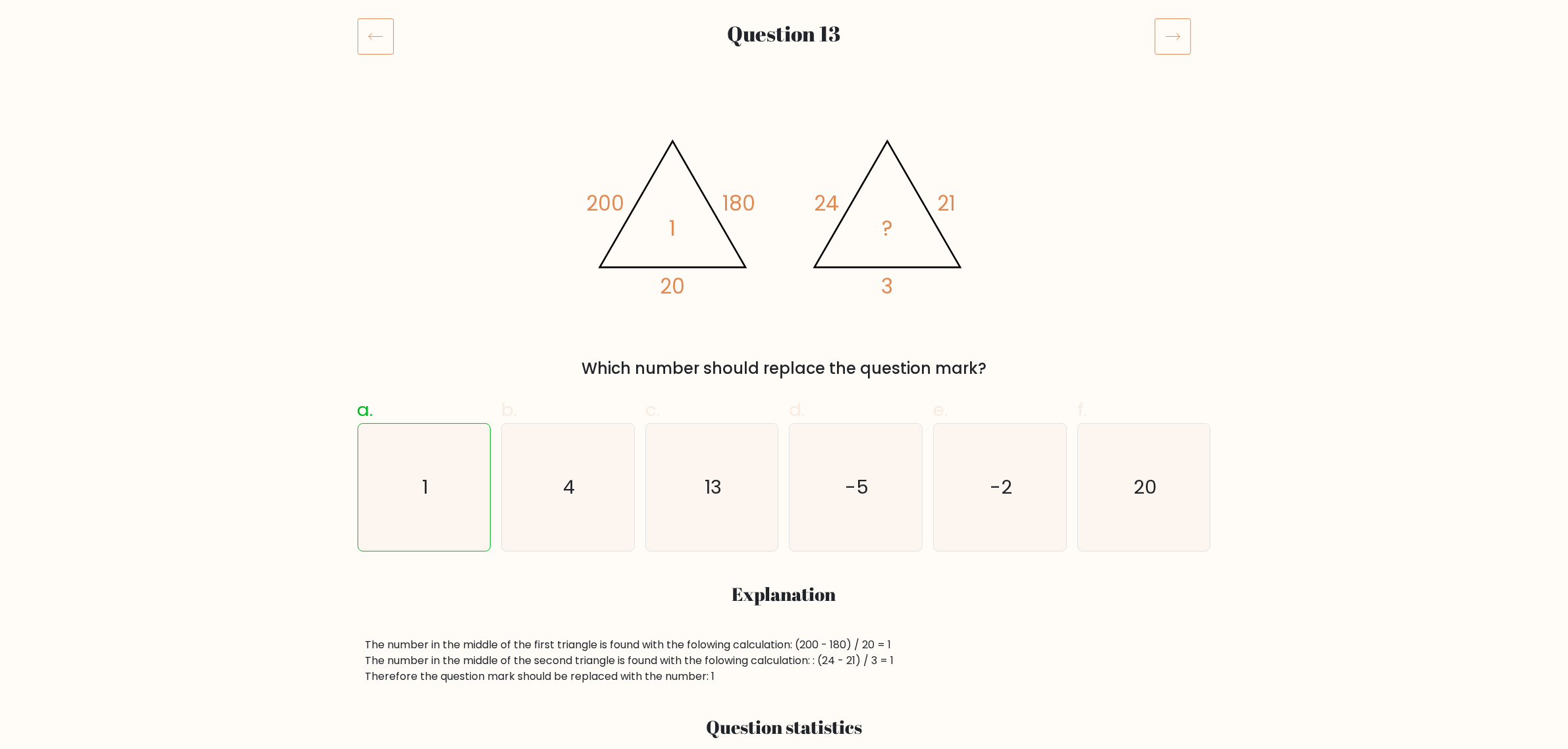
click at [1176, 36] on icon at bounding box center [1173, 36] width 37 height 37
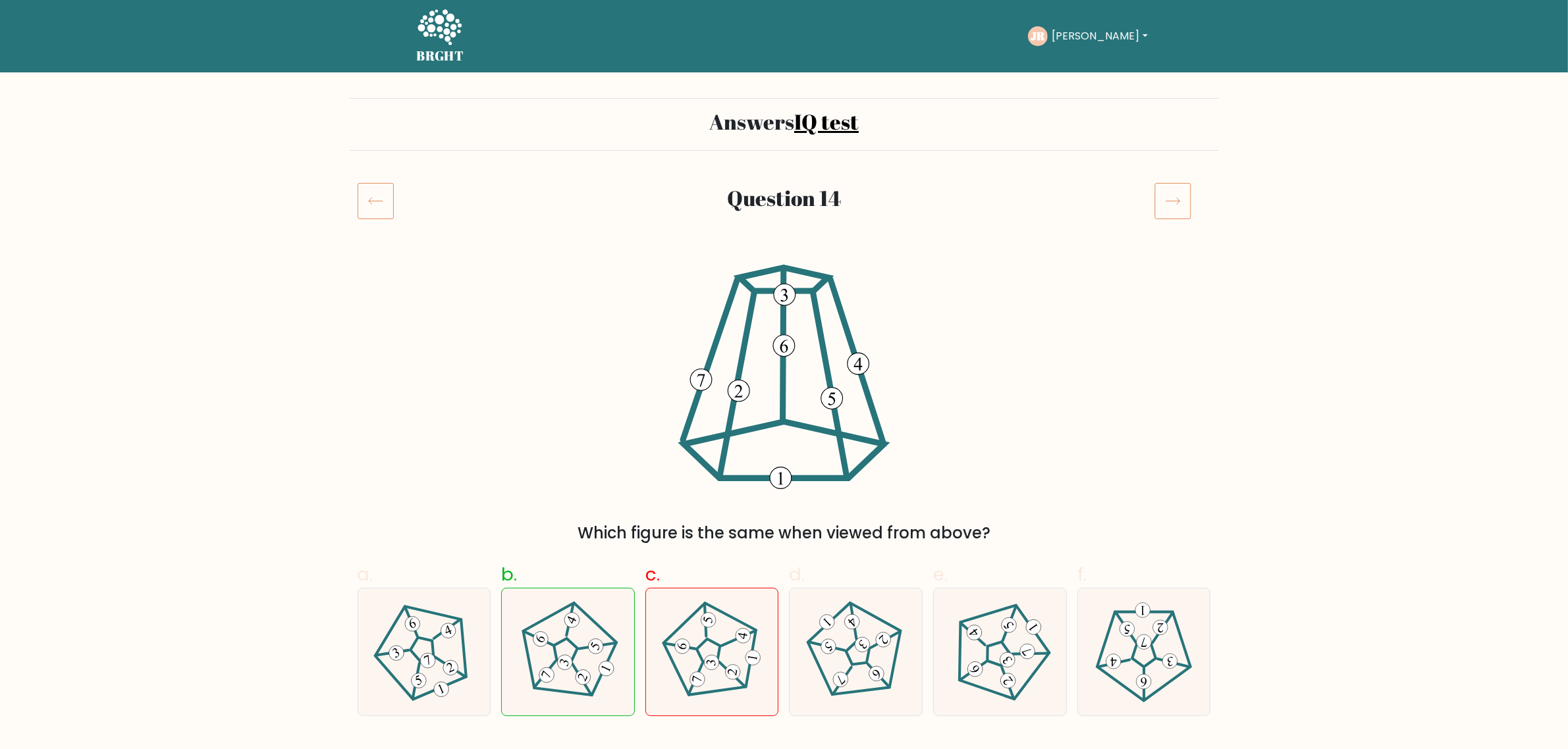
click at [1157, 209] on icon at bounding box center [1173, 200] width 37 height 37
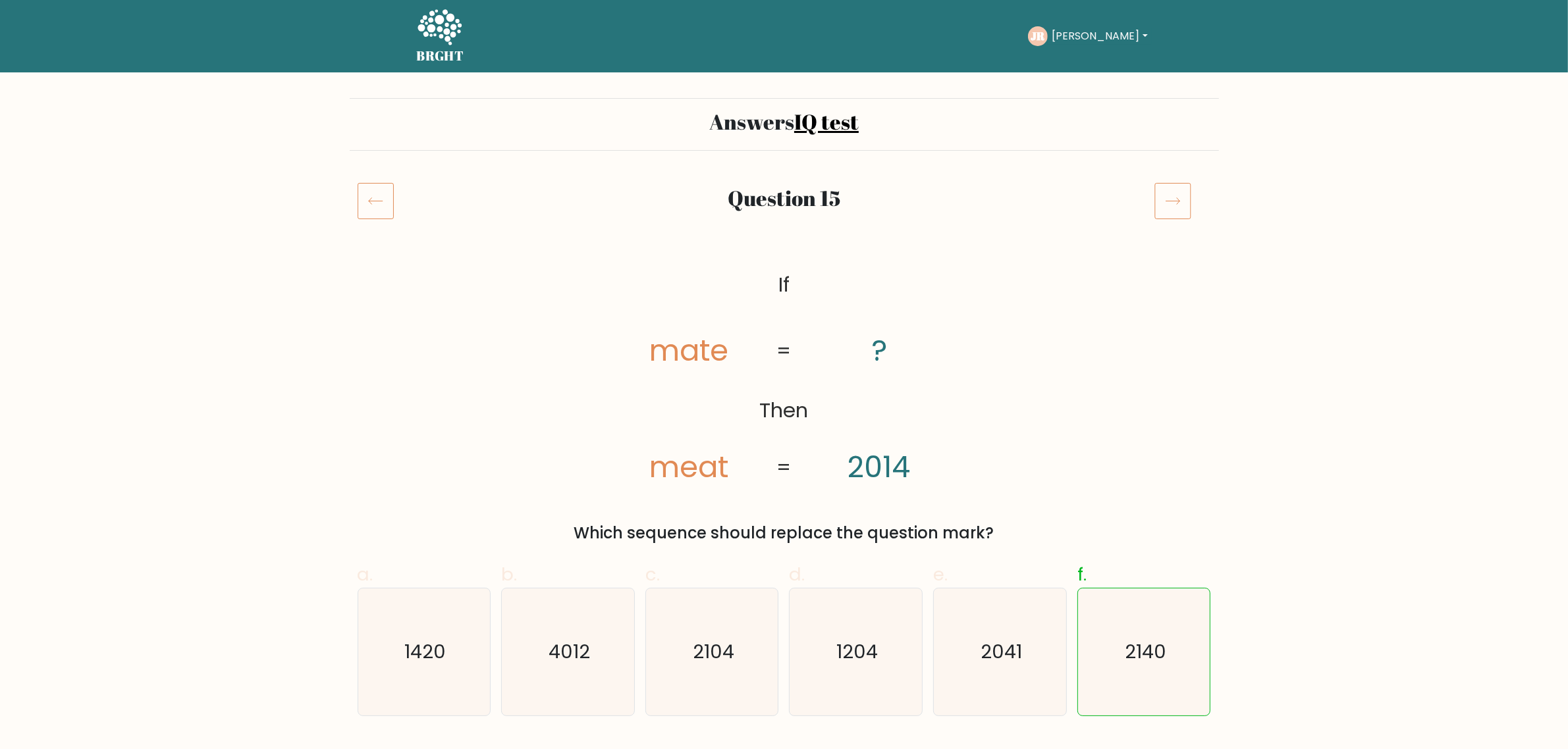
click at [1183, 196] on icon at bounding box center [1173, 200] width 37 height 37
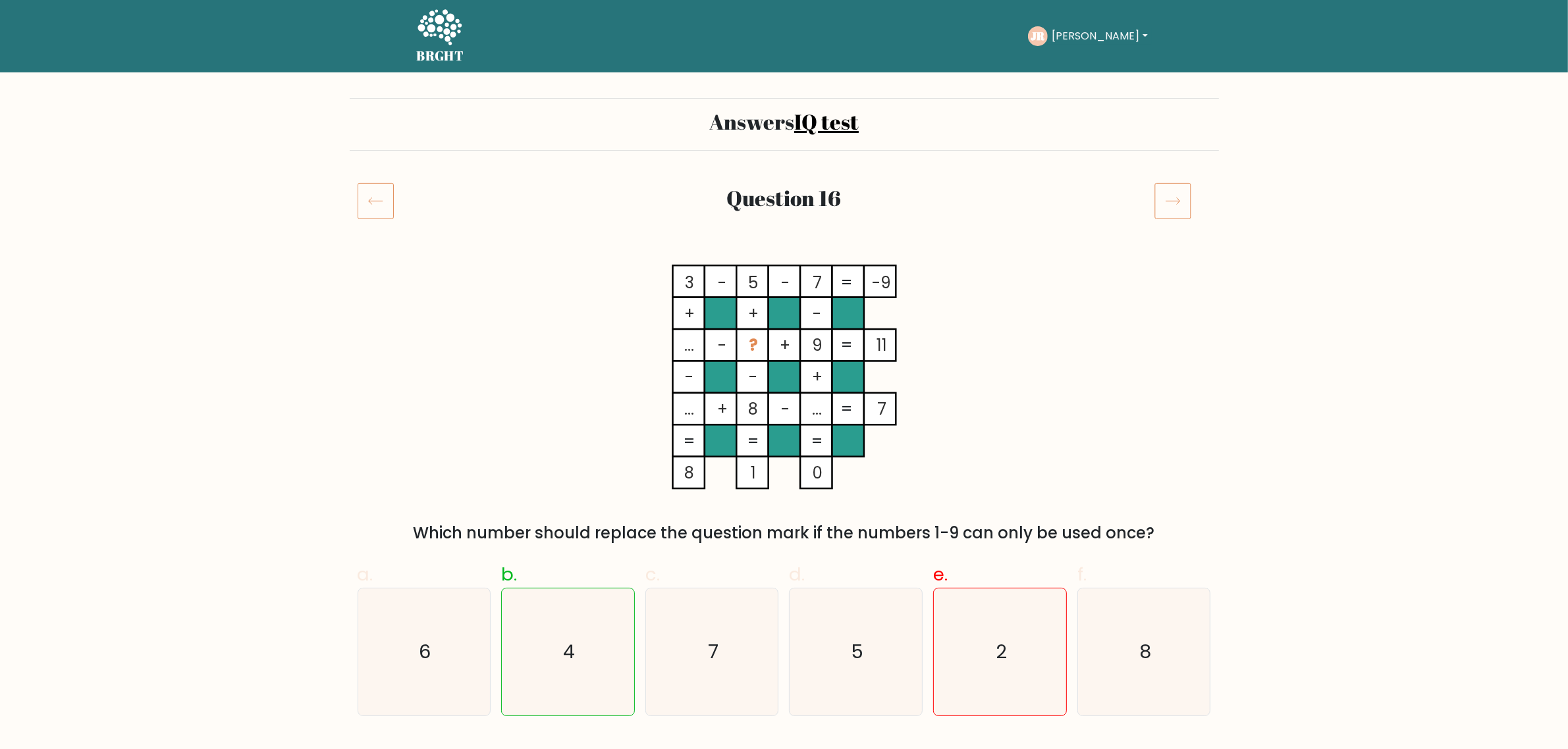
click at [1180, 192] on icon at bounding box center [1173, 200] width 37 height 37
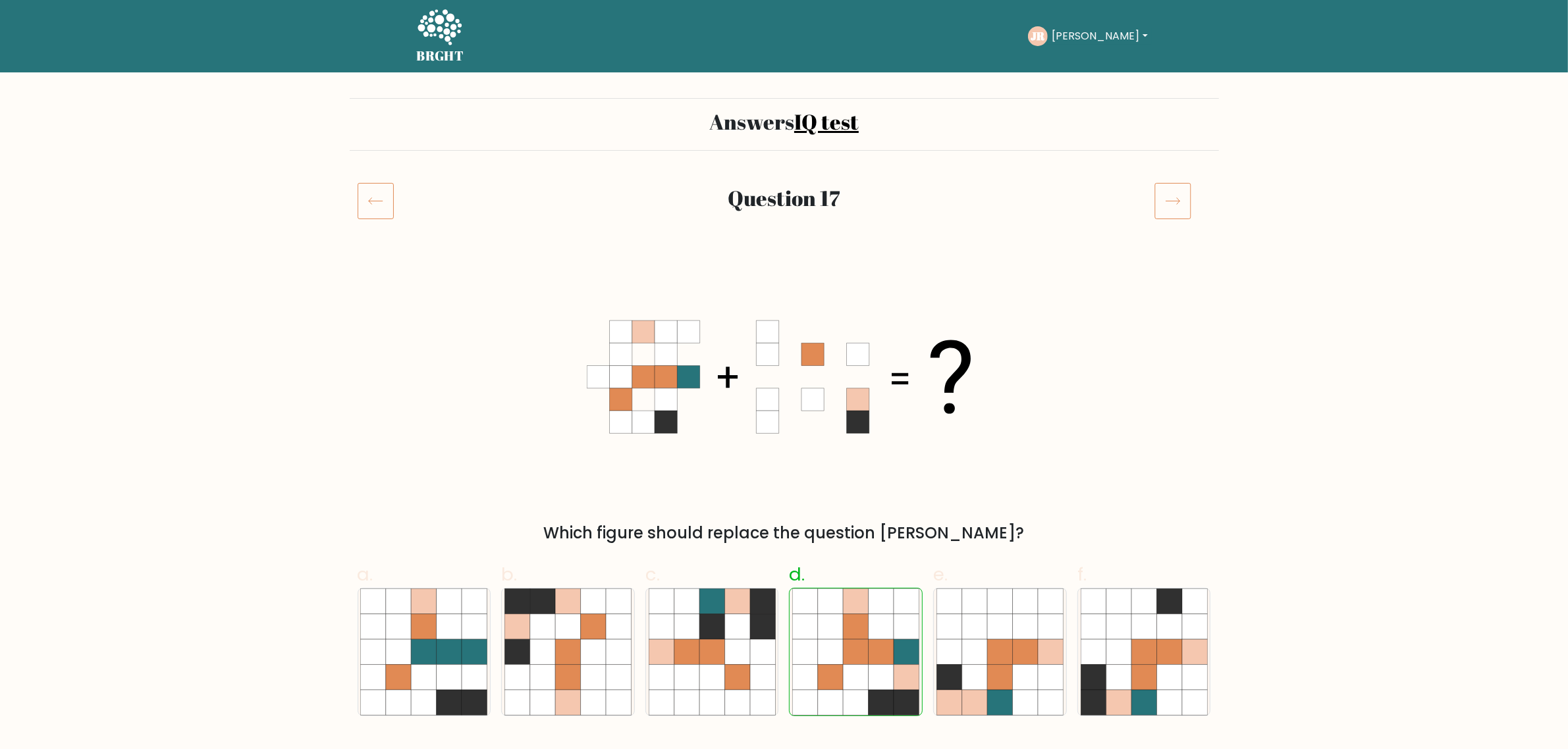
drag, startPoint x: 0, startPoint y: 0, endPoint x: 1179, endPoint y: 194, distance: 1194.9
click at [1179, 194] on icon at bounding box center [1173, 200] width 37 height 37
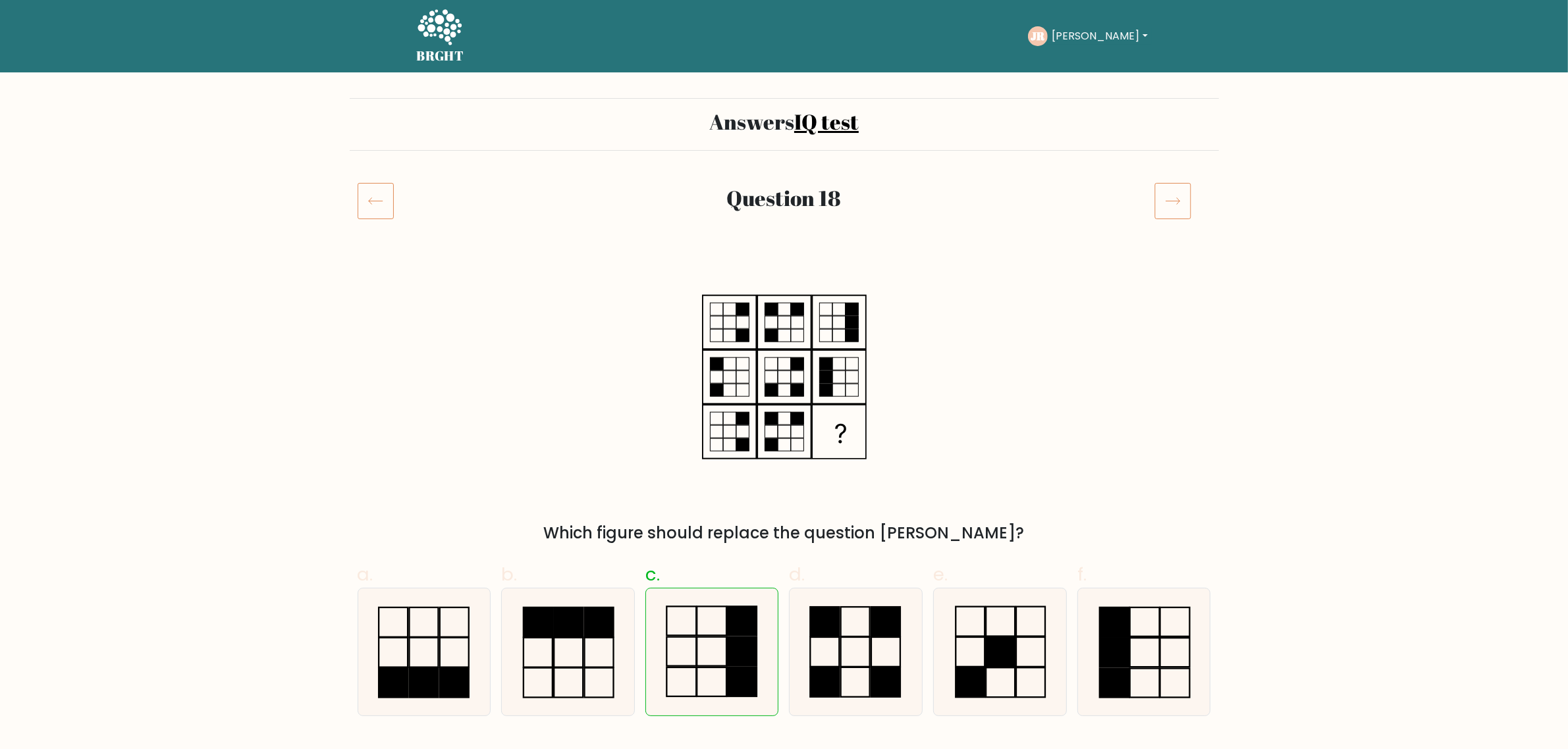
click at [1179, 194] on icon at bounding box center [1173, 200] width 37 height 37
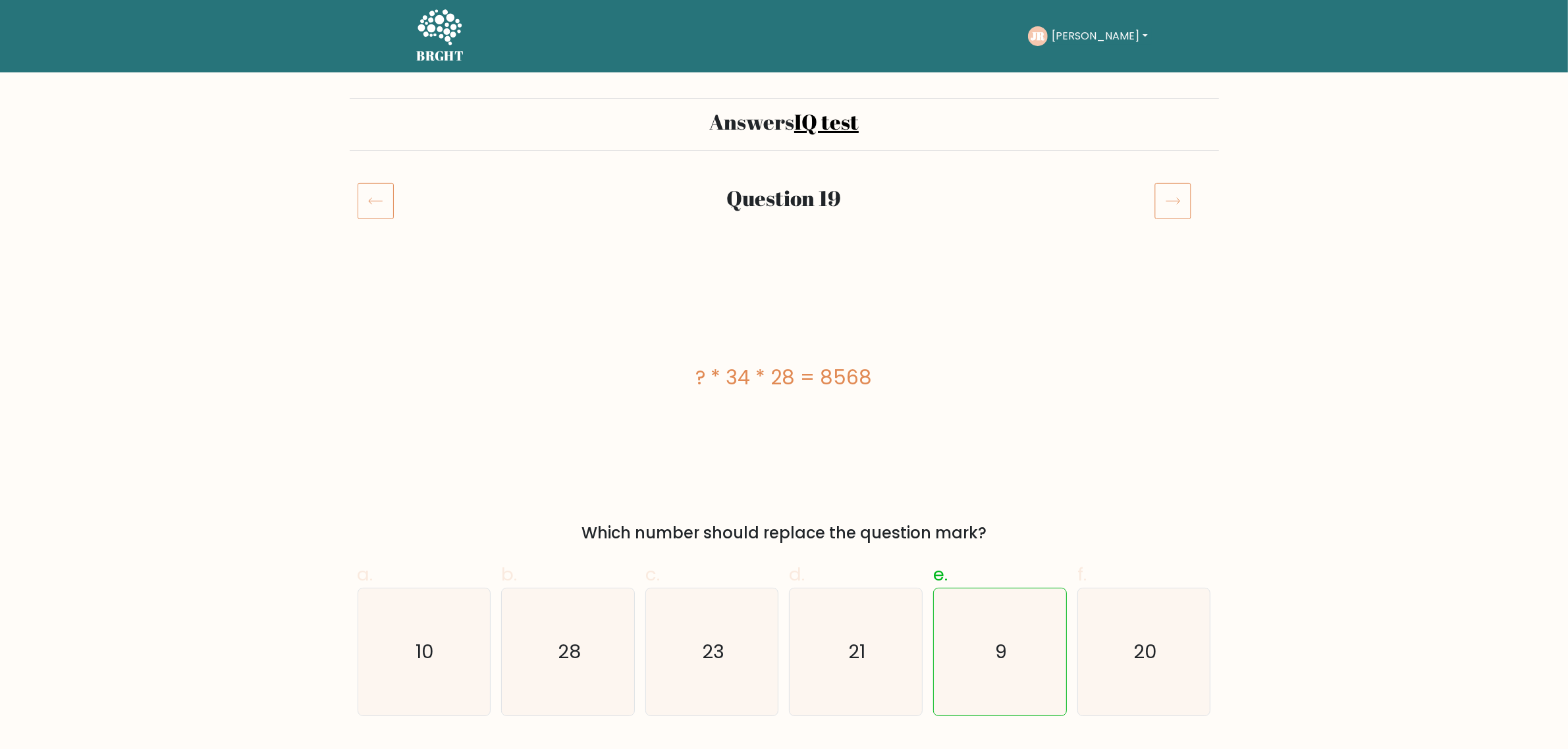
click at [1179, 194] on icon at bounding box center [1173, 200] width 37 height 37
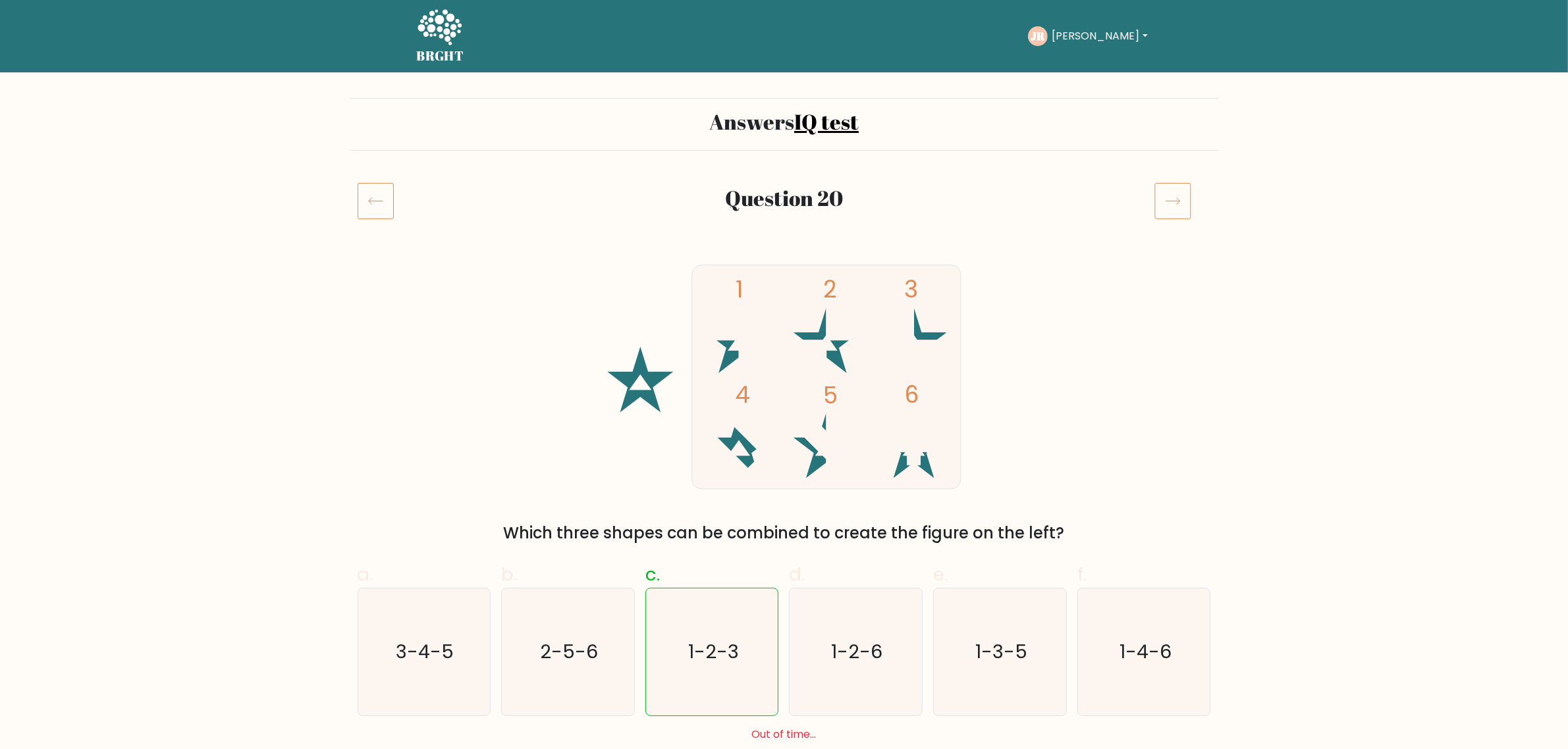
click at [1179, 194] on icon at bounding box center [1173, 200] width 37 height 37
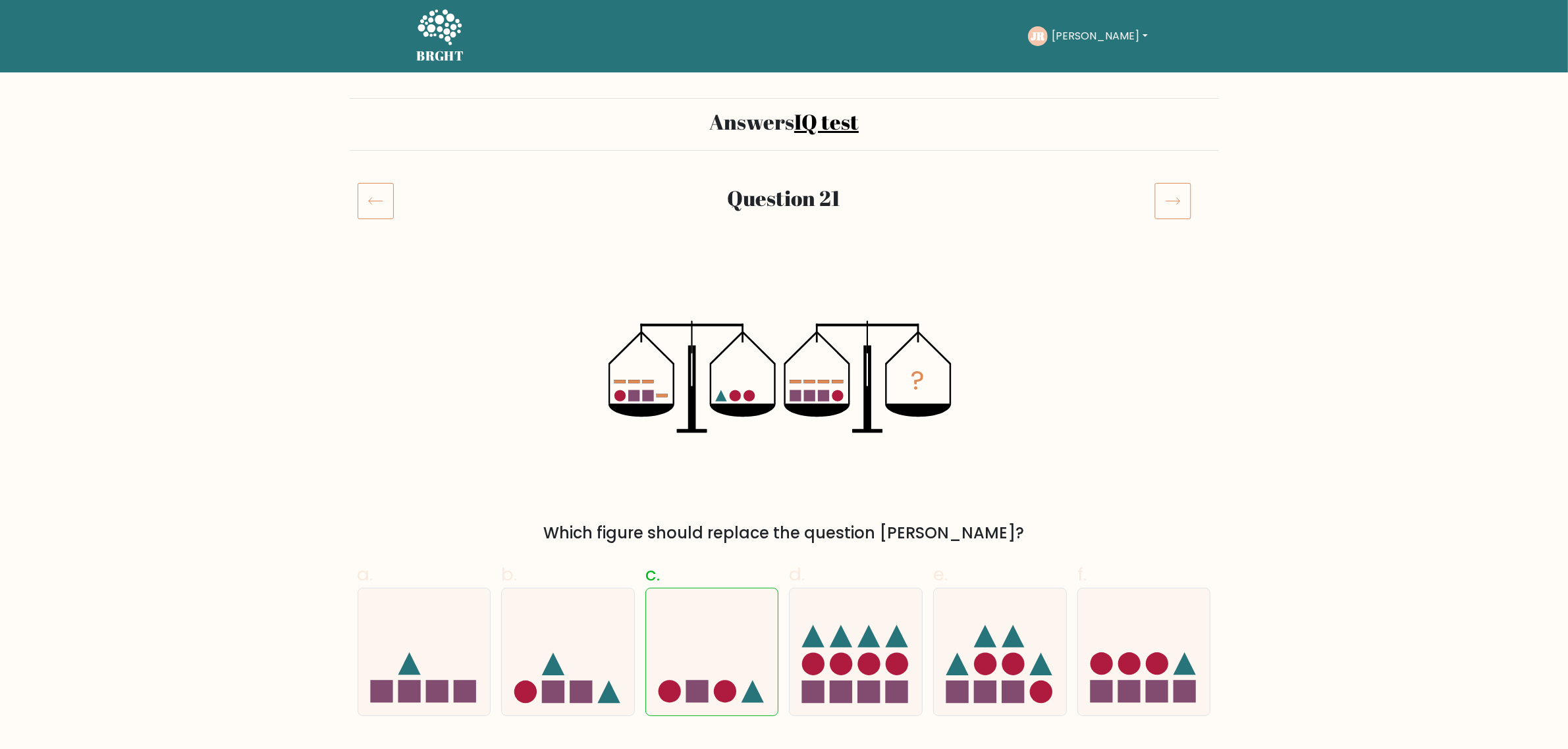
click at [1179, 194] on icon at bounding box center [1173, 200] width 37 height 37
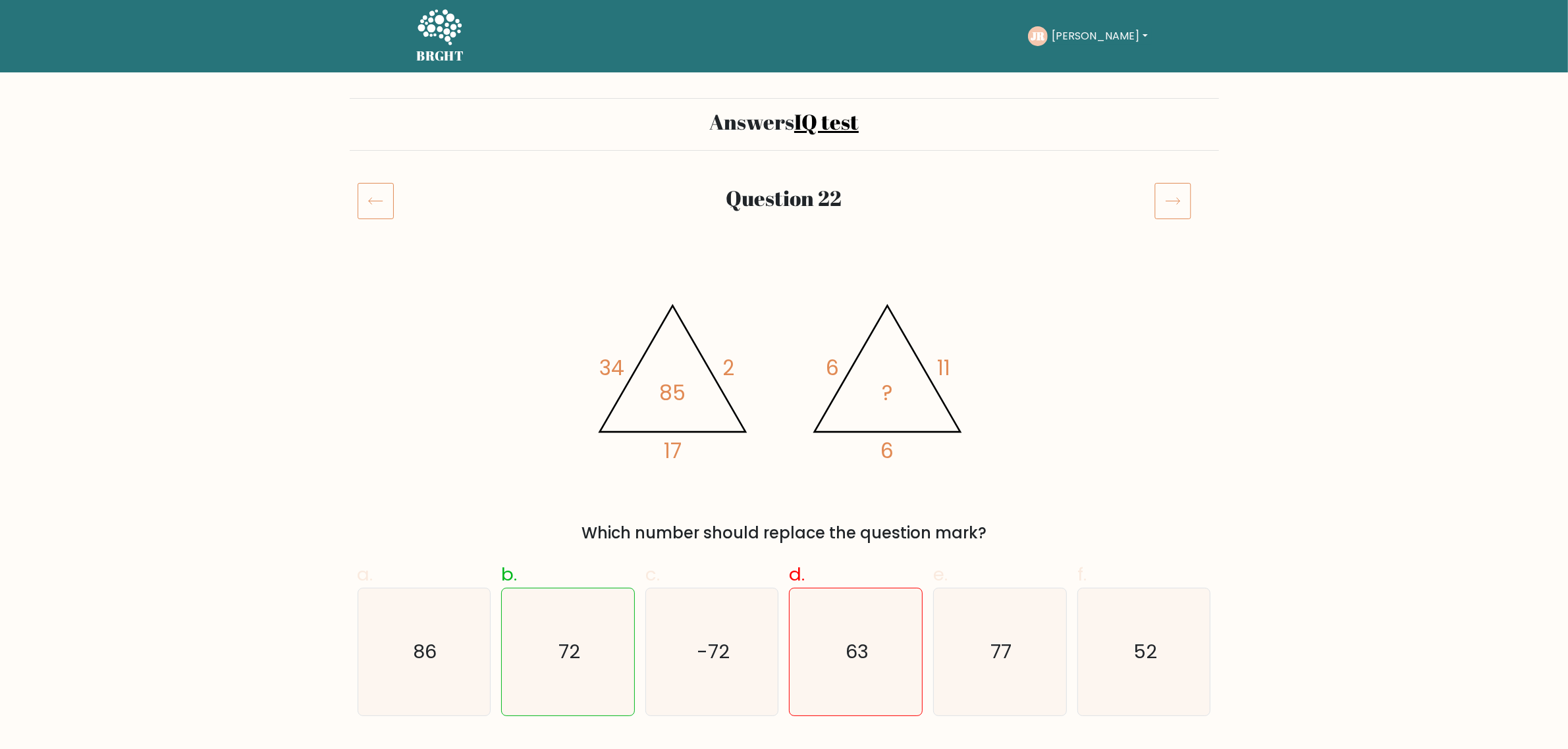
click at [1179, 194] on icon at bounding box center [1173, 200] width 37 height 37
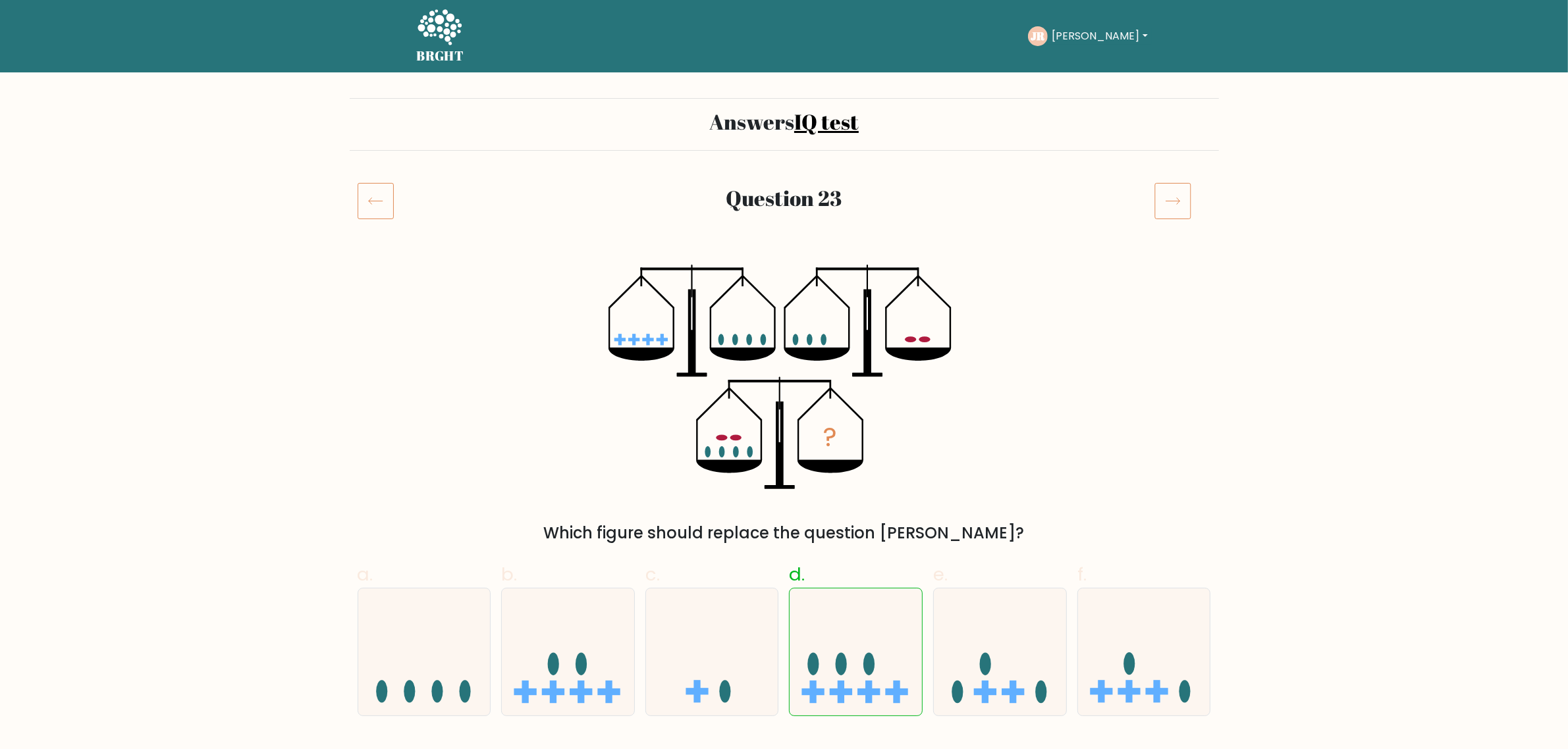
click at [1179, 194] on icon at bounding box center [1173, 200] width 37 height 37
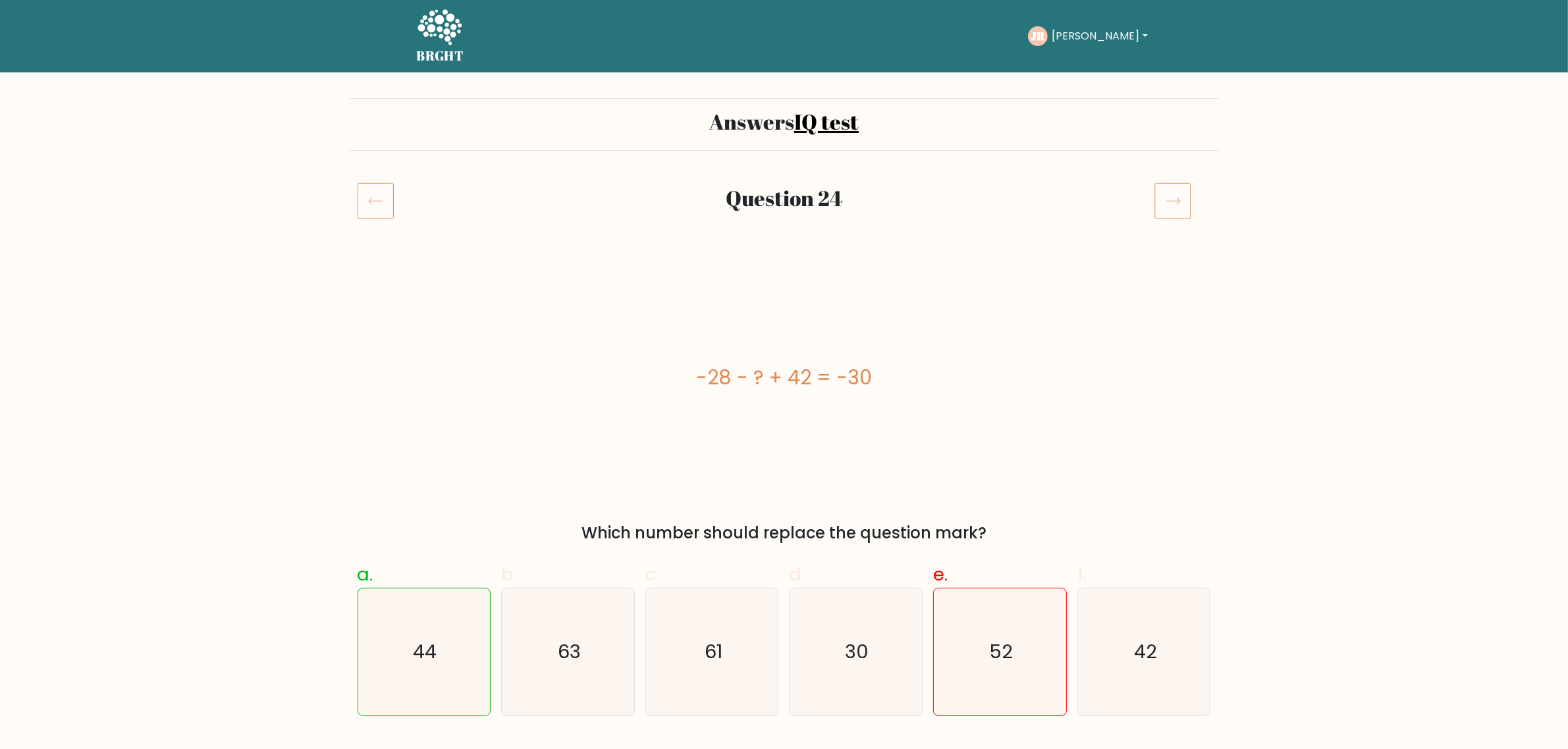
click at [1179, 194] on icon at bounding box center [1173, 200] width 37 height 37
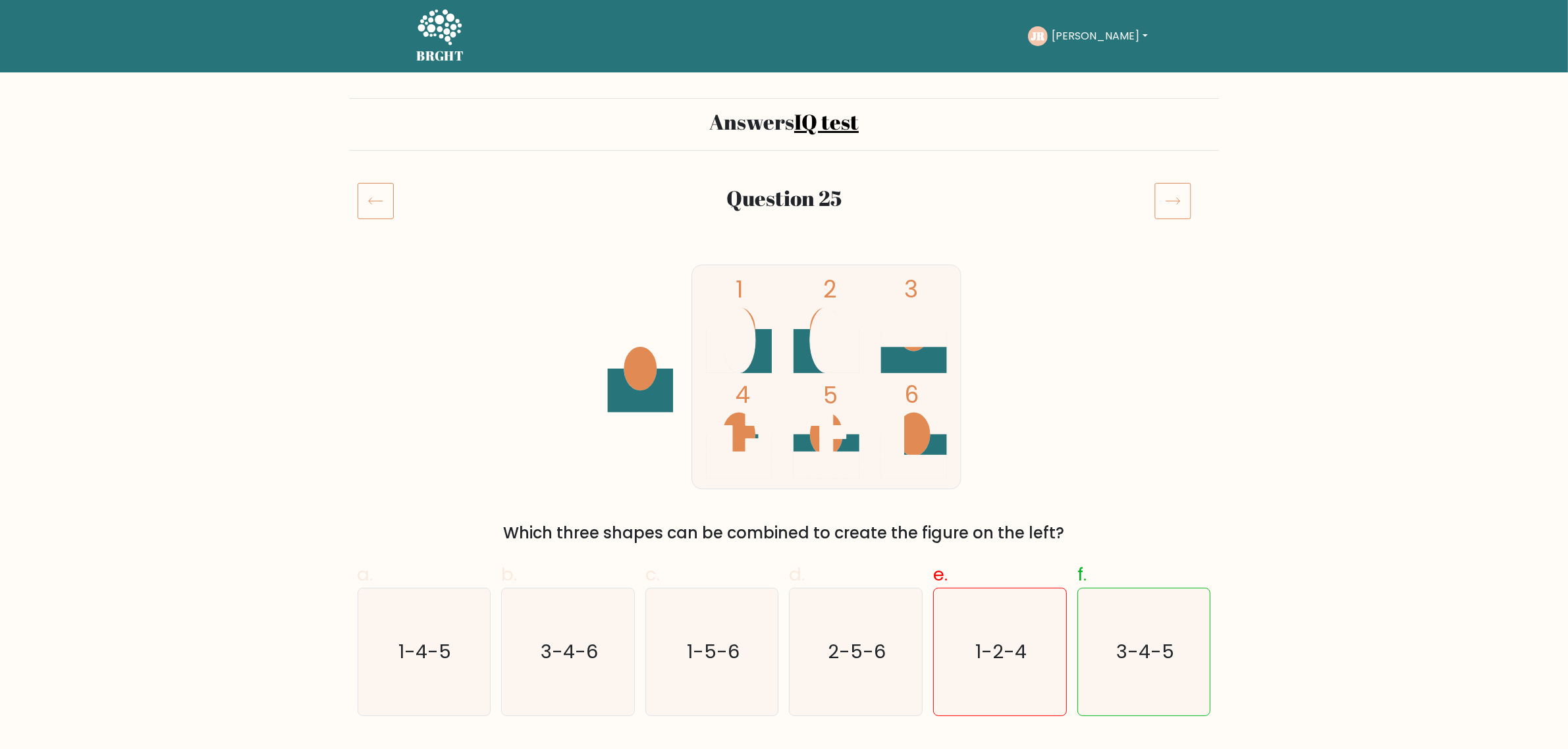
click at [1179, 194] on icon at bounding box center [1173, 200] width 37 height 37
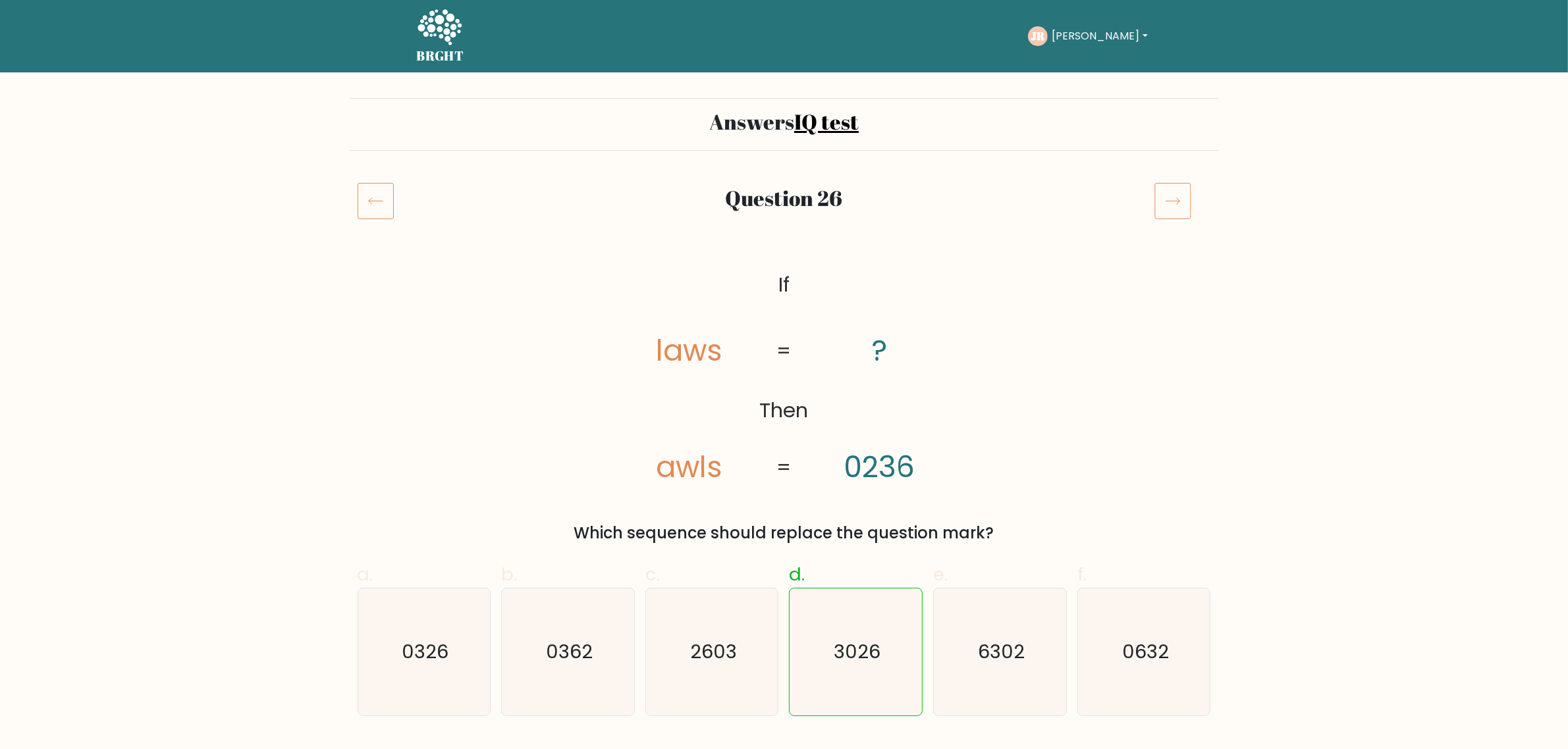
click at [1179, 194] on icon at bounding box center [1173, 200] width 37 height 37
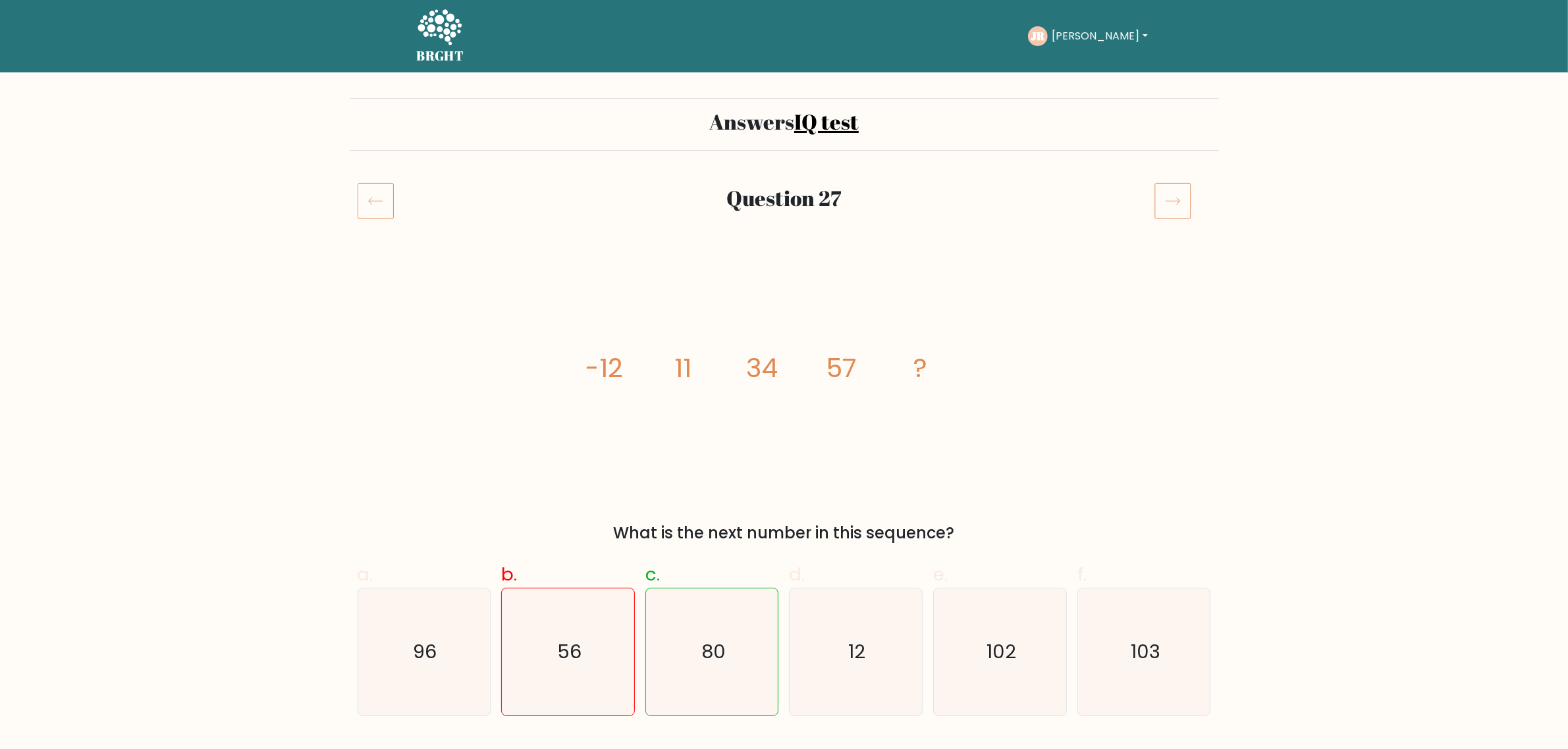
click at [1179, 194] on icon at bounding box center [1173, 200] width 37 height 37
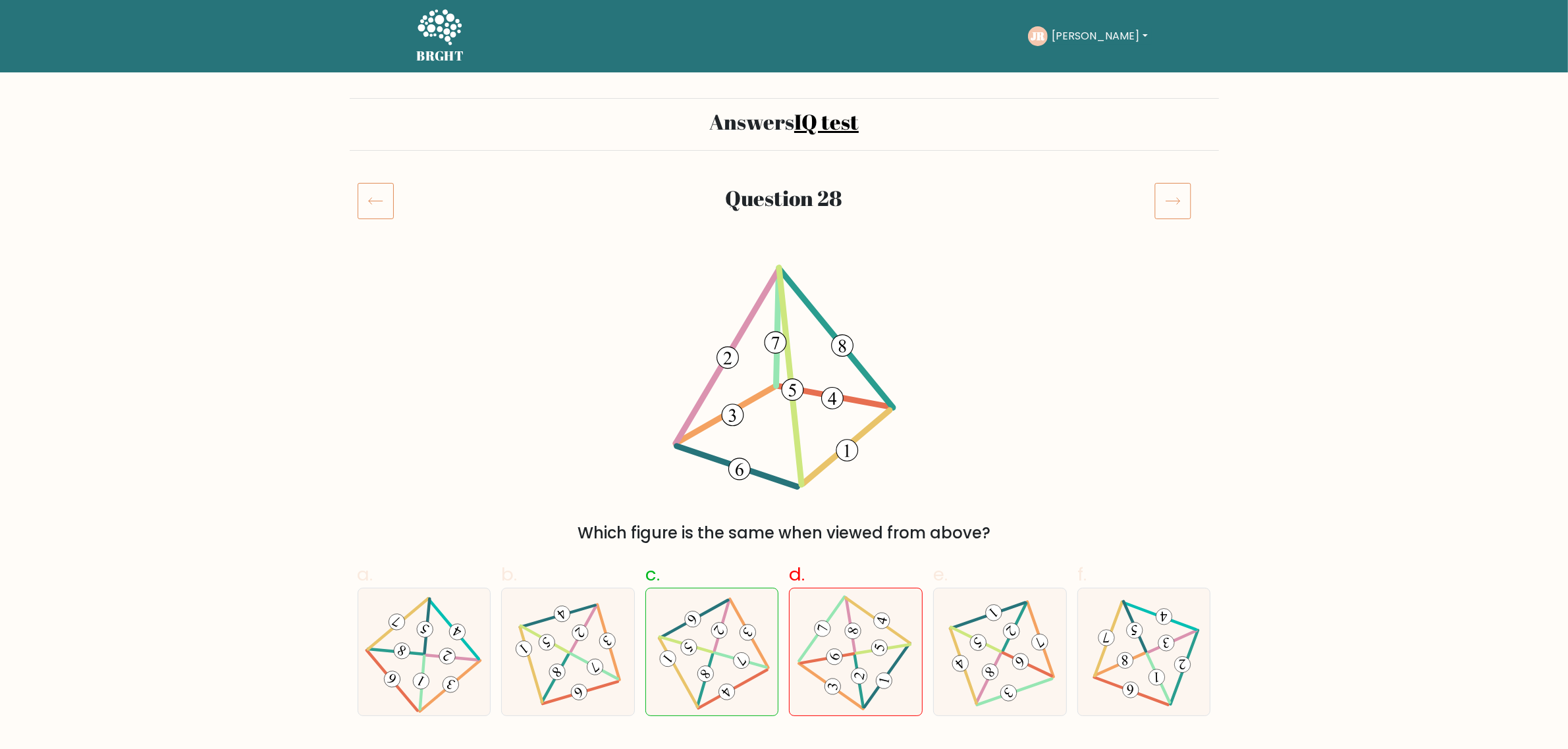
click at [1179, 194] on icon at bounding box center [1173, 200] width 37 height 37
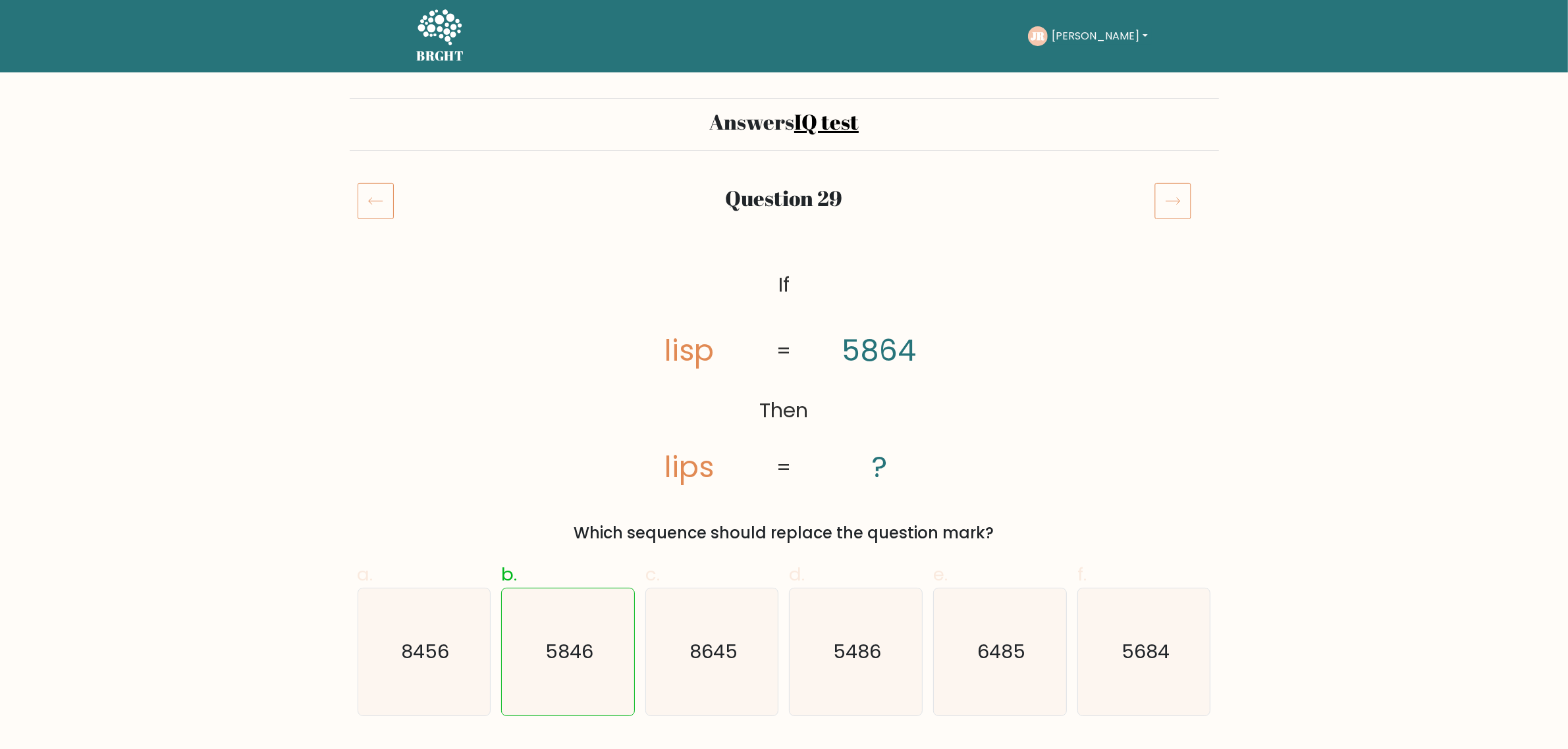
click at [1179, 194] on icon at bounding box center [1173, 200] width 37 height 37
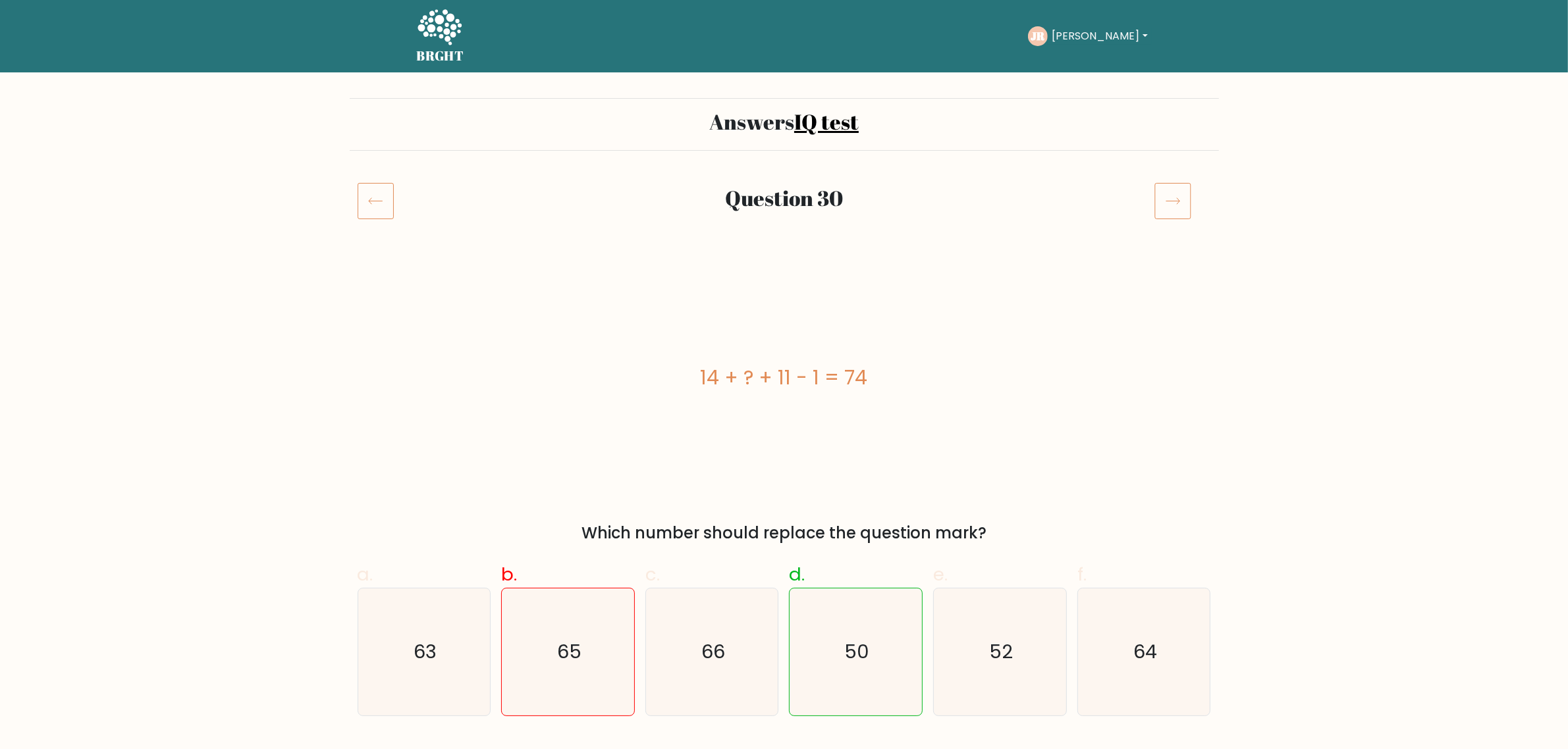
click at [1179, 194] on icon at bounding box center [1173, 200] width 37 height 37
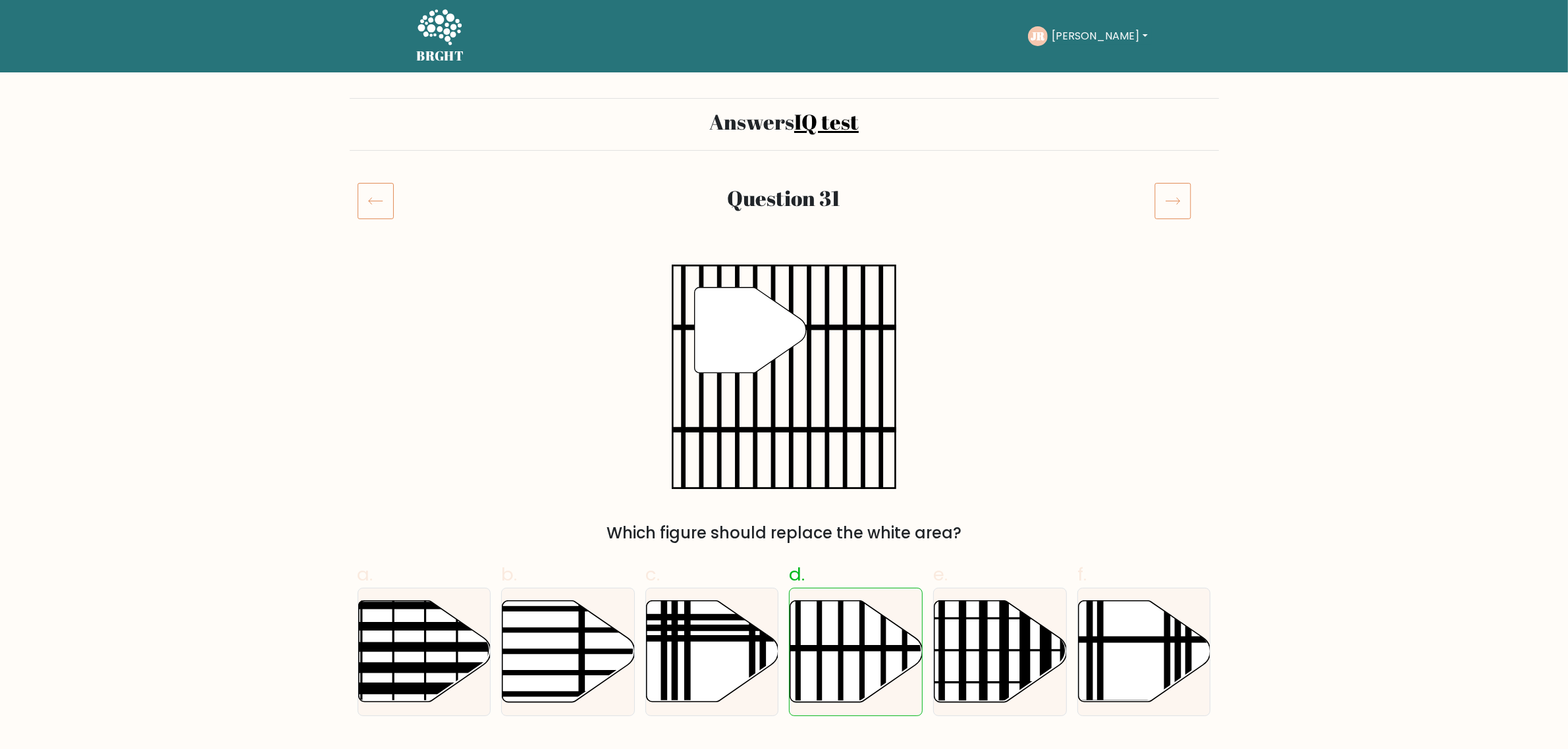
click at [1178, 194] on icon at bounding box center [1173, 200] width 37 height 37
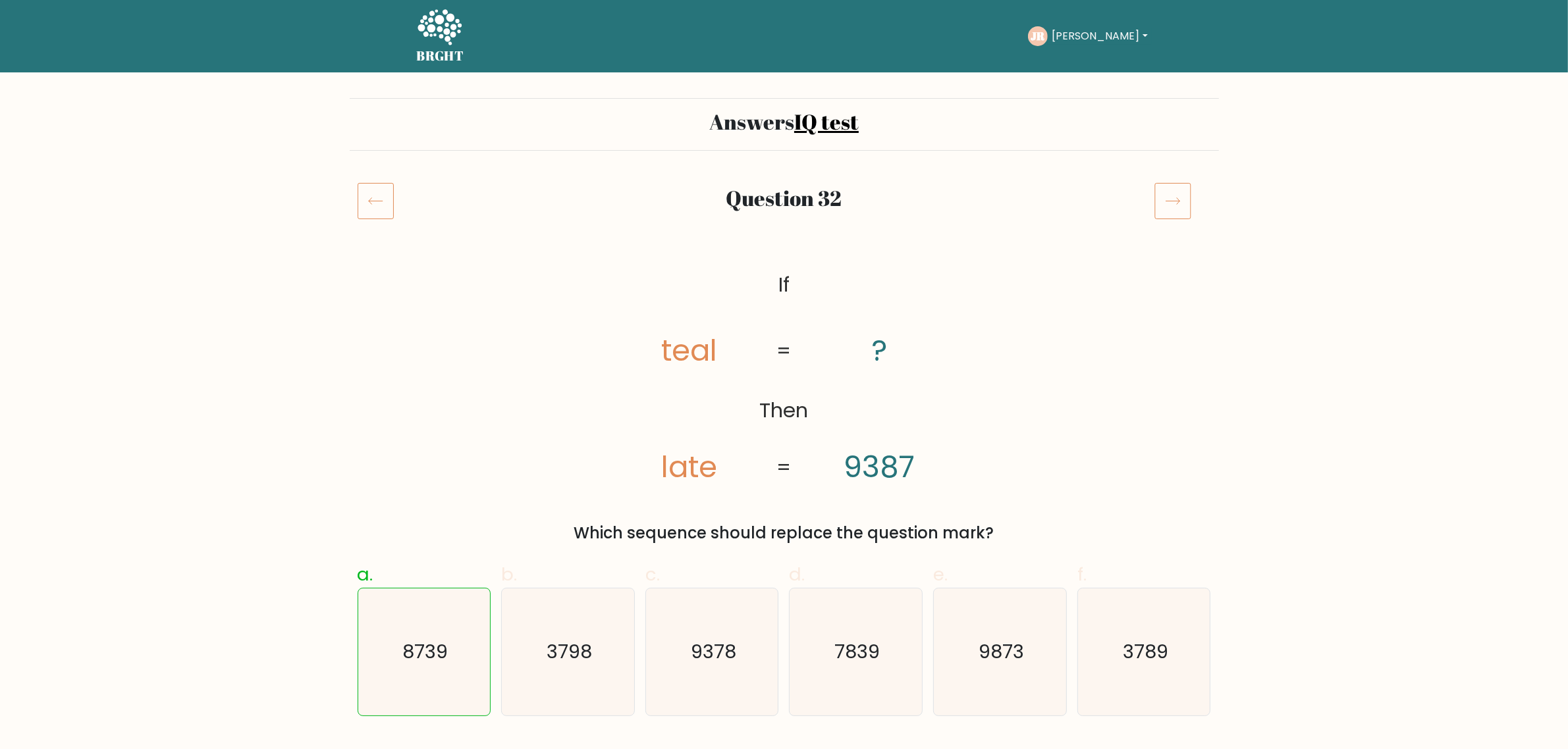
click at [1178, 194] on icon at bounding box center [1173, 200] width 37 height 37
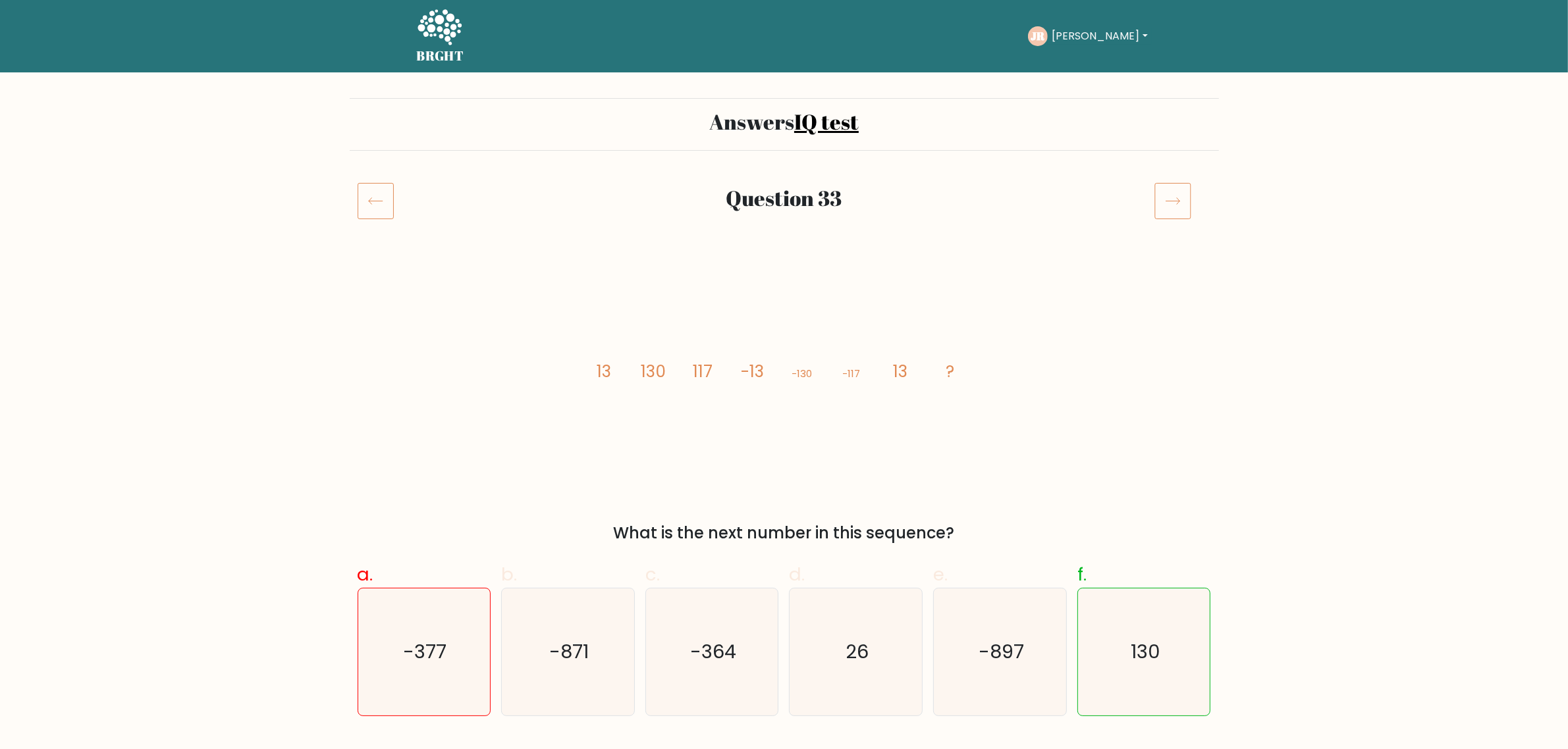
click at [1178, 194] on icon at bounding box center [1173, 200] width 37 height 37
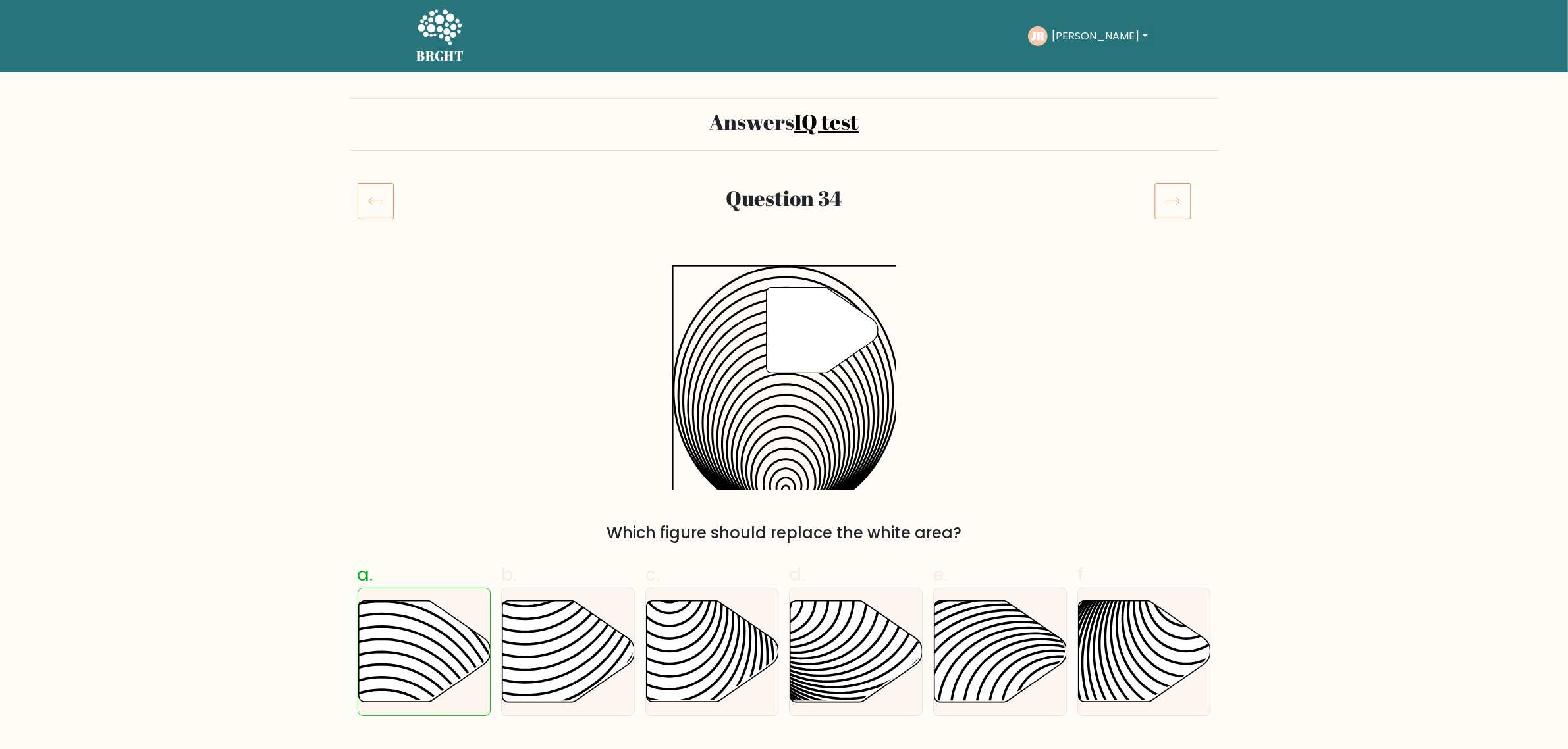
click at [1178, 194] on icon at bounding box center [1173, 200] width 37 height 37
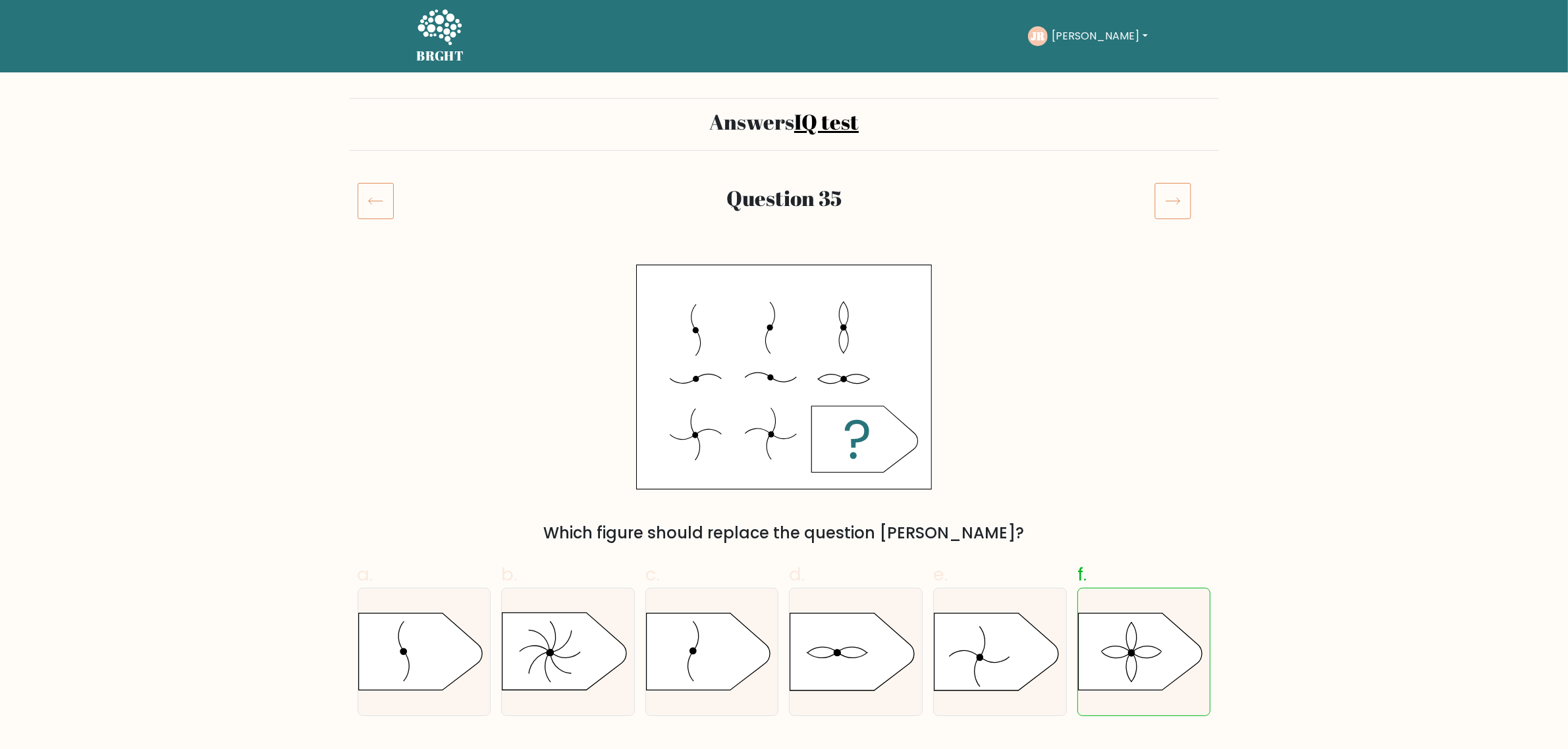
drag, startPoint x: 0, startPoint y: 0, endPoint x: 1178, endPoint y: 194, distance: 1193.9
click at [1178, 194] on icon at bounding box center [1173, 200] width 37 height 37
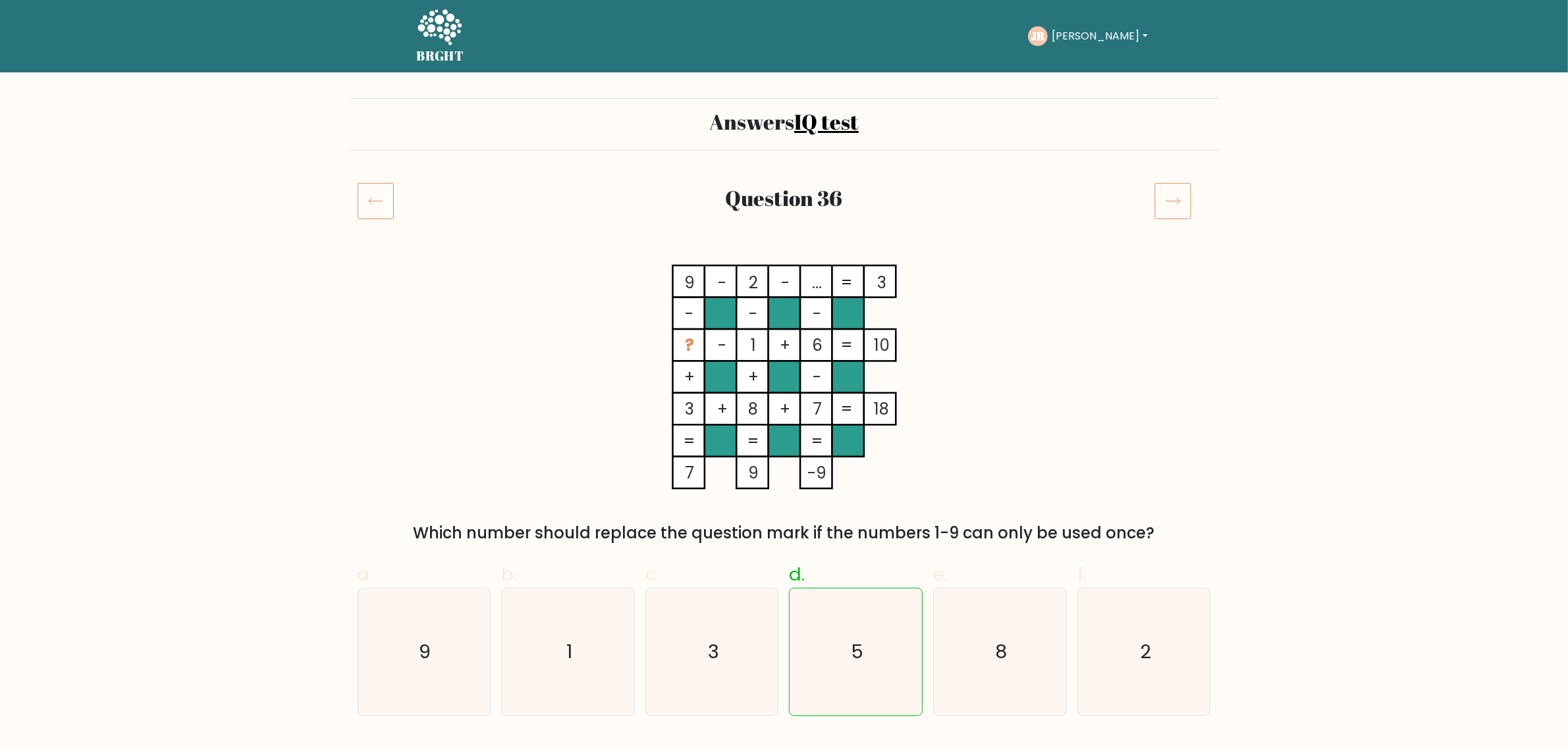
click at [1178, 194] on icon at bounding box center [1173, 200] width 37 height 37
